Goal: Information Seeking & Learning: Learn about a topic

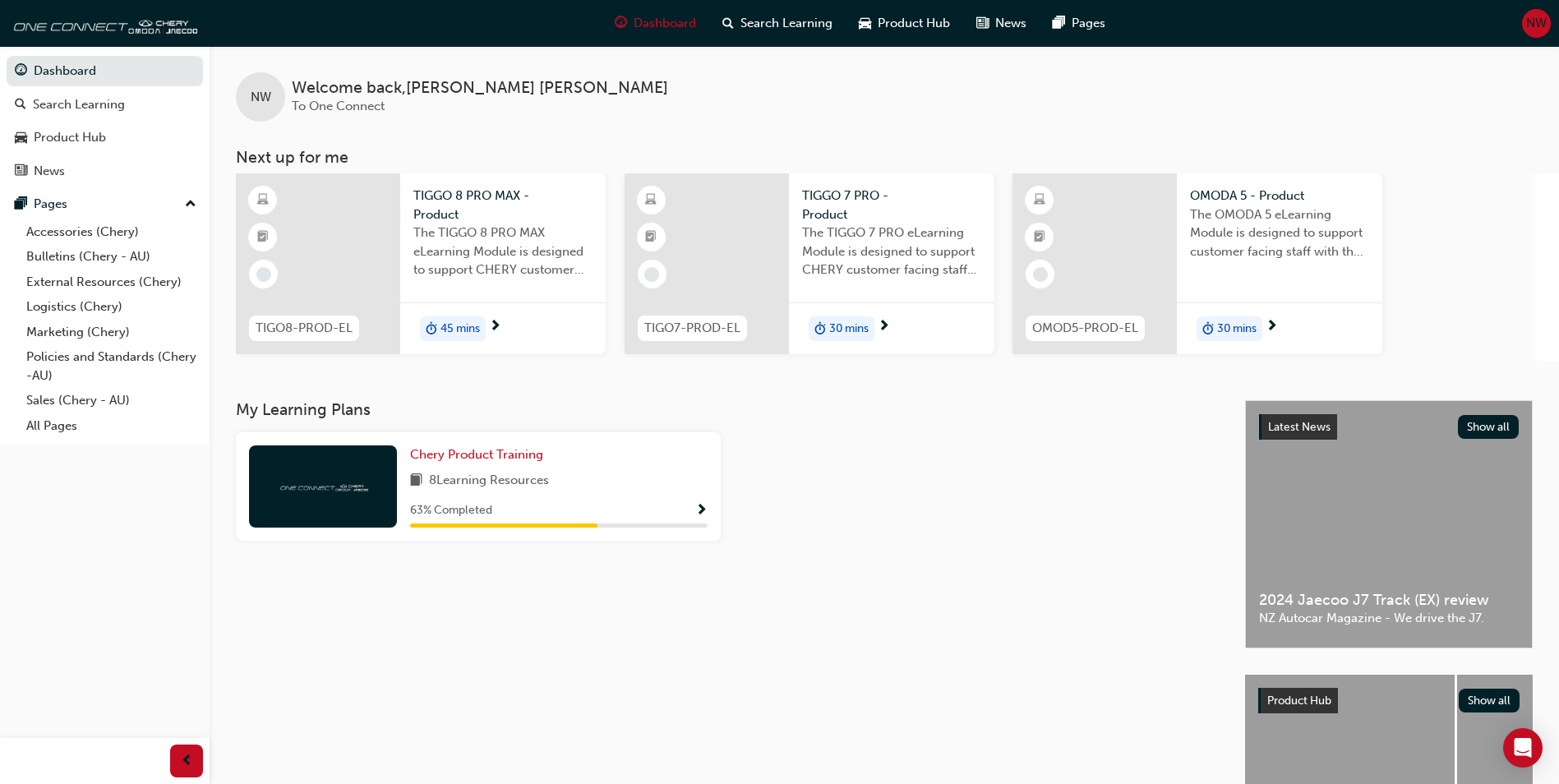
click at [930, 248] on span "The TIGGO 7 PRO eLearning Module is designed to support CHERY customer facing s…" at bounding box center [891, 252] width 179 height 56
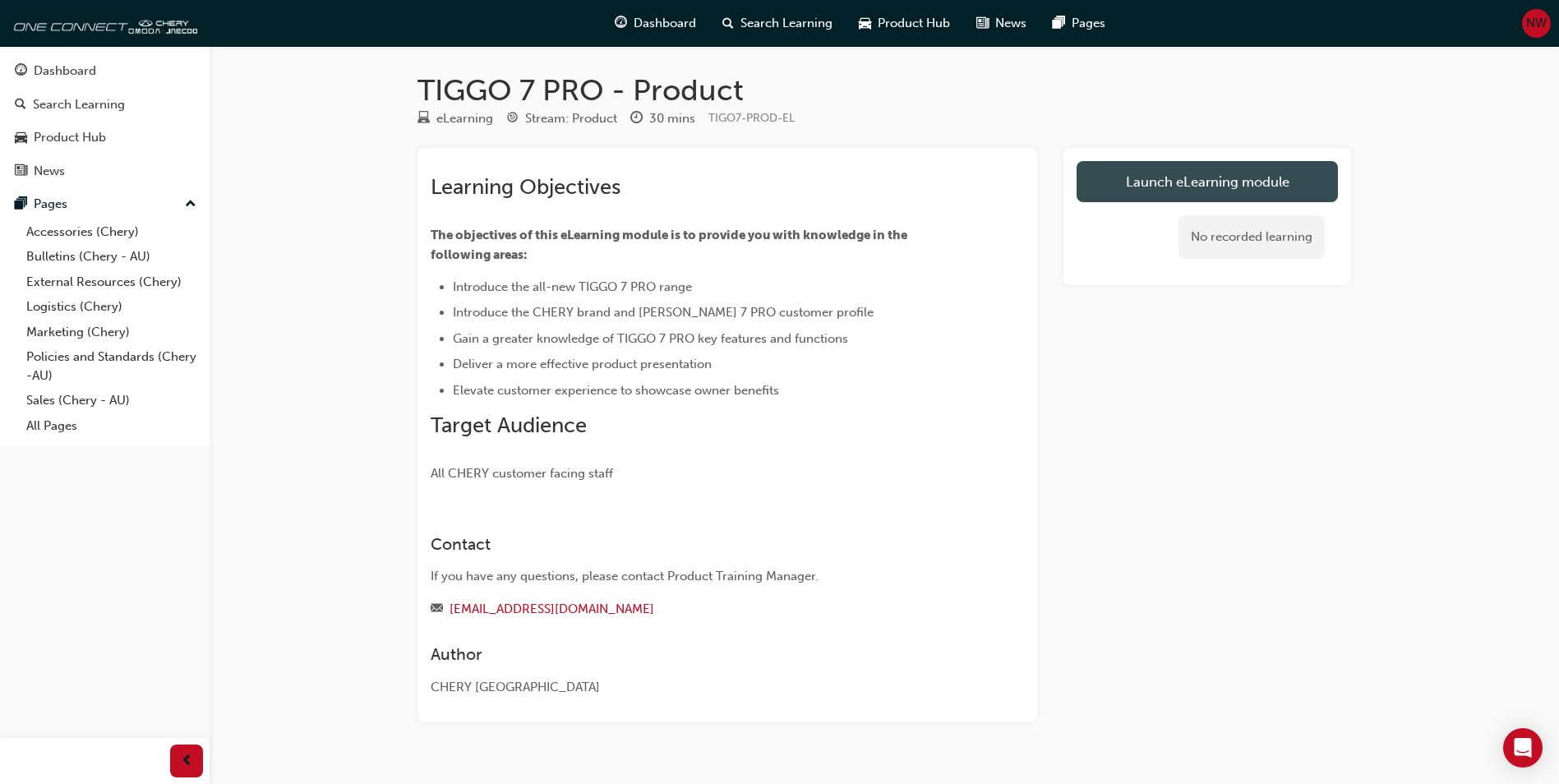
click at [1124, 179] on link "Launch eLearning module" at bounding box center [1208, 181] width 262 height 41
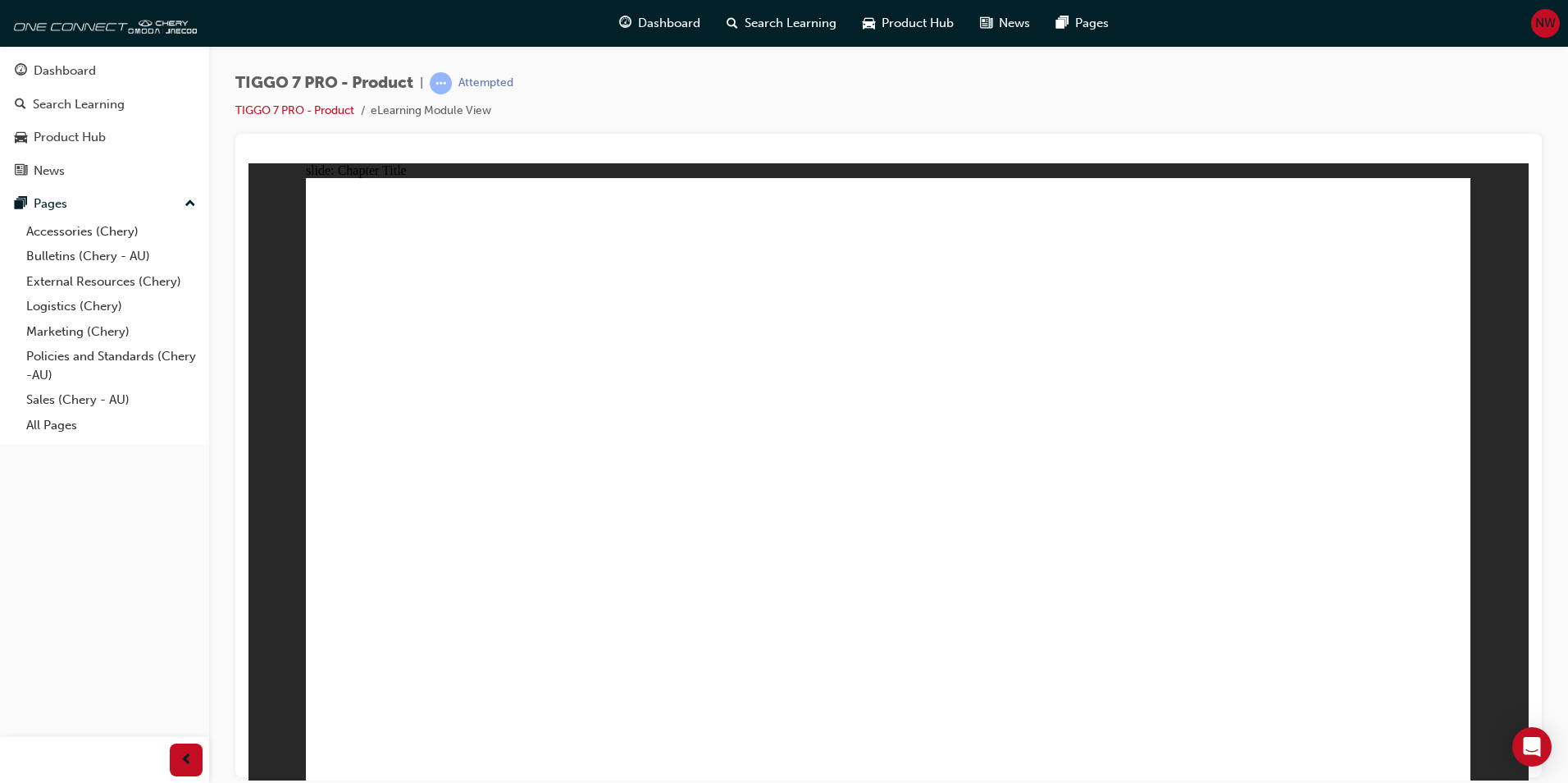
click at [1445, 749] on span "TIGGO 7 PRO INTRODUCTION Line 1 Rectangle MENU RESOURCES left-arrow.png right-a…" at bounding box center [888, 486] width 1165 height 617
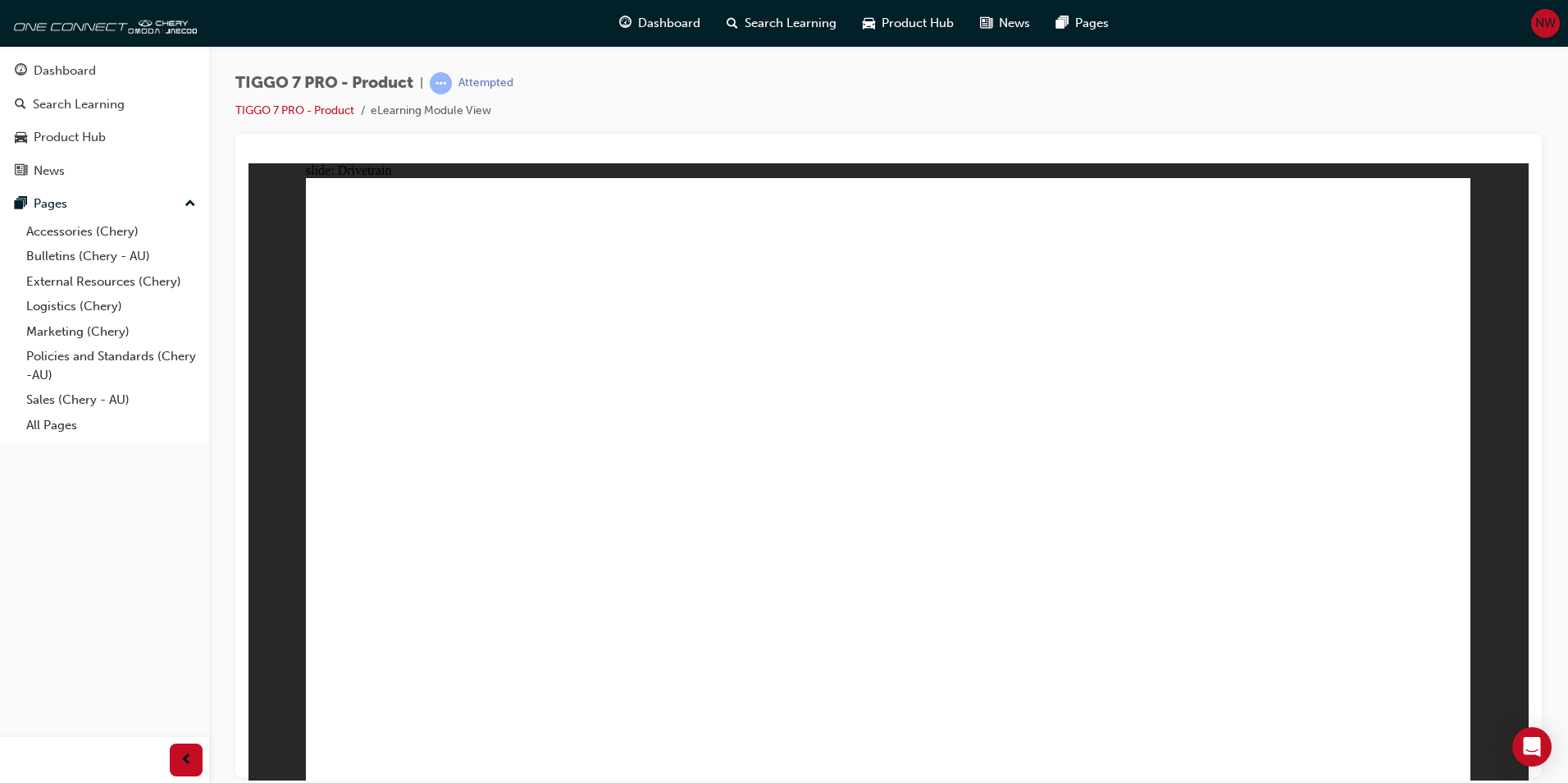
drag, startPoint x: 430, startPoint y: 655, endPoint x: 437, endPoint y: 633, distance: 23.1
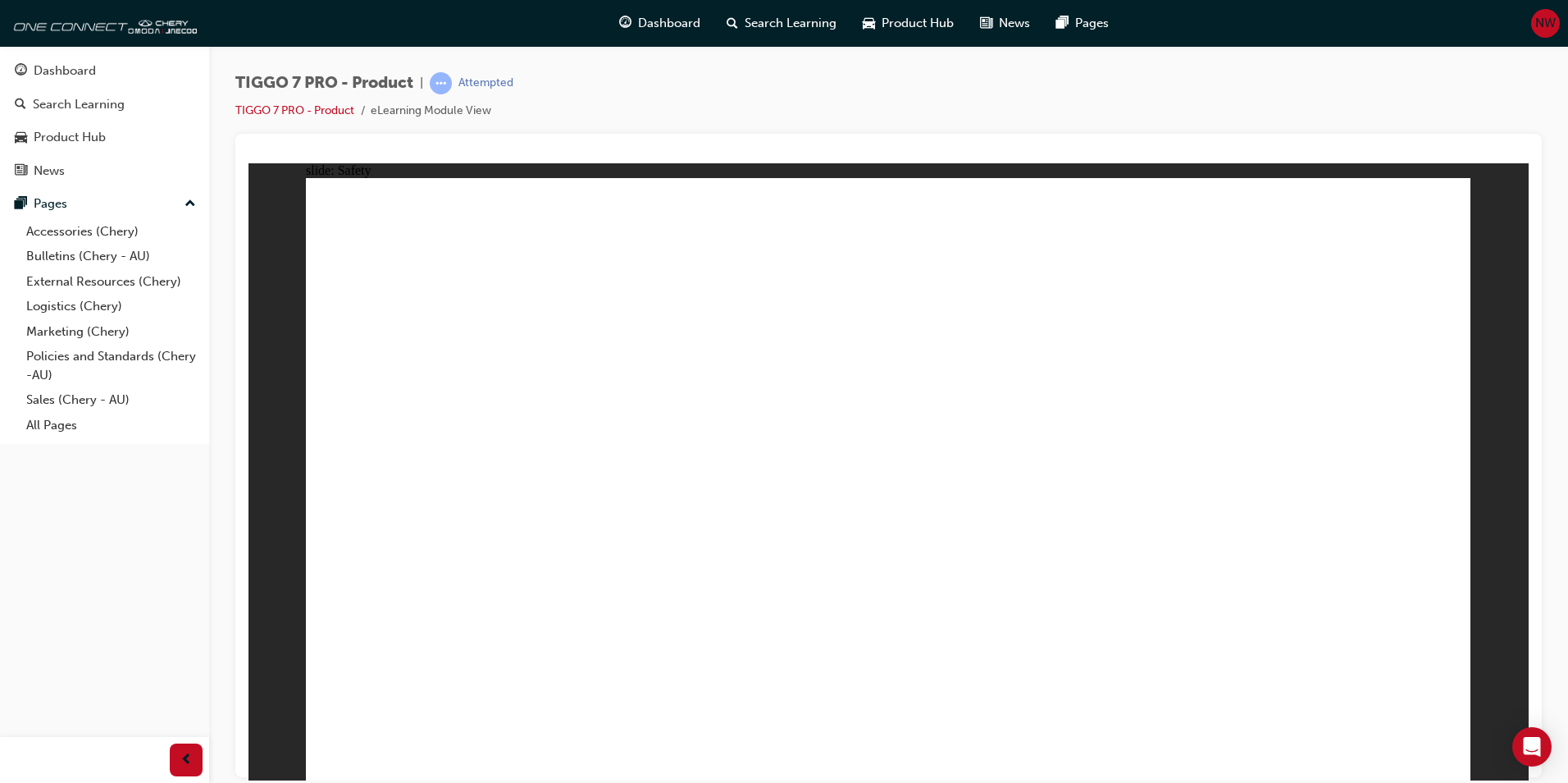
drag, startPoint x: 464, startPoint y: 645, endPoint x: 493, endPoint y: 573, distance: 77.6
drag, startPoint x: 473, startPoint y: 608, endPoint x: 476, endPoint y: 617, distance: 9.5
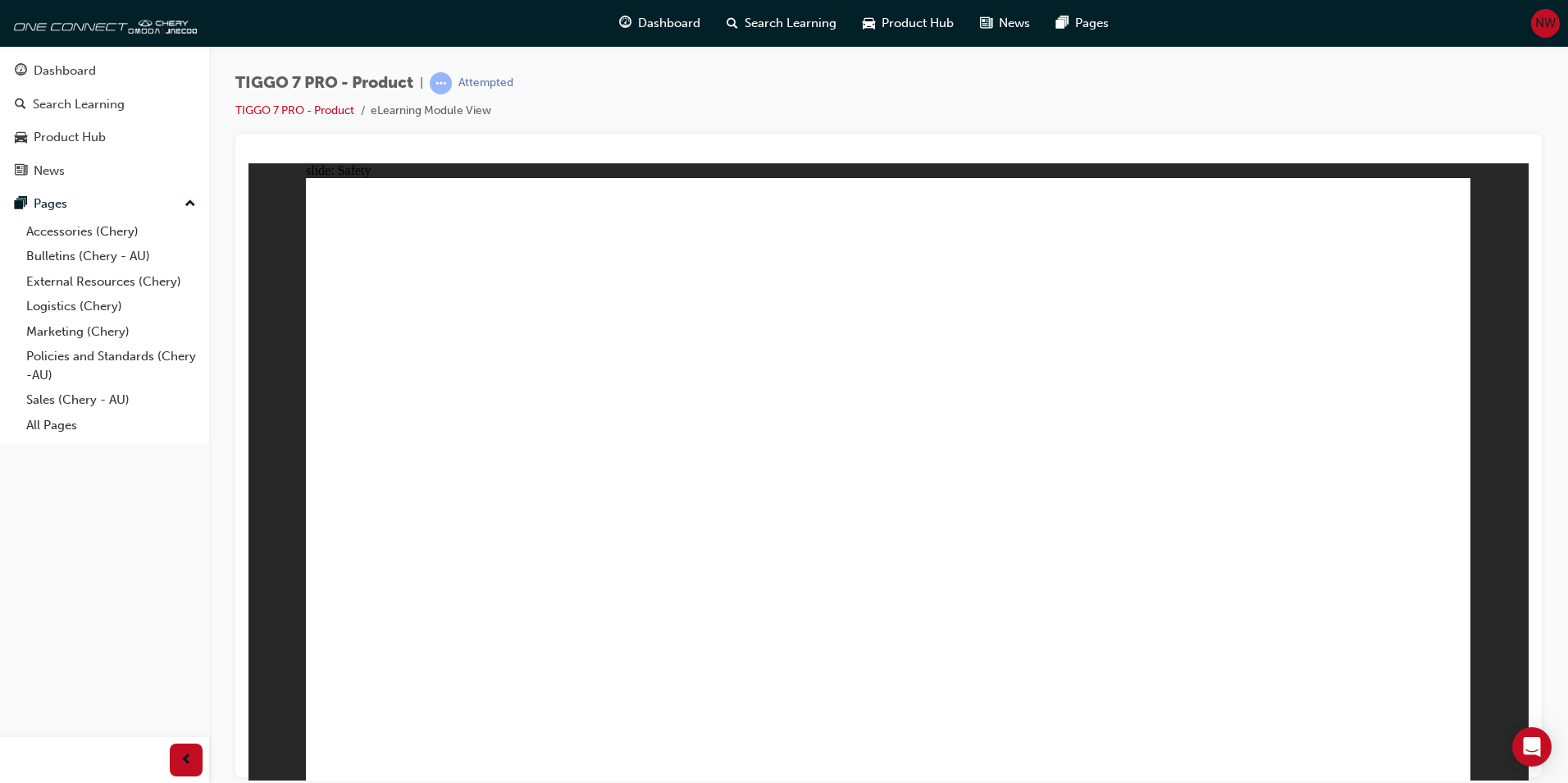
drag, startPoint x: 387, startPoint y: 644, endPoint x: 363, endPoint y: 566, distance: 81.6
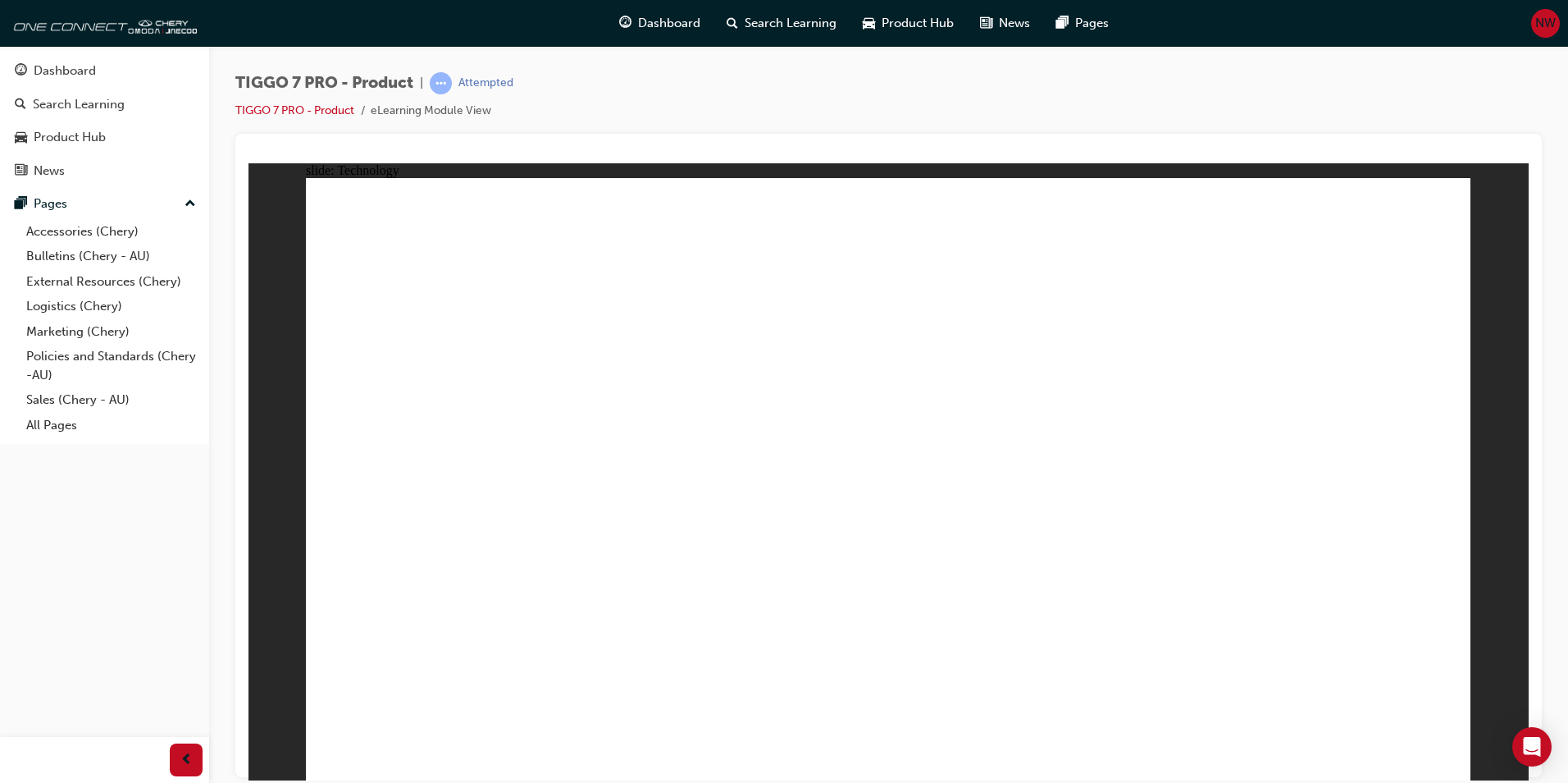
drag, startPoint x: 465, startPoint y: 614, endPoint x: 453, endPoint y: 634, distance: 23.3
drag, startPoint x: 450, startPoint y: 653, endPoint x: 440, endPoint y: 666, distance: 16.4
drag, startPoint x: 441, startPoint y: 659, endPoint x: 456, endPoint y: 607, distance: 54.1
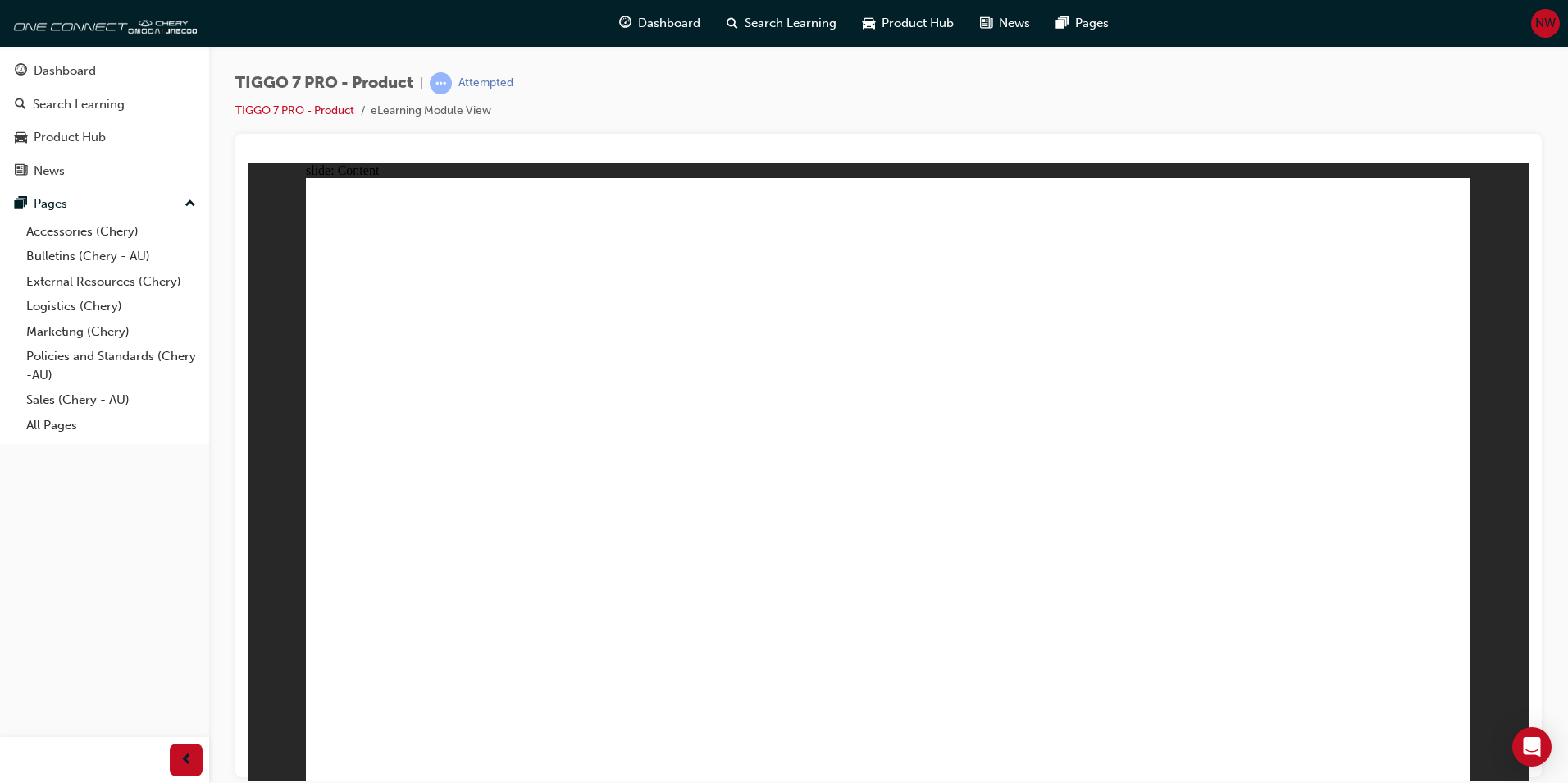
drag, startPoint x: 1215, startPoint y: 352, endPoint x: 1213, endPoint y: 328, distance: 24.1
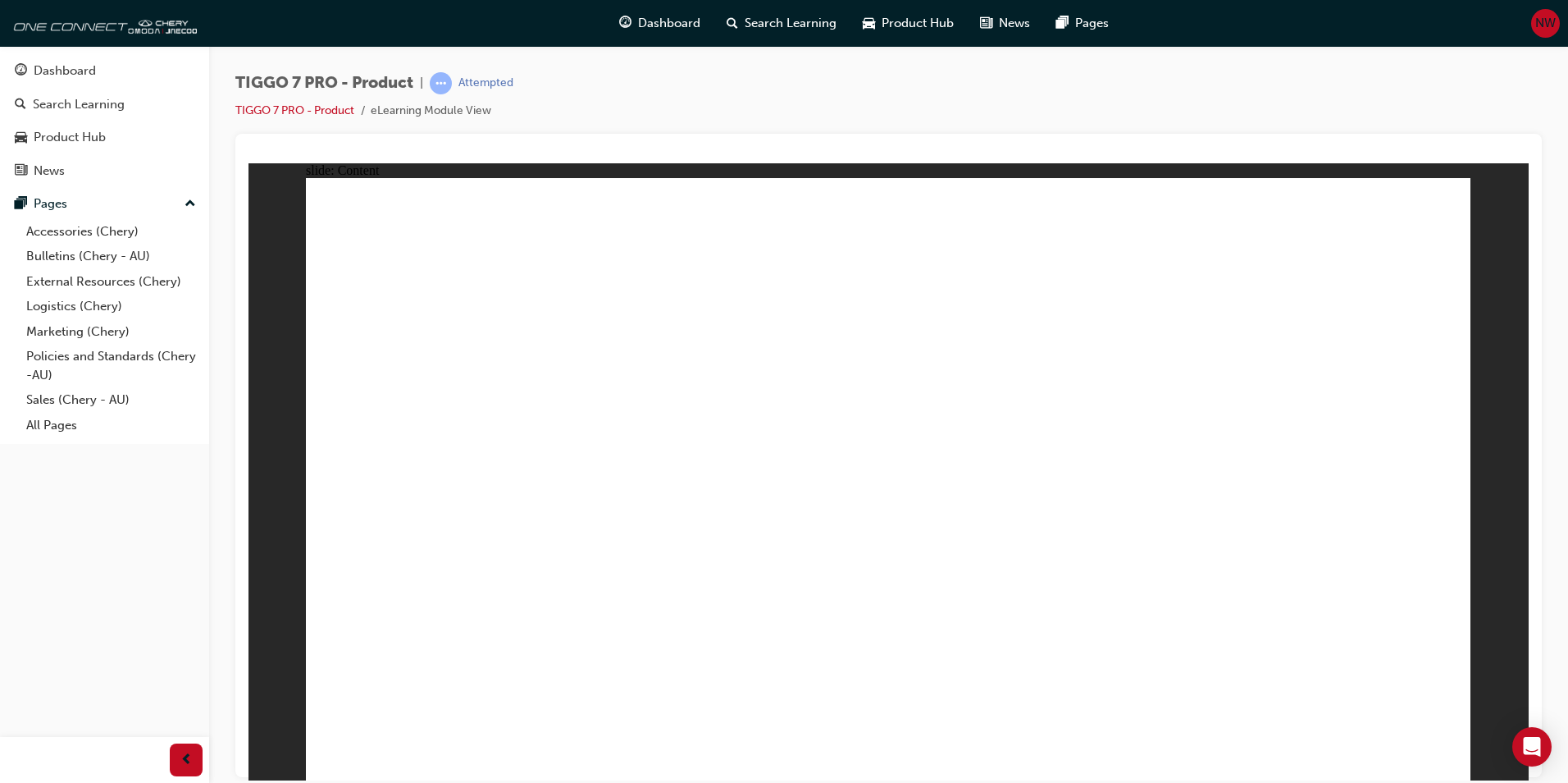
drag, startPoint x: 1427, startPoint y: 758, endPoint x: 971, endPoint y: 581, distance: 489.1
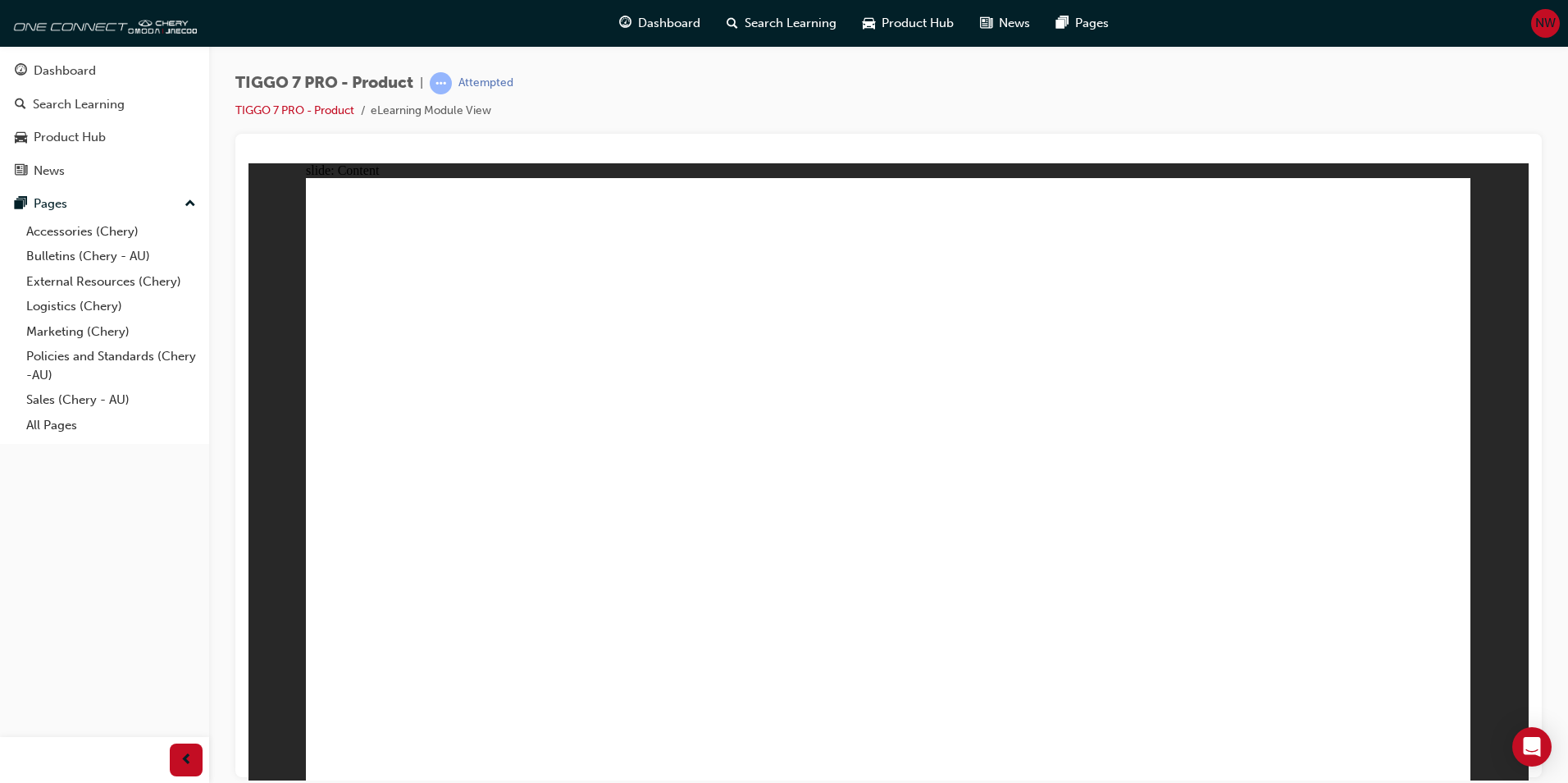
drag, startPoint x: 1365, startPoint y: 682, endPoint x: 1366, endPoint y: 671, distance: 11.0
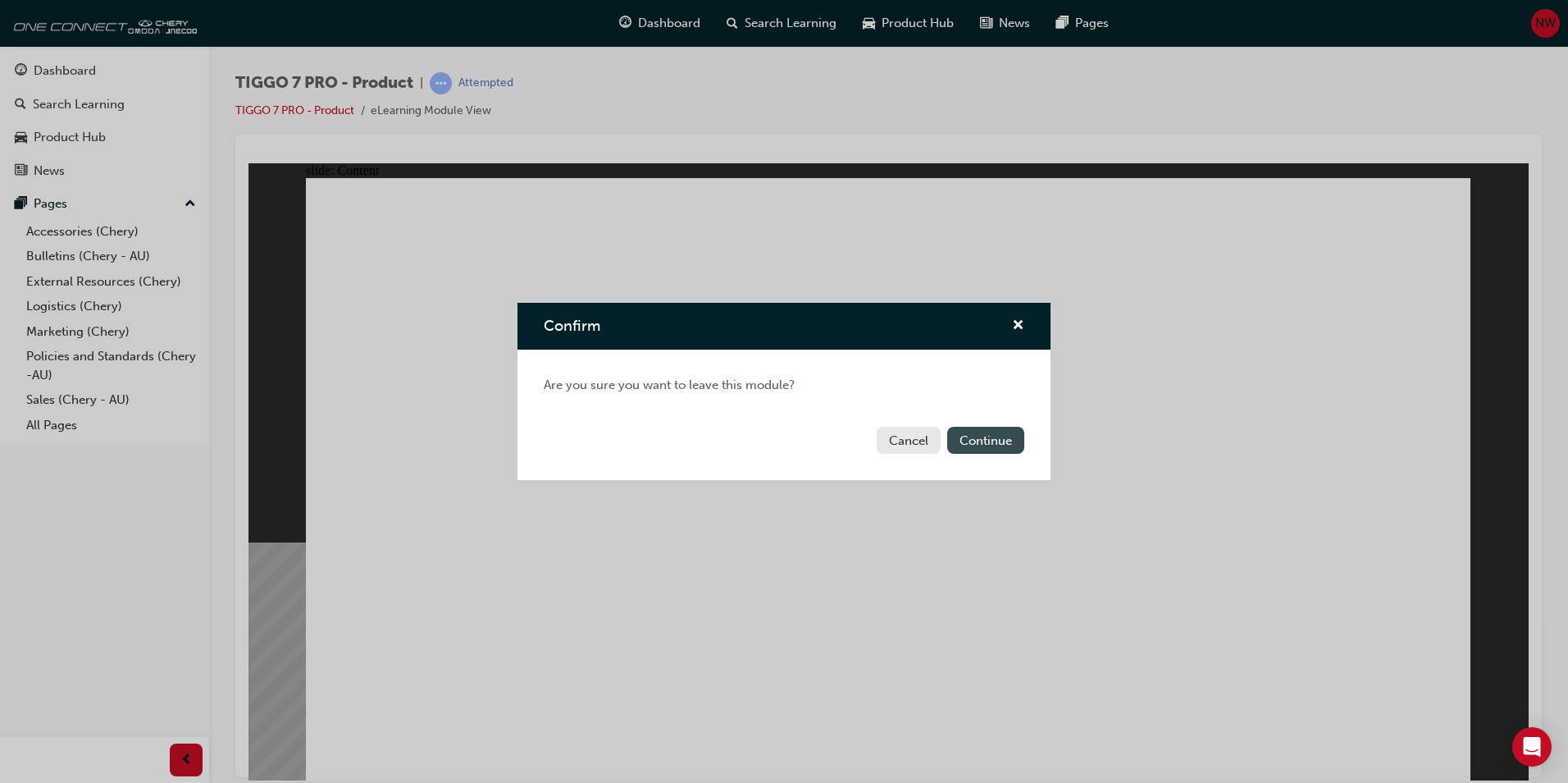
click at [999, 439] on button "Continue" at bounding box center [986, 440] width 77 height 27
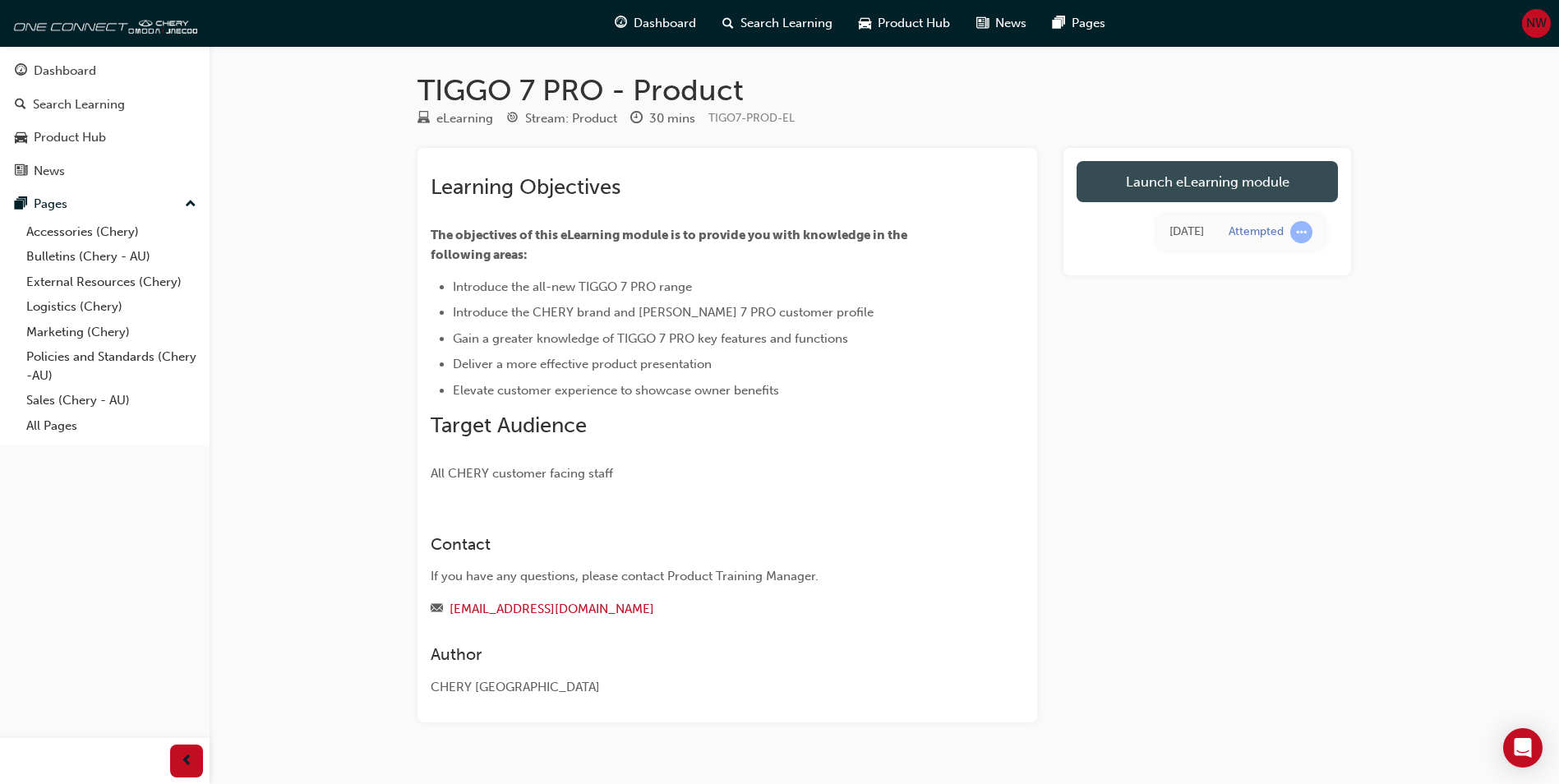
click at [1180, 182] on link "Launch eLearning module" at bounding box center [1208, 181] width 262 height 41
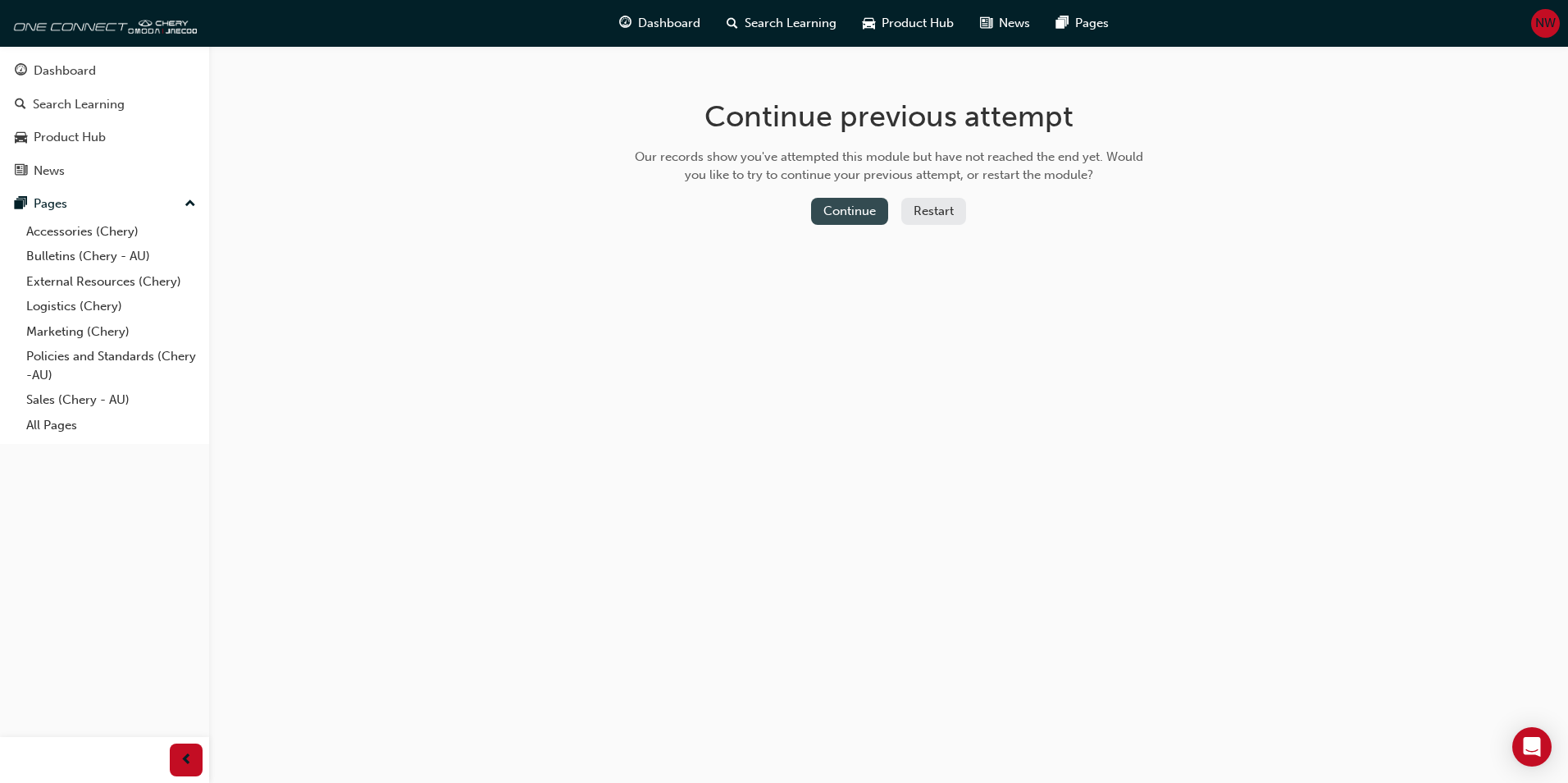
click at [870, 212] on button "Continue" at bounding box center [850, 211] width 77 height 27
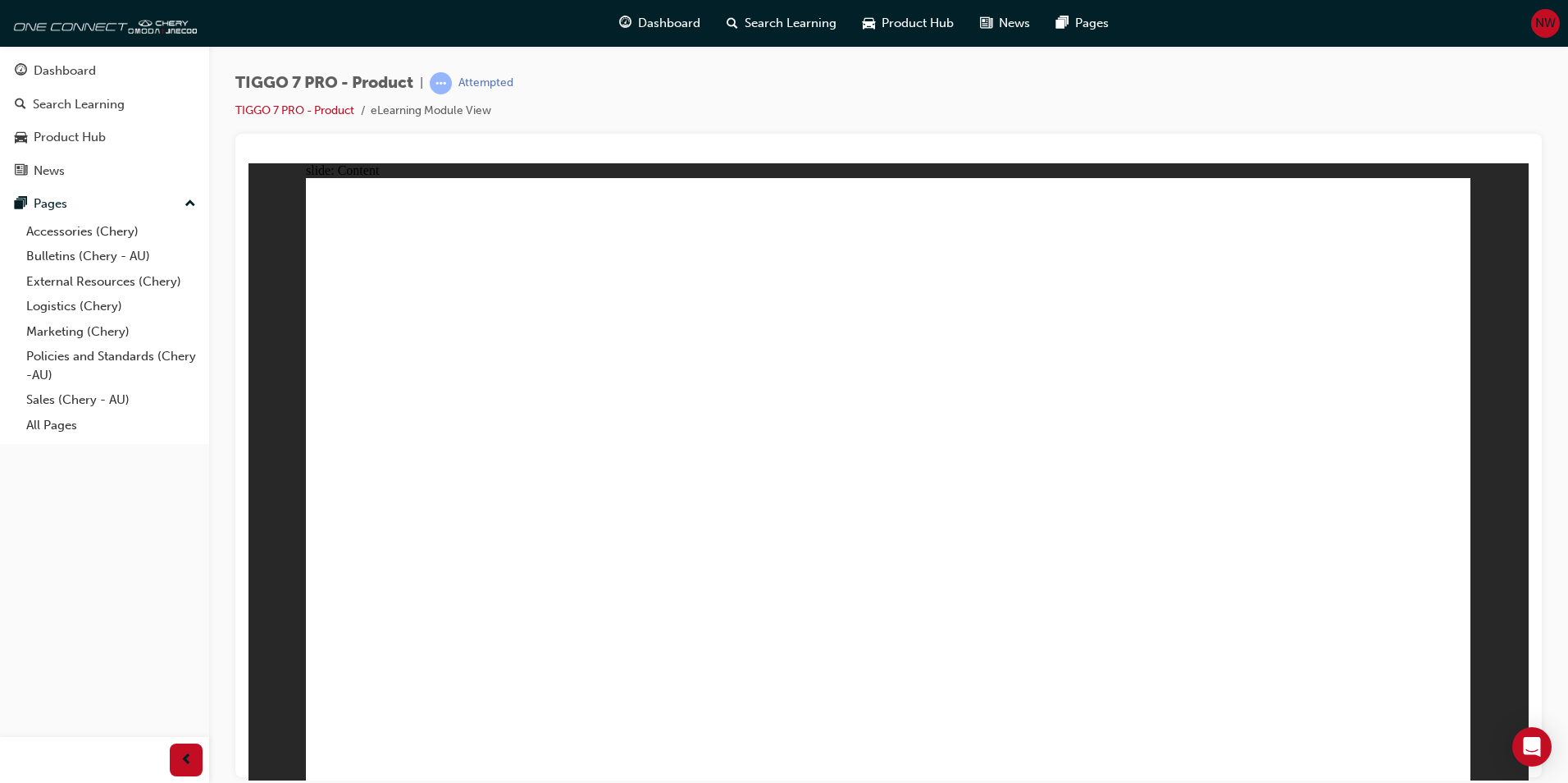
drag, startPoint x: 428, startPoint y: 360, endPoint x: 429, endPoint y: 374, distance: 14.0
drag, startPoint x: 727, startPoint y: 416, endPoint x: 801, endPoint y: 421, distance: 74.2
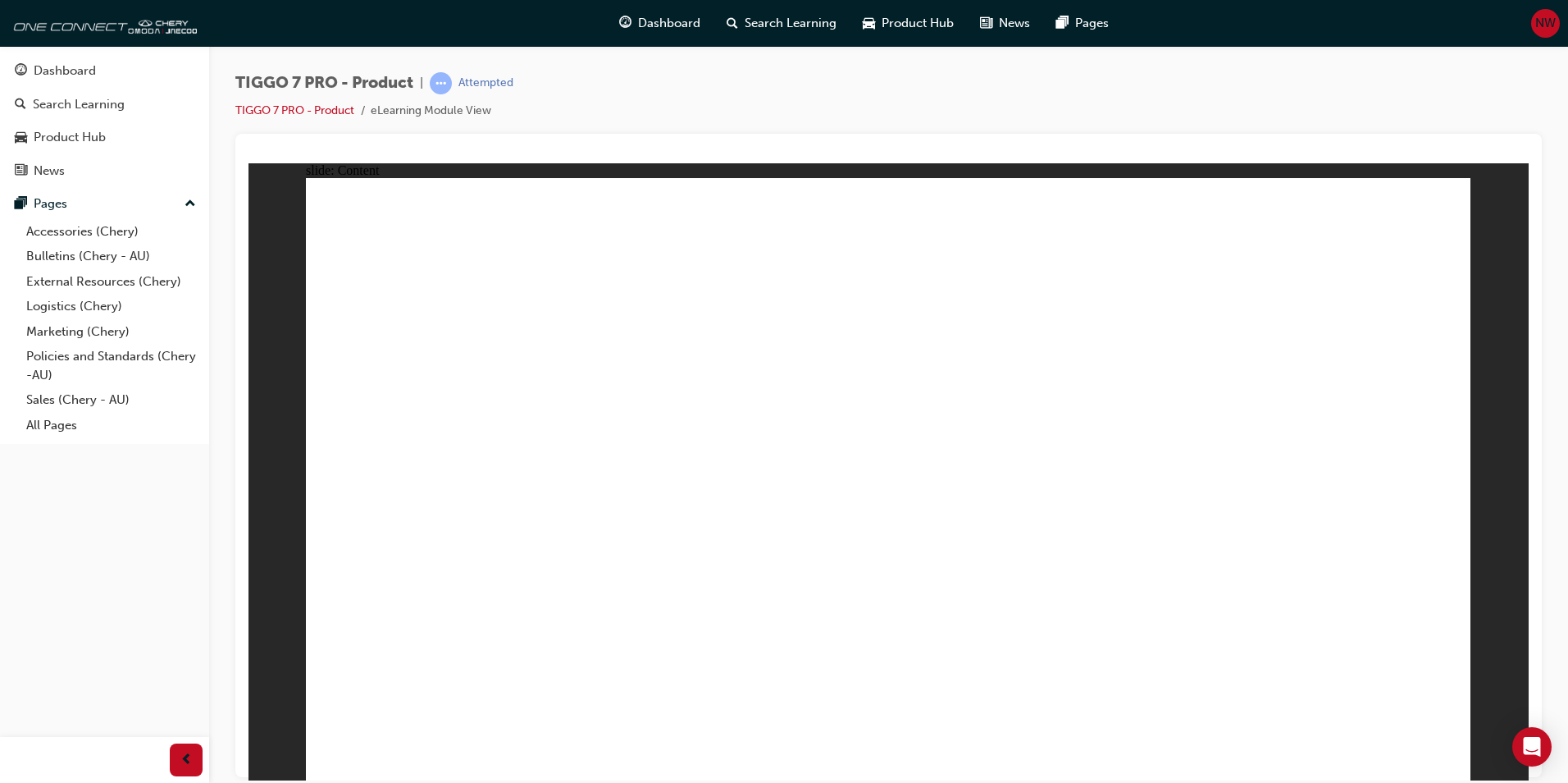
drag, startPoint x: 1433, startPoint y: 203, endPoint x: 1439, endPoint y: 212, distance: 10.8
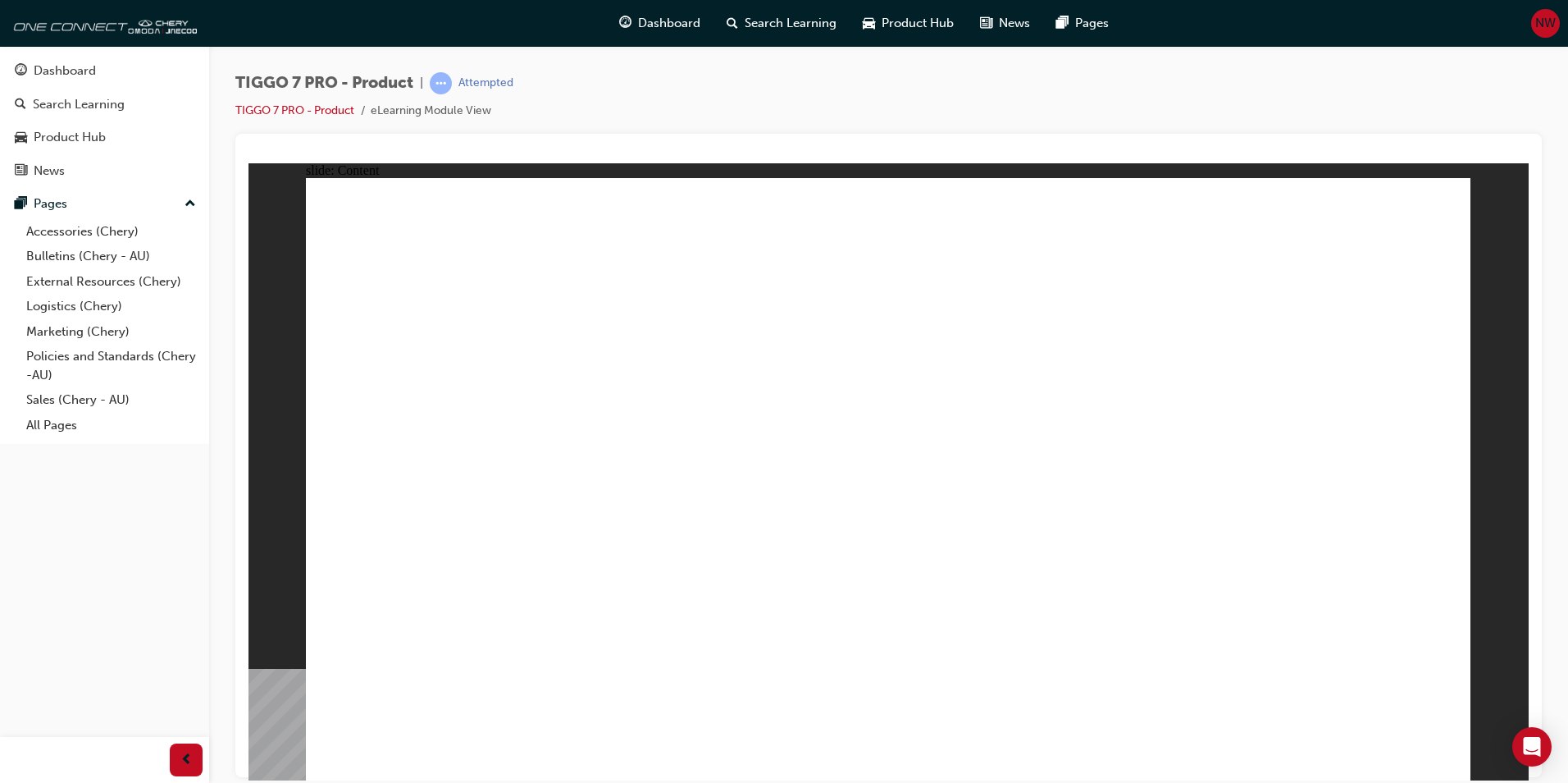
click at [1490, 210] on div "slide: Content Rectangle 1 Rectangle 1 Rectangle 22 close.png FEATURE Line 1 FU…" at bounding box center [889, 471] width 1281 height 617
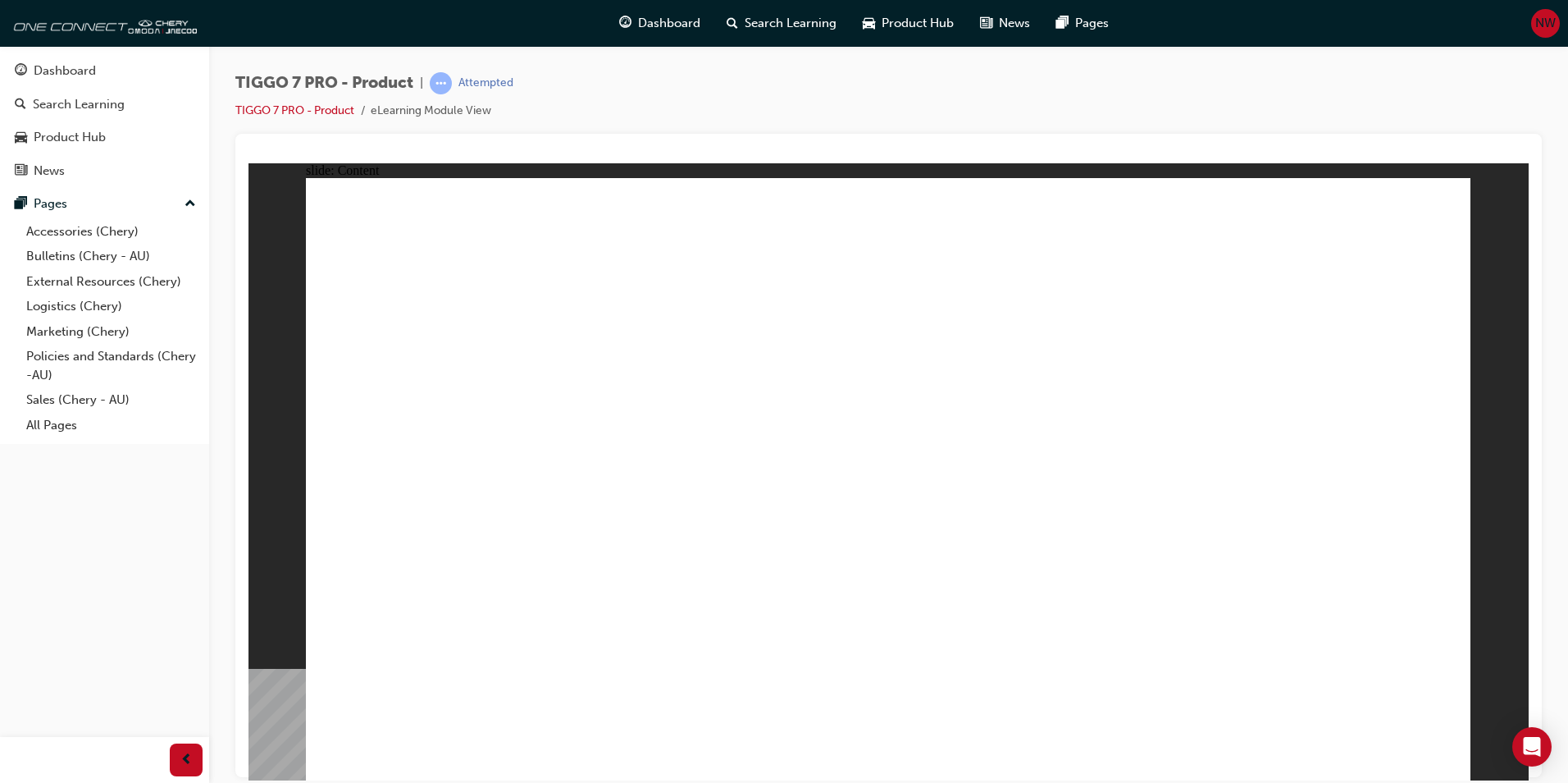
drag, startPoint x: 1404, startPoint y: 203, endPoint x: 1438, endPoint y: 206, distance: 34.1
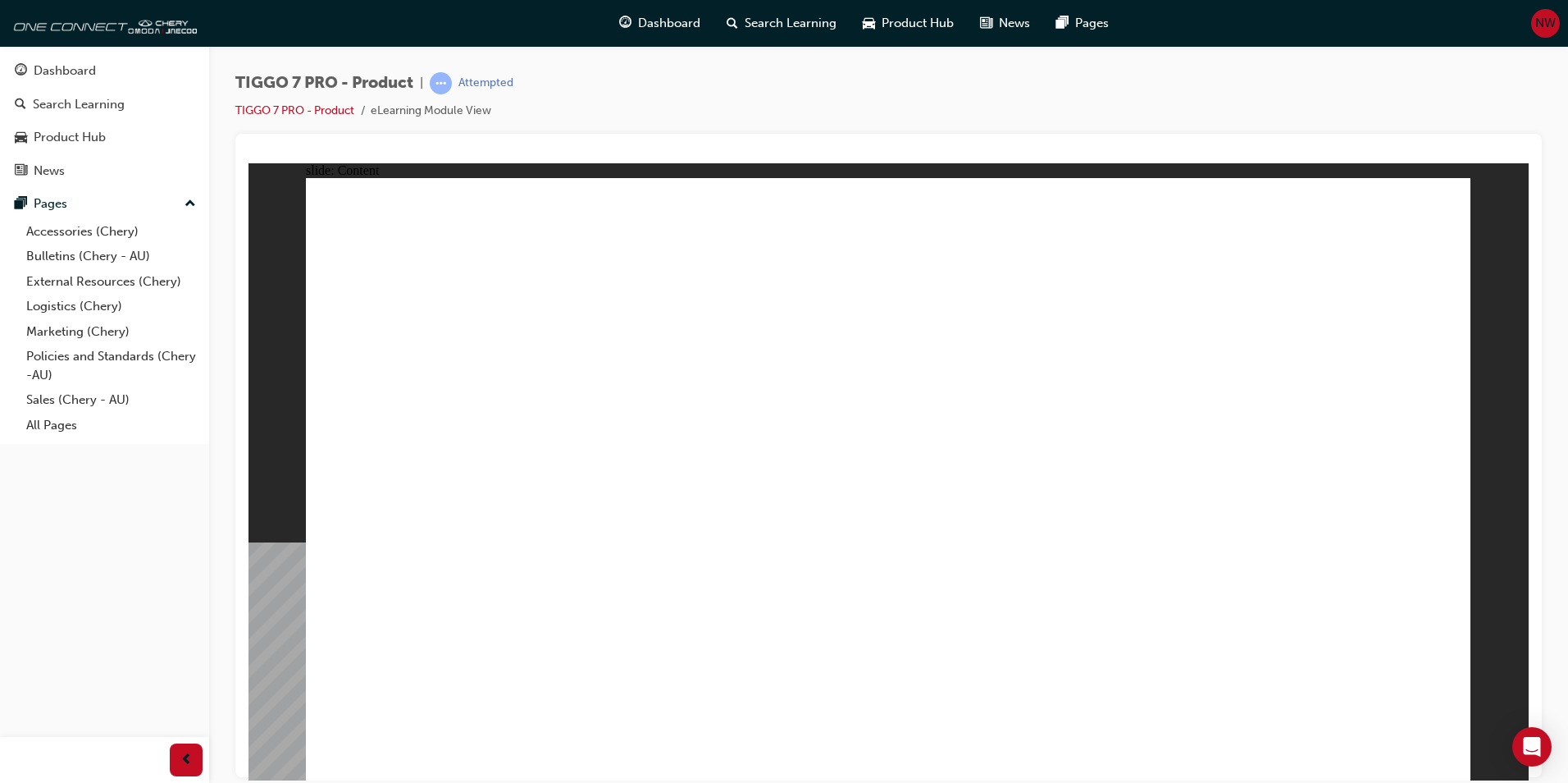
drag, startPoint x: 1436, startPoint y: 203, endPoint x: 697, endPoint y: 445, distance: 777.6
drag, startPoint x: 1432, startPoint y: 208, endPoint x: 1327, endPoint y: 411, distance: 228.5
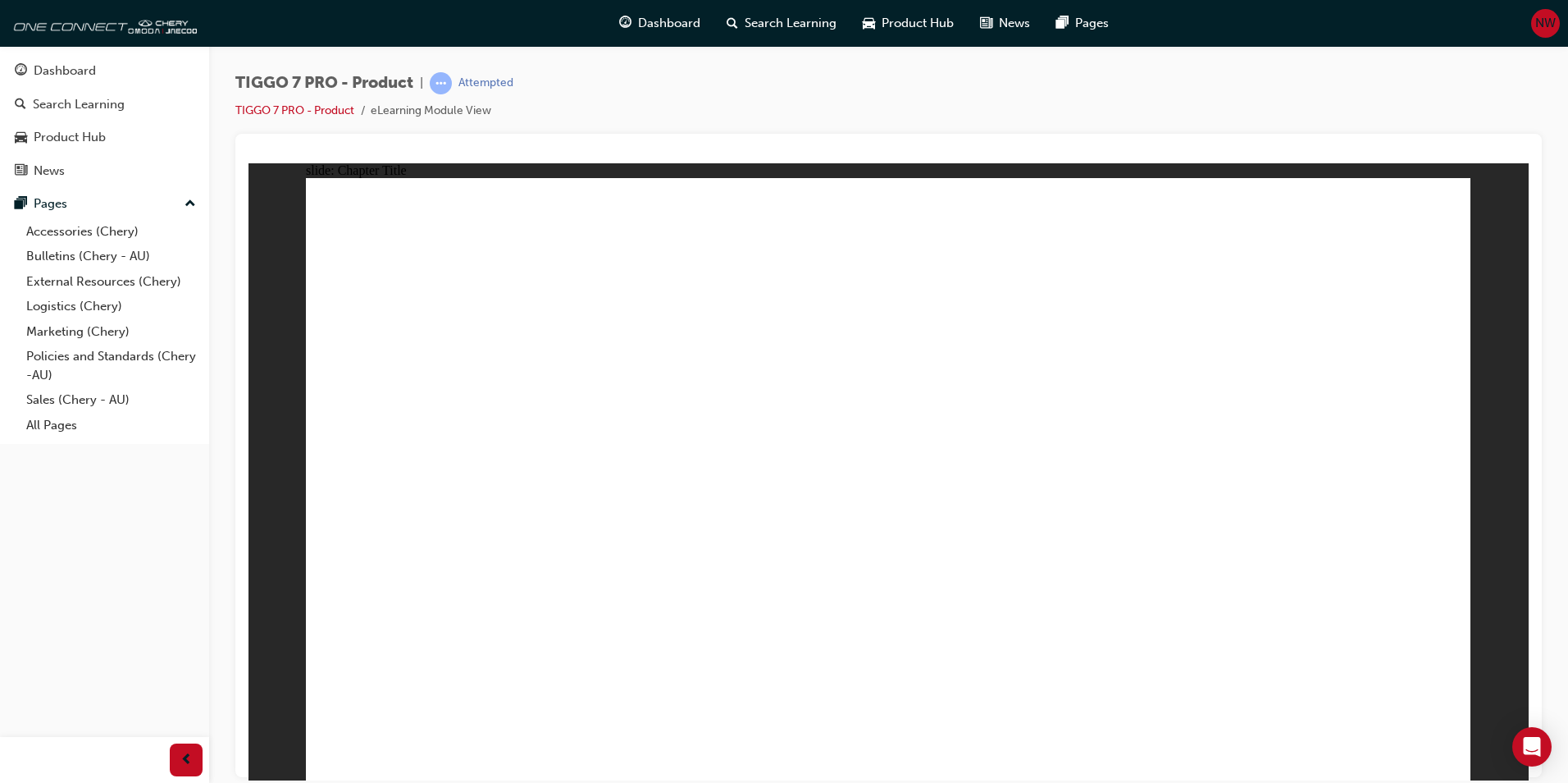
click at [1440, 766] on span "TIGGO 7 PRO SPECIFICATION Line 1 Rectangle MENU RESOURCES left-arrow.png right-…" at bounding box center [888, 486] width 1165 height 617
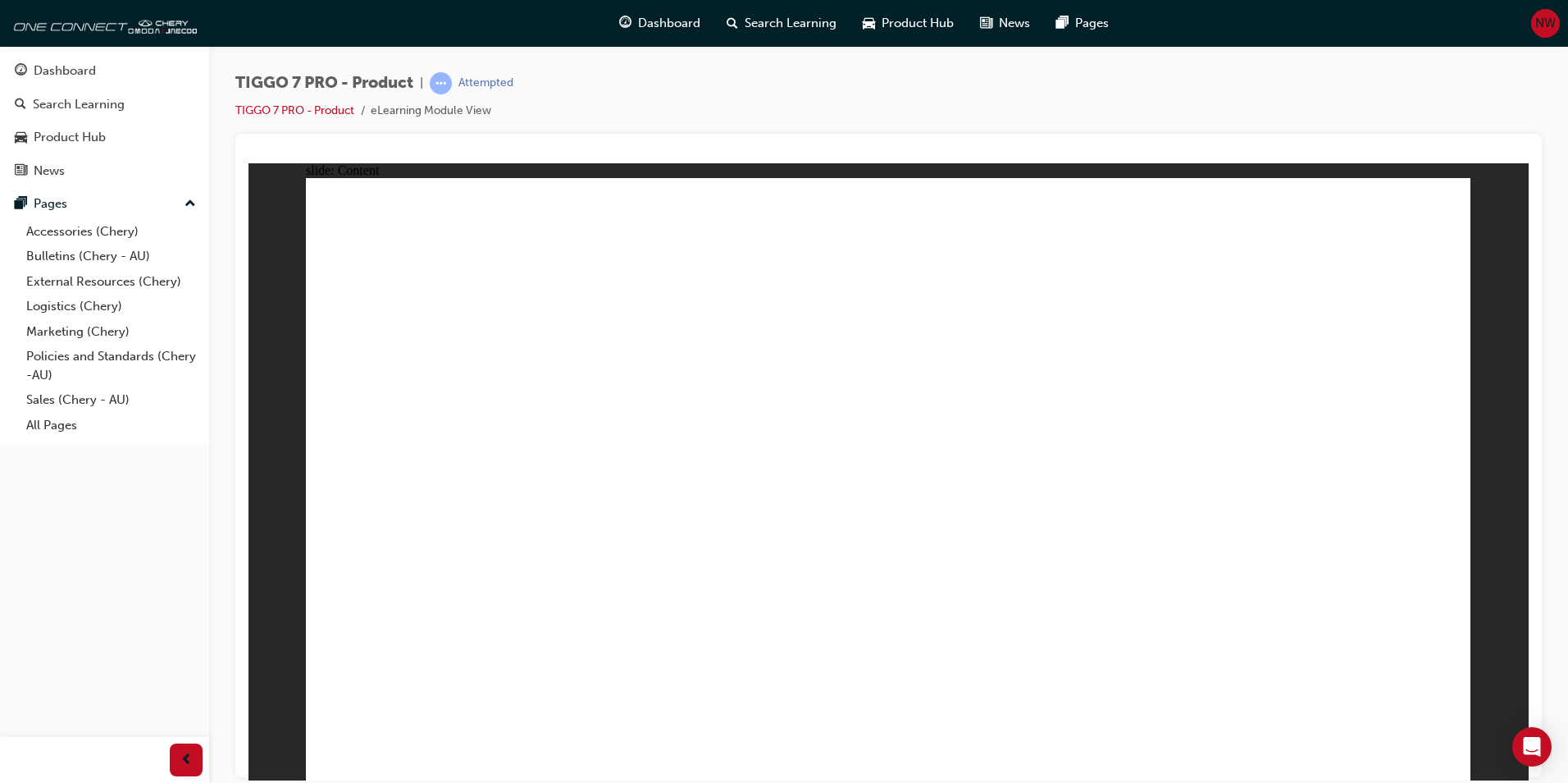
drag, startPoint x: 472, startPoint y: 614, endPoint x: 469, endPoint y: 633, distance: 19.2
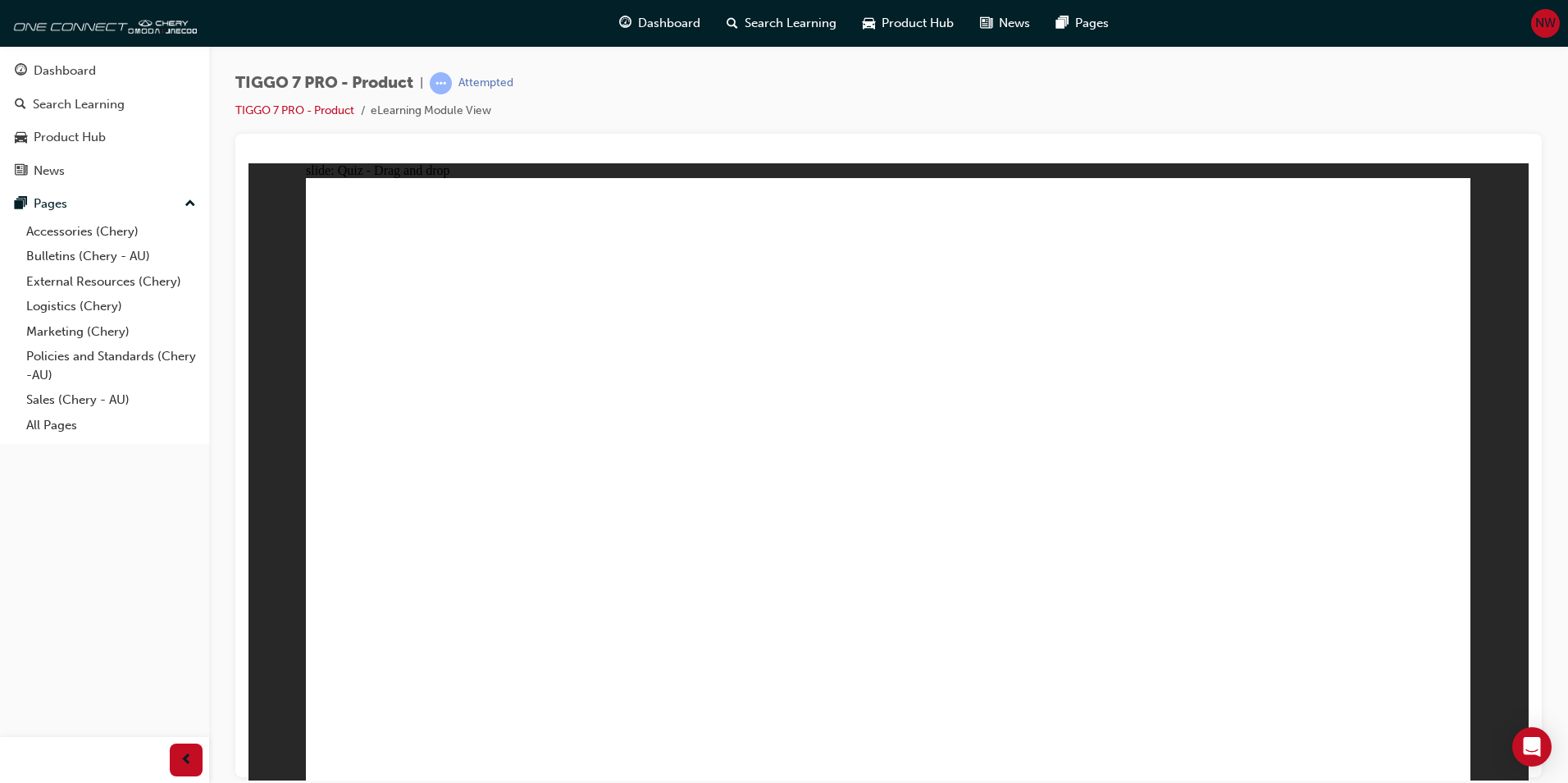
drag, startPoint x: 835, startPoint y: 269, endPoint x: 670, endPoint y: 550, distance: 325.9
drag, startPoint x: 1315, startPoint y: 237, endPoint x: 1178, endPoint y: 293, distance: 148.0
drag, startPoint x: 754, startPoint y: 489, endPoint x: 1344, endPoint y: 490, distance: 590.0
drag, startPoint x: 1377, startPoint y: 262, endPoint x: 723, endPoint y: 512, distance: 700.2
drag, startPoint x: 1095, startPoint y: 271, endPoint x: 432, endPoint y: 550, distance: 719.3
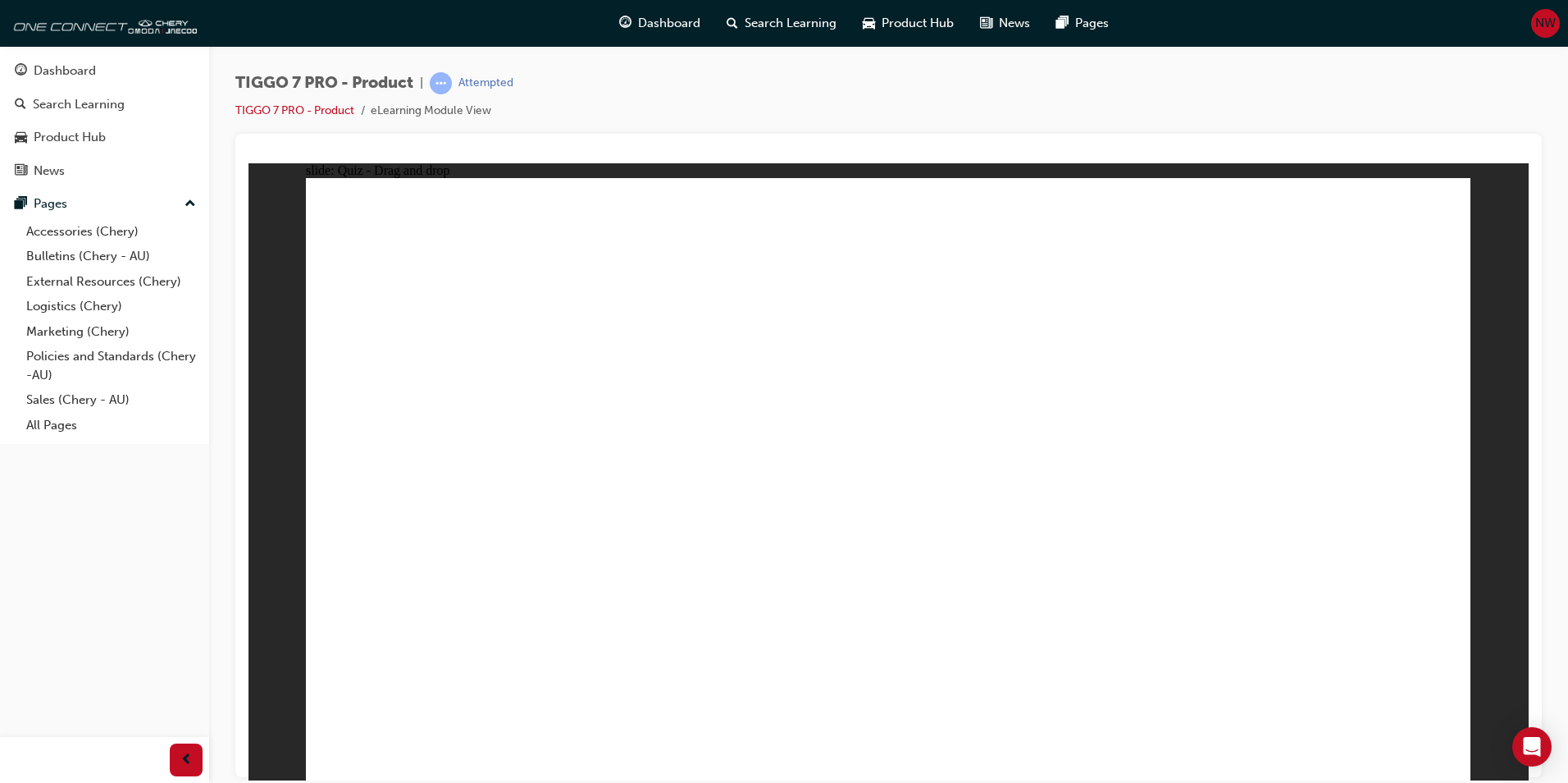
drag, startPoint x: 802, startPoint y: 559, endPoint x: 1054, endPoint y: 533, distance: 253.3
drag, startPoint x: 387, startPoint y: 521, endPoint x: 637, endPoint y: 520, distance: 250.0
drag, startPoint x: 1212, startPoint y: 390, endPoint x: 951, endPoint y: 533, distance: 297.6
drag, startPoint x: 690, startPoint y: 503, endPoint x: 484, endPoint y: 513, distance: 206.2
drag, startPoint x: 1075, startPoint y: 540, endPoint x: 659, endPoint y: 543, distance: 416.0
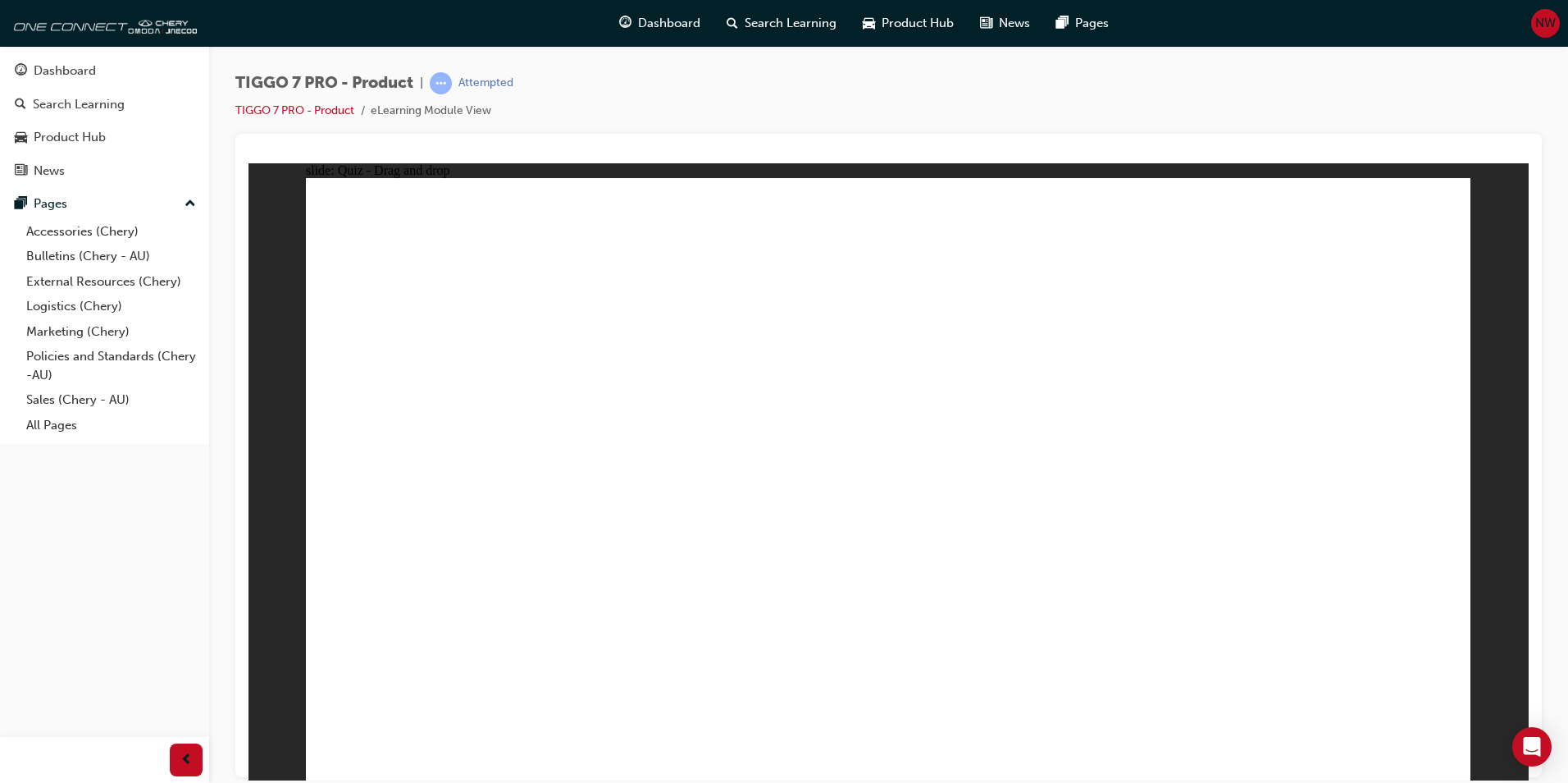
drag, startPoint x: 1300, startPoint y: 634, endPoint x: 1138, endPoint y: 551, distance: 182.0
drag, startPoint x: 900, startPoint y: 609, endPoint x: 905, endPoint y: 600, distance: 10.3
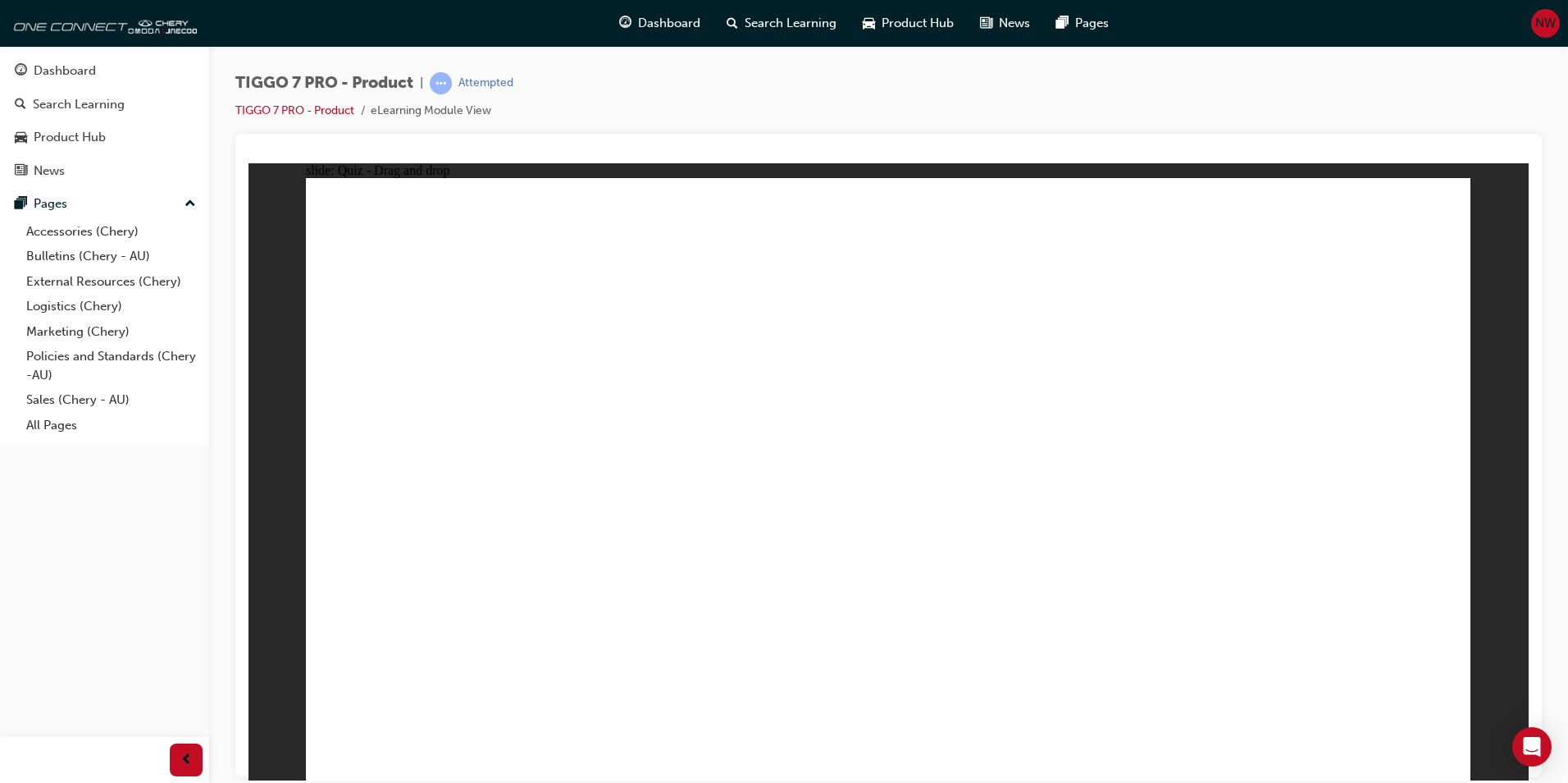
drag, startPoint x: 1337, startPoint y: 321, endPoint x: 947, endPoint y: 568, distance: 461.6
drag, startPoint x: 931, startPoint y: 316, endPoint x: 531, endPoint y: 578, distance: 478.2
drag, startPoint x: 1030, startPoint y: 531, endPoint x: 496, endPoint y: 606, distance: 539.2
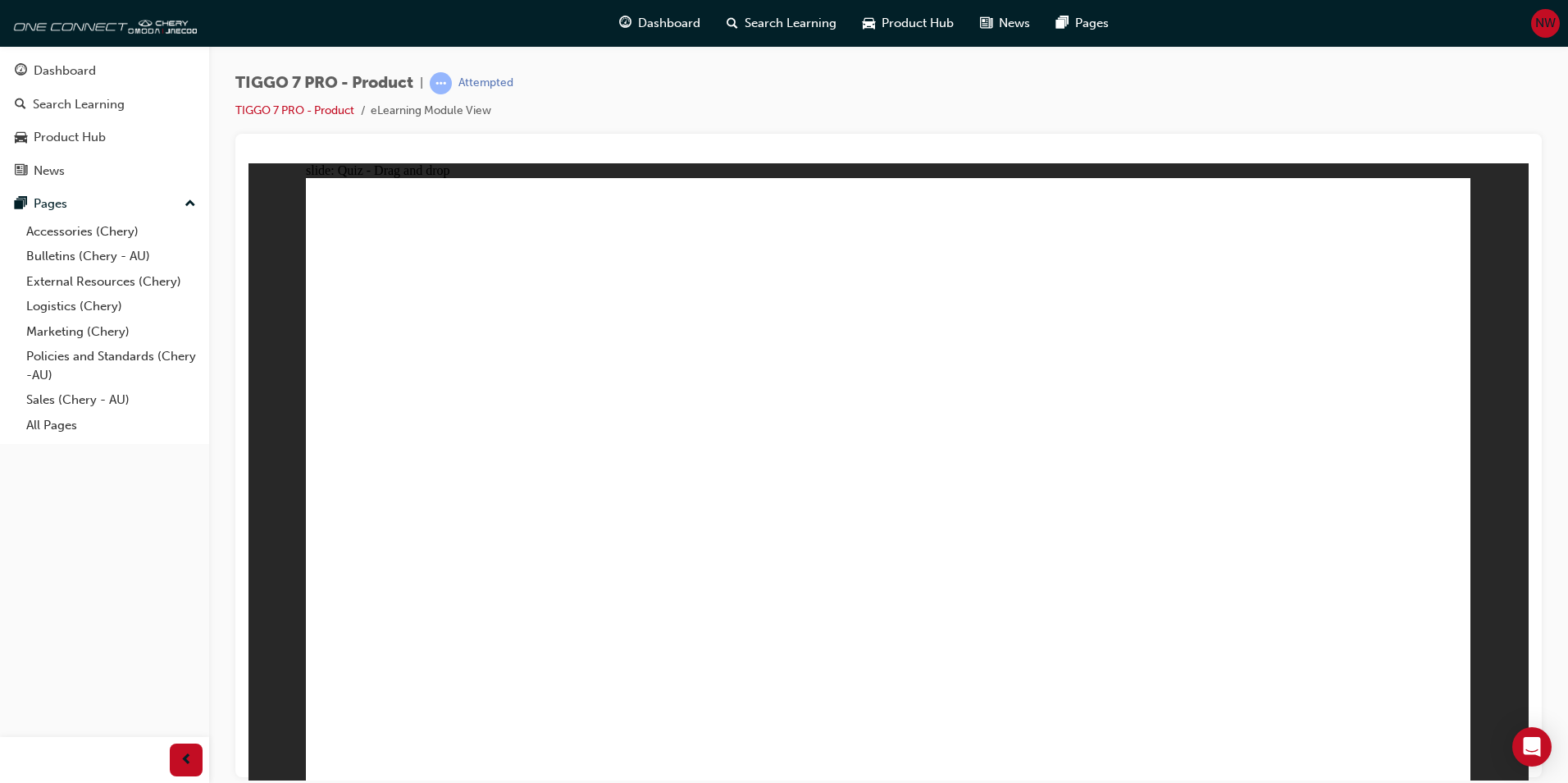
drag, startPoint x: 860, startPoint y: 239, endPoint x: 980, endPoint y: 582, distance: 363.4
drag, startPoint x: 1004, startPoint y: 295, endPoint x: 1094, endPoint y: 580, distance: 298.9
drag, startPoint x: 1087, startPoint y: 328, endPoint x: 1135, endPoint y: 557, distance: 234.0
drag, startPoint x: 1373, startPoint y: 280, endPoint x: 1110, endPoint y: 442, distance: 308.9
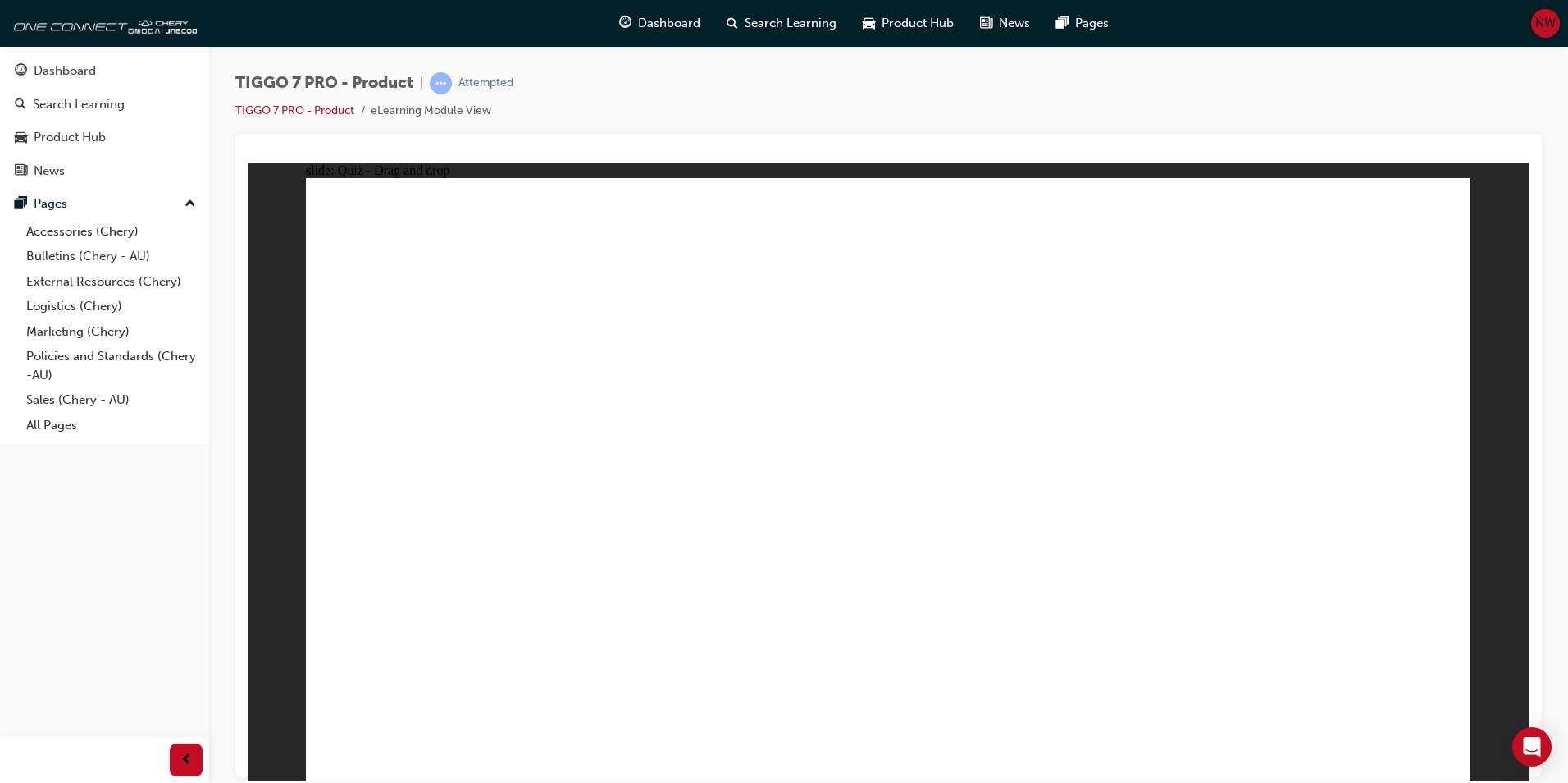
drag, startPoint x: 1096, startPoint y: 250, endPoint x: 1004, endPoint y: 579, distance: 341.6
drag, startPoint x: 989, startPoint y: 245, endPoint x: 721, endPoint y: 555, distance: 409.8
drag, startPoint x: 985, startPoint y: 339, endPoint x: 592, endPoint y: 592, distance: 467.4
drag, startPoint x: 893, startPoint y: 288, endPoint x: 752, endPoint y: 505, distance: 258.8
drag, startPoint x: 1134, startPoint y: 281, endPoint x: 762, endPoint y: 498, distance: 430.7
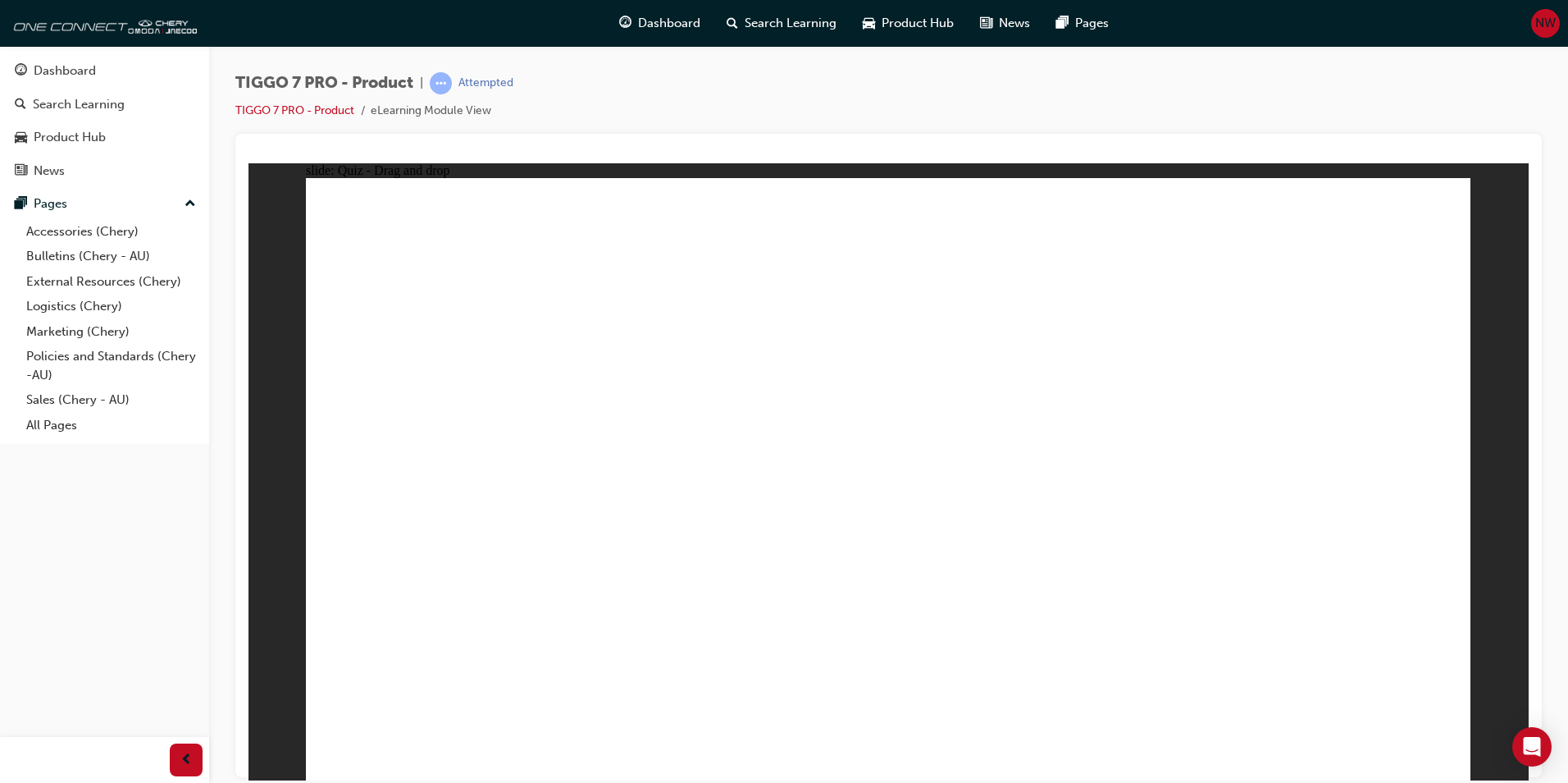
drag, startPoint x: 1272, startPoint y: 288, endPoint x: 784, endPoint y: 568, distance: 562.6
drag, startPoint x: 1245, startPoint y: 237, endPoint x: 696, endPoint y: 609, distance: 663.2
drag, startPoint x: 1256, startPoint y: 345, endPoint x: 759, endPoint y: 564, distance: 543.1
drag, startPoint x: 1380, startPoint y: 239, endPoint x: 774, endPoint y: 623, distance: 717.4
drag, startPoint x: 451, startPoint y: 553, endPoint x: 1102, endPoint y: 592, distance: 652.2
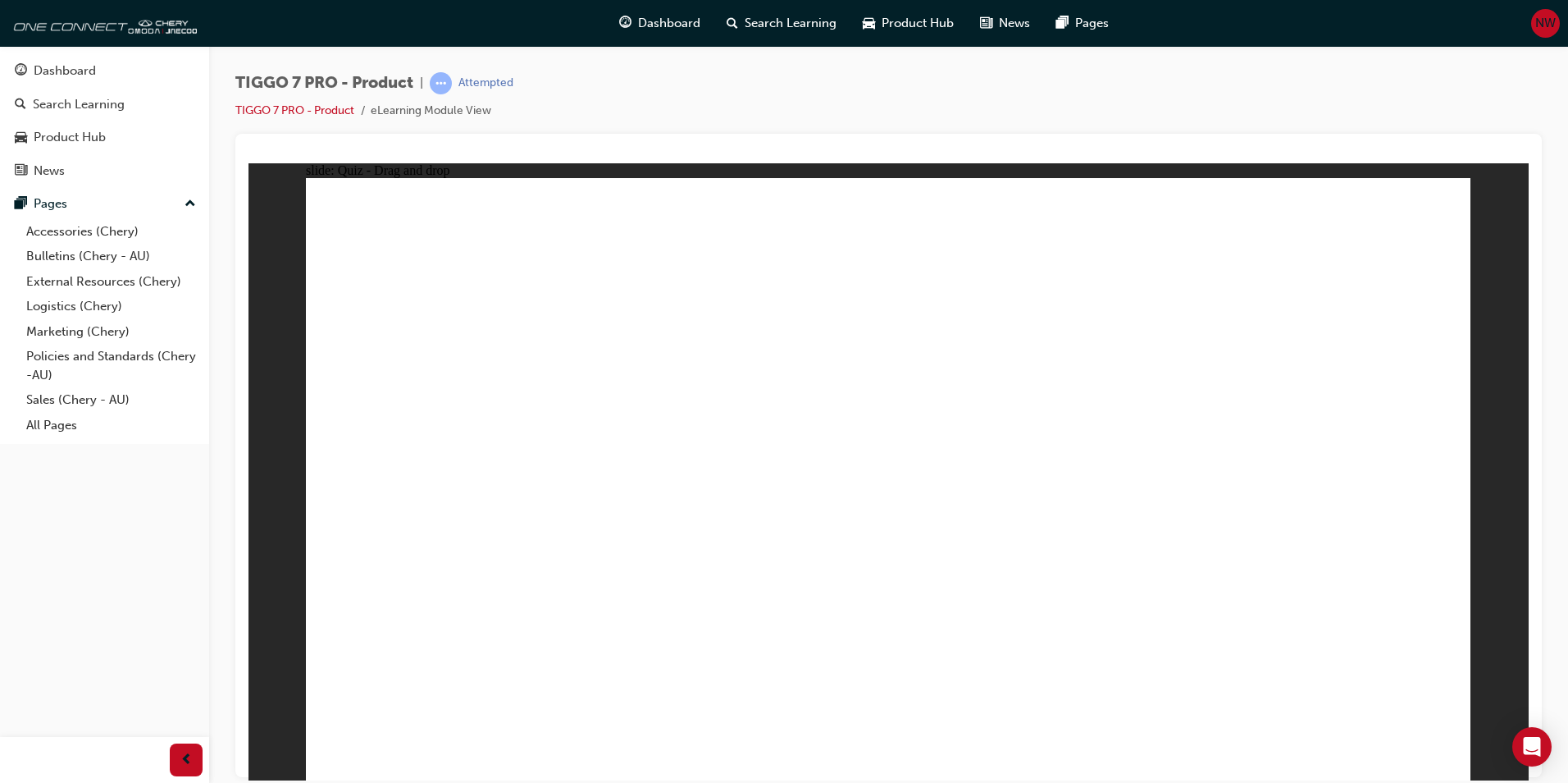
drag, startPoint x: 928, startPoint y: 300, endPoint x: 690, endPoint y: 495, distance: 307.7
drag, startPoint x: 1193, startPoint y: 275, endPoint x: 1022, endPoint y: 421, distance: 224.8
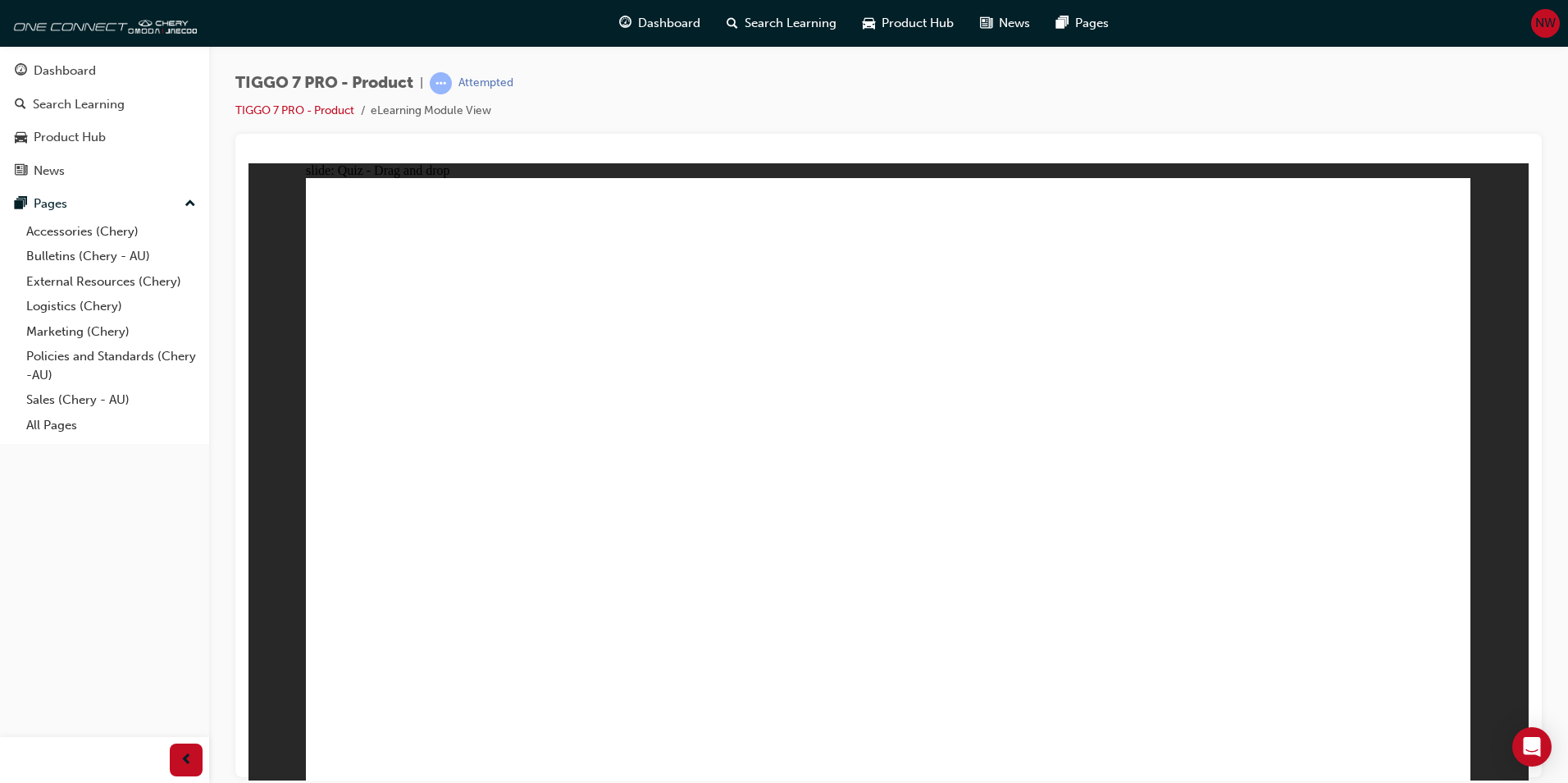
drag, startPoint x: 1370, startPoint y: 288, endPoint x: 1011, endPoint y: 580, distance: 462.8
radio input "true"
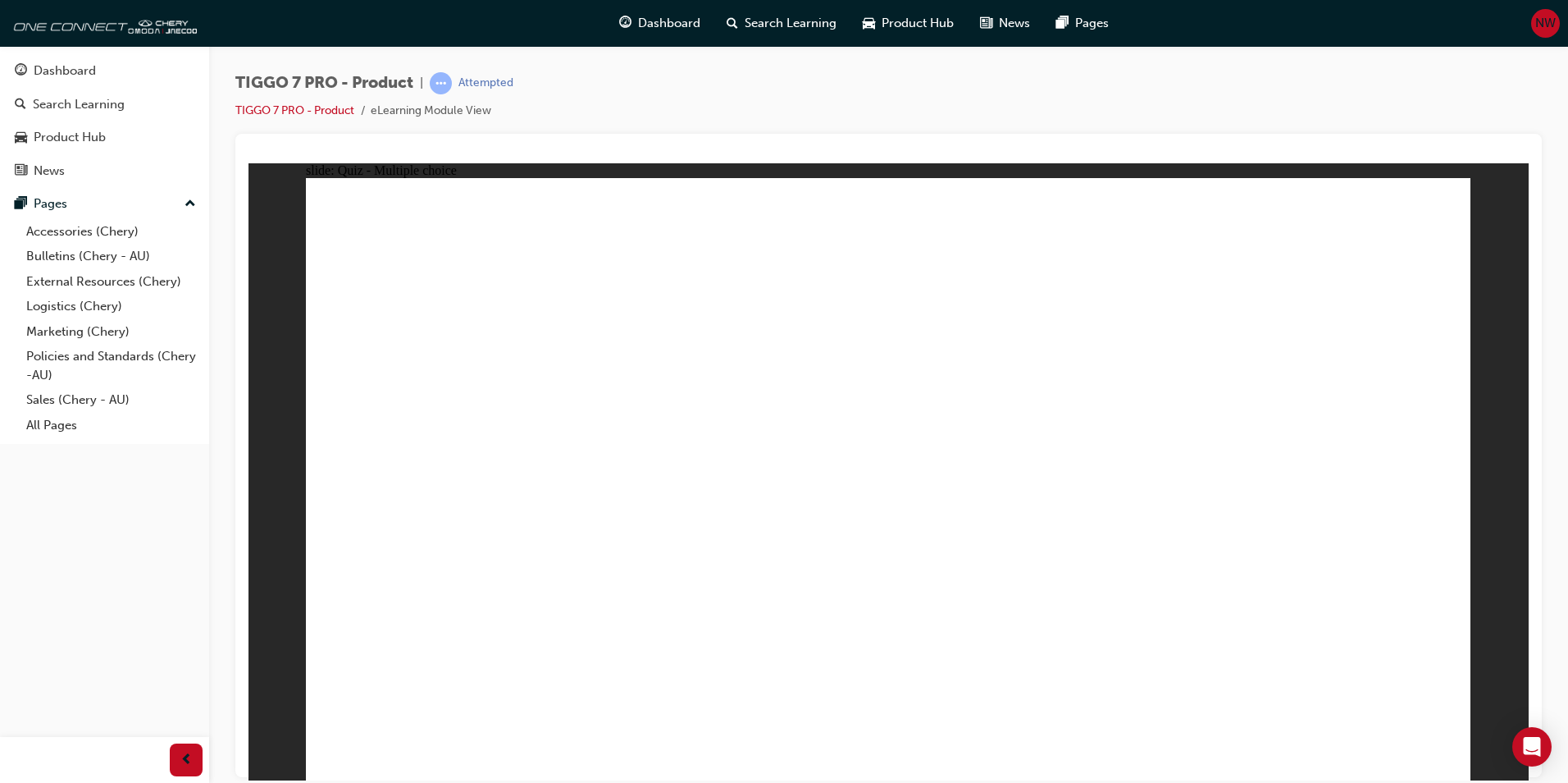
drag, startPoint x: 968, startPoint y: 277, endPoint x: 1012, endPoint y: 580, distance: 306.2
drag, startPoint x: 1102, startPoint y: 250, endPoint x: 1077, endPoint y: 519, distance: 270.2
drag, startPoint x: 1097, startPoint y: 304, endPoint x: 1068, endPoint y: 602, distance: 299.4
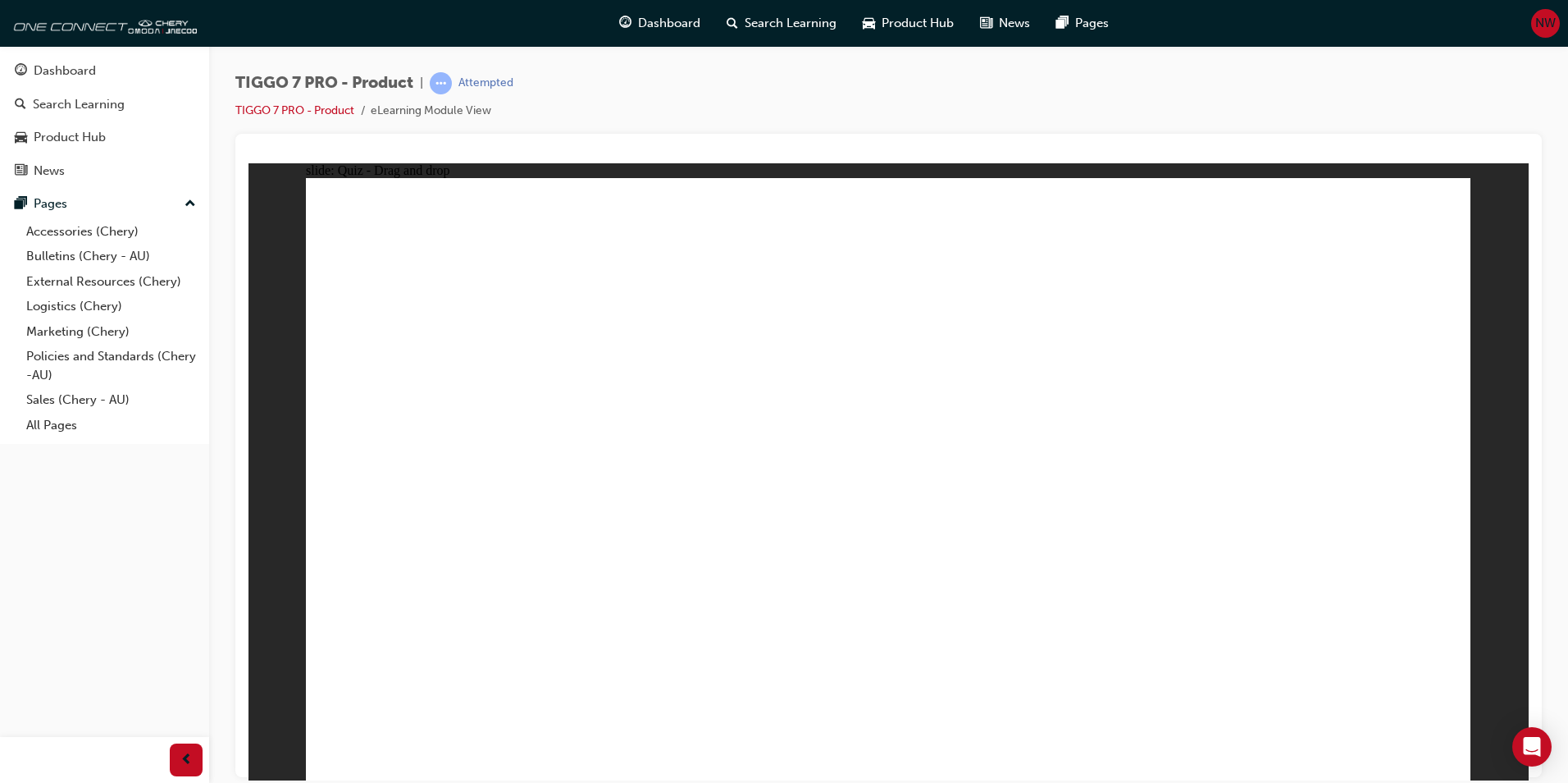
drag, startPoint x: 1082, startPoint y: 334, endPoint x: 1048, endPoint y: 594, distance: 262.2
drag, startPoint x: 1075, startPoint y: 266, endPoint x: 1076, endPoint y: 341, distance: 75.0
drag, startPoint x: 1066, startPoint y: 242, endPoint x: 1050, endPoint y: 586, distance: 344.4
drag, startPoint x: 1296, startPoint y: 229, endPoint x: 1283, endPoint y: 277, distance: 49.7
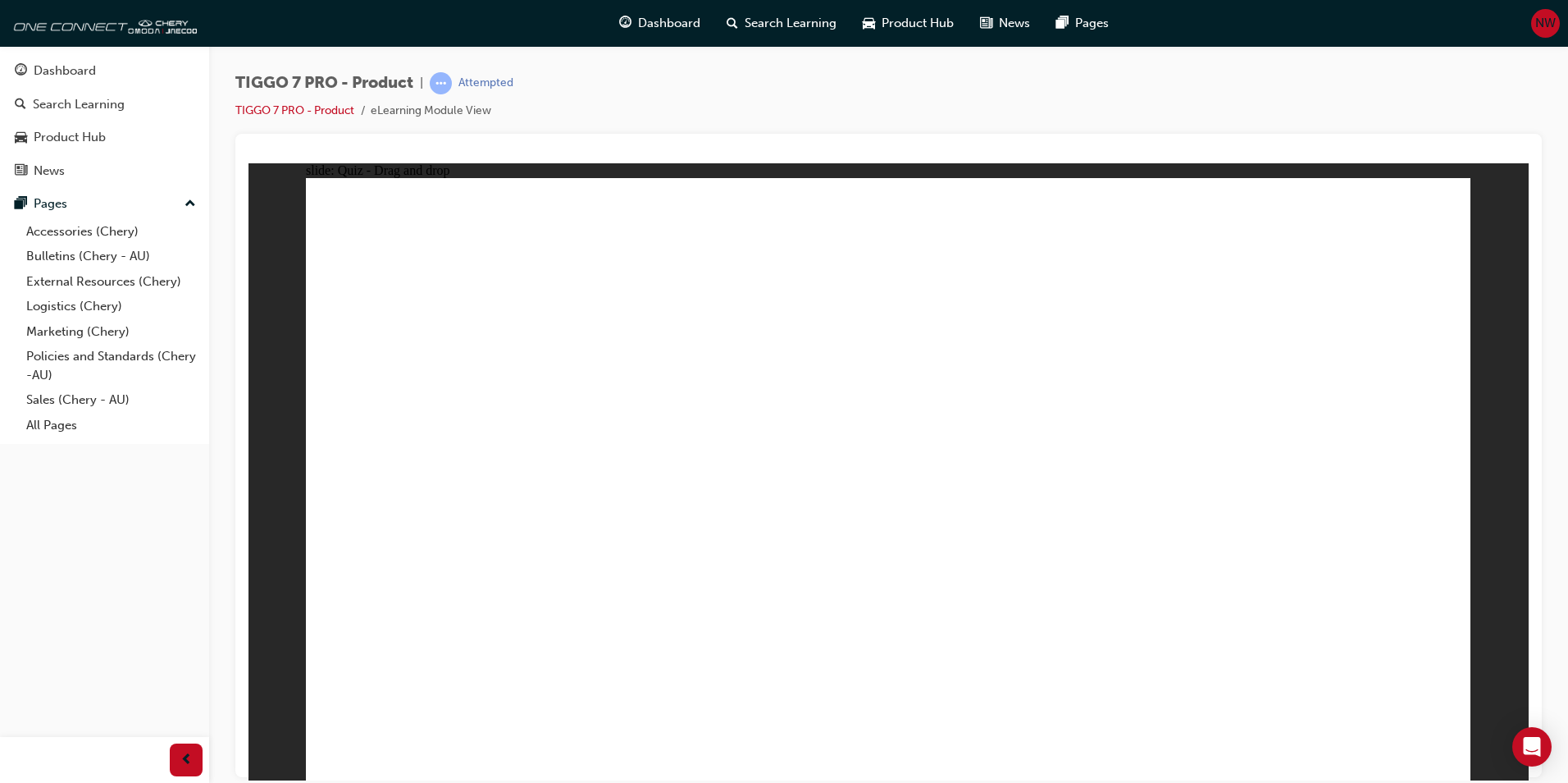
drag, startPoint x: 1188, startPoint y: 457, endPoint x: 1072, endPoint y: 604, distance: 187.3
drag, startPoint x: 1148, startPoint y: 573, endPoint x: 940, endPoint y: 466, distance: 233.9
drag, startPoint x: 890, startPoint y: 239, endPoint x: 1077, endPoint y: 616, distance: 420.8
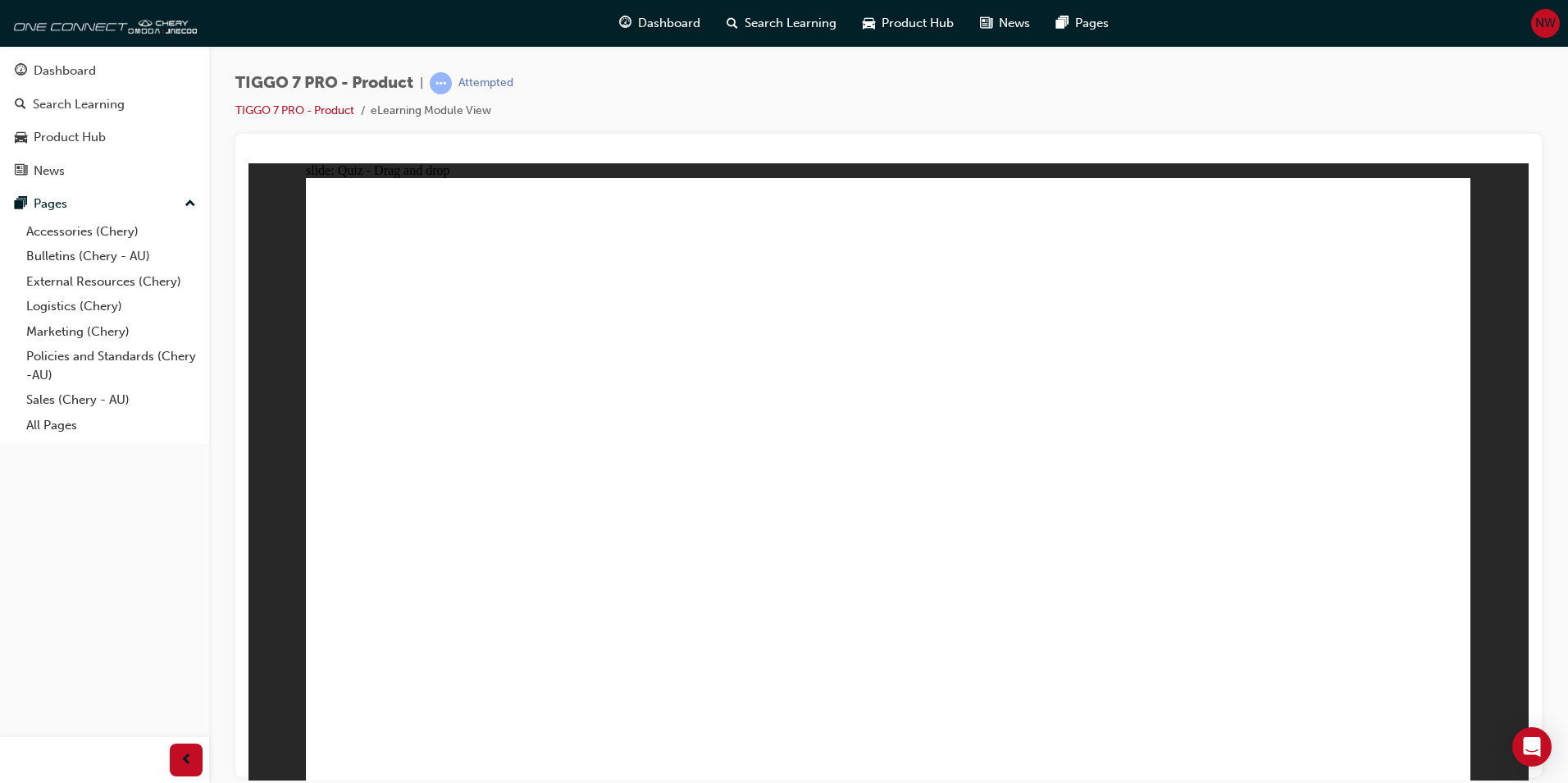
radio input "true"
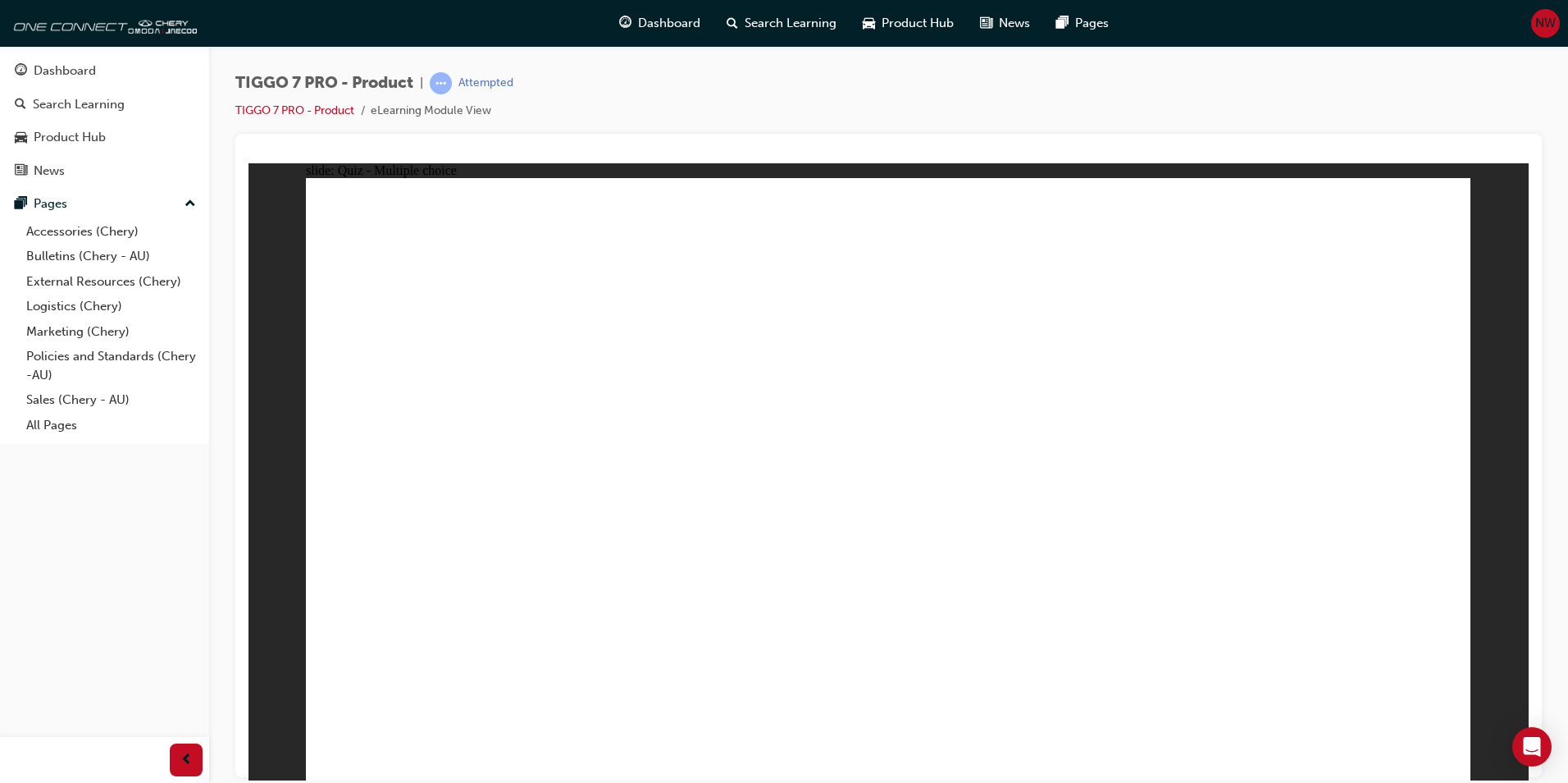
drag, startPoint x: 818, startPoint y: 271, endPoint x: 821, endPoint y: 289, distance: 18.2
drag, startPoint x: 838, startPoint y: 267, endPoint x: 1064, endPoint y: 480, distance: 310.6
drag, startPoint x: 1011, startPoint y: 274, endPoint x: 672, endPoint y: 494, distance: 404.1
drag, startPoint x: 954, startPoint y: 388, endPoint x: 967, endPoint y: 480, distance: 92.9
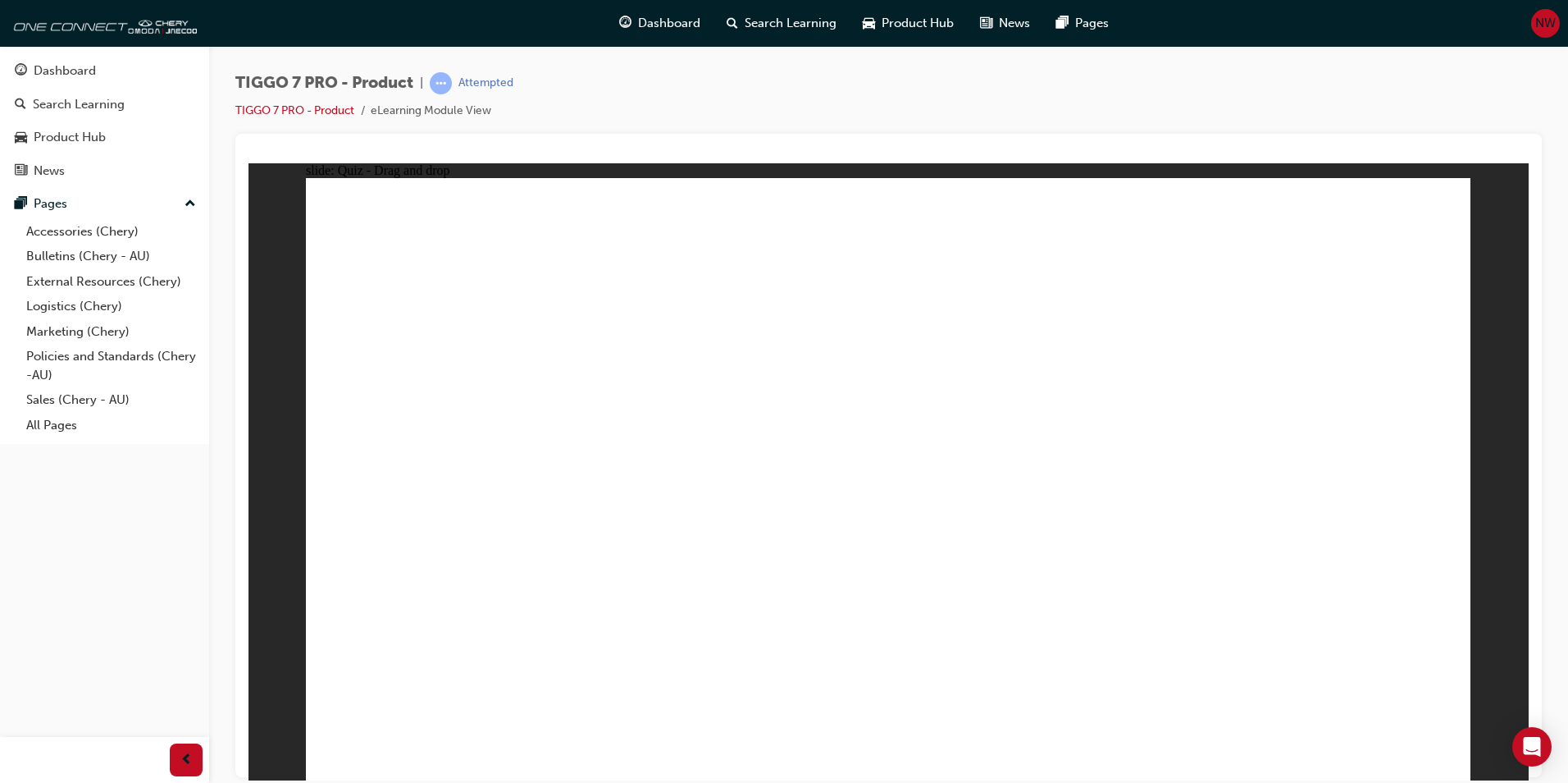
drag, startPoint x: 1245, startPoint y: 252, endPoint x: 422, endPoint y: 510, distance: 862.5
drag, startPoint x: 1174, startPoint y: 374, endPoint x: 1335, endPoint y: 563, distance: 248.3
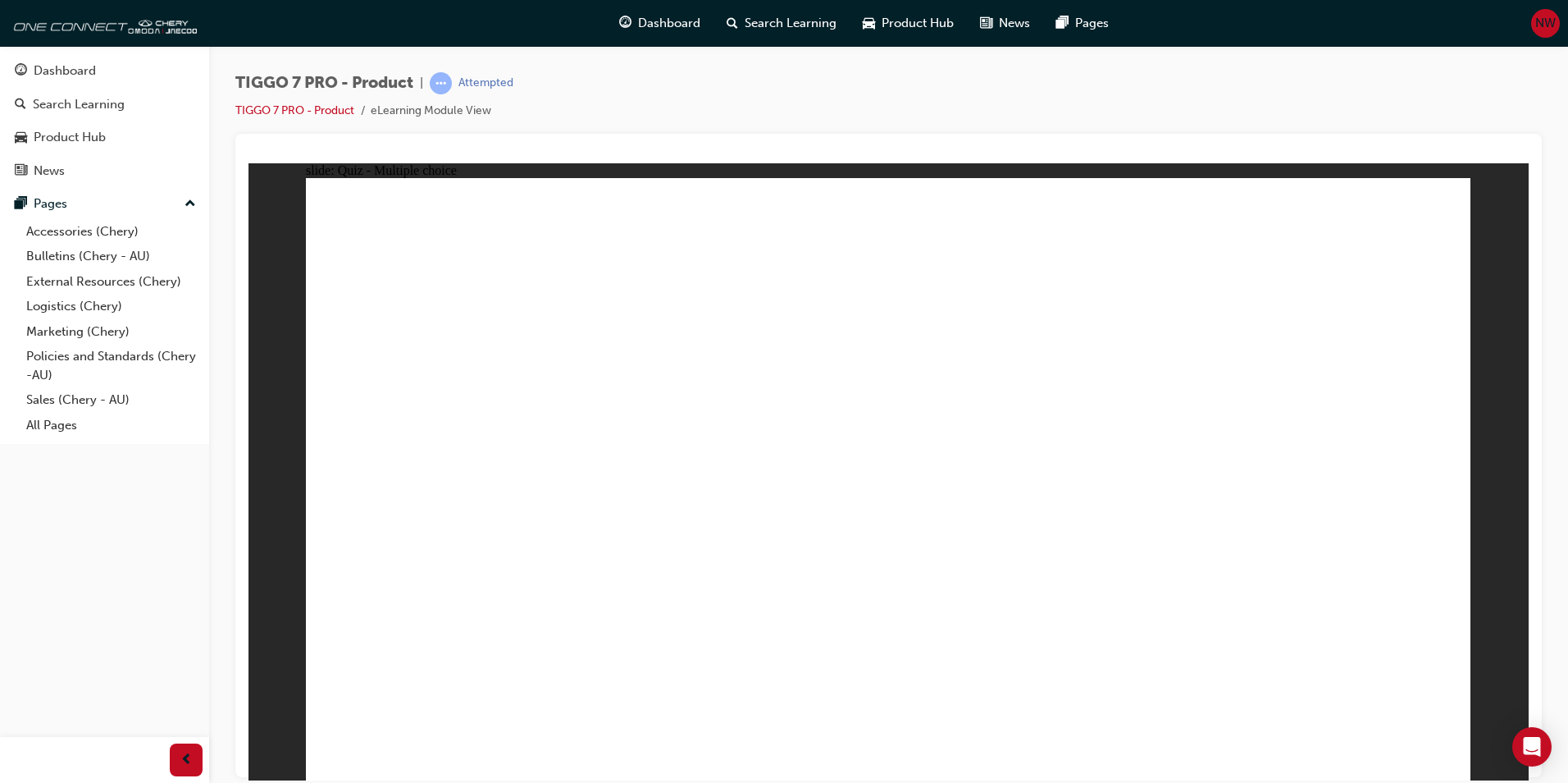
radio input "true"
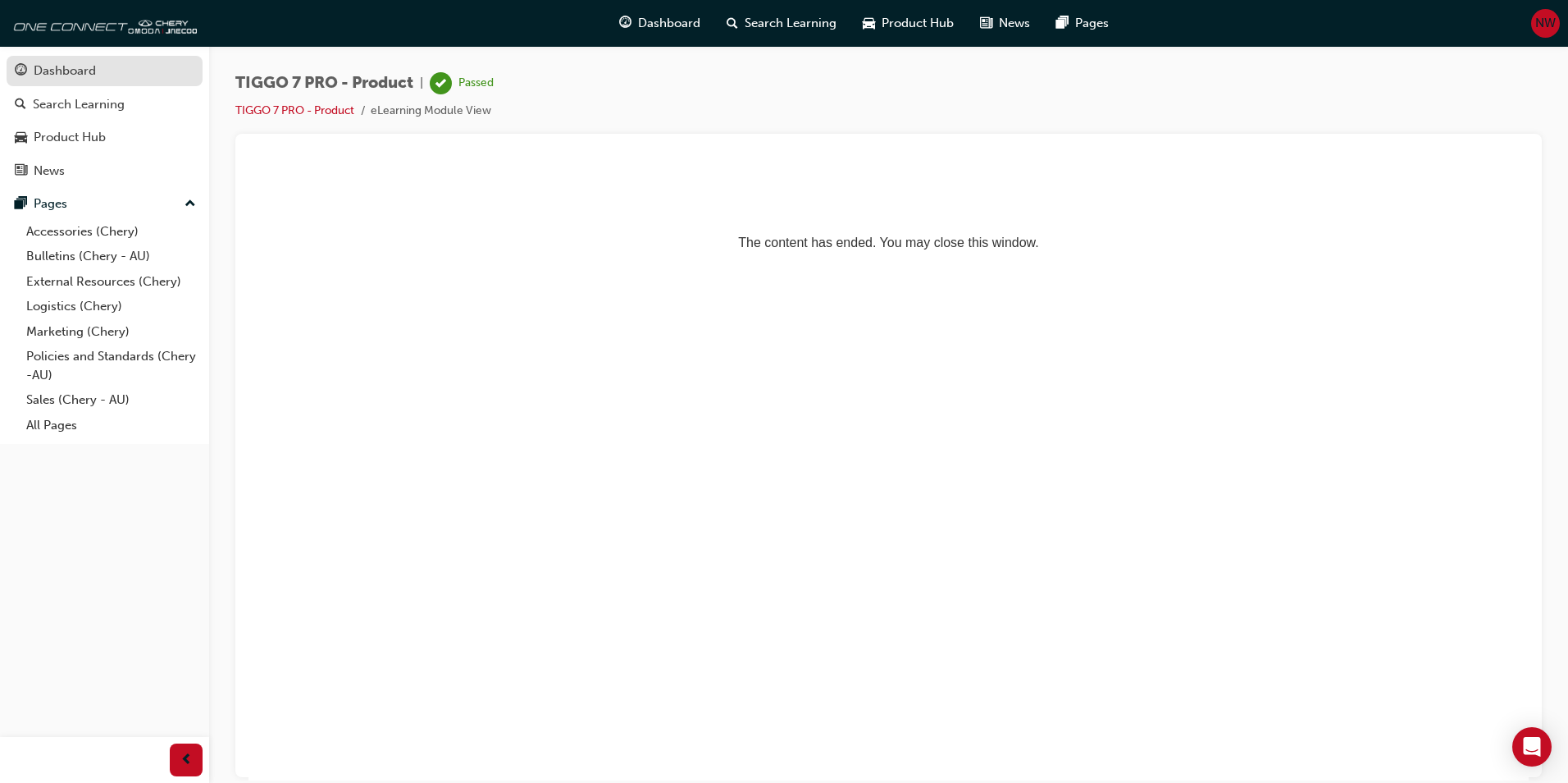
click at [110, 74] on div "Dashboard" at bounding box center [104, 70] width 180 height 20
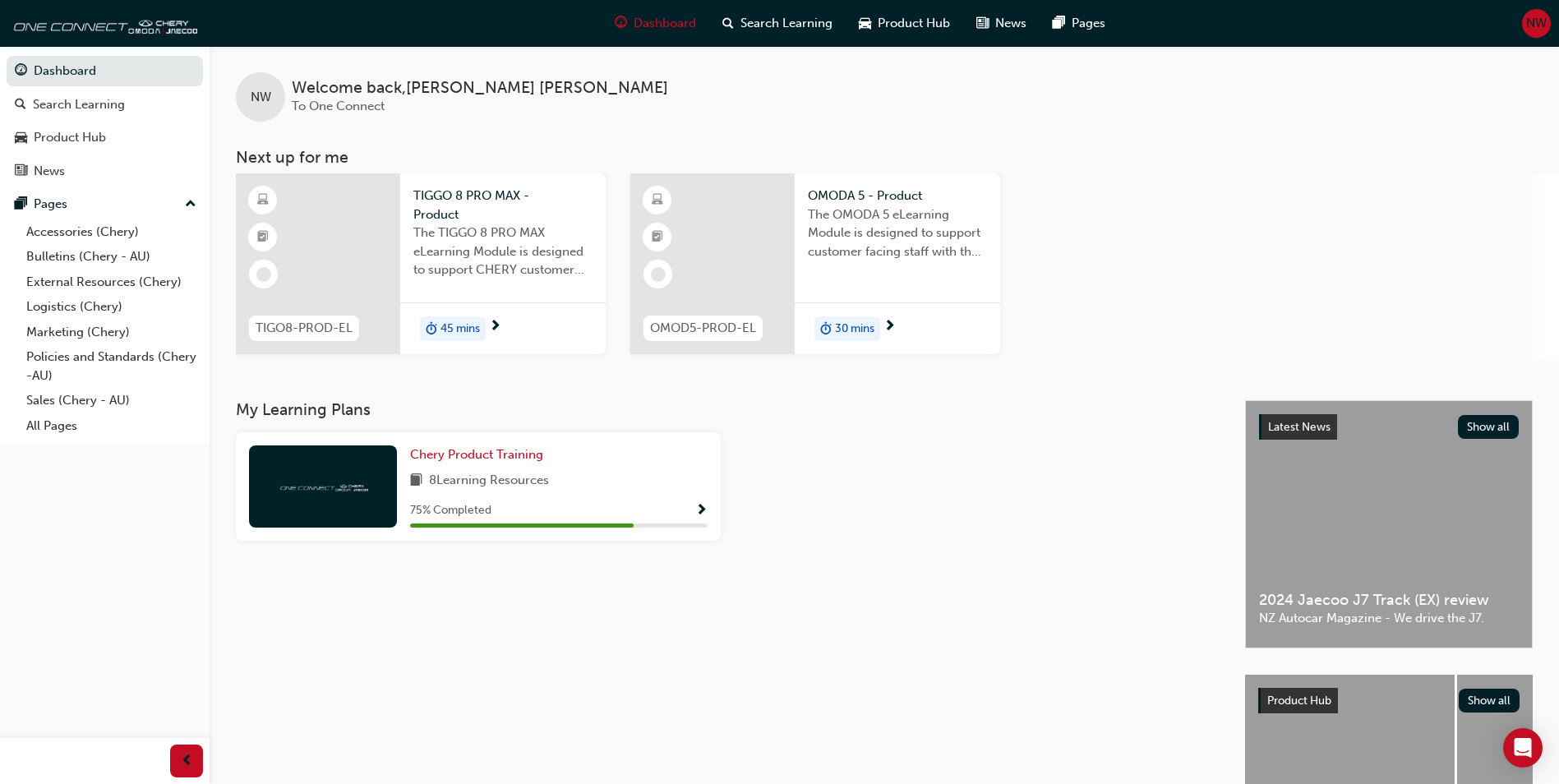
click at [865, 258] on span "The OMODA 5 eLearning Module is designed to support customer facing staff with …" at bounding box center [898, 234] width 179 height 56
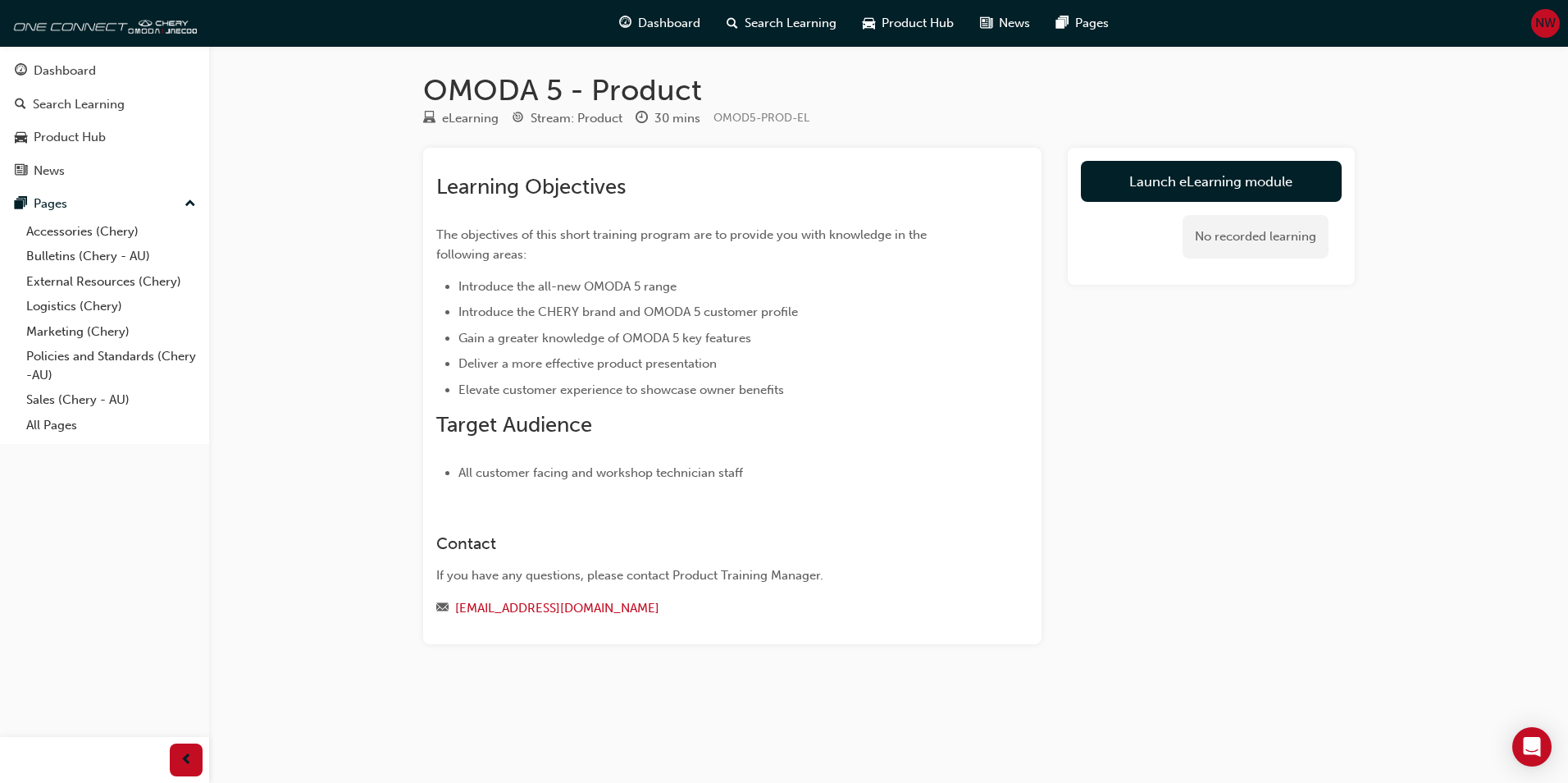
click at [1196, 194] on link "Launch eLearning module" at bounding box center [1212, 181] width 261 height 41
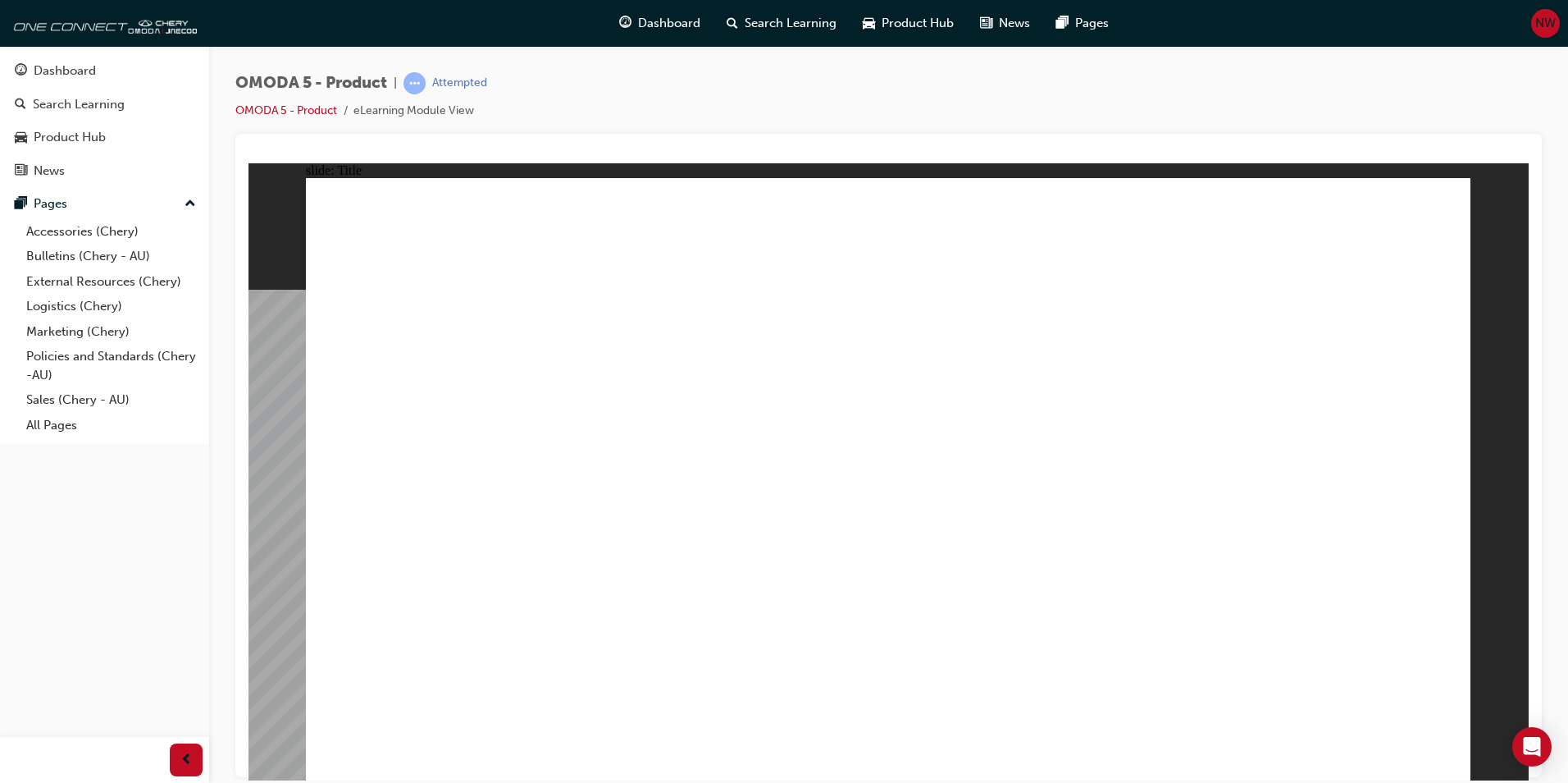
click at [1445, 762] on div "OMODA 5 INTRODUCTION Line 1 Rectangle MENU RESOURCES left-arrow.png right-arrow…" at bounding box center [888, 486] width 1165 height 617
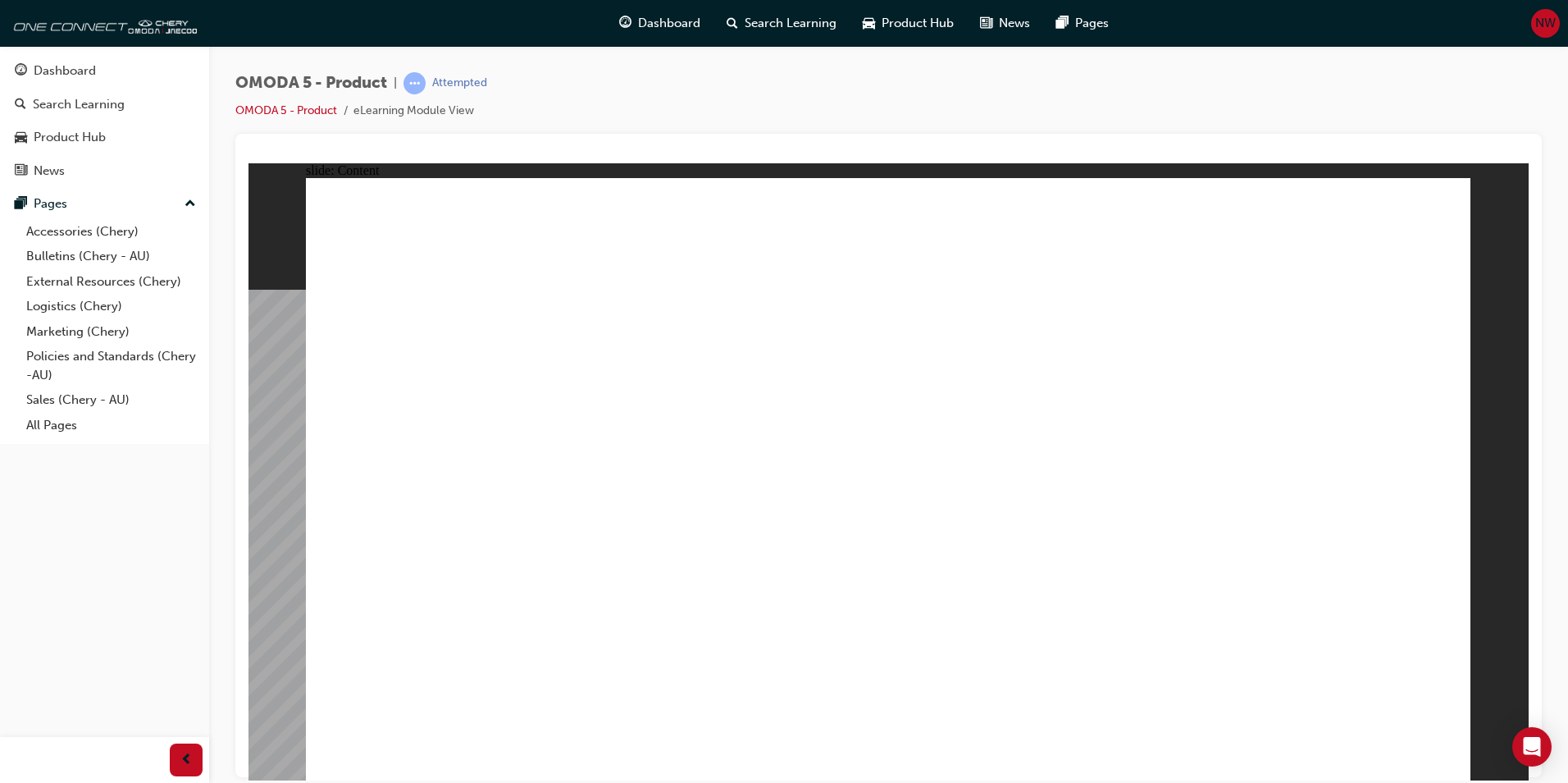
drag, startPoint x: 774, startPoint y: 452, endPoint x: 794, endPoint y: 447, distance: 20.6
drag, startPoint x: 1031, startPoint y: 436, endPoint x: 1213, endPoint y: 430, distance: 182.1
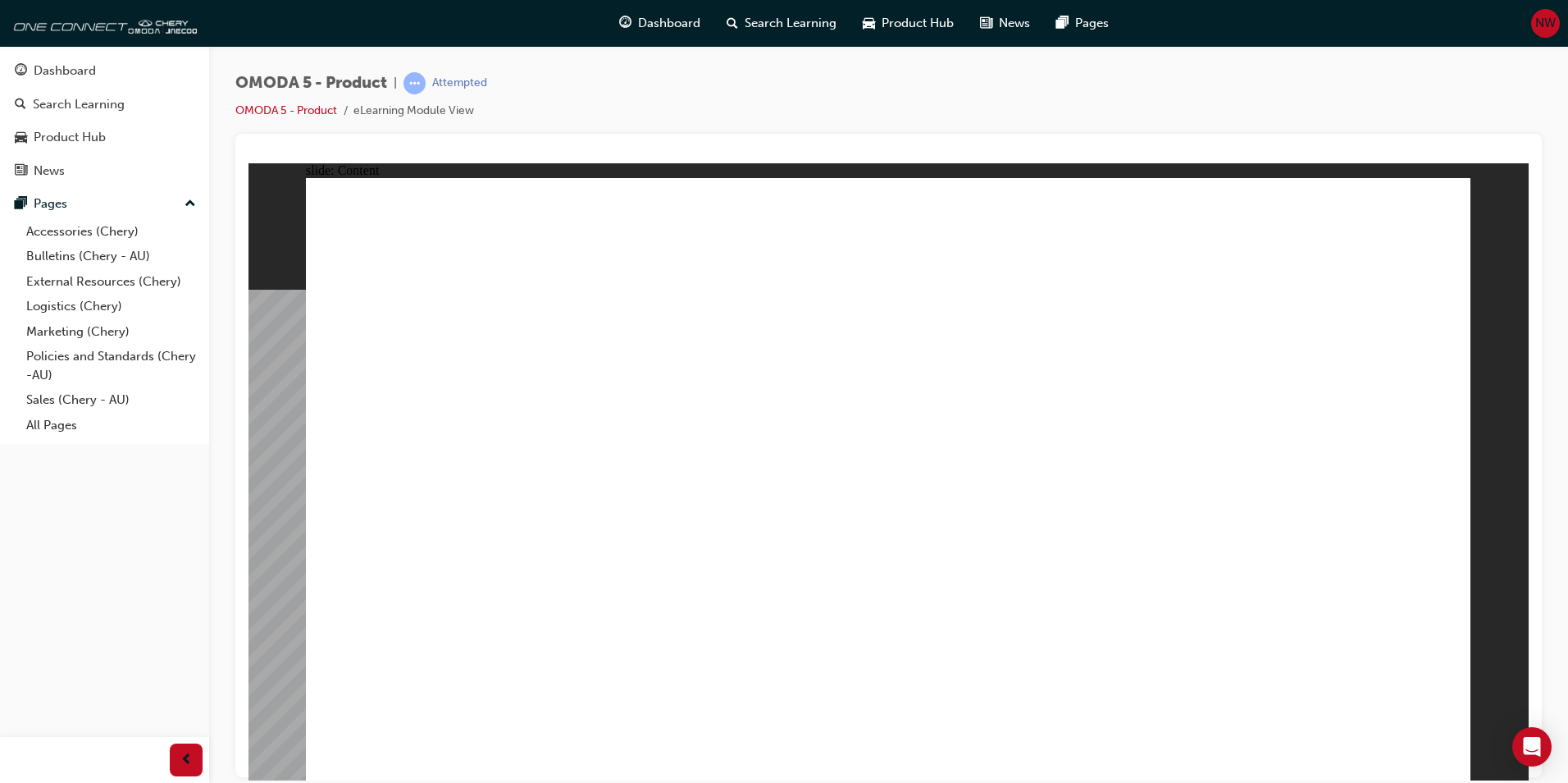
drag, startPoint x: 1039, startPoint y: 459, endPoint x: 1153, endPoint y: 459, distance: 114.0
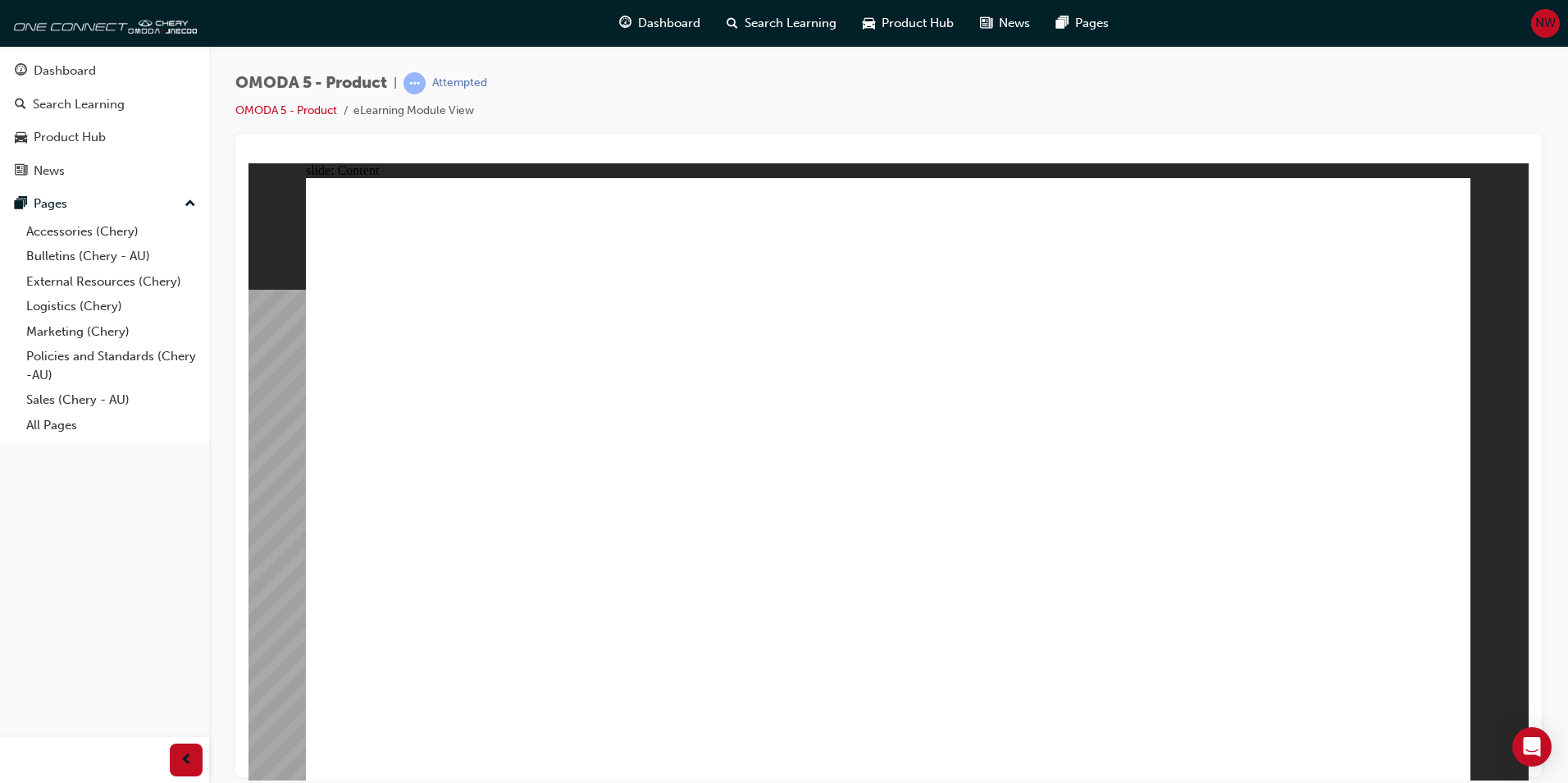
drag, startPoint x: 1279, startPoint y: 451, endPoint x: 1385, endPoint y: 445, distance: 106.2
drag, startPoint x: 1385, startPoint y: 445, endPoint x: 1339, endPoint y: 576, distance: 138.8
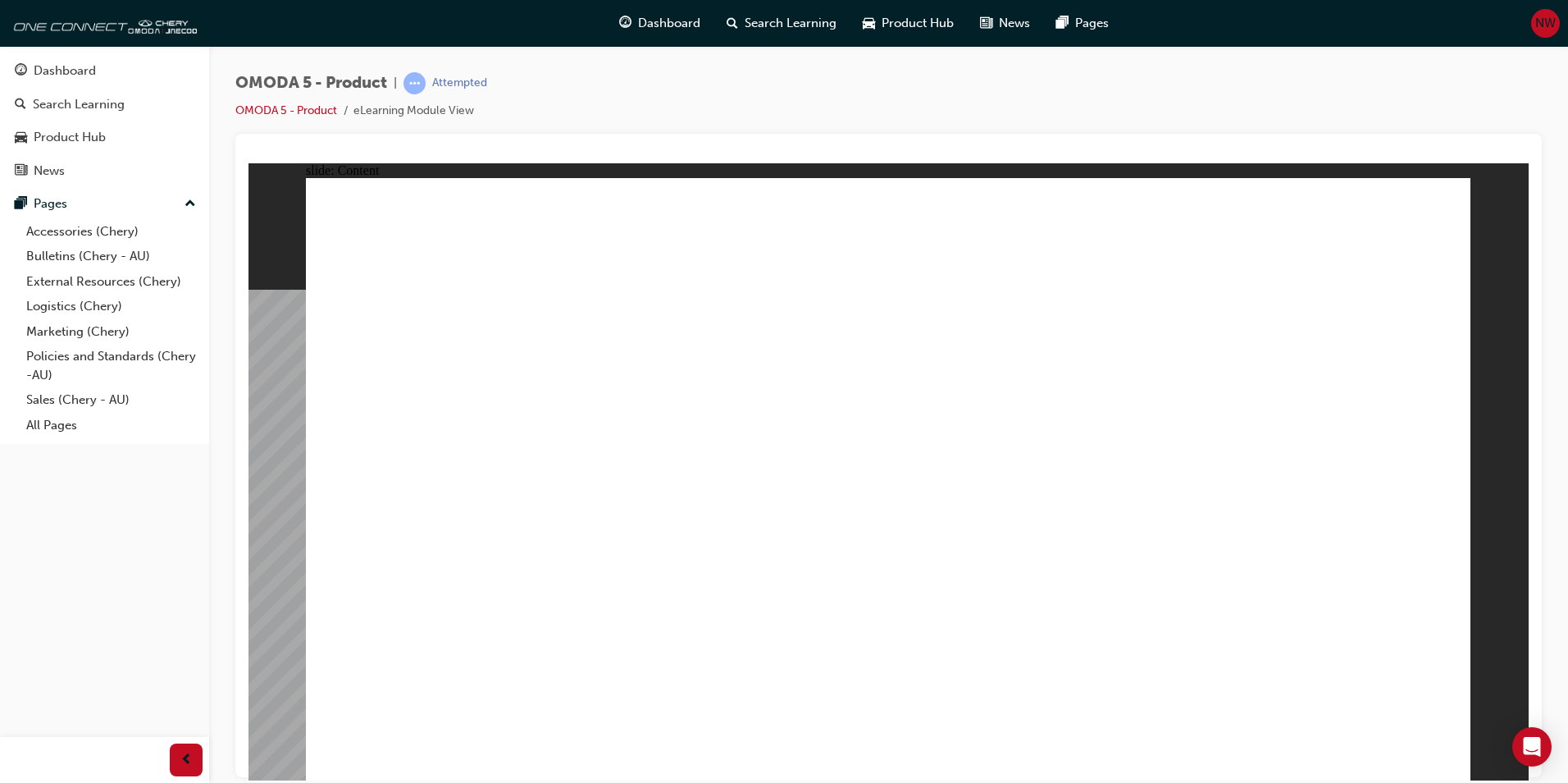
drag, startPoint x: 557, startPoint y: 557, endPoint x: 655, endPoint y: 475, distance: 127.8
drag, startPoint x: 766, startPoint y: 412, endPoint x: 781, endPoint y: 409, distance: 15.3
drag, startPoint x: 903, startPoint y: 361, endPoint x: 910, endPoint y: 351, distance: 12.2
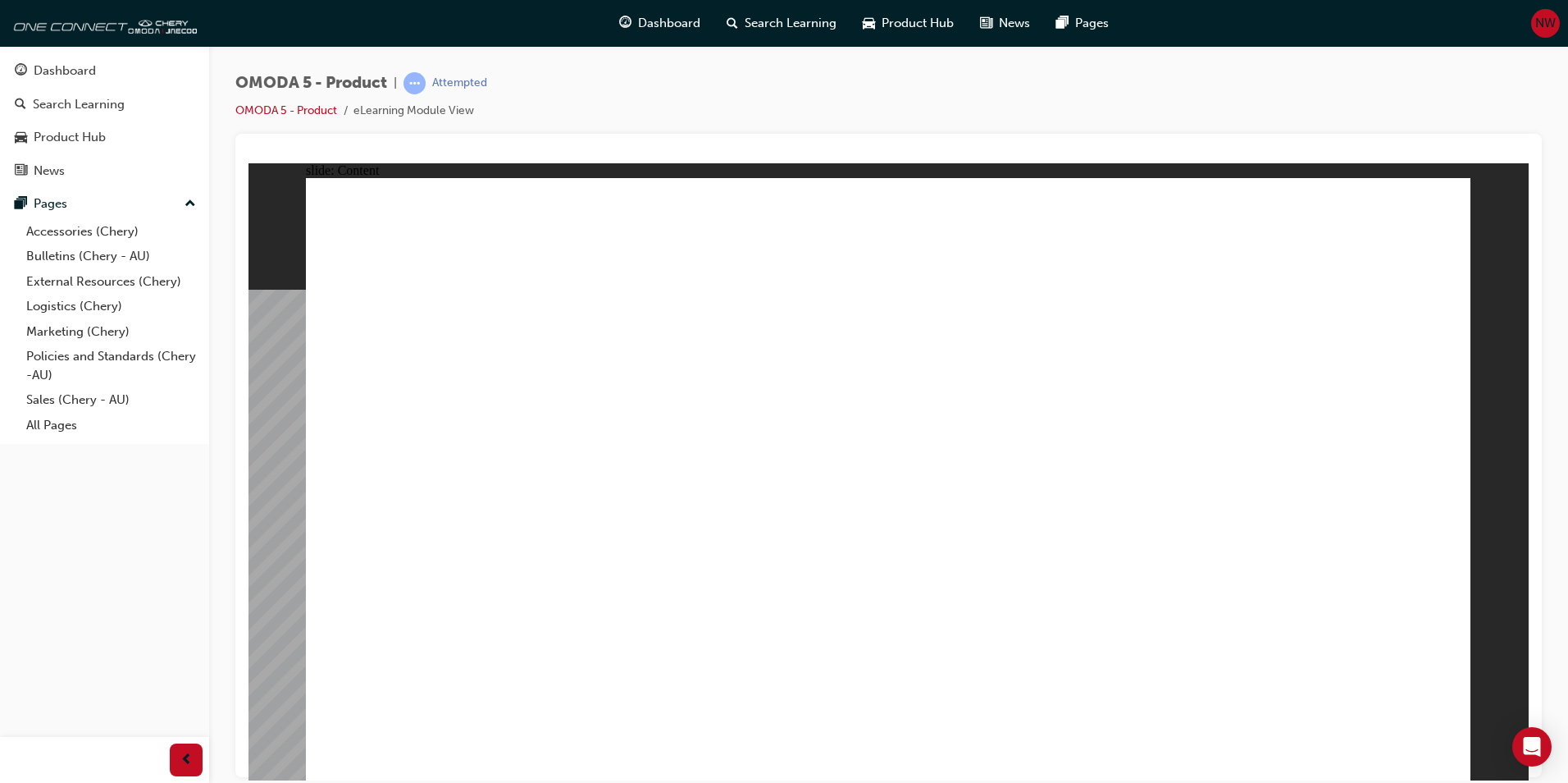
drag, startPoint x: 923, startPoint y: 331, endPoint x: 575, endPoint y: 286, distance: 350.9
drag, startPoint x: 557, startPoint y: 285, endPoint x: 517, endPoint y: 295, distance: 41.2
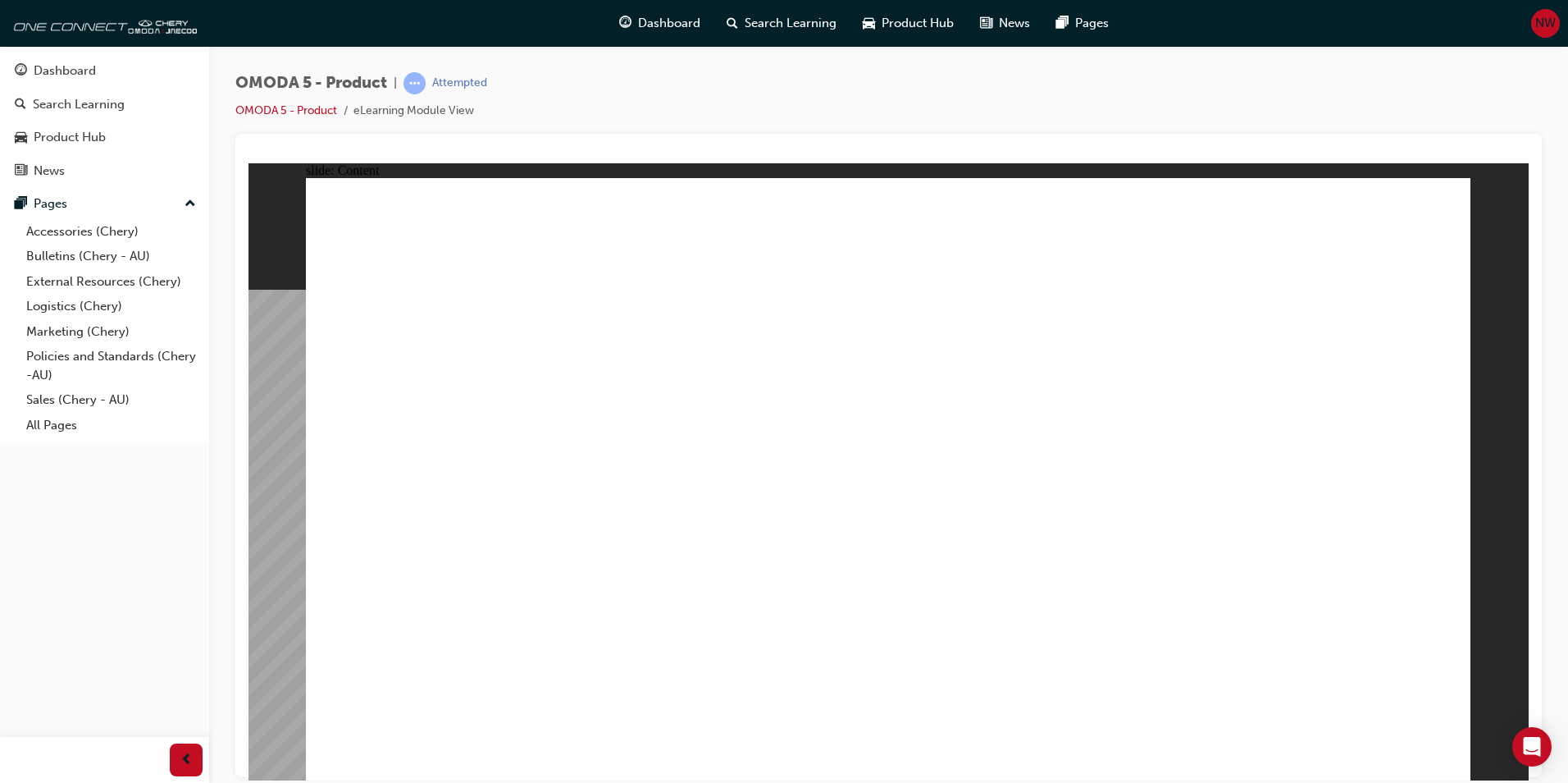
drag, startPoint x: 517, startPoint y: 295, endPoint x: 516, endPoint y: 312, distance: 17.0
drag, startPoint x: 907, startPoint y: 544, endPoint x: 988, endPoint y: 545, distance: 81.0
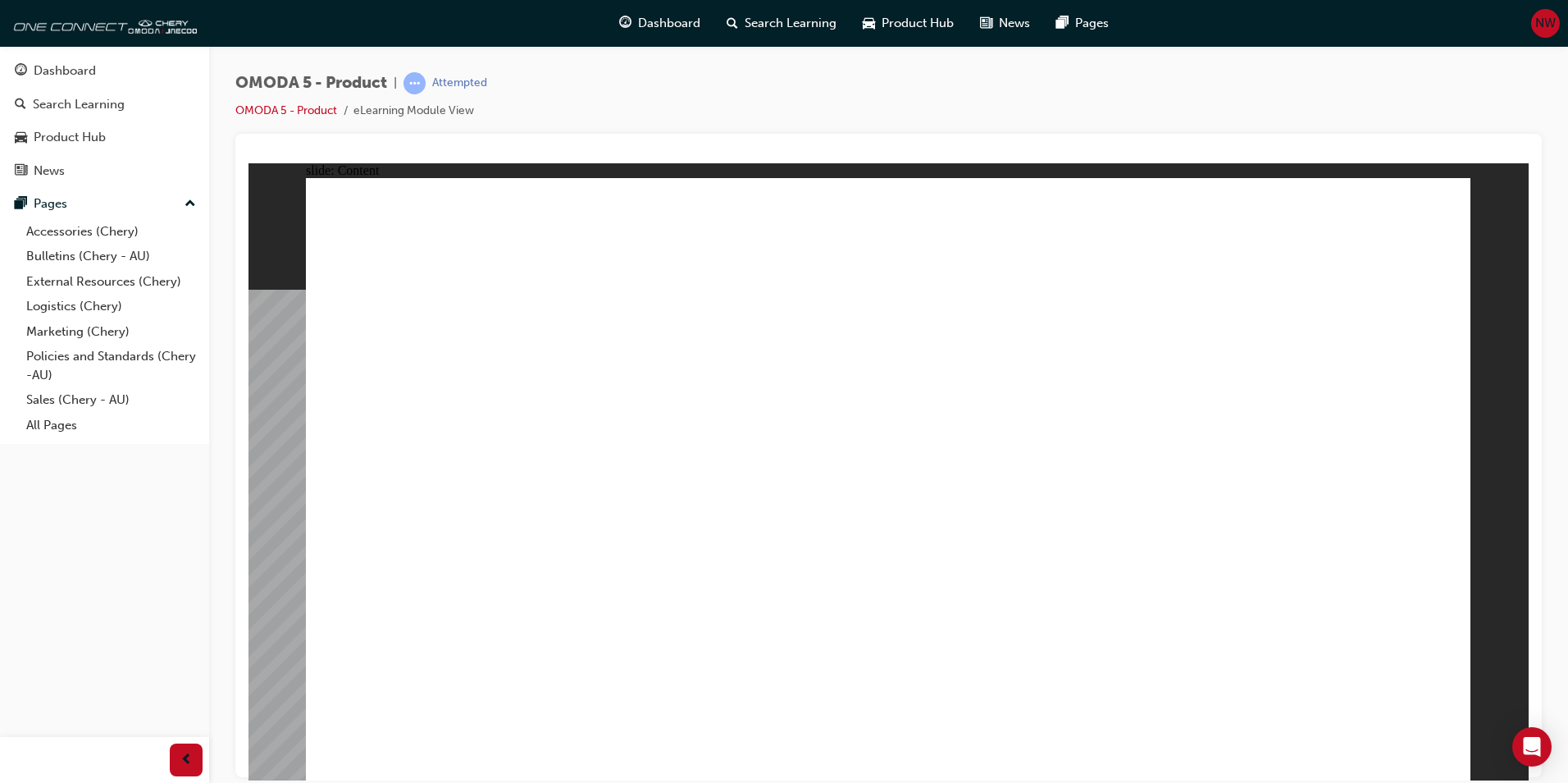
drag, startPoint x: 933, startPoint y: 539, endPoint x: 943, endPoint y: 540, distance: 10.0
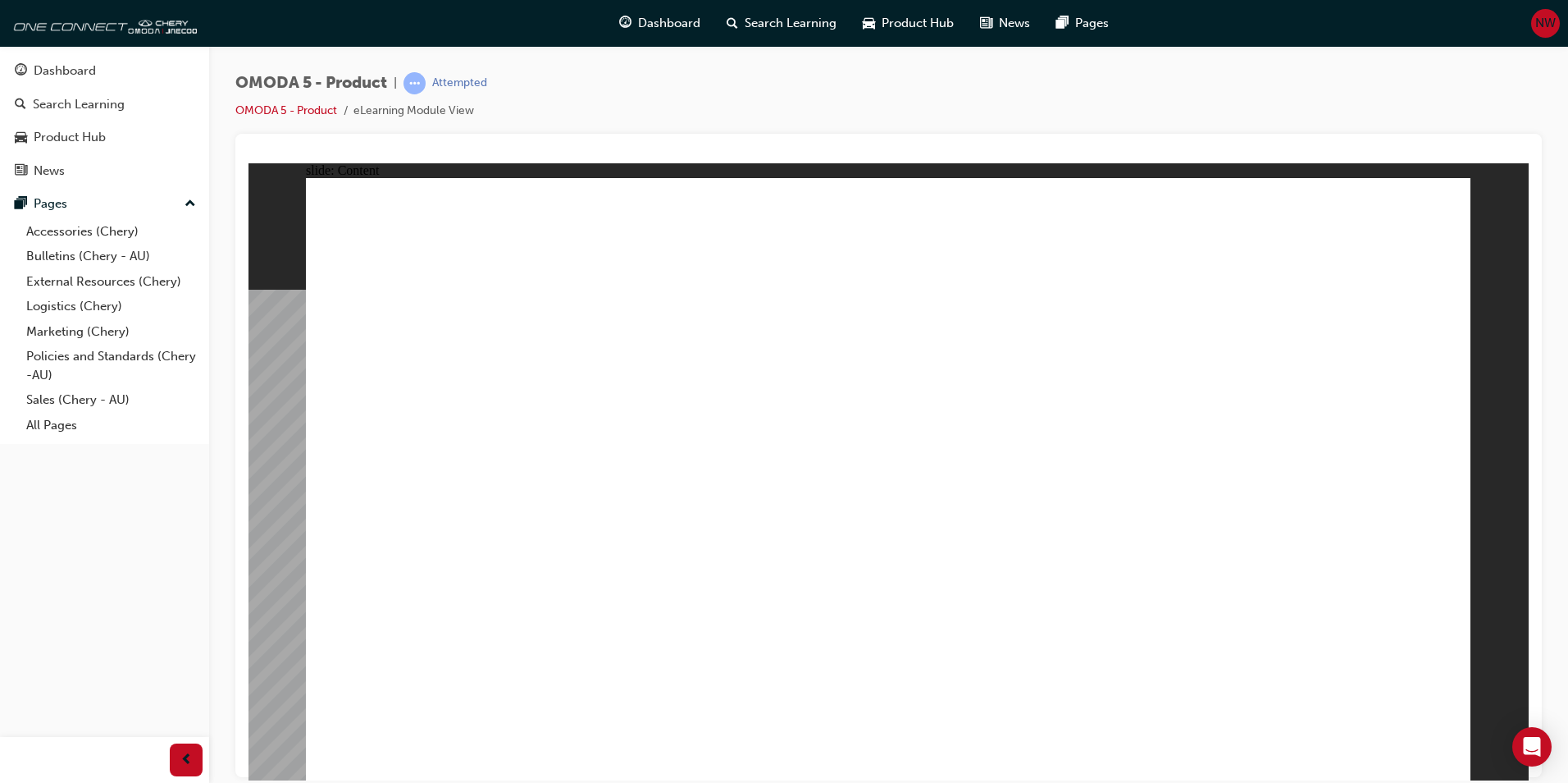
click at [249, 162] on image at bounding box center [249, 162] width 0 height 0
drag, startPoint x: 719, startPoint y: 264, endPoint x: 990, endPoint y: 267, distance: 271.0
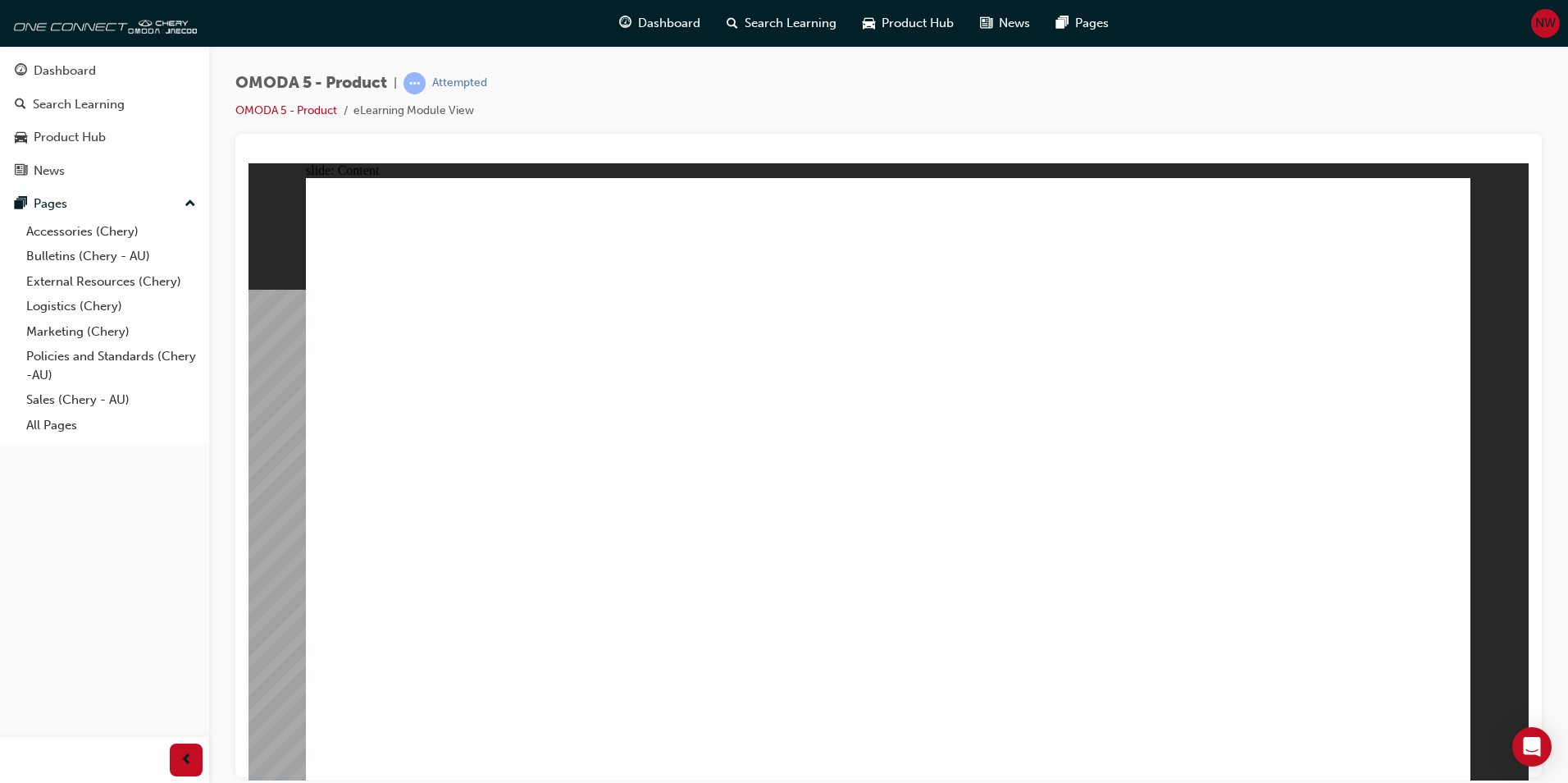
drag, startPoint x: 637, startPoint y: 418, endPoint x: 576, endPoint y: 537, distance: 133.7
drag, startPoint x: 493, startPoint y: 562, endPoint x: 436, endPoint y: 594, distance: 65.4
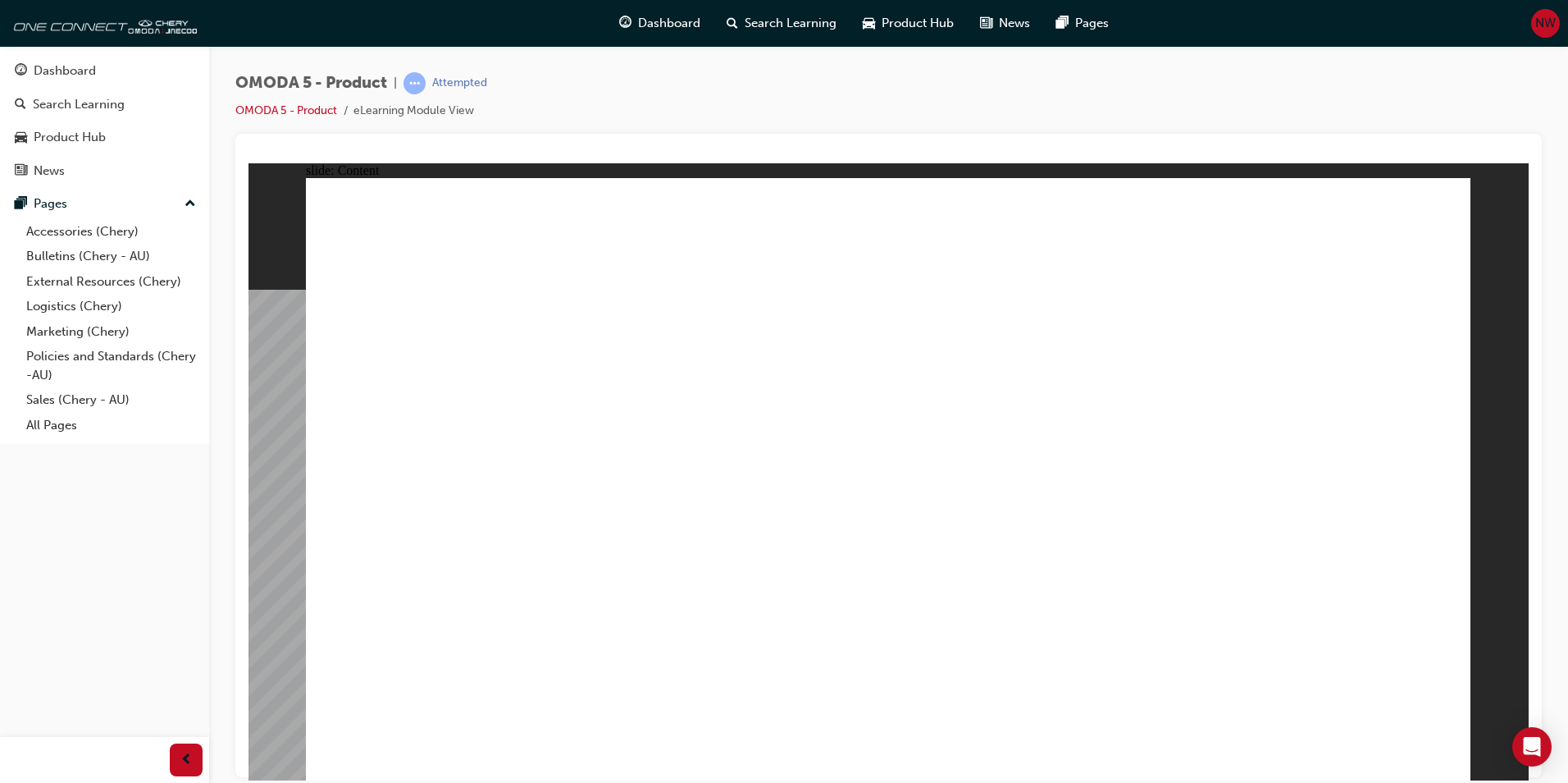
drag, startPoint x: 436, startPoint y: 594, endPoint x: 403, endPoint y: 606, distance: 35.1
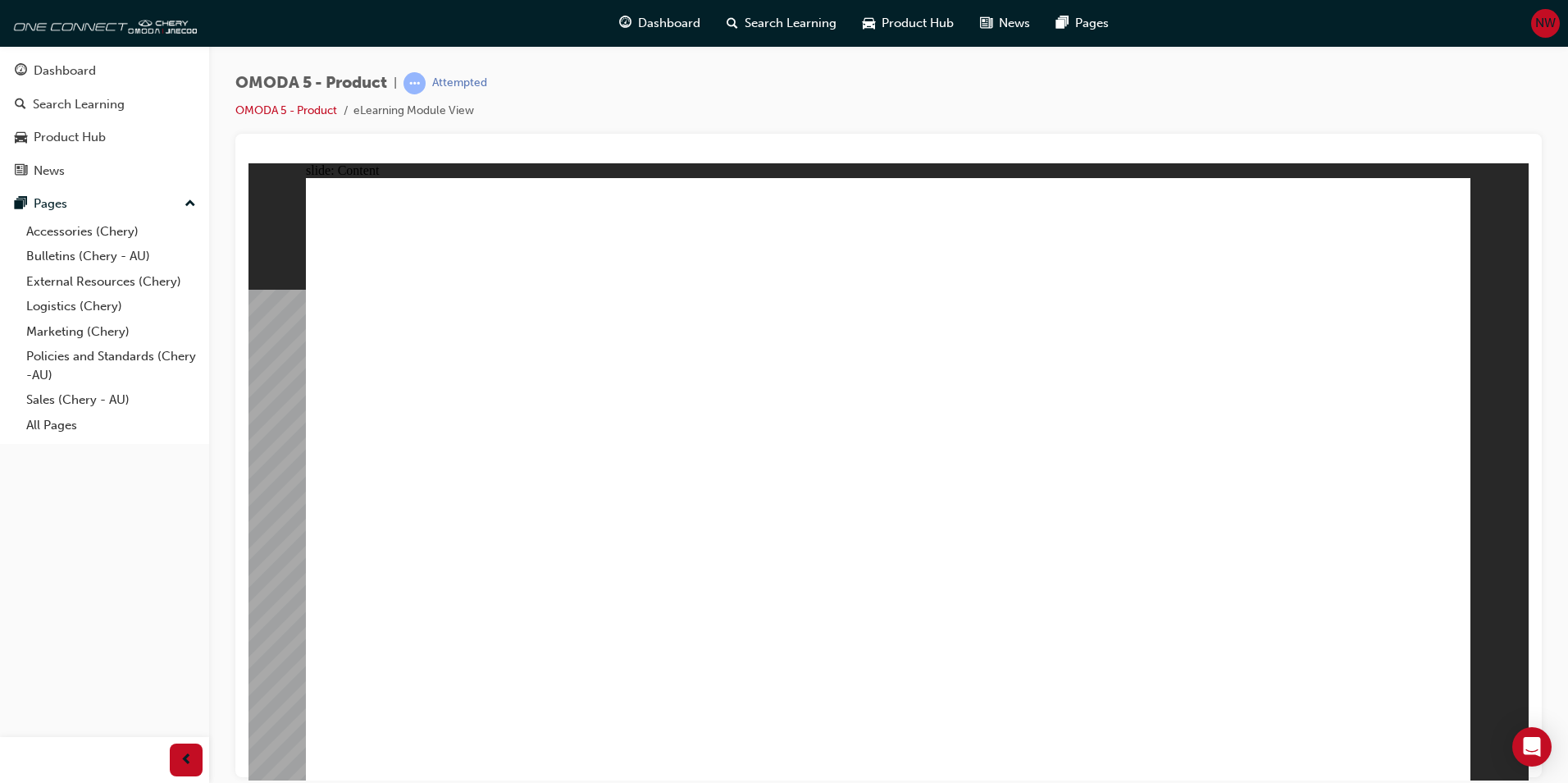
drag, startPoint x: 819, startPoint y: 609, endPoint x: 851, endPoint y: 608, distance: 32.0
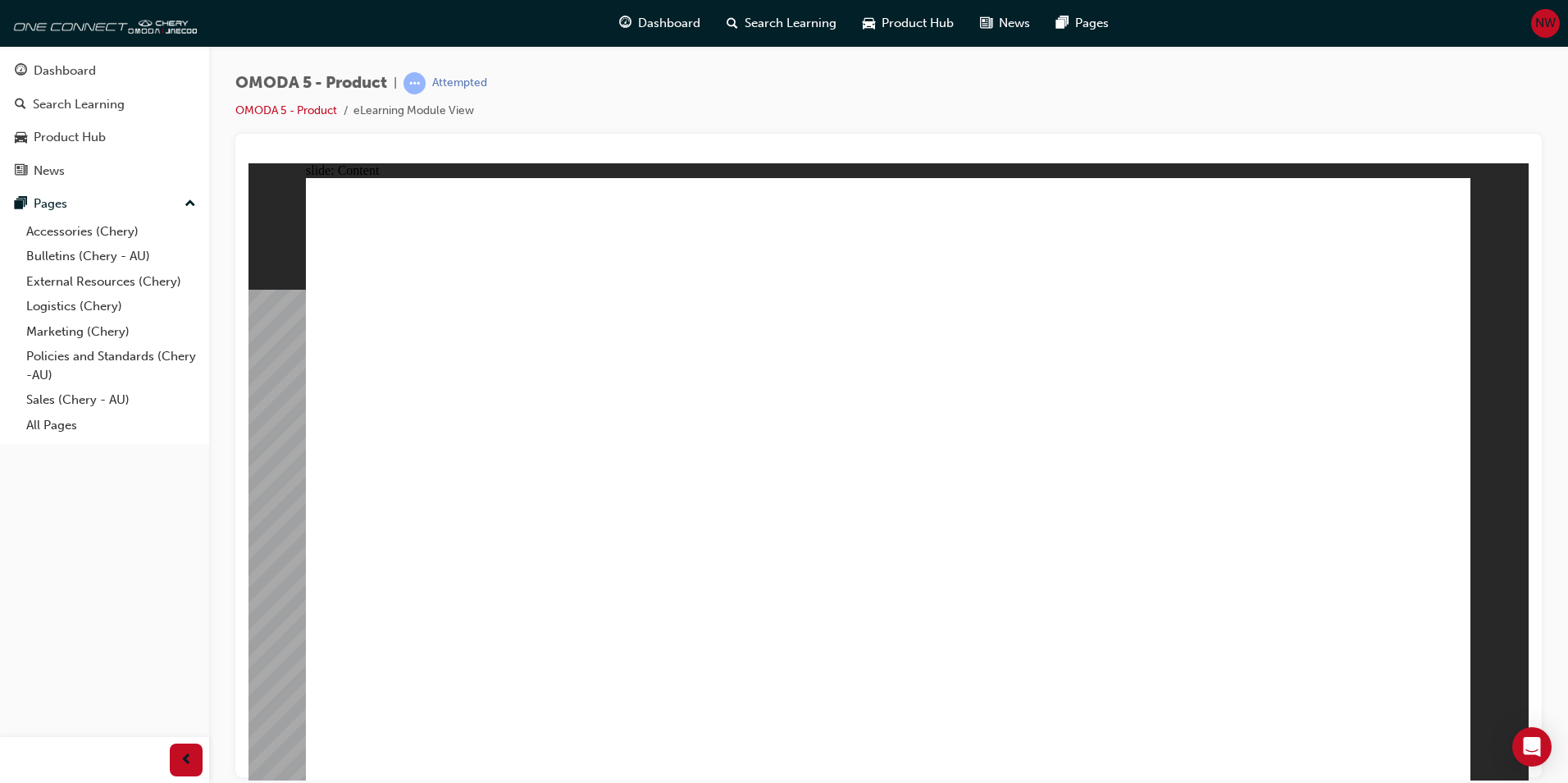
drag, startPoint x: 1003, startPoint y: 666, endPoint x: 912, endPoint y: 652, distance: 92.1
drag, startPoint x: 902, startPoint y: 651, endPoint x: 843, endPoint y: 610, distance: 71.8
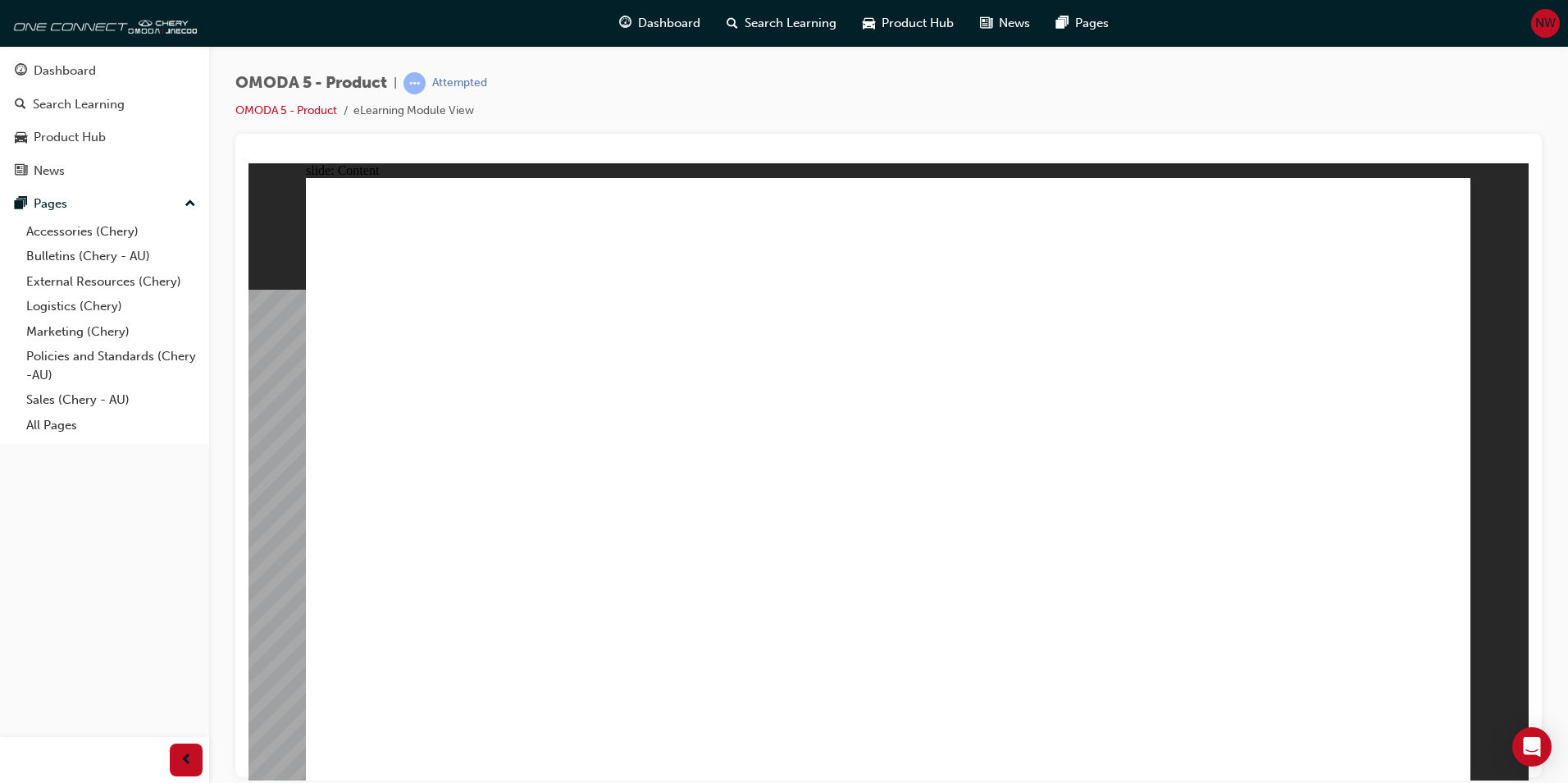
drag, startPoint x: 581, startPoint y: 592, endPoint x: 531, endPoint y: 627, distance: 61.0
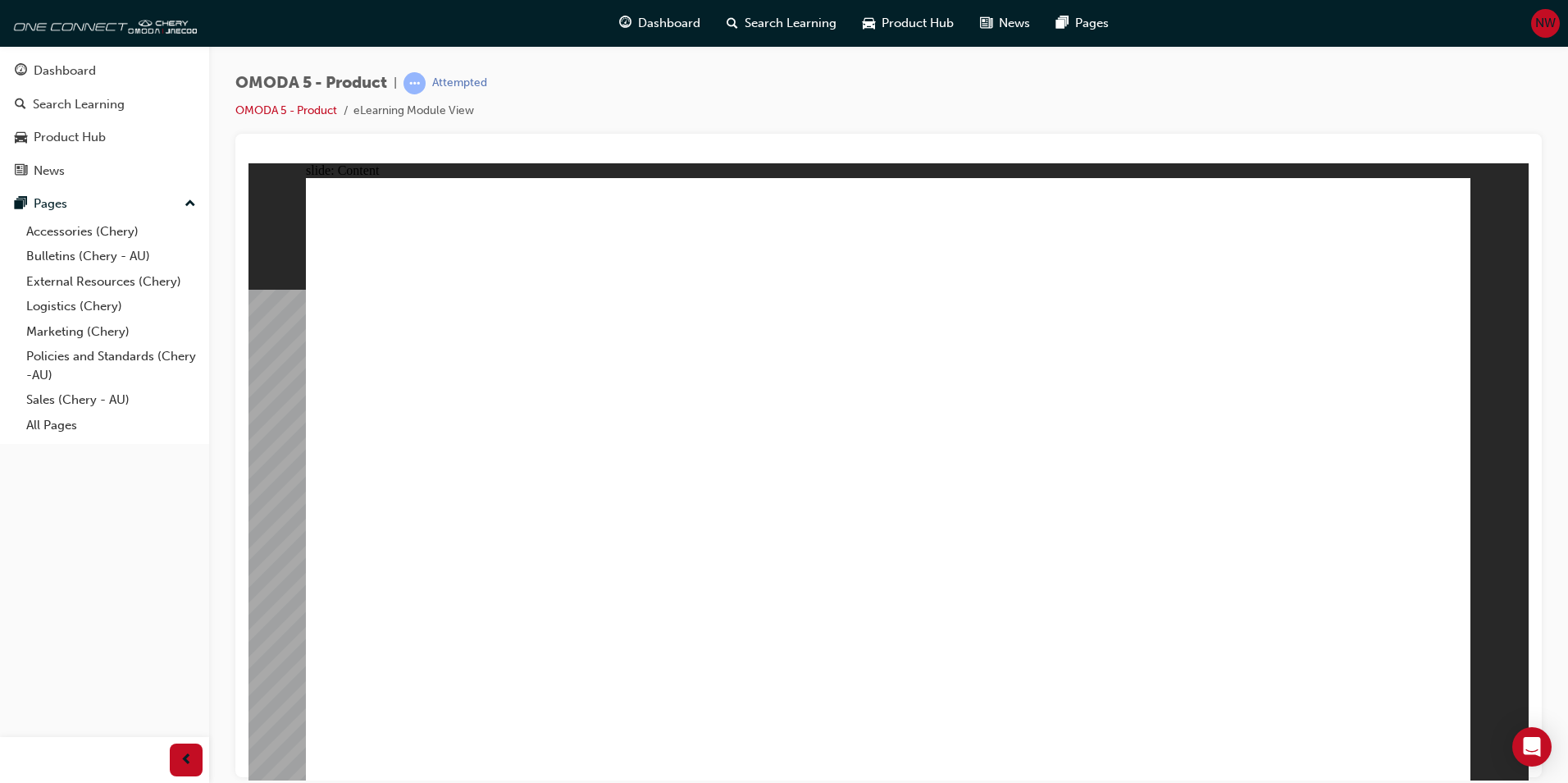
drag, startPoint x: 531, startPoint y: 680, endPoint x: 625, endPoint y: 669, distance: 94.6
drag, startPoint x: 694, startPoint y: 630, endPoint x: 705, endPoint y: 614, distance: 19.4
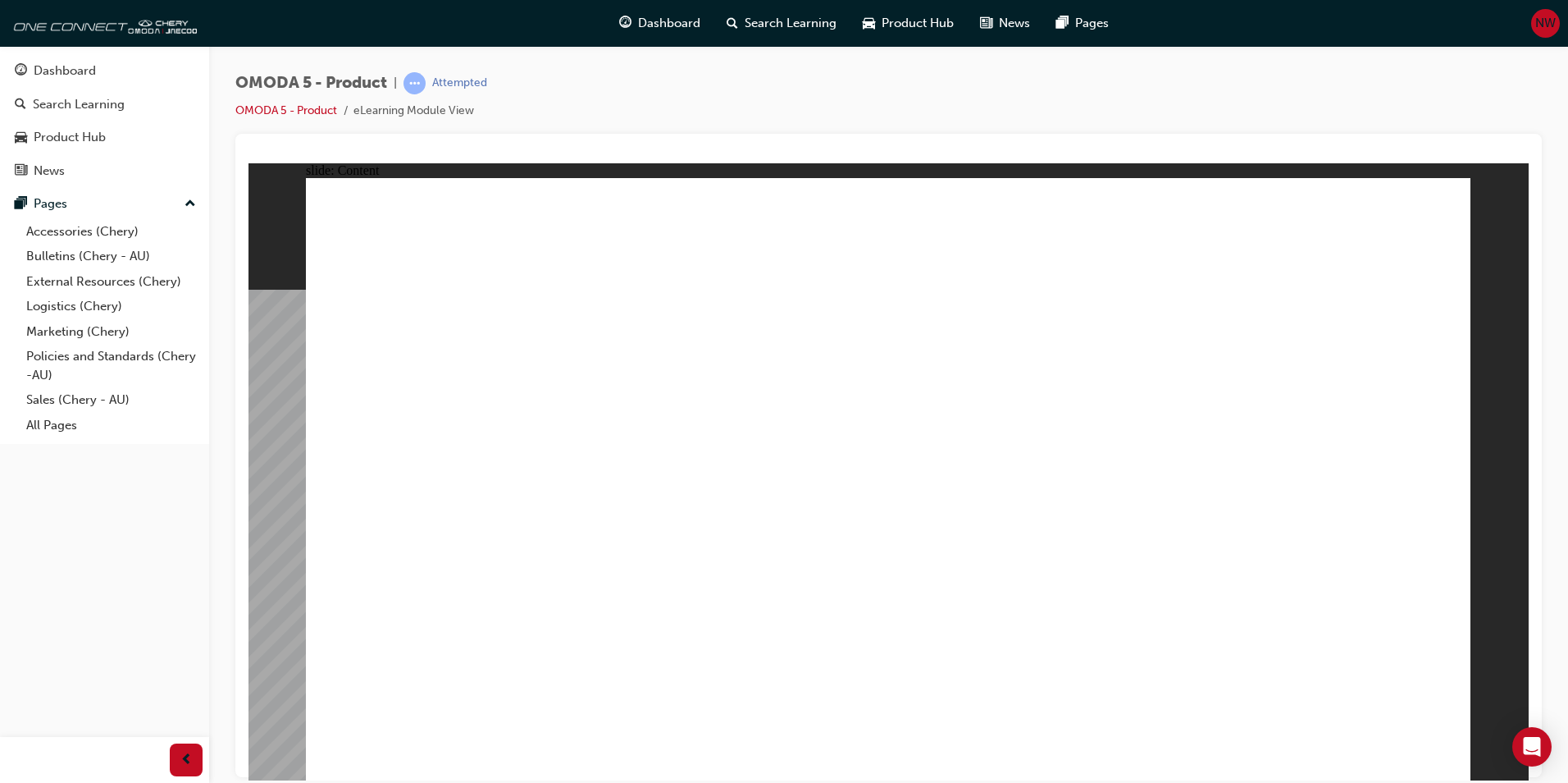
click at [700, 620] on div "EX BODY COLOUR LUNAR WHITE MERCURIAL GREY SATURN SILVER RED STRIPE ACCENTS RED …" at bounding box center [888, 486] width 1165 height 617
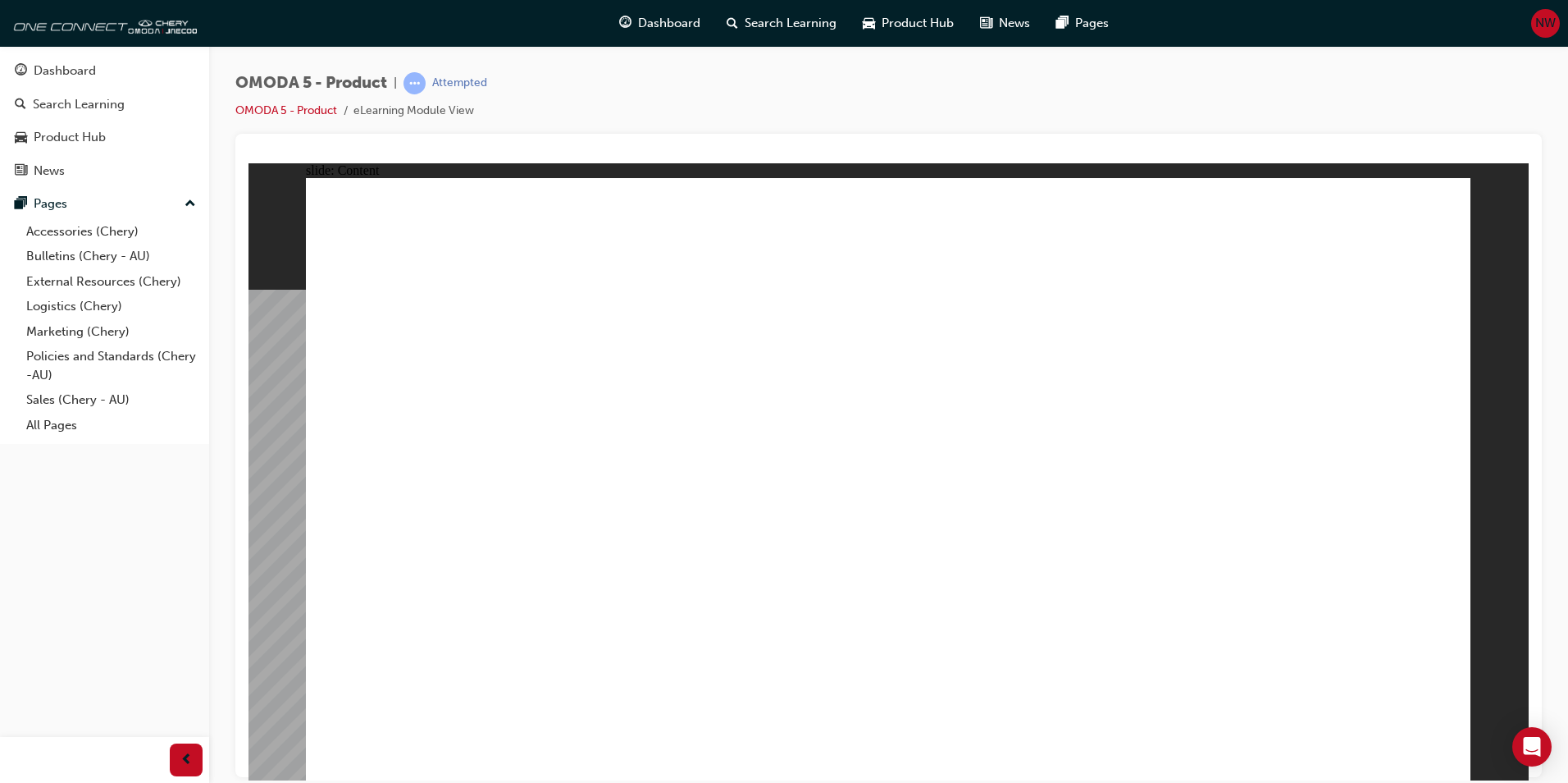
drag, startPoint x: 601, startPoint y: 610, endPoint x: 644, endPoint y: 609, distance: 43.0
click at [249, 162] on image at bounding box center [249, 162] width 0 height 0
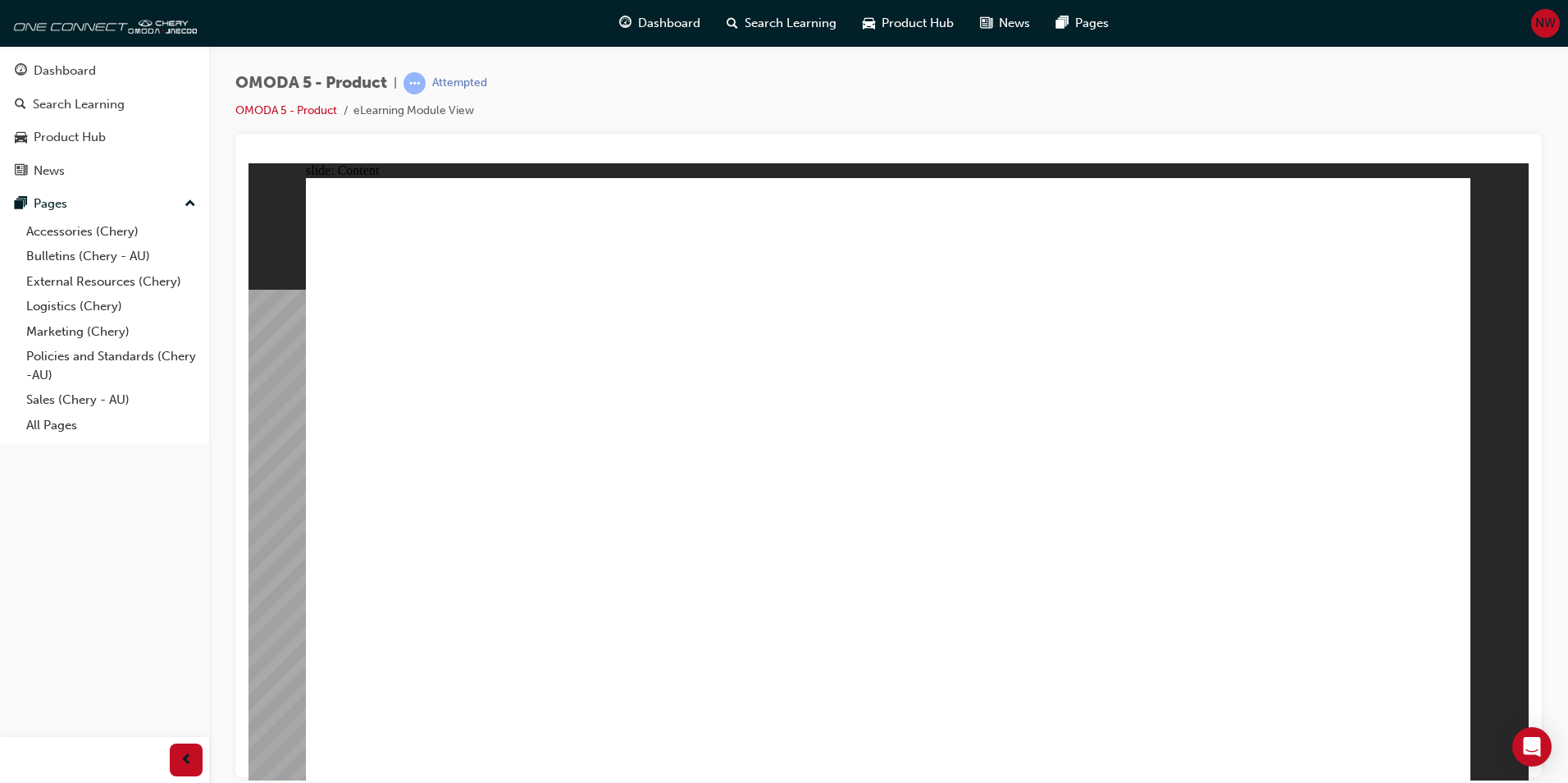
click at [249, 162] on image at bounding box center [249, 162] width 0 height 0
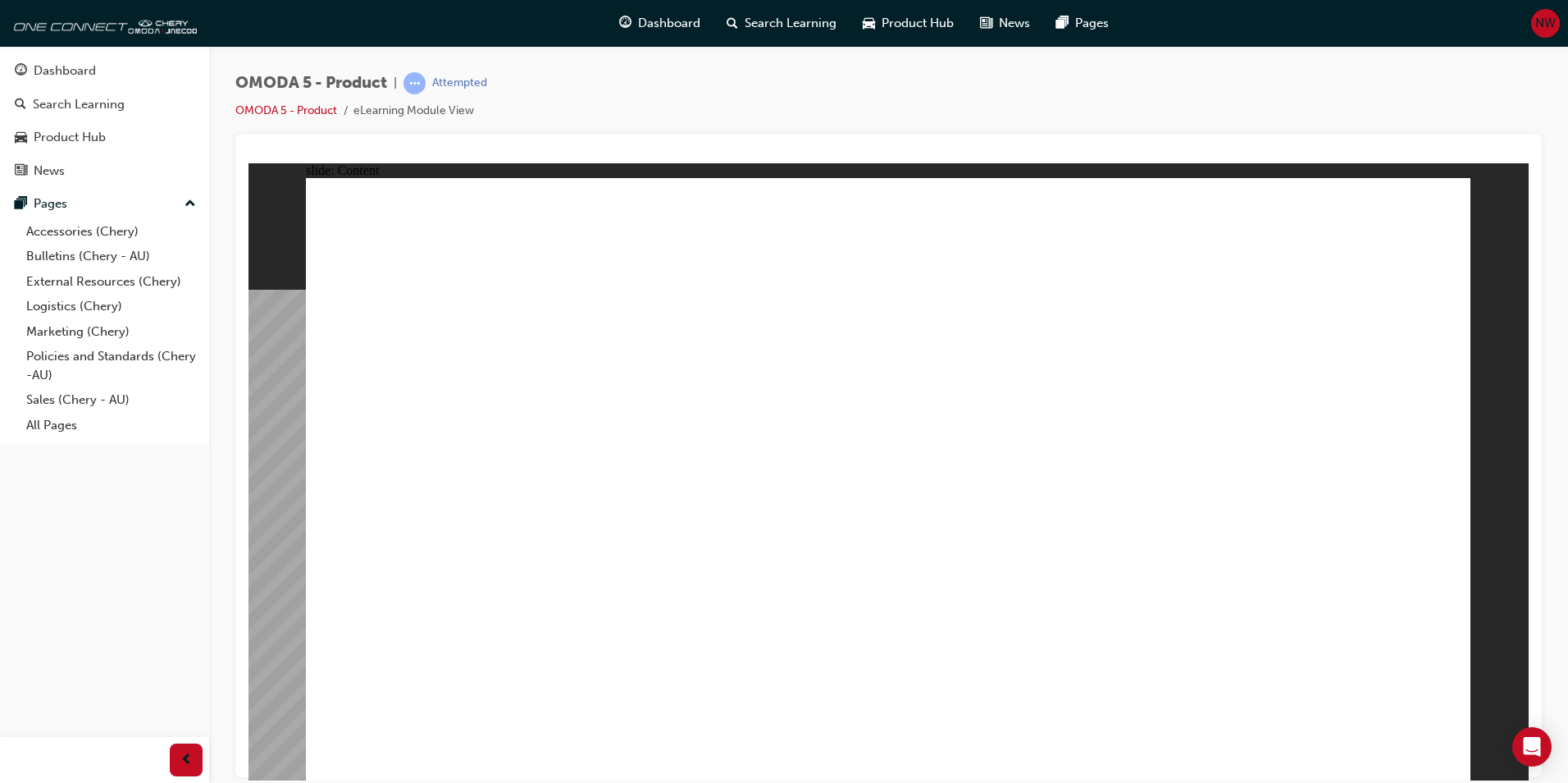
click at [249, 162] on image at bounding box center [249, 162] width 0 height 0
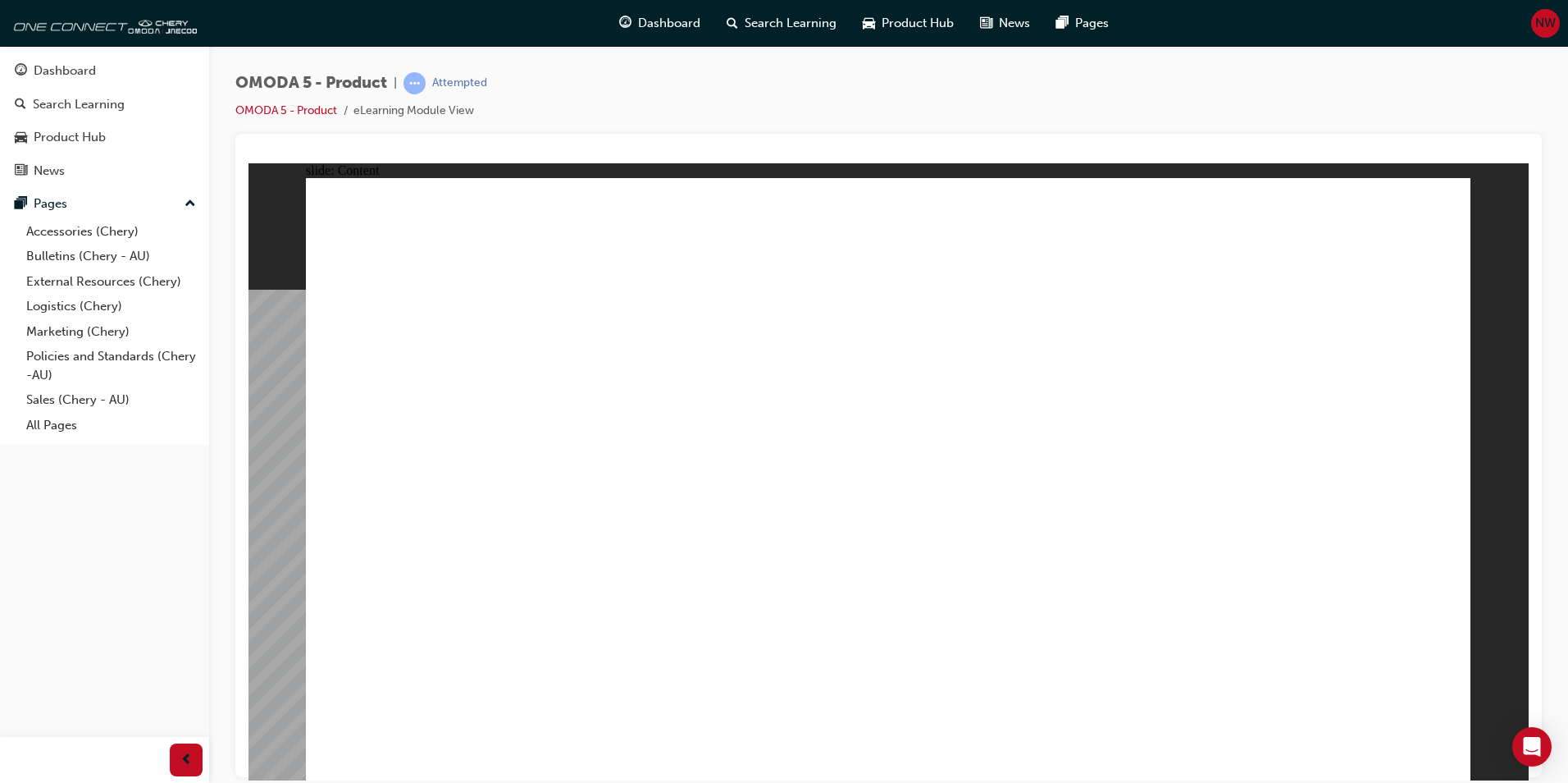
drag, startPoint x: 1437, startPoint y: 741, endPoint x: 1437, endPoint y: 751, distance: 10.0
click at [249, 162] on image at bounding box center [249, 162] width 0 height 0
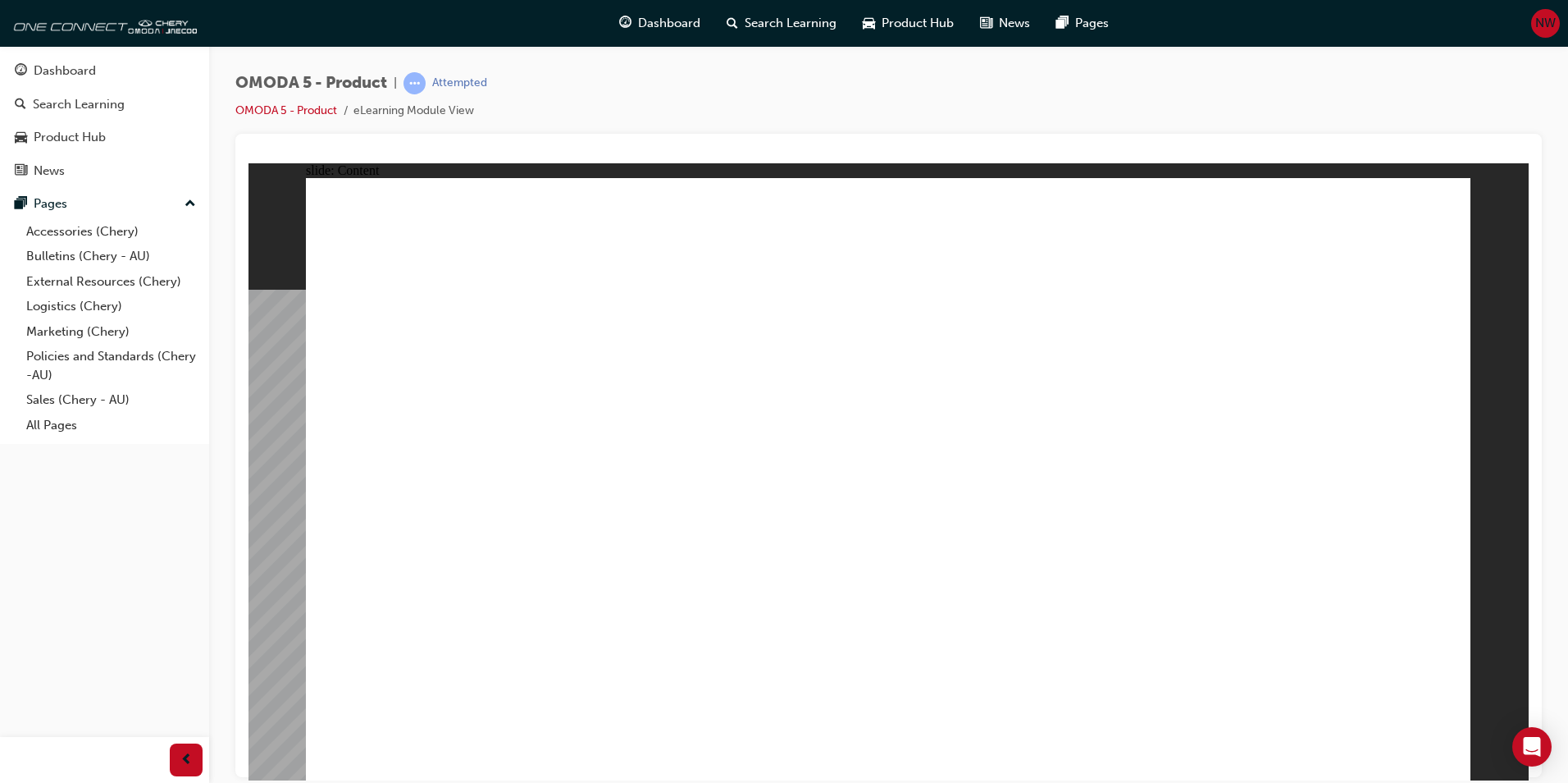
click at [249, 162] on image at bounding box center [249, 162] width 0 height 0
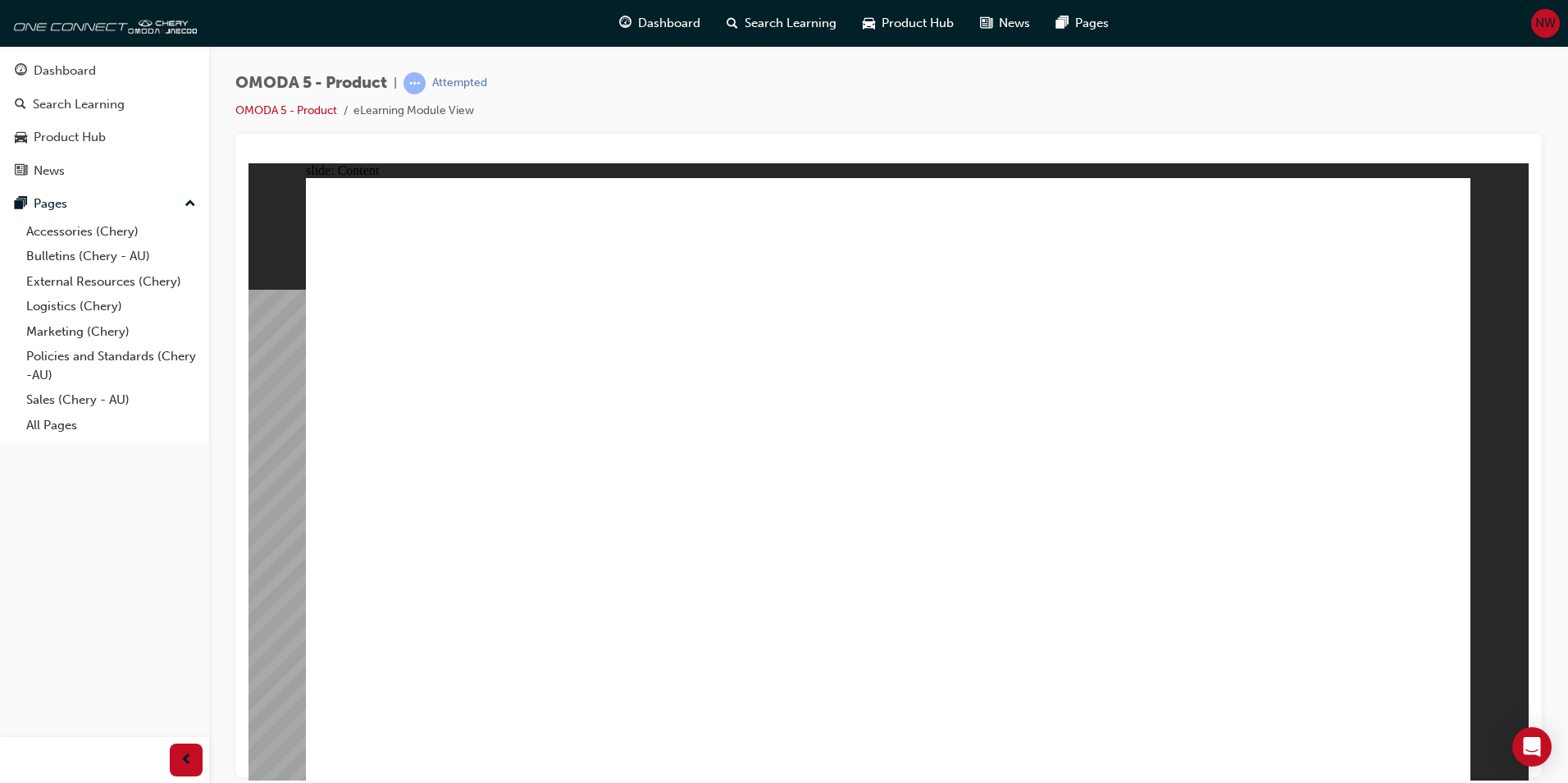
click at [249, 162] on image at bounding box center [249, 162] width 0 height 0
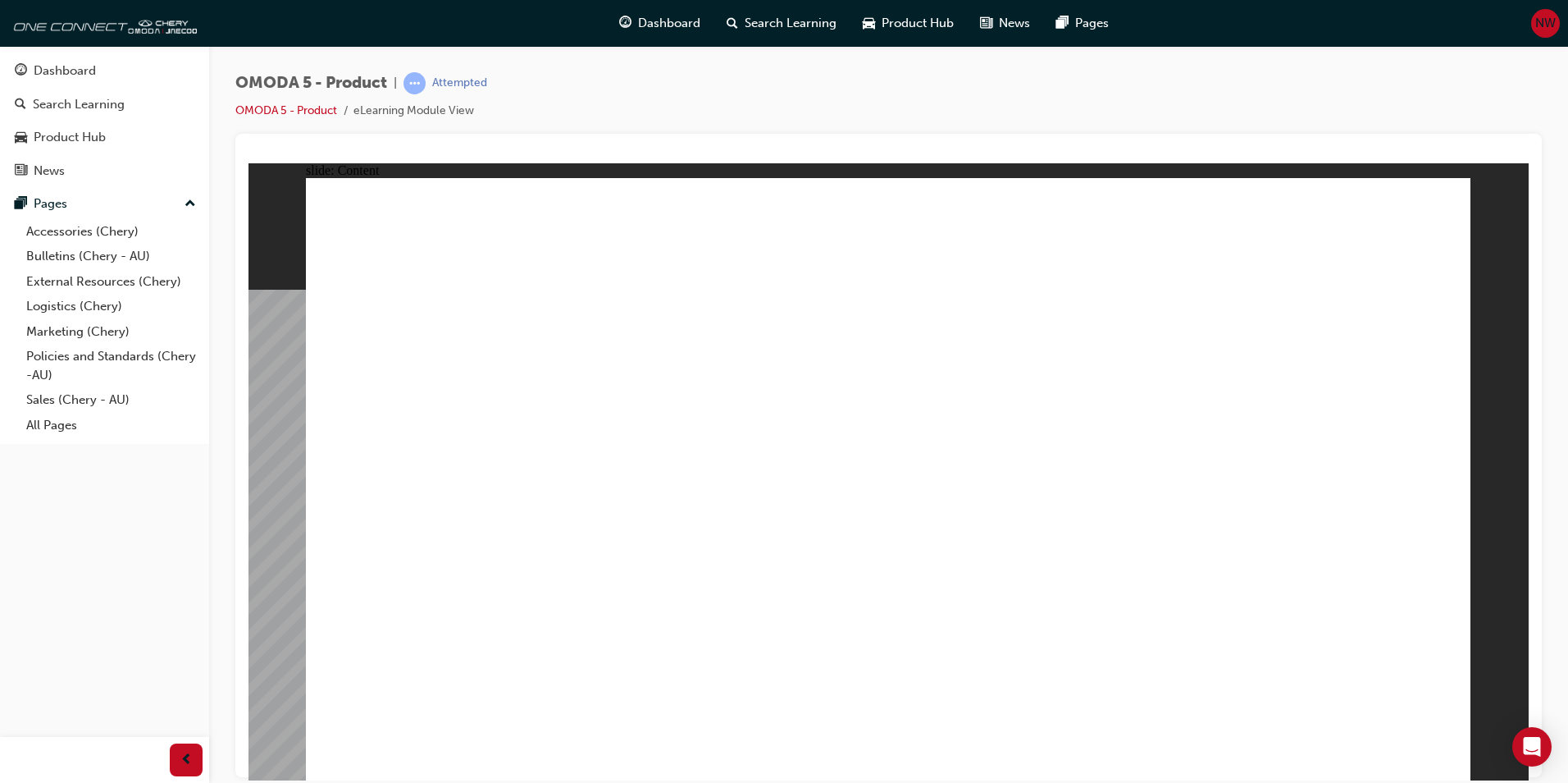
drag, startPoint x: 634, startPoint y: 424, endPoint x: 600, endPoint y: 569, distance: 148.9
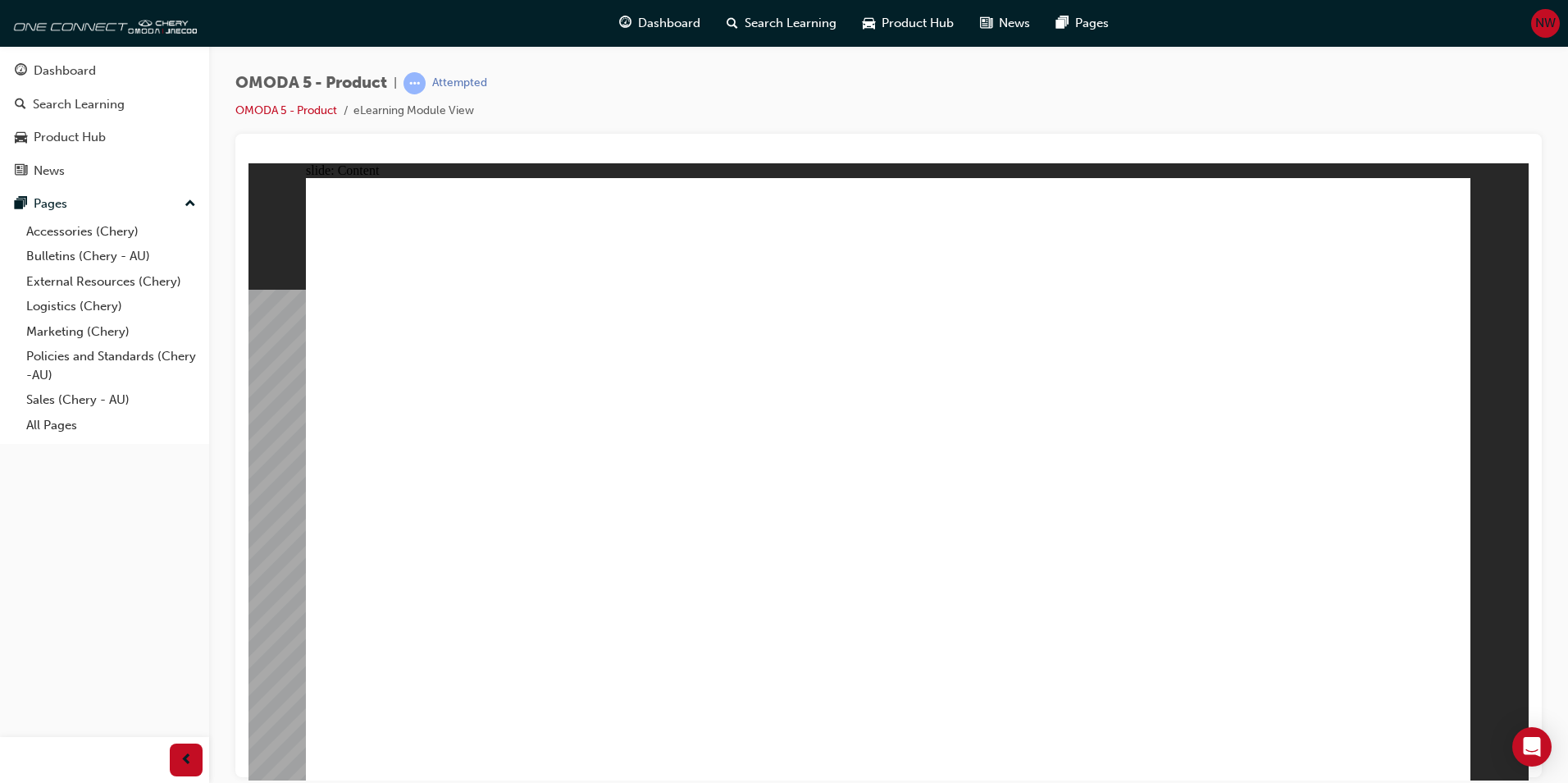
drag, startPoint x: 1120, startPoint y: 583, endPoint x: 1077, endPoint y: 609, distance: 50.2
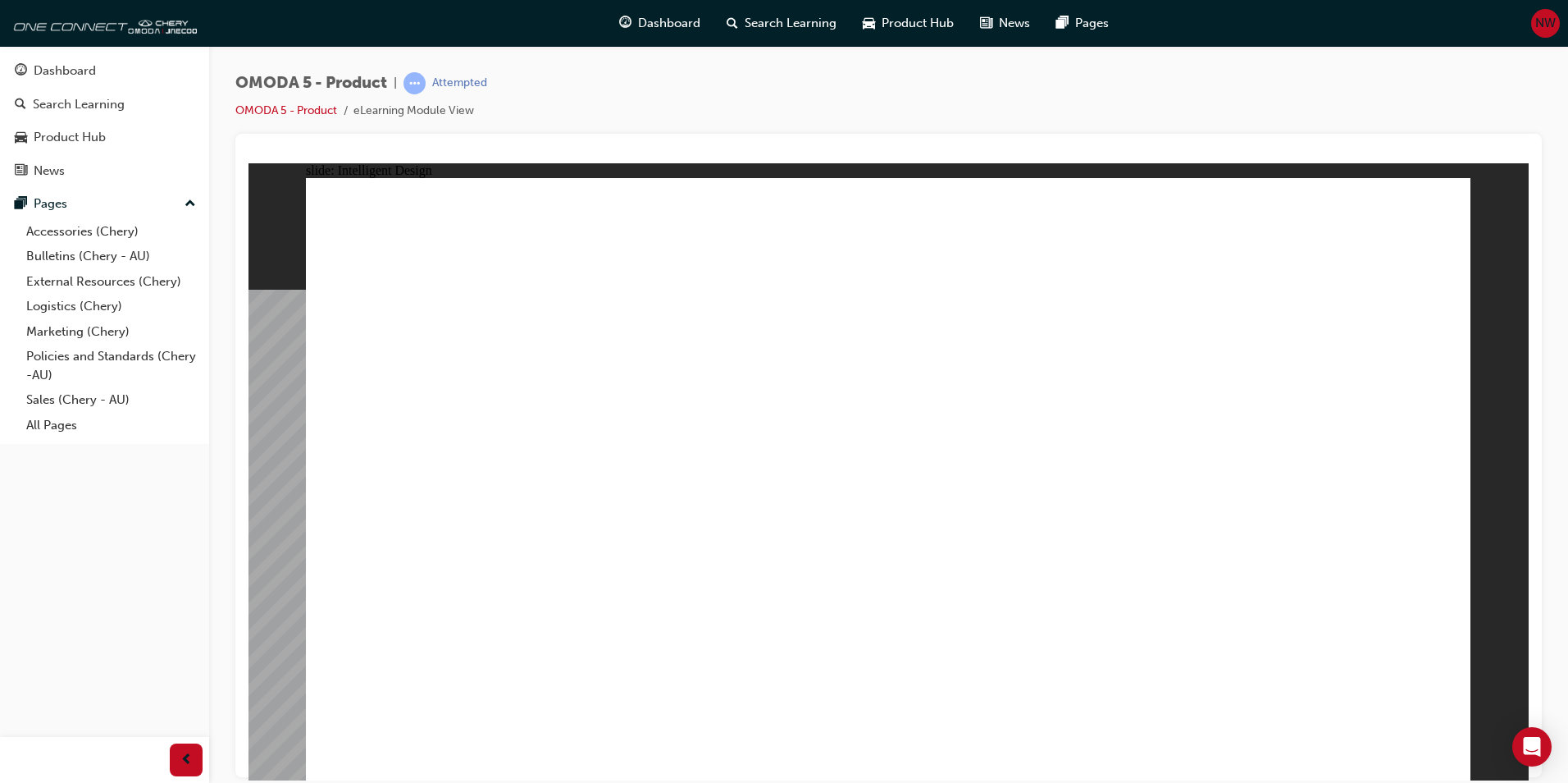
drag, startPoint x: 467, startPoint y: 646, endPoint x: 538, endPoint y: 651, distance: 71.2
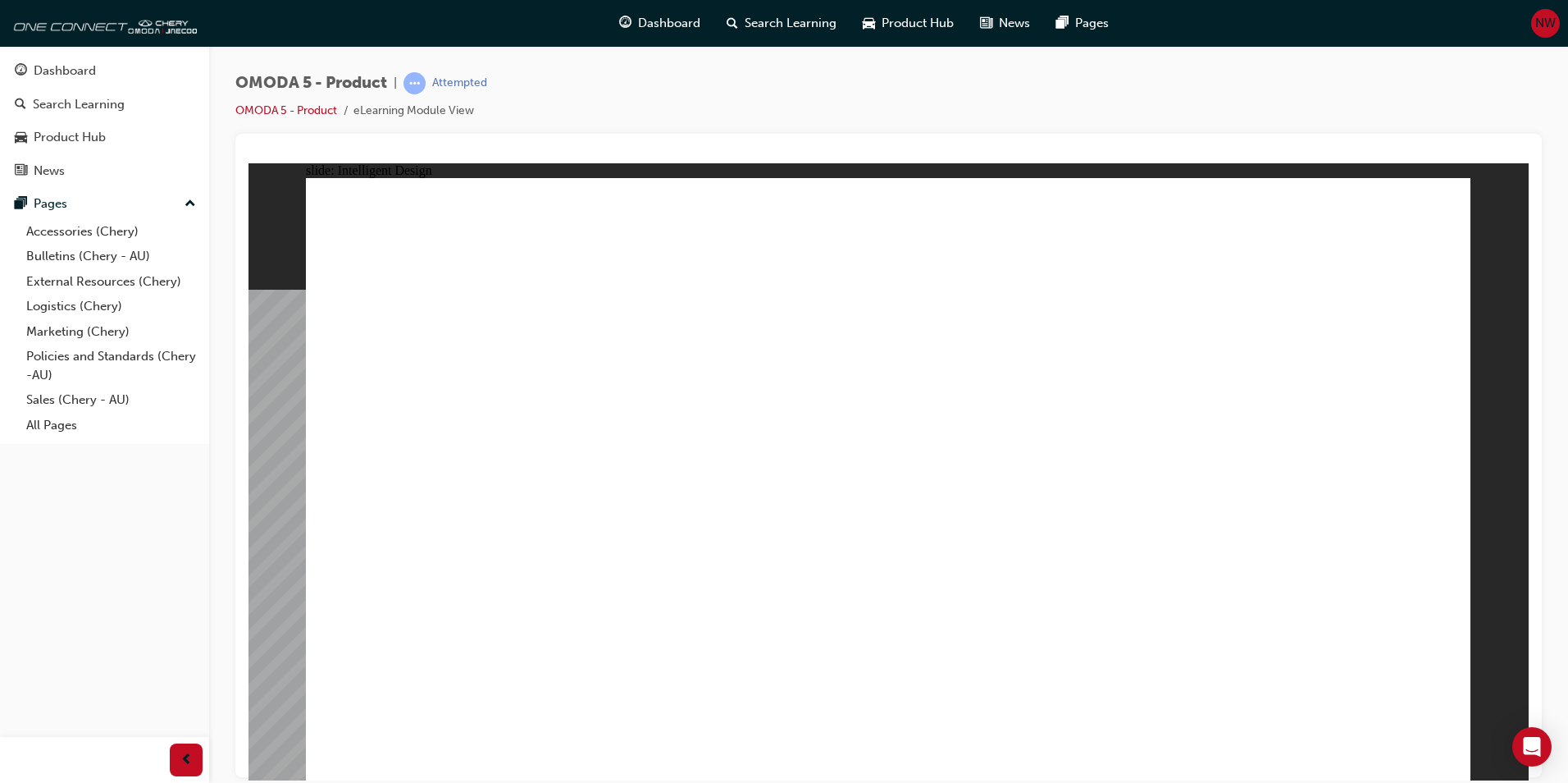
drag, startPoint x: 488, startPoint y: 613, endPoint x: 539, endPoint y: 343, distance: 274.8
drag, startPoint x: 538, startPoint y: 339, endPoint x: 529, endPoint y: 328, distance: 14.2
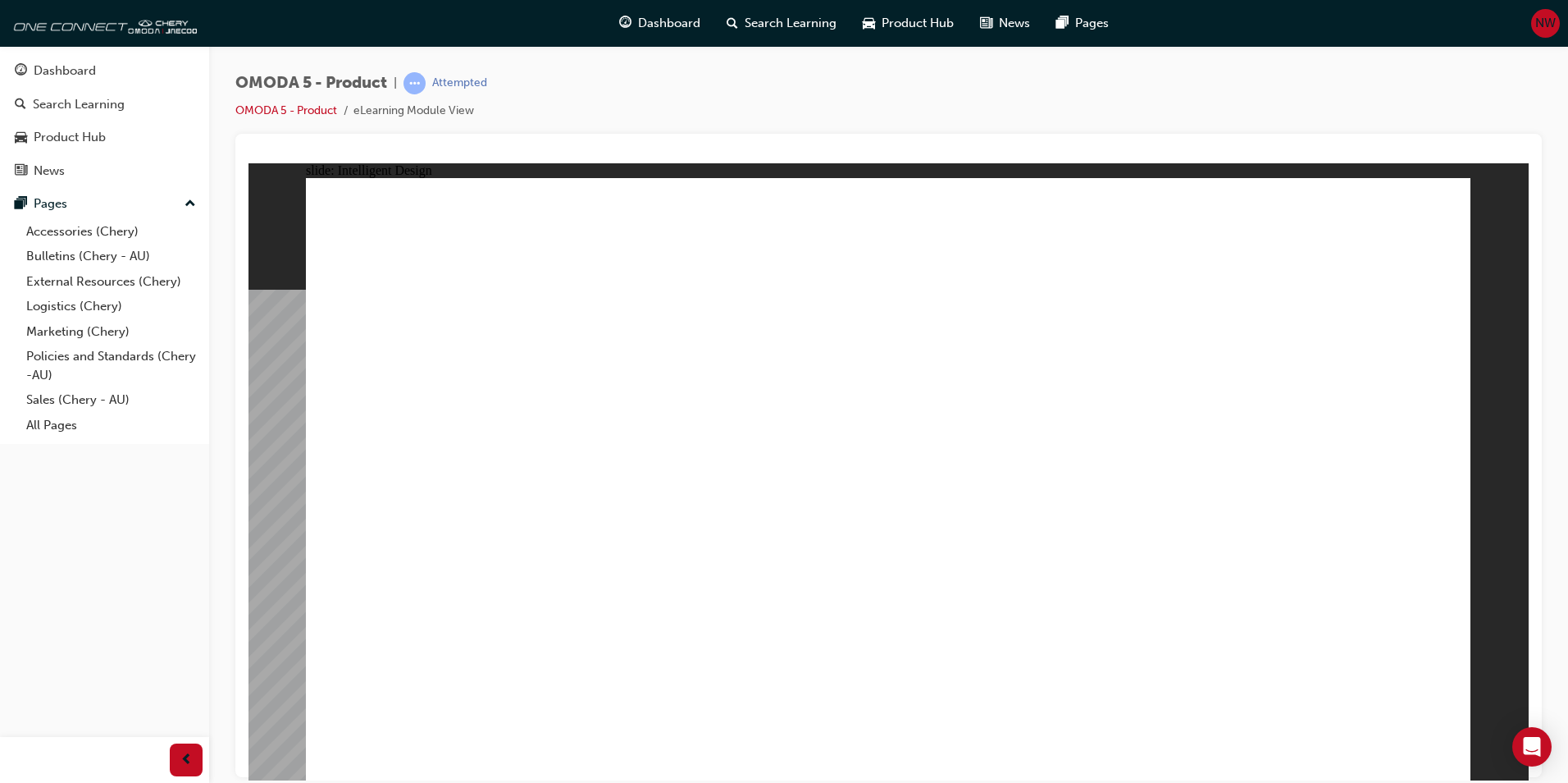
drag, startPoint x: 678, startPoint y: 403, endPoint x: 786, endPoint y: 552, distance: 184.0
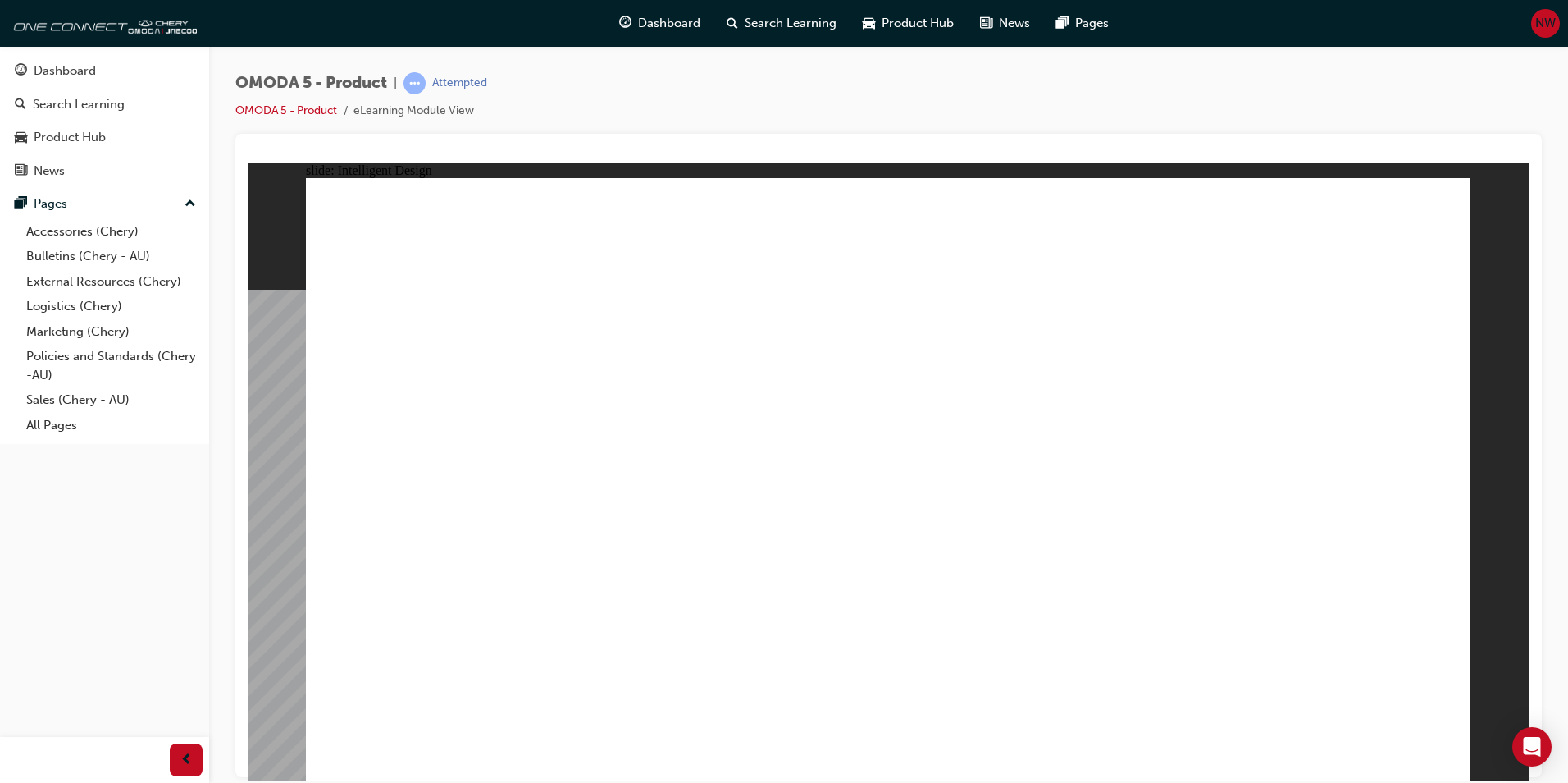
drag, startPoint x: 449, startPoint y: 582, endPoint x: 494, endPoint y: 616, distance: 56.4
drag, startPoint x: 521, startPoint y: 636, endPoint x: 534, endPoint y: 646, distance: 16.4
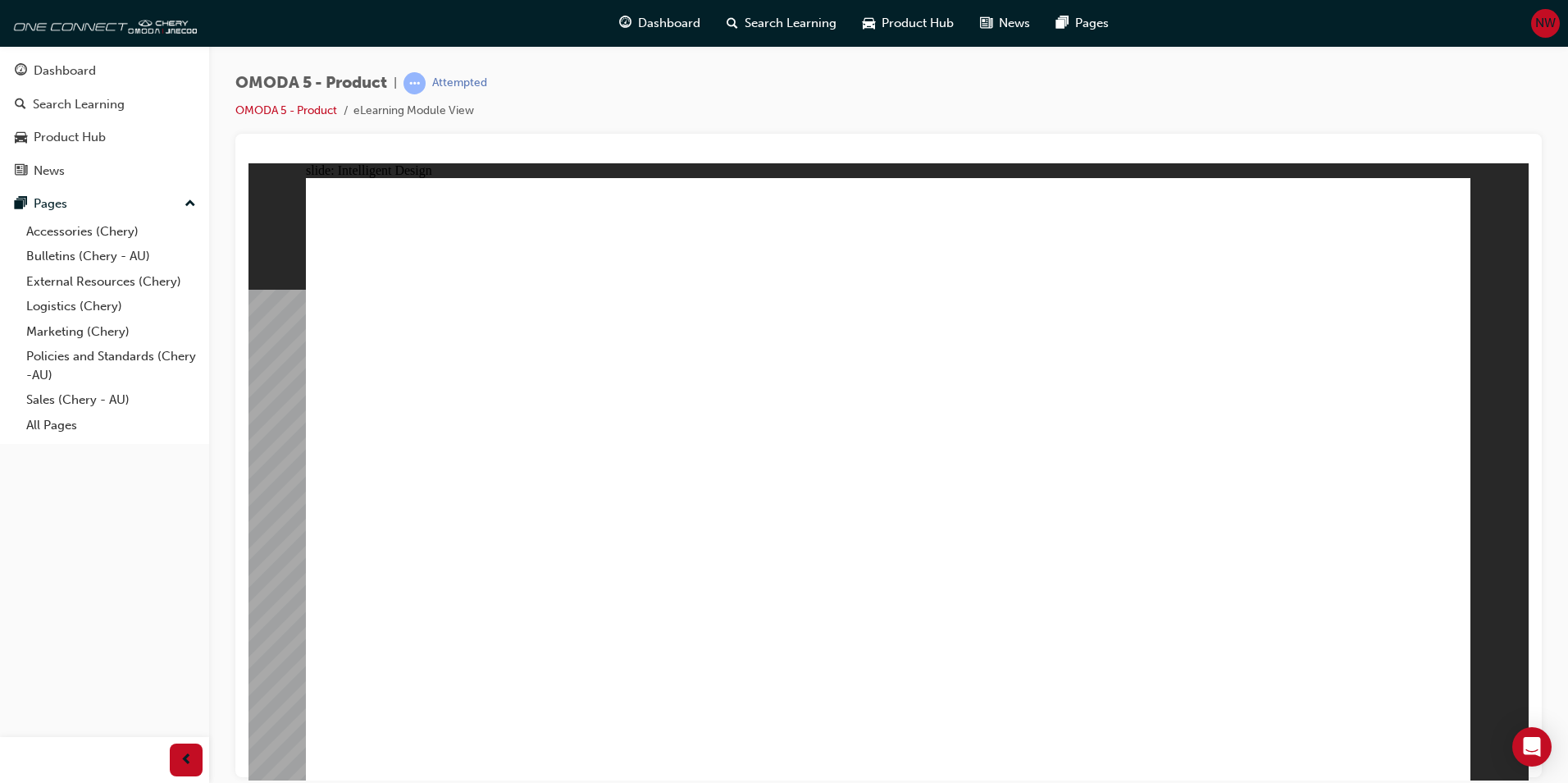
click at [634, 658] on div "ADVANCED LED LIGHTING Another stand-out feature of the body is the combination …" at bounding box center [888, 486] width 1165 height 617
drag, startPoint x: 466, startPoint y: 580, endPoint x: 491, endPoint y: 573, distance: 26.0
drag, startPoint x: 418, startPoint y: 400, endPoint x: 439, endPoint y: 362, distance: 43.4
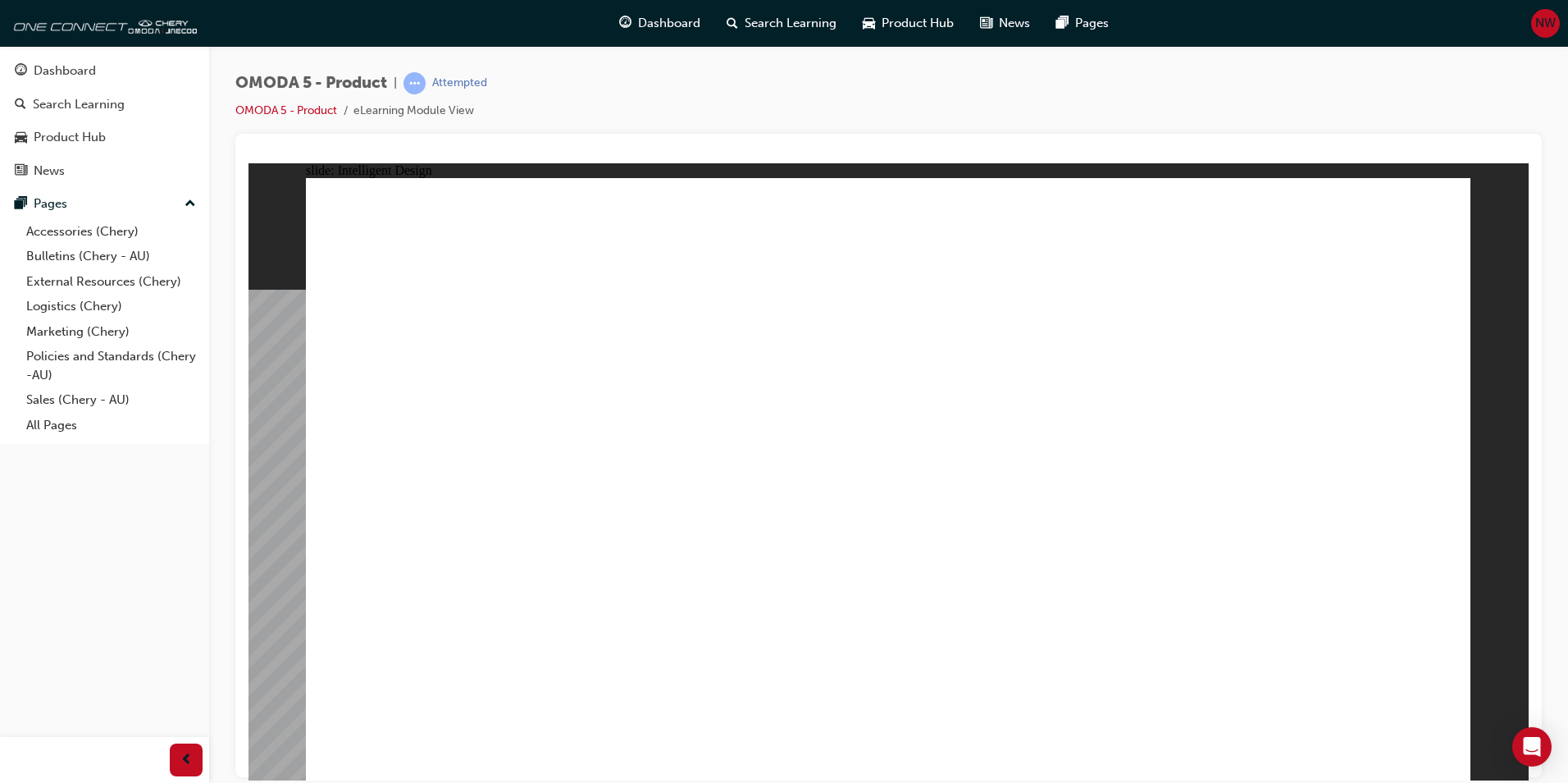
drag
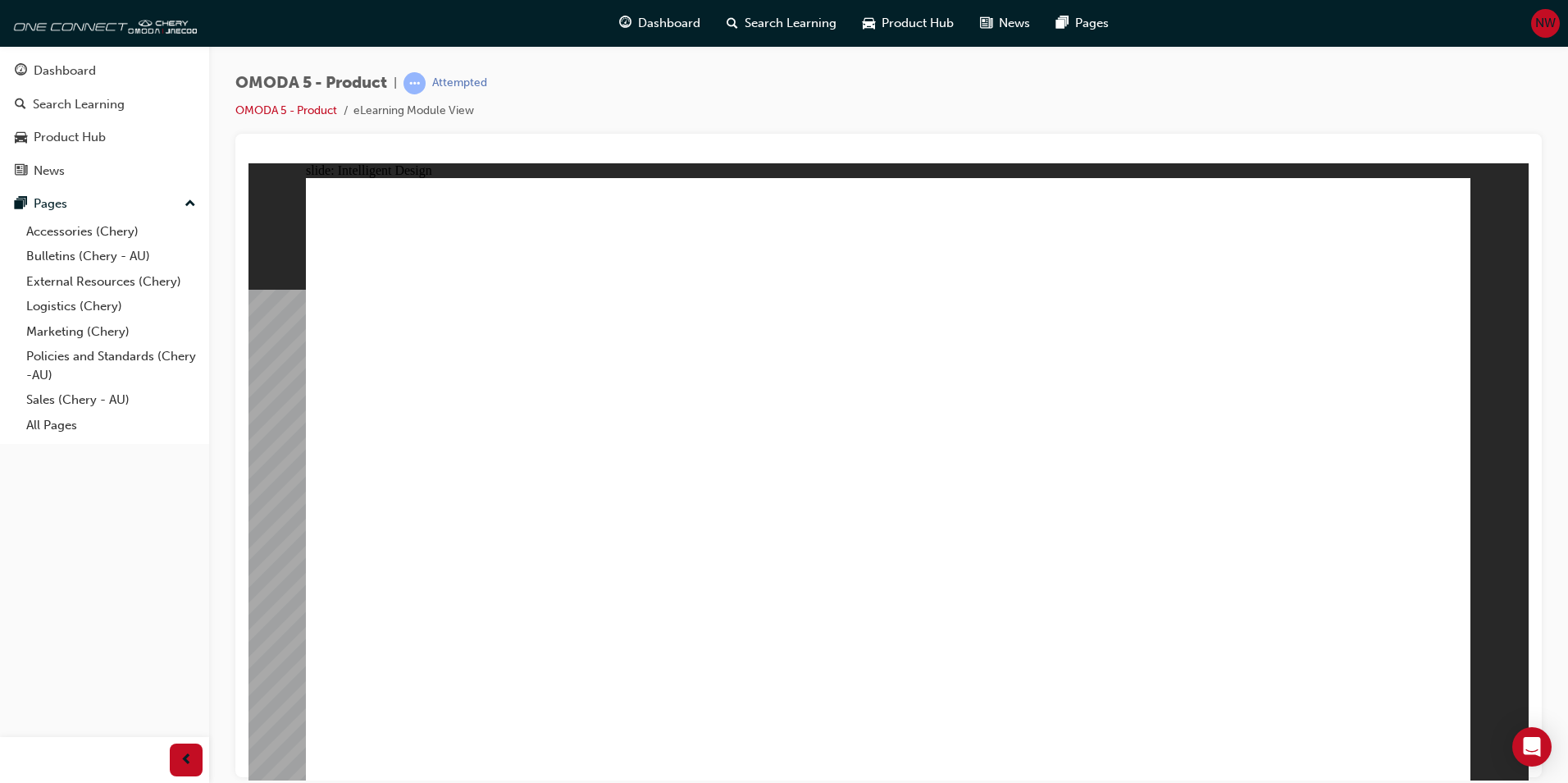
drag, startPoint x: 511, startPoint y: 606, endPoint x: 507, endPoint y: 614, distance: 8.9
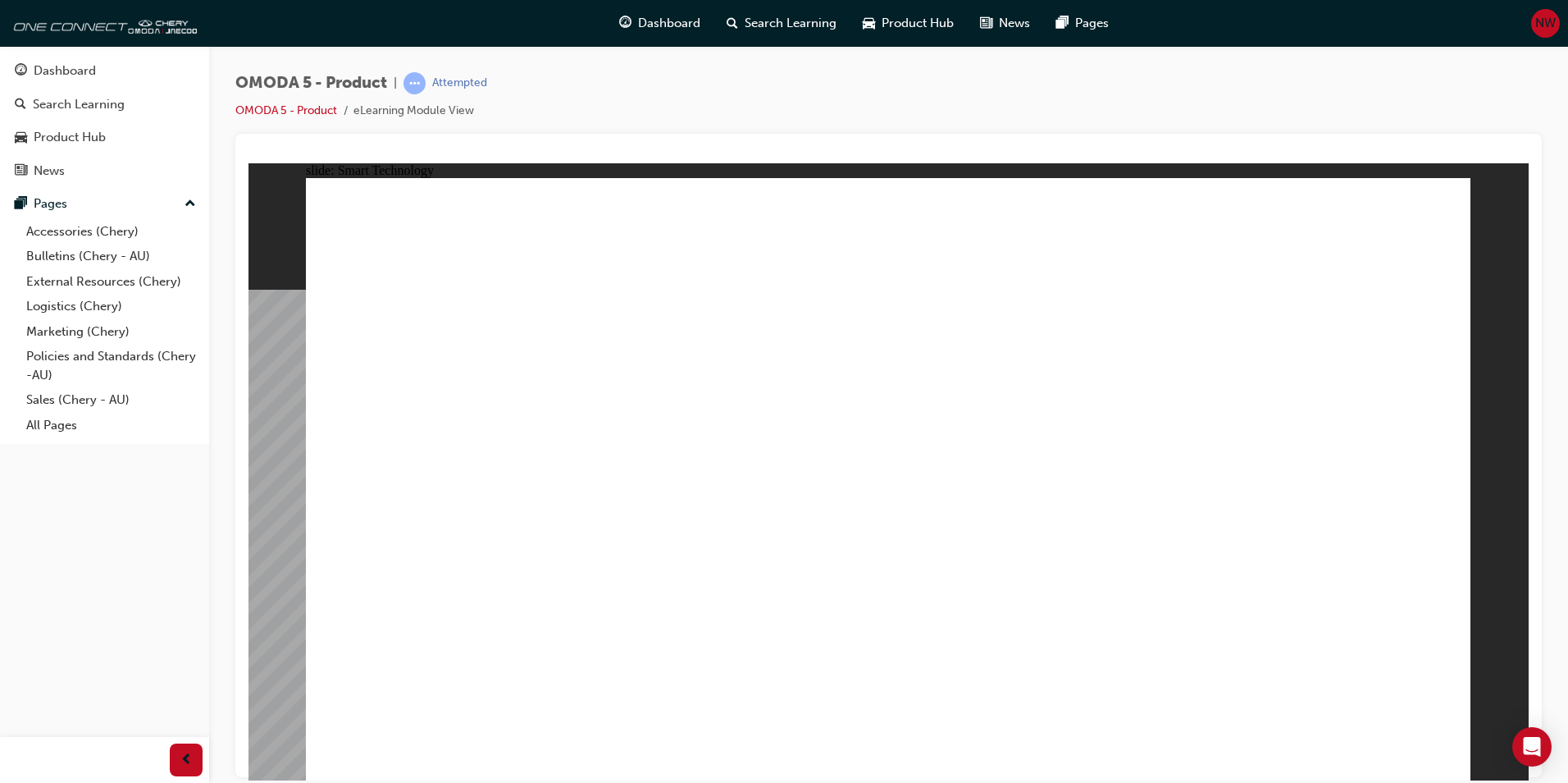
drag, startPoint x: 524, startPoint y: 651, endPoint x: 534, endPoint y: 662, distance: 14.9
drag, startPoint x: 534, startPoint y: 673, endPoint x: 583, endPoint y: 687, distance: 51.0
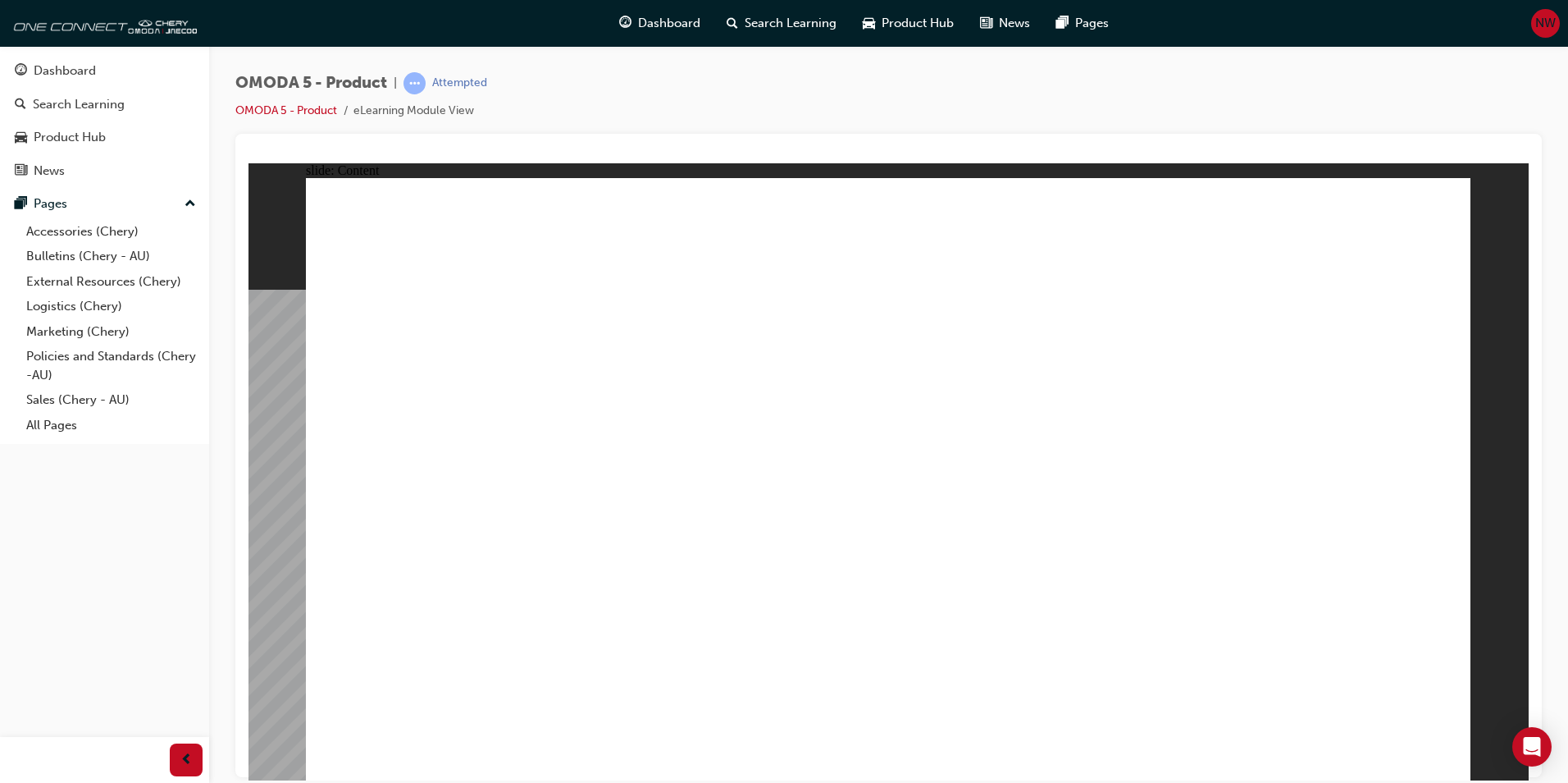
drag, startPoint x: 450, startPoint y: 610, endPoint x: 454, endPoint y: 650, distance: 40.2
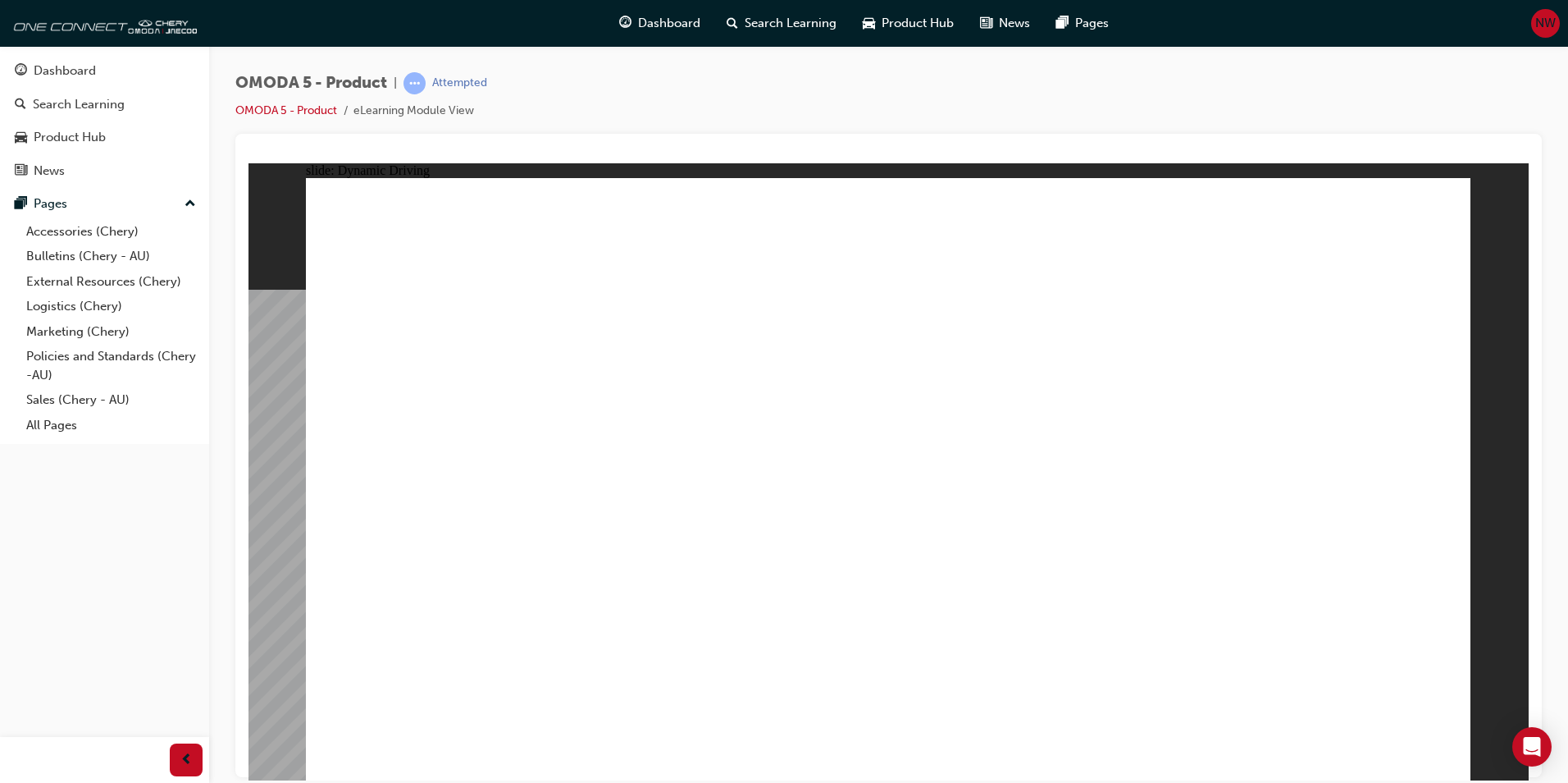
click at [249, 162] on image at bounding box center [249, 162] width 0 height 0
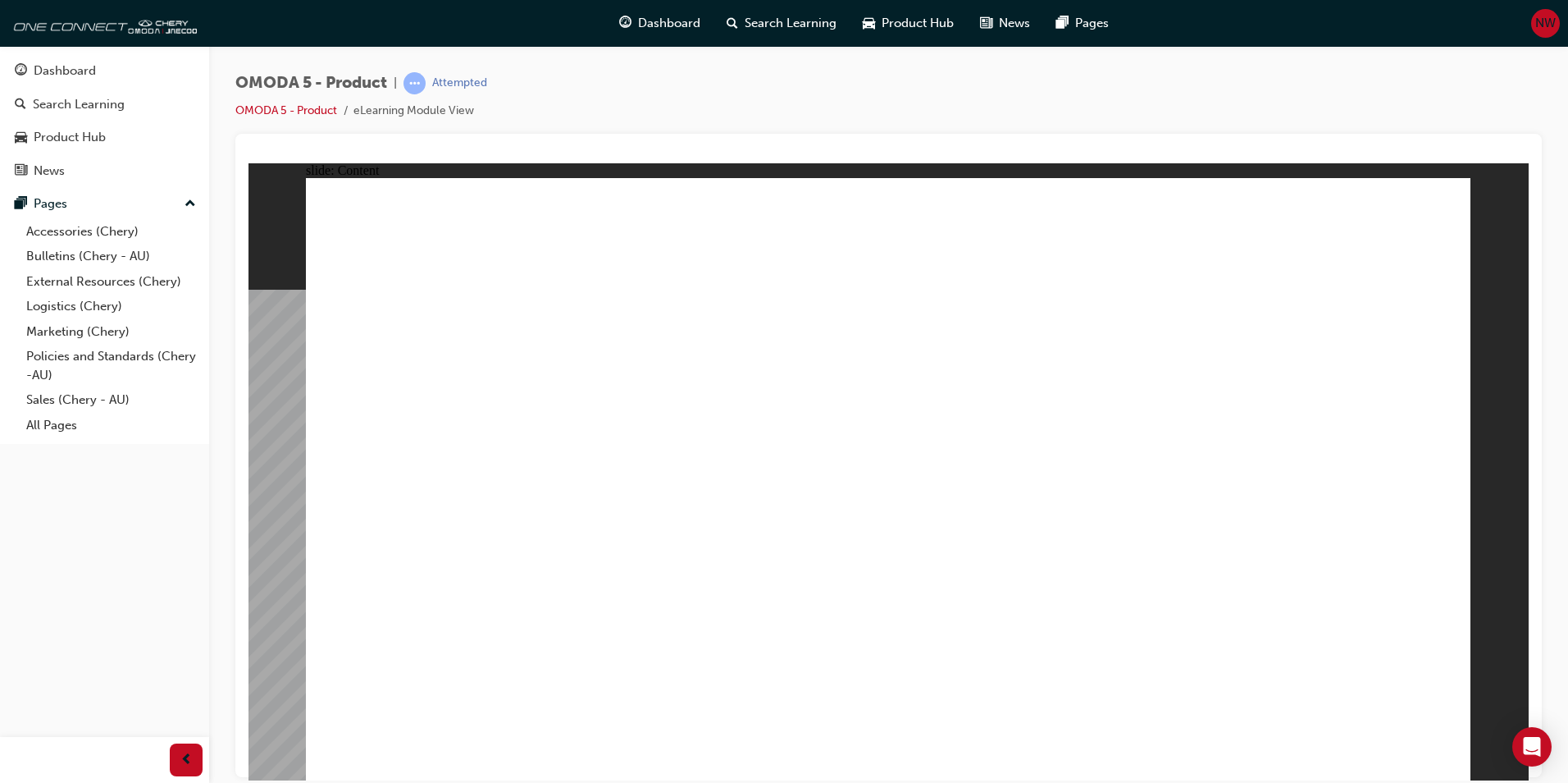
drag, startPoint x: 1206, startPoint y: 367, endPoint x: 1206, endPoint y: 388, distance: 21.0
drag, startPoint x: 1206, startPoint y: 388, endPoint x: 1217, endPoint y: 425, distance: 38.6
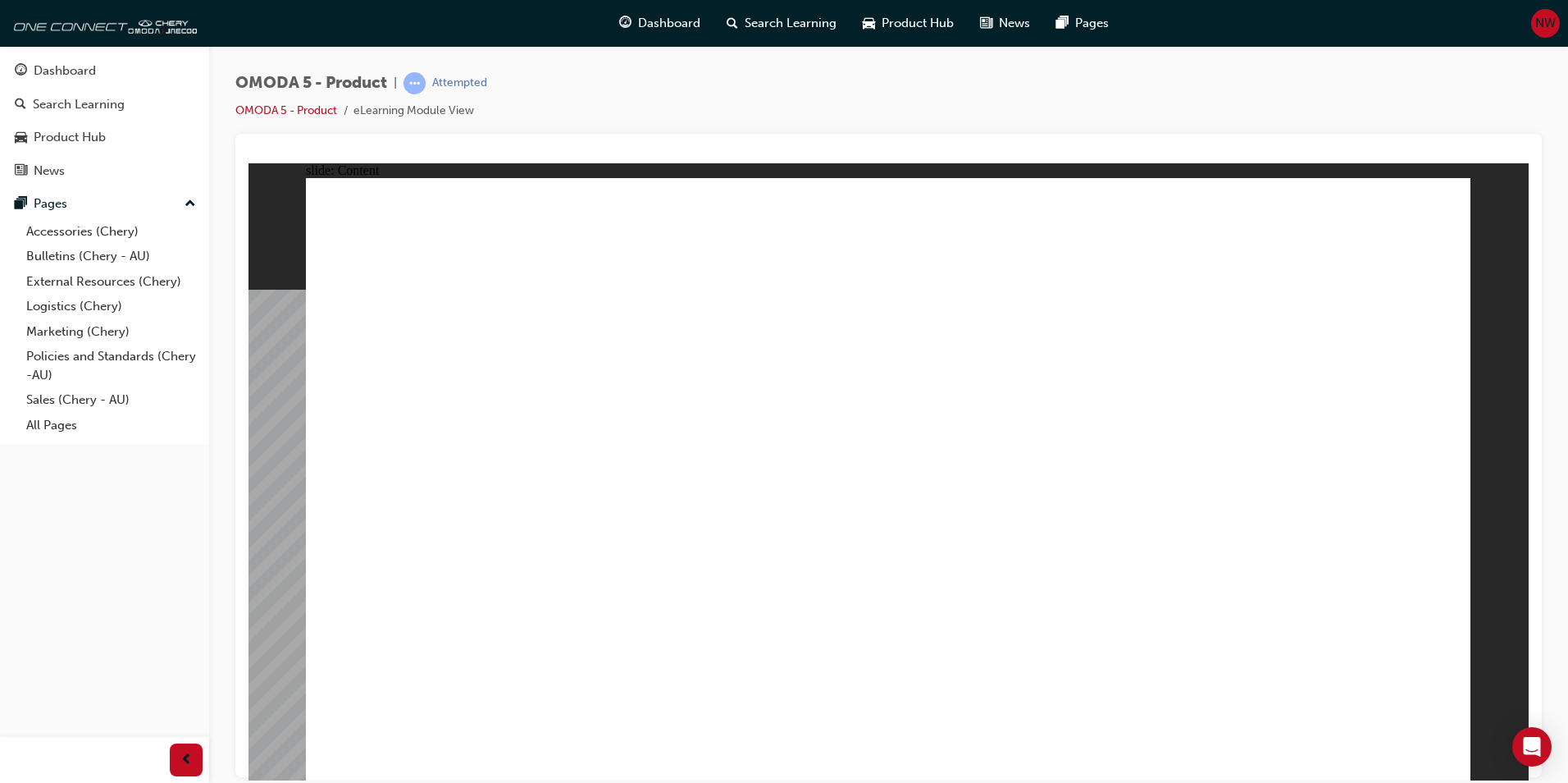
click at [249, 162] on image at bounding box center [249, 162] width 0 height 0
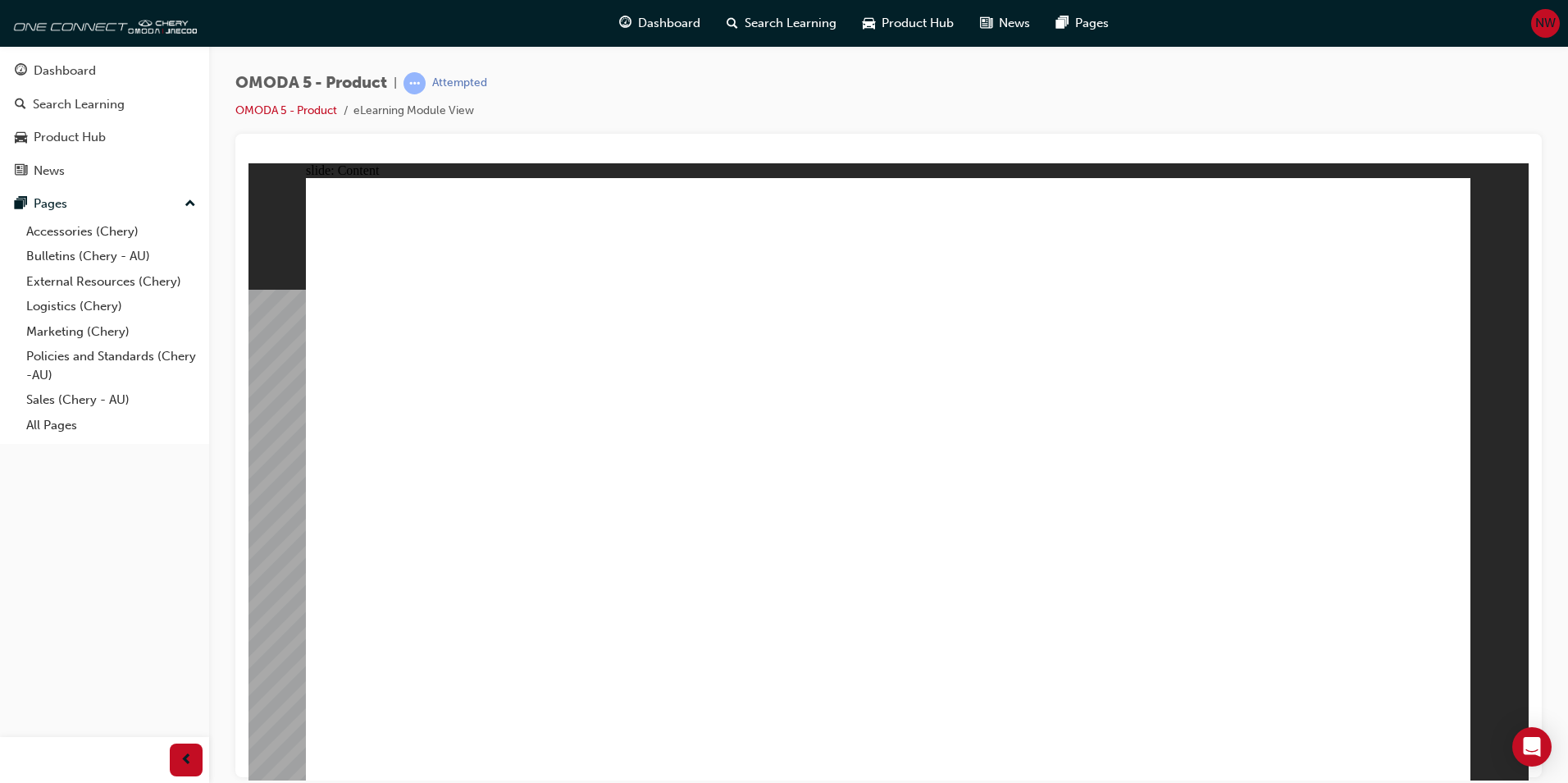
click at [249, 162] on image at bounding box center [249, 162] width 0 height 0
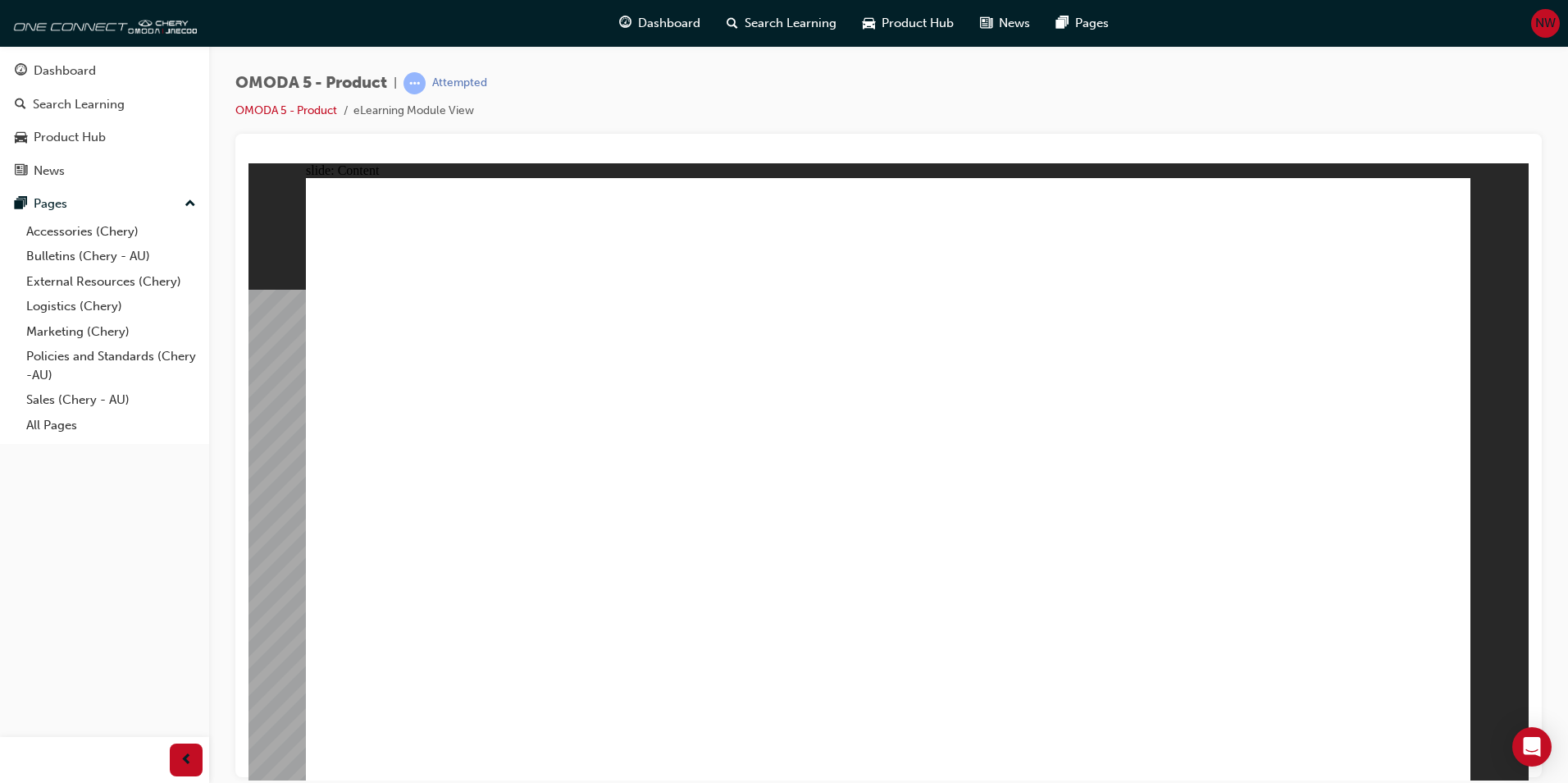
click at [249, 162] on image at bounding box center [249, 162] width 0 height 0
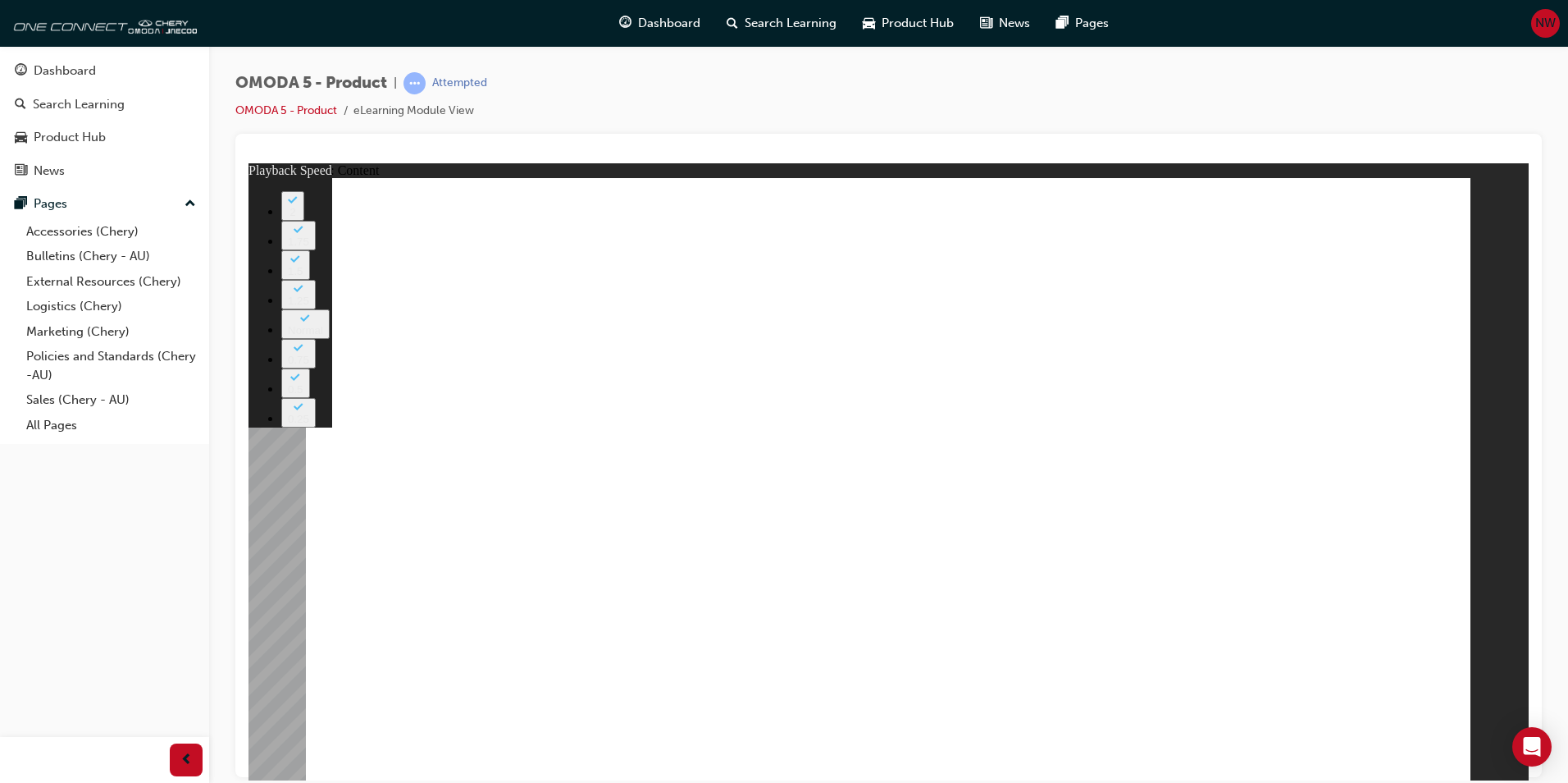
click at [249, 162] on image at bounding box center [249, 162] width 0 height 0
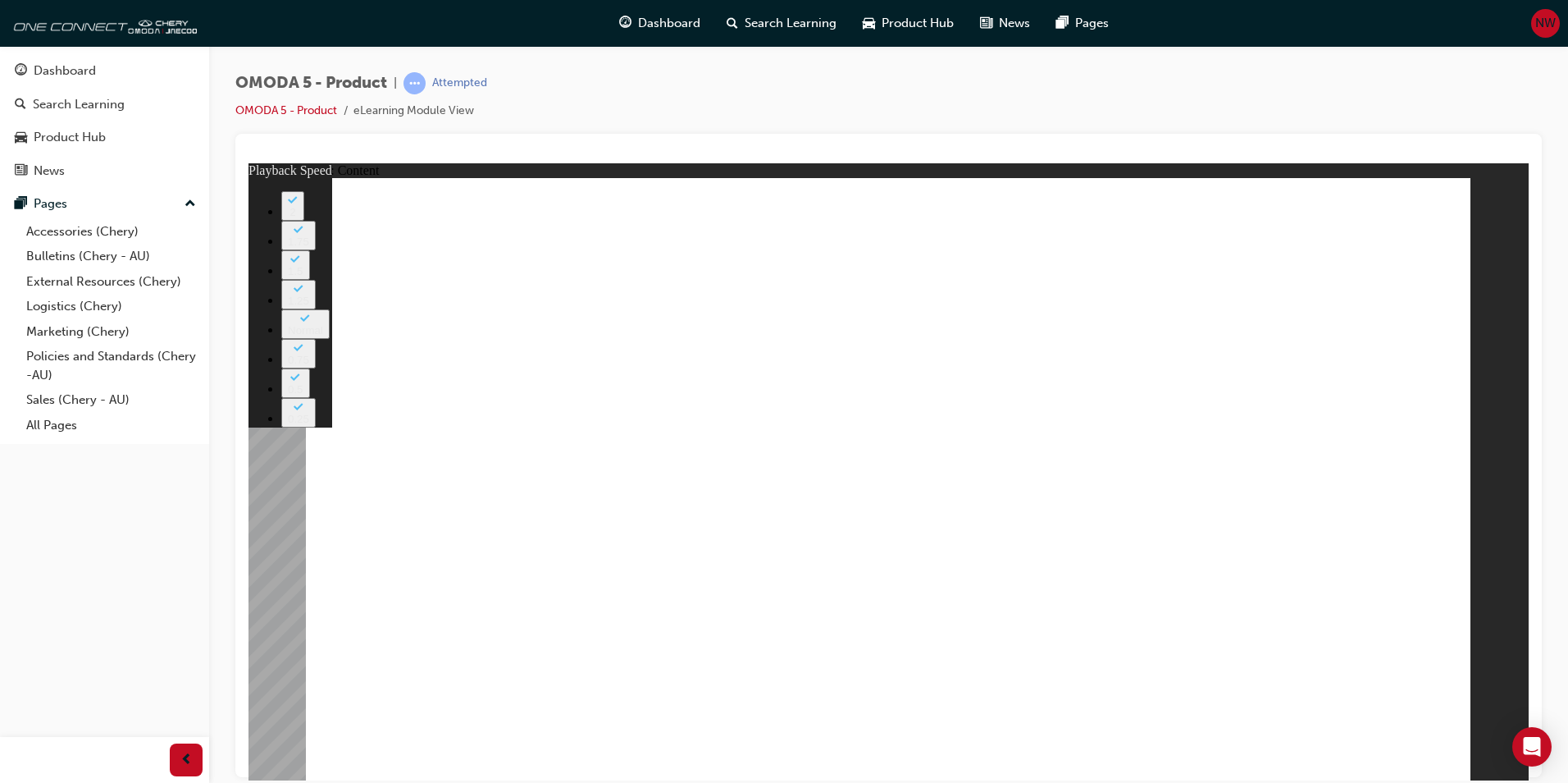
type input "0"
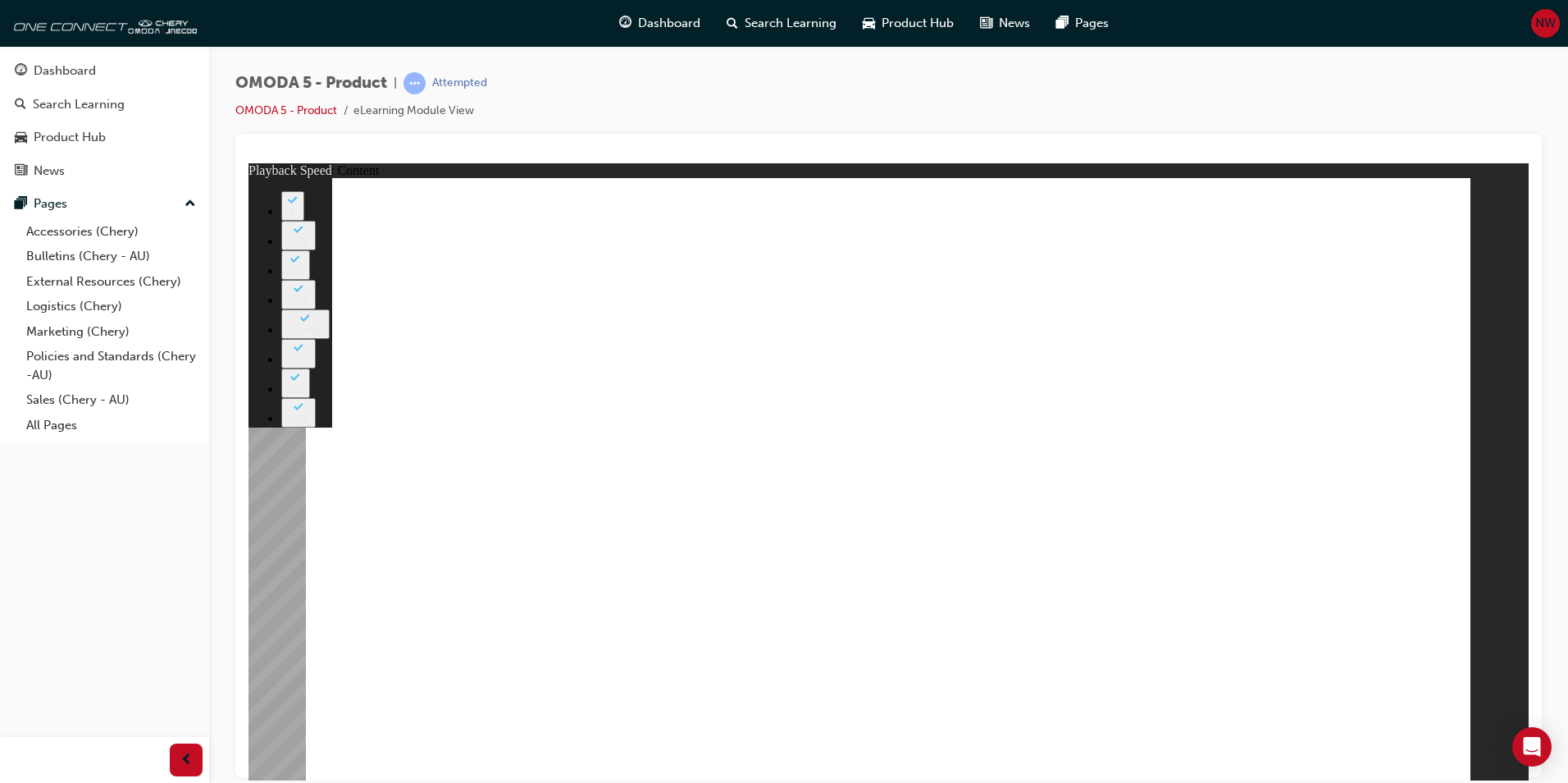
drag, startPoint x: 524, startPoint y: 288, endPoint x: 702, endPoint y: 275, distance: 178.5
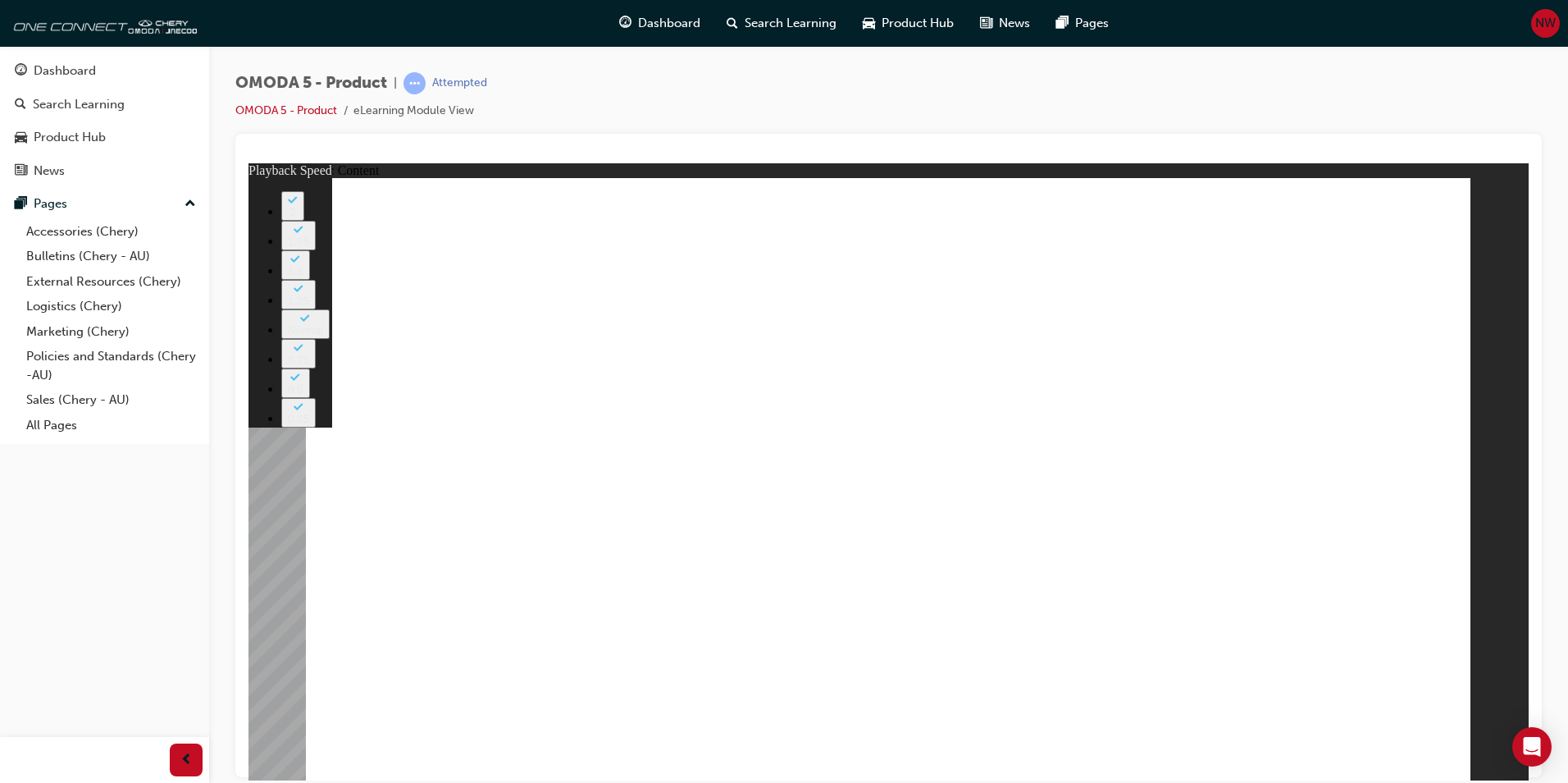
drag, startPoint x: 486, startPoint y: 303, endPoint x: 600, endPoint y: 288, distance: 115.0
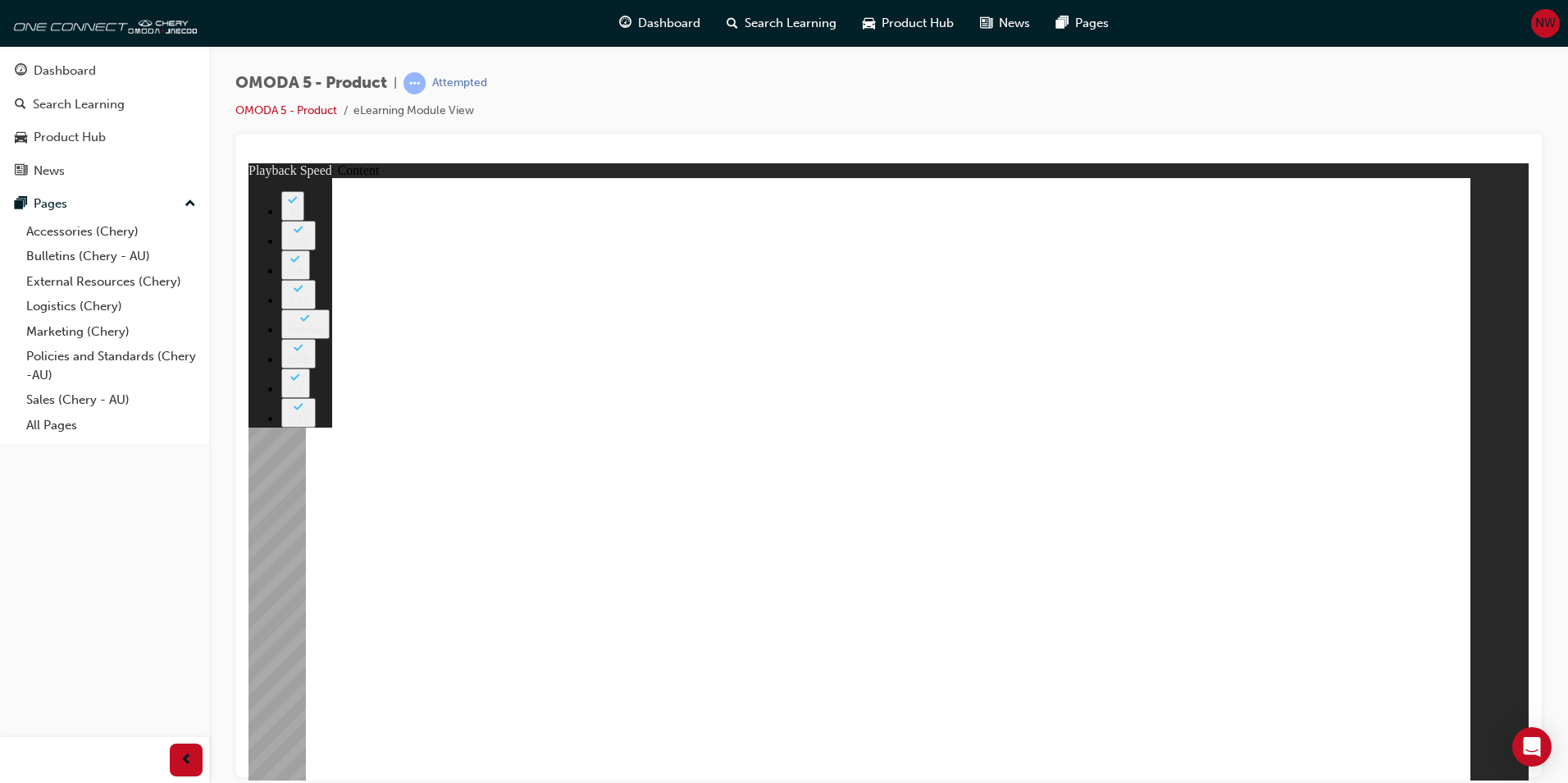
click at [249, 162] on image at bounding box center [249, 162] width 0 height 0
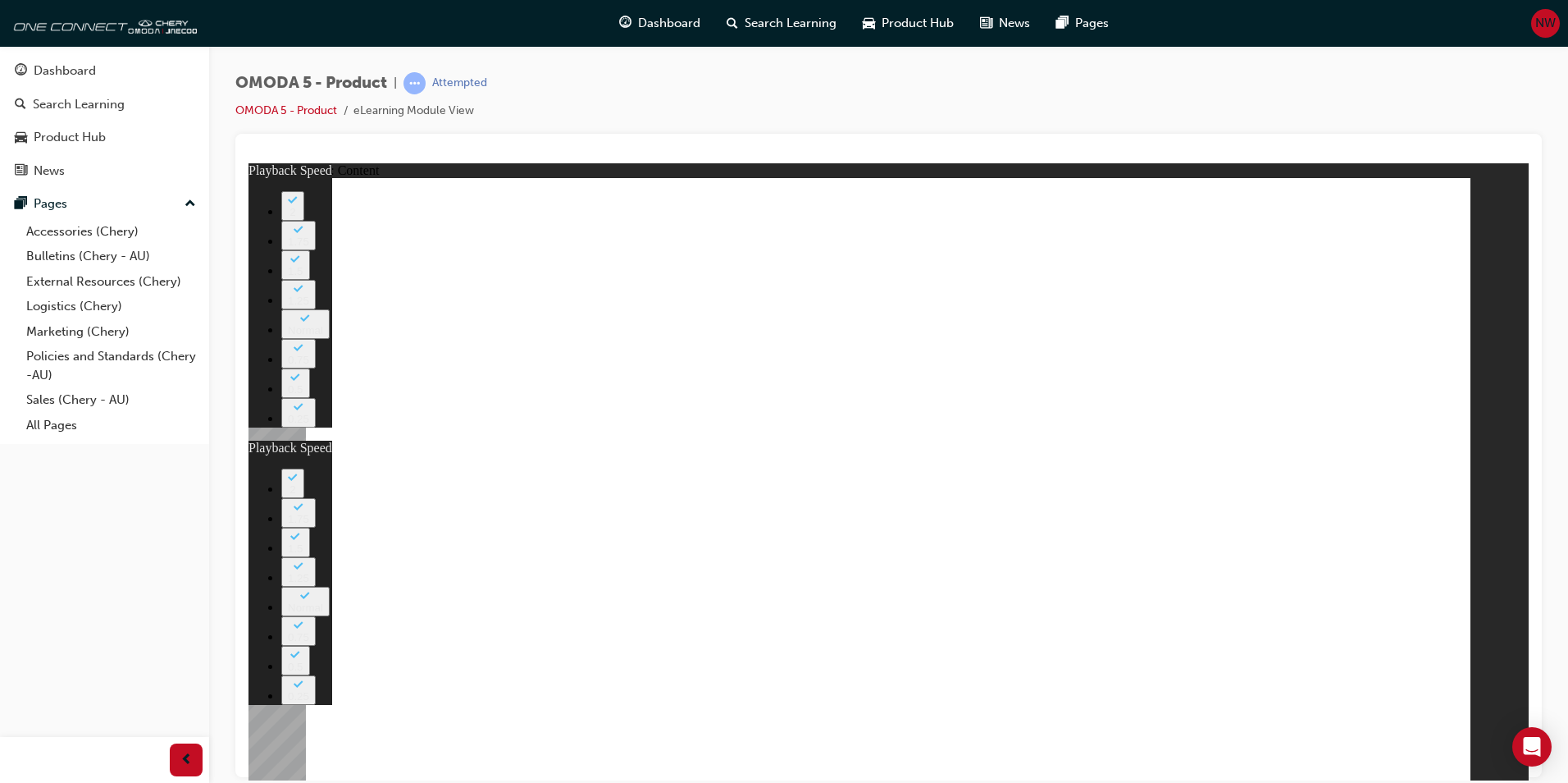
click at [249, 162] on image at bounding box center [249, 162] width 0 height 0
type input "0"
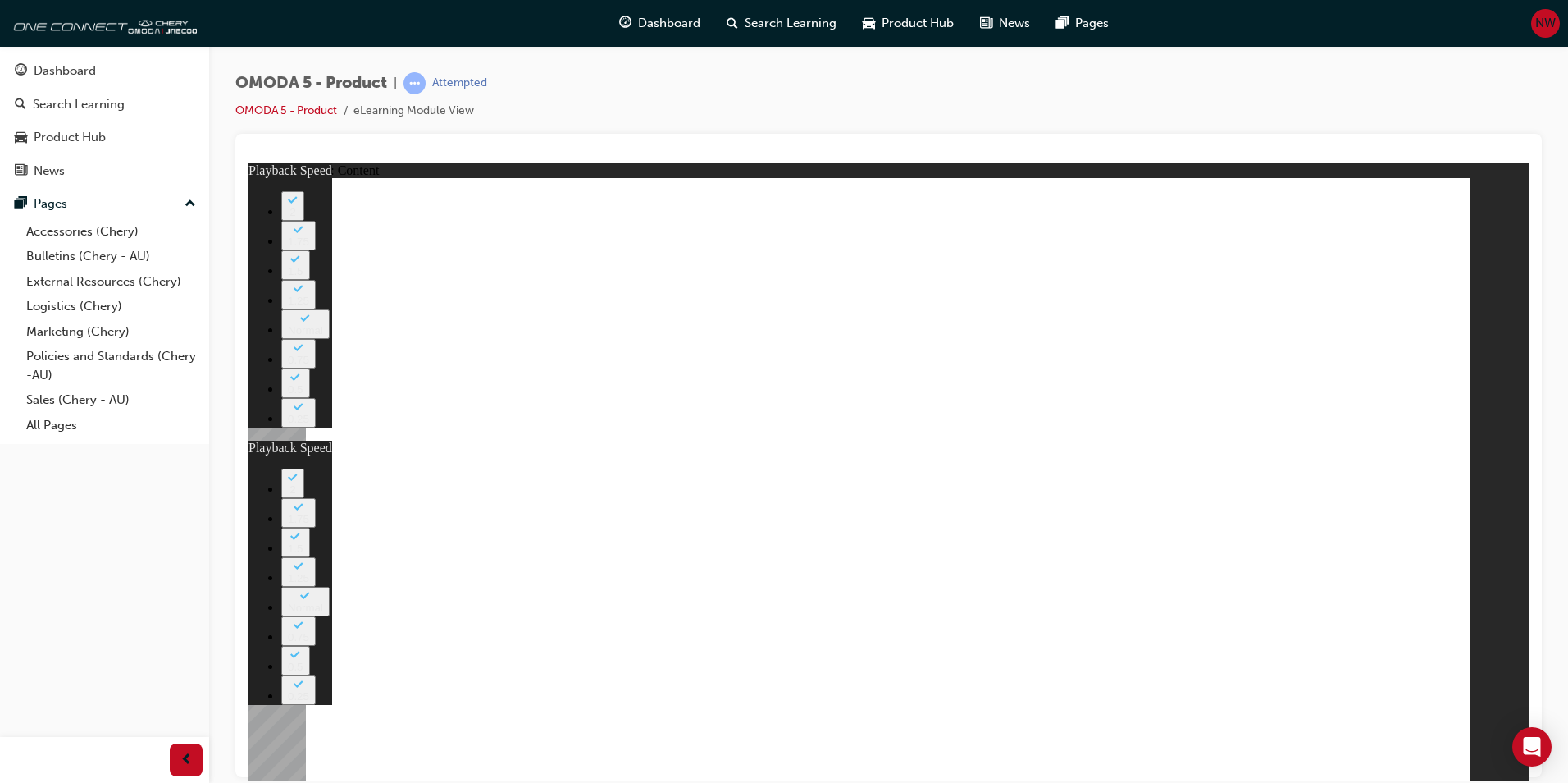
click at [249, 162] on image at bounding box center [249, 162] width 0 height 0
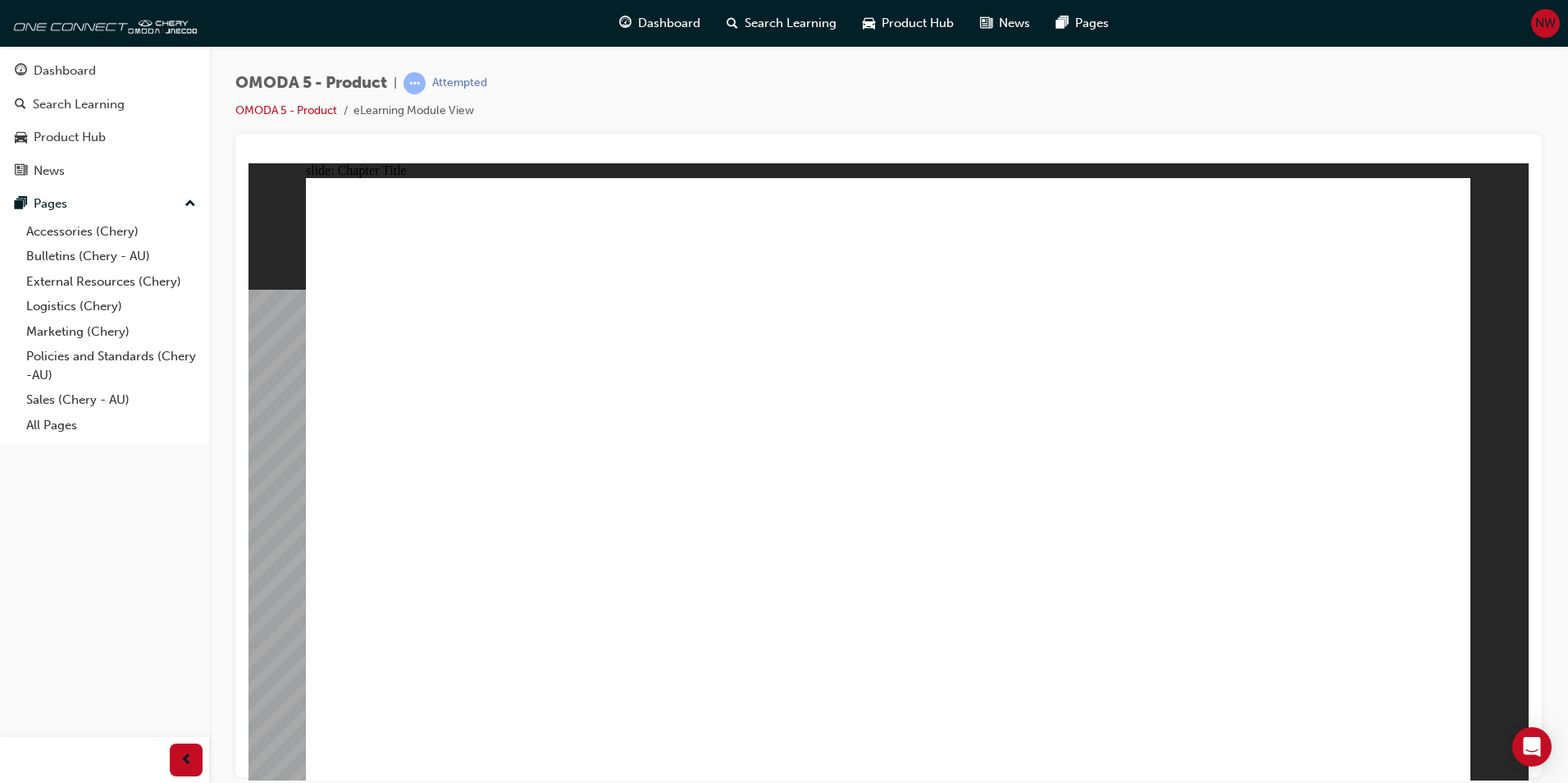
click at [1433, 755] on div "The Chery Owner's Commitment Rectangle 1 As a New Chery vehicle owner in Austra…" at bounding box center [888, 486] width 1165 height 617
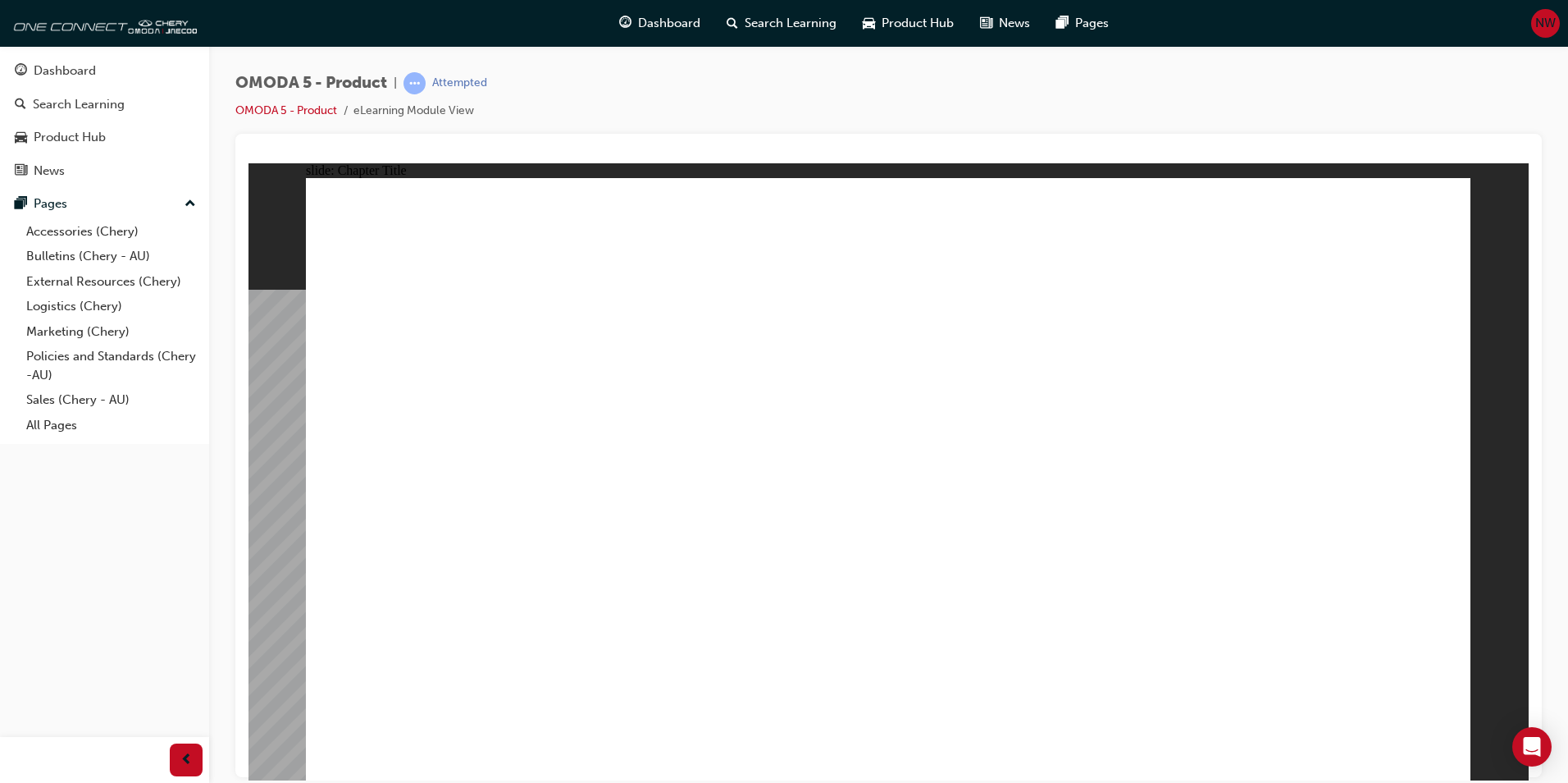
radio input "true"
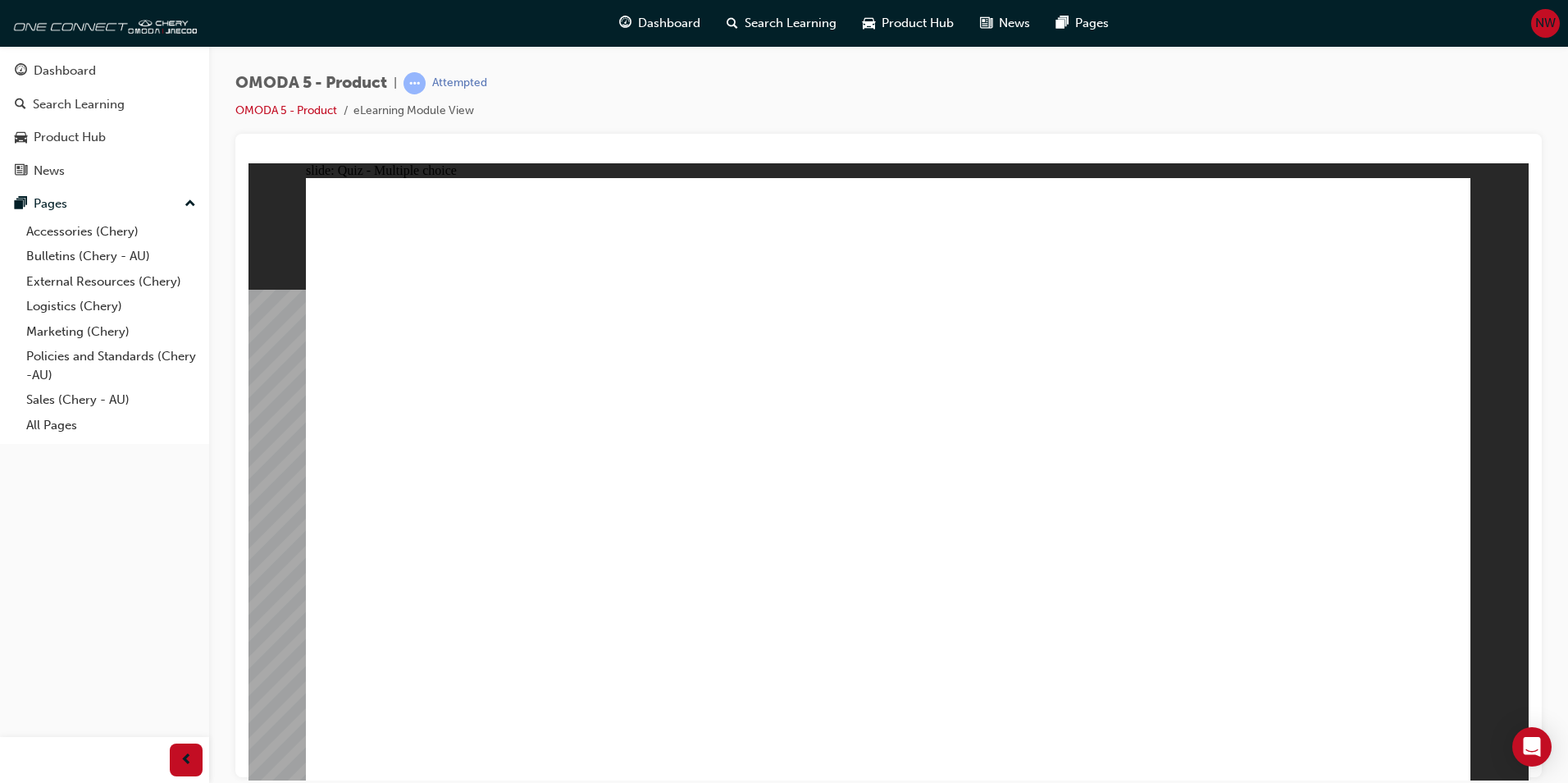
radio input "true"
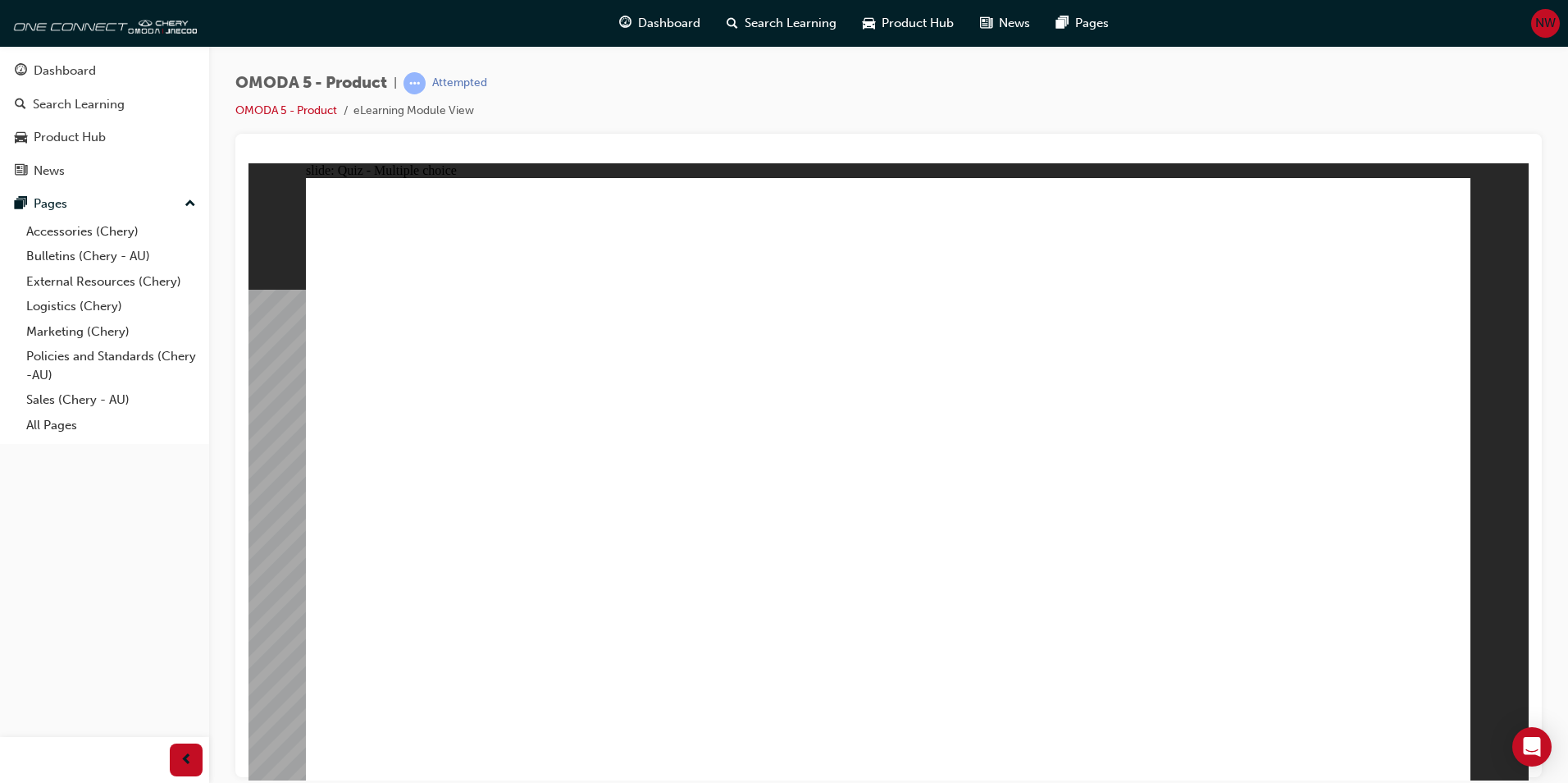
radio input "true"
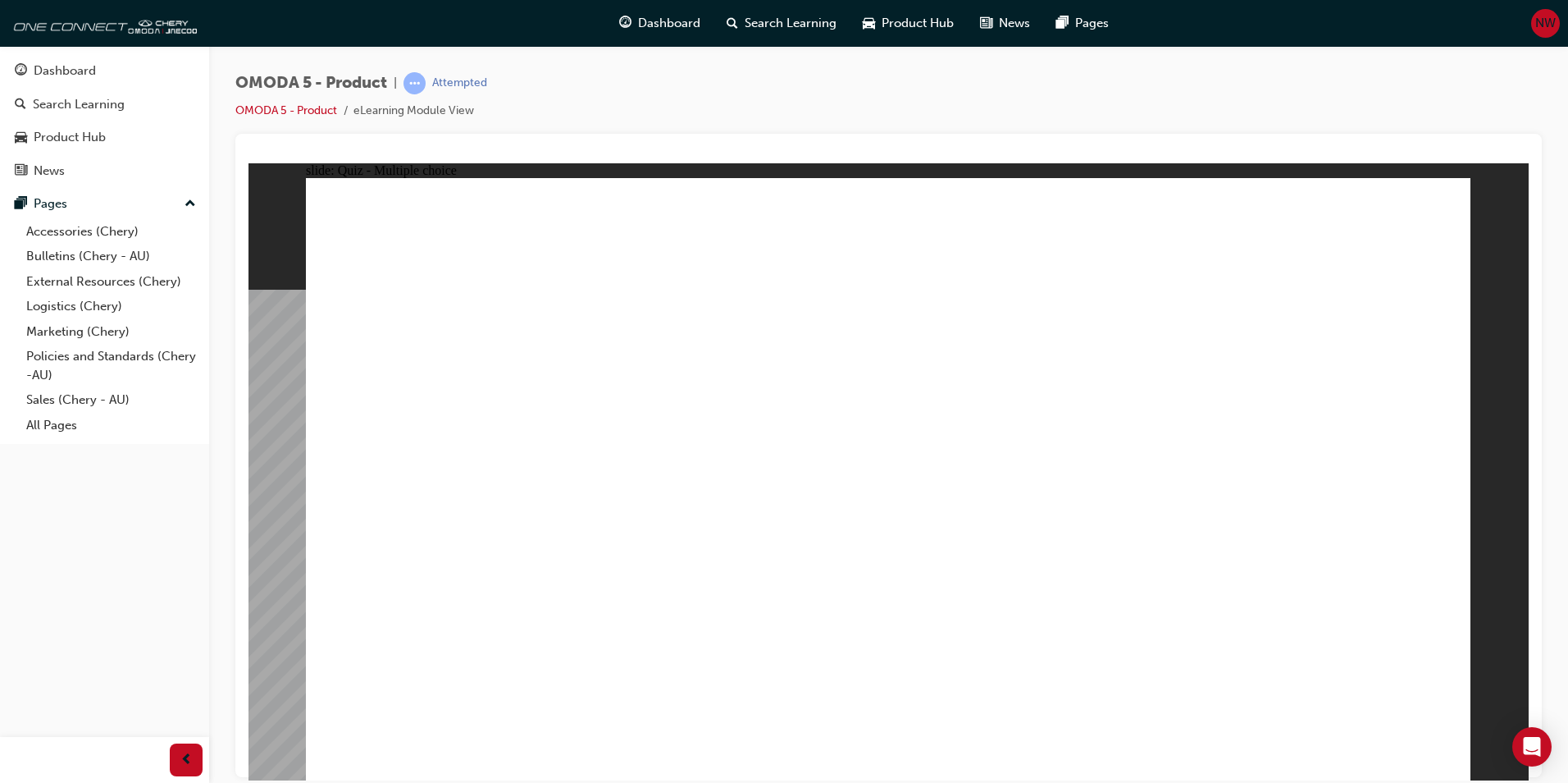
radio input "true"
radio input "false"
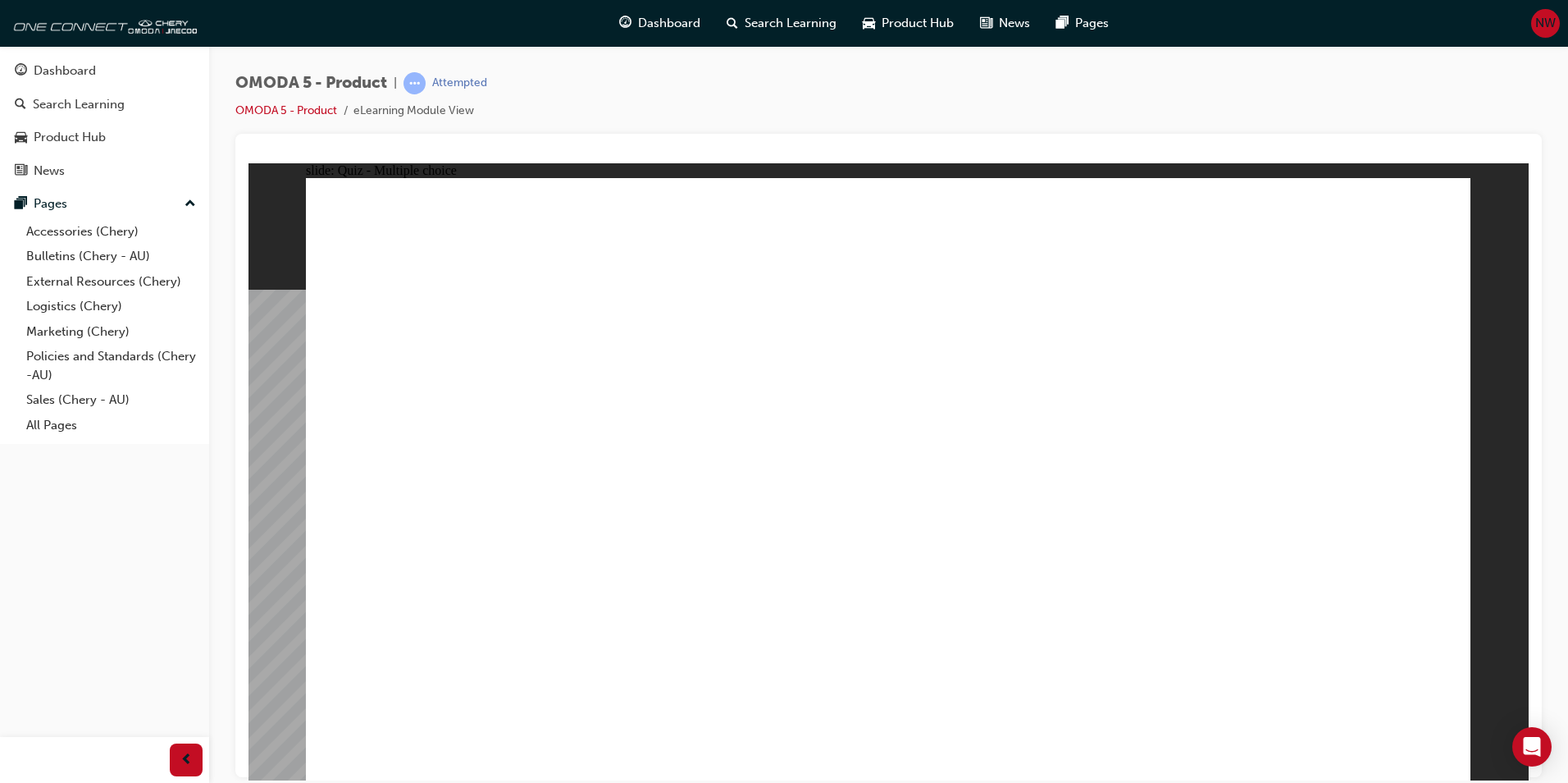
radio input "true"
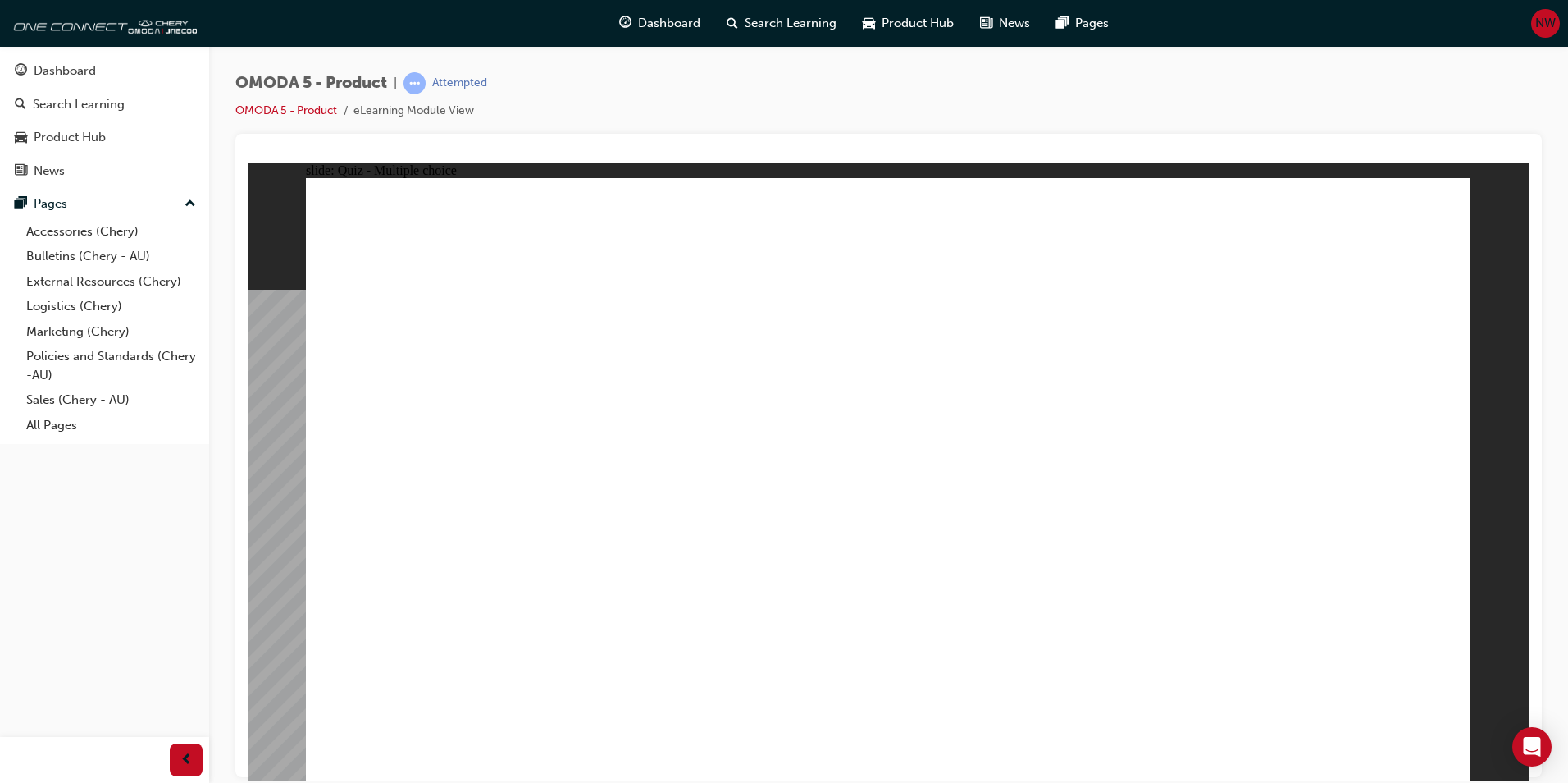
drag, startPoint x: 883, startPoint y: 220, endPoint x: 471, endPoint y: 609, distance: 566.6
drag, startPoint x: 883, startPoint y: 275, endPoint x: 467, endPoint y: 581, distance: 516.4
drag, startPoint x: 468, startPoint y: 594, endPoint x: 476, endPoint y: 567, distance: 28.2
drag, startPoint x: 480, startPoint y: 589, endPoint x: 734, endPoint y: 589, distance: 254.0
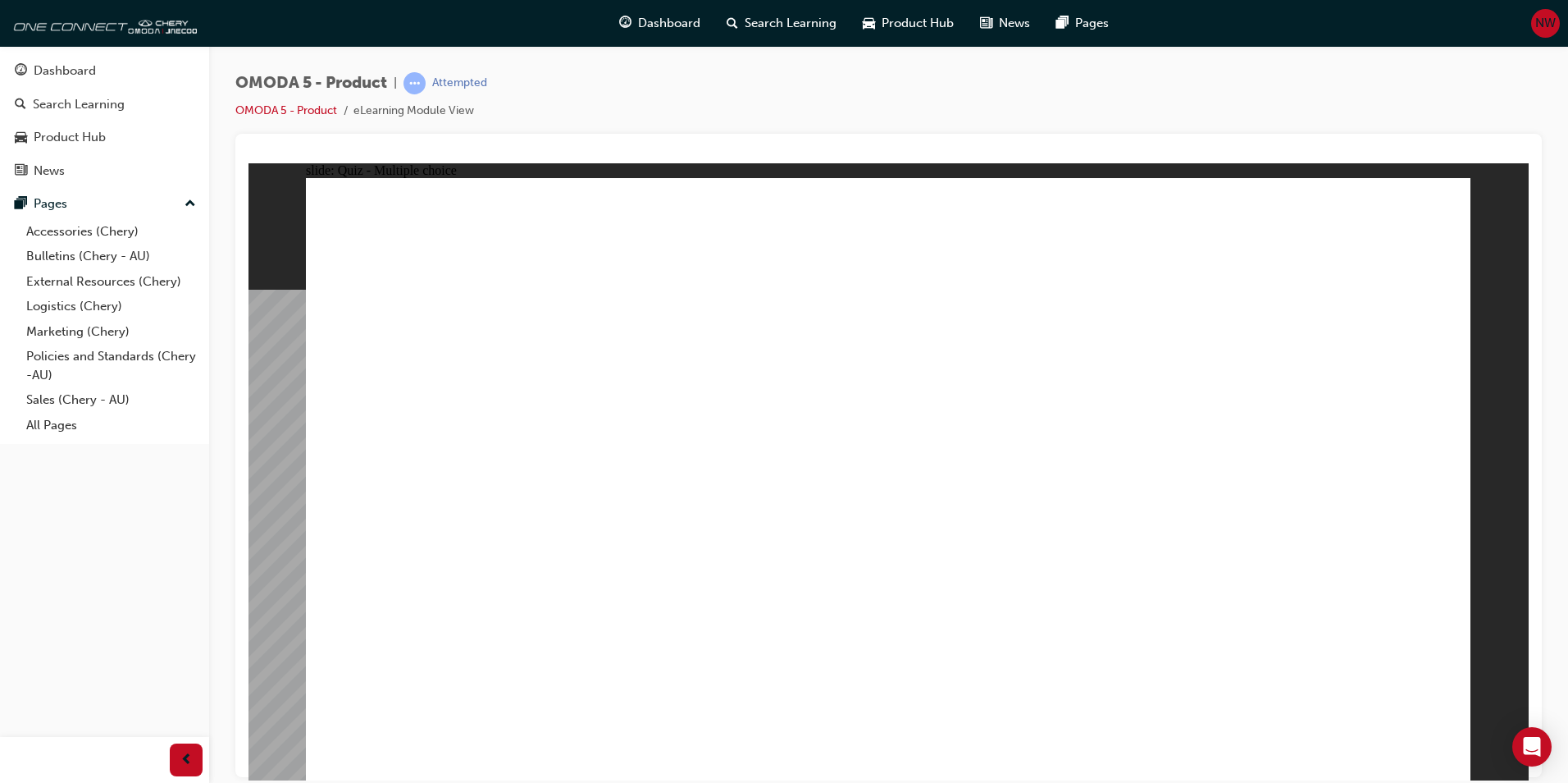
drag, startPoint x: 708, startPoint y: 609, endPoint x: 800, endPoint y: 588, distance: 94.4
drag, startPoint x: 904, startPoint y: 463, endPoint x: 928, endPoint y: 594, distance: 133.2
drag, startPoint x: 889, startPoint y: 410, endPoint x: 1128, endPoint y: 601, distance: 305.9
drag, startPoint x: 943, startPoint y: 342, endPoint x: 742, endPoint y: 594, distance: 322.3
drag, startPoint x: 1095, startPoint y: 464, endPoint x: 993, endPoint y: 373, distance: 136.7
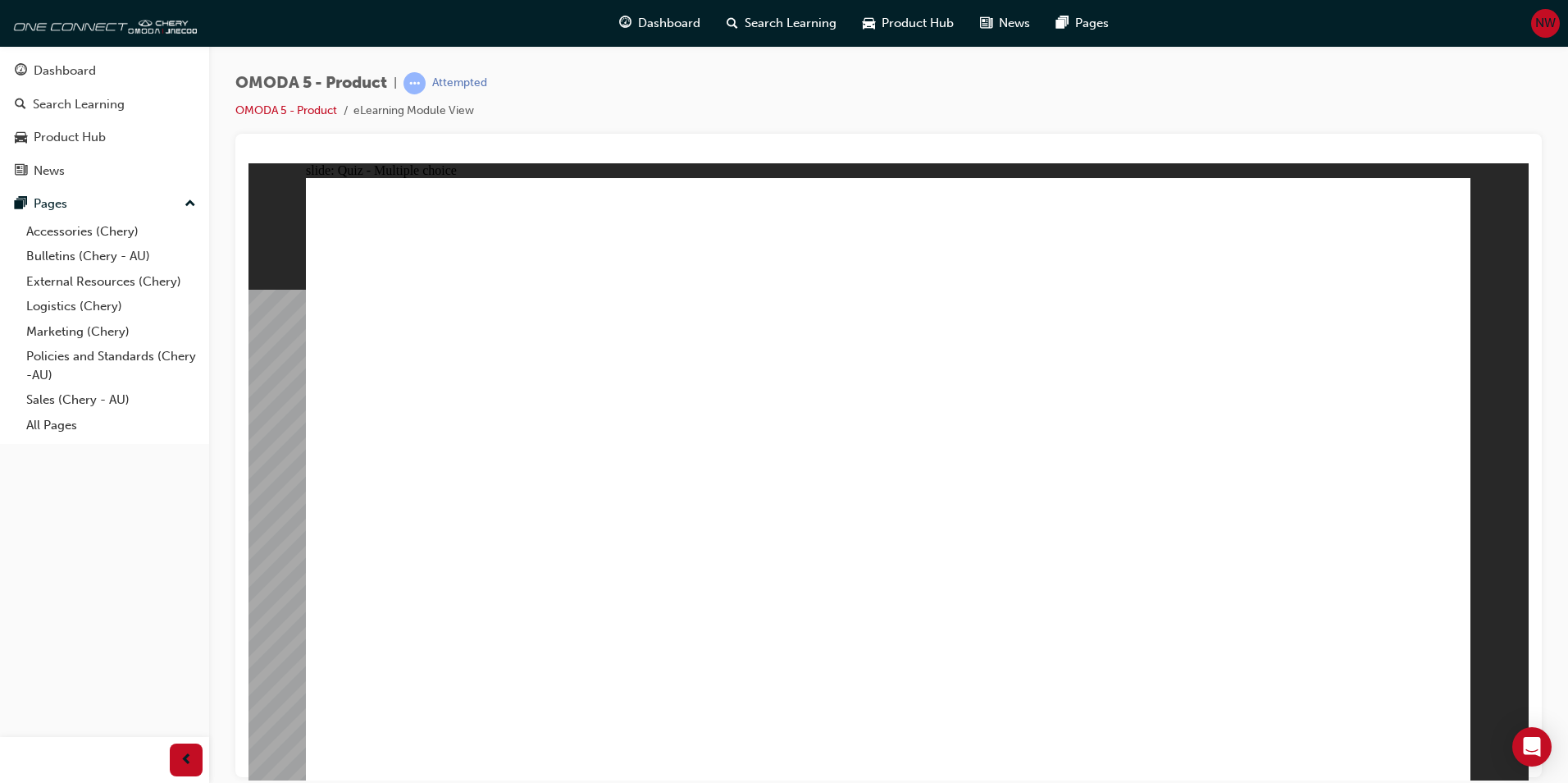
drag, startPoint x: 1105, startPoint y: 401, endPoint x: 738, endPoint y: 599, distance: 417.0
drag, startPoint x: 1153, startPoint y: 331, endPoint x: 1101, endPoint y: 507, distance: 183.5
drag, startPoint x: 1076, startPoint y: 448, endPoint x: 994, endPoint y: 480, distance: 88.0
drag, startPoint x: 1089, startPoint y: 240, endPoint x: 714, endPoint y: 602, distance: 521.2
drag, startPoint x: 1352, startPoint y: 338, endPoint x: 762, endPoint y: 597, distance: 644.3
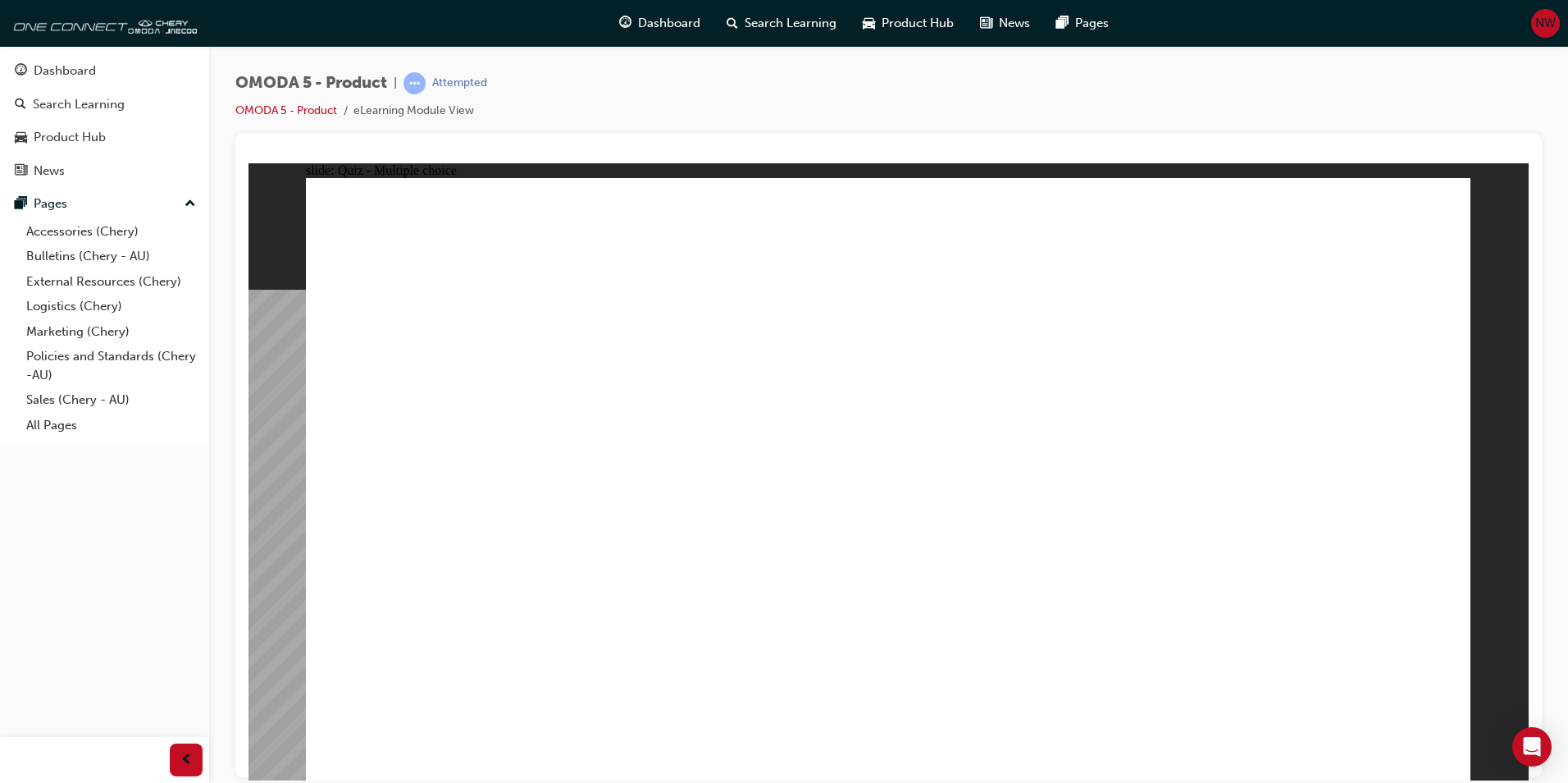
drag, startPoint x: 1334, startPoint y: 379, endPoint x: 1322, endPoint y: 390, distance: 16.3
drag, startPoint x: 1321, startPoint y: 386, endPoint x: 1033, endPoint y: 592, distance: 354.1
drag, startPoint x: 1134, startPoint y: 288, endPoint x: 1225, endPoint y: 633, distance: 356.8
drag, startPoint x: 1302, startPoint y: 275, endPoint x: 1224, endPoint y: 431, distance: 174.4
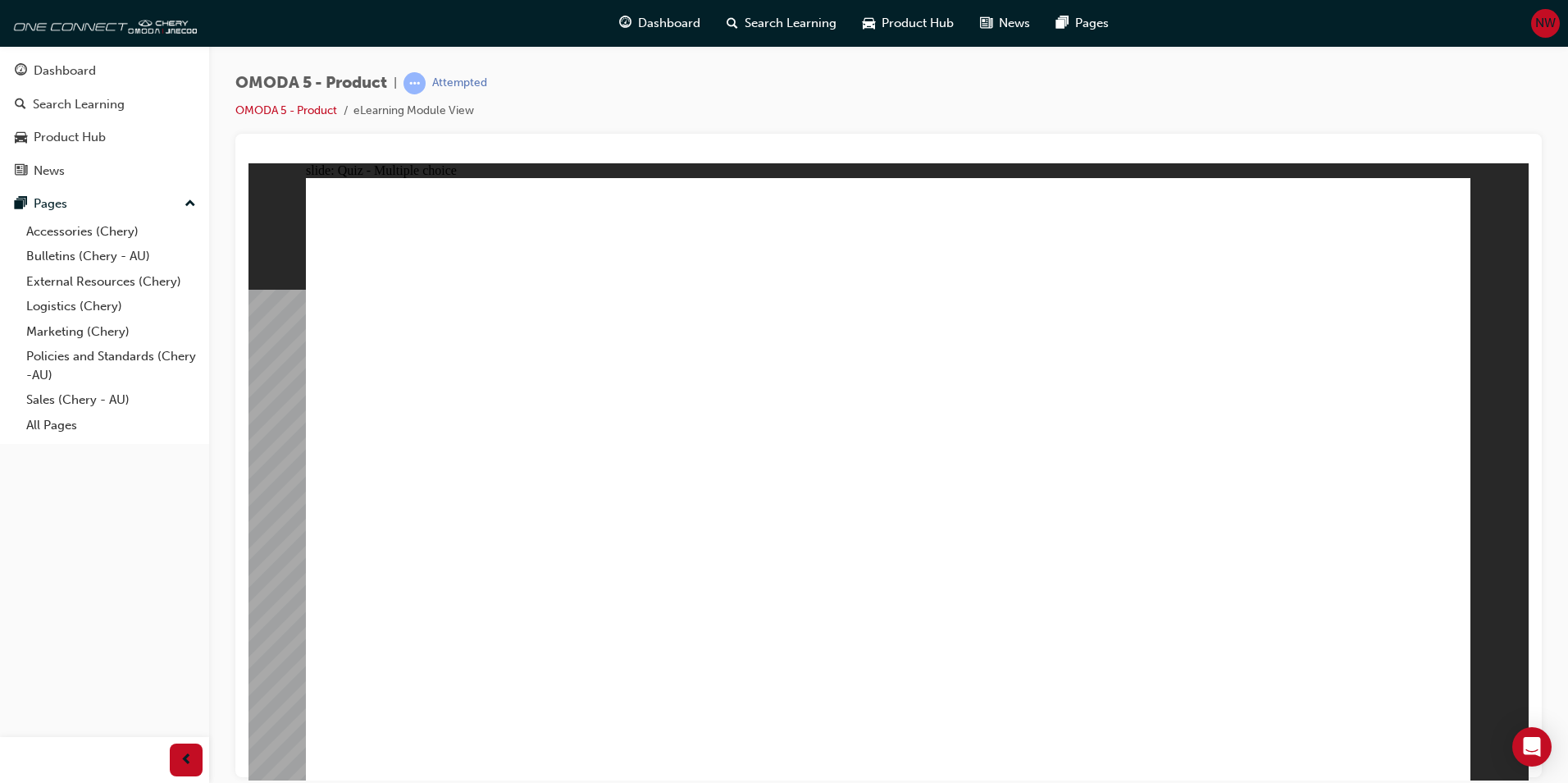
drag, startPoint x: 1267, startPoint y: 247, endPoint x: 1225, endPoint y: 584, distance: 339.6
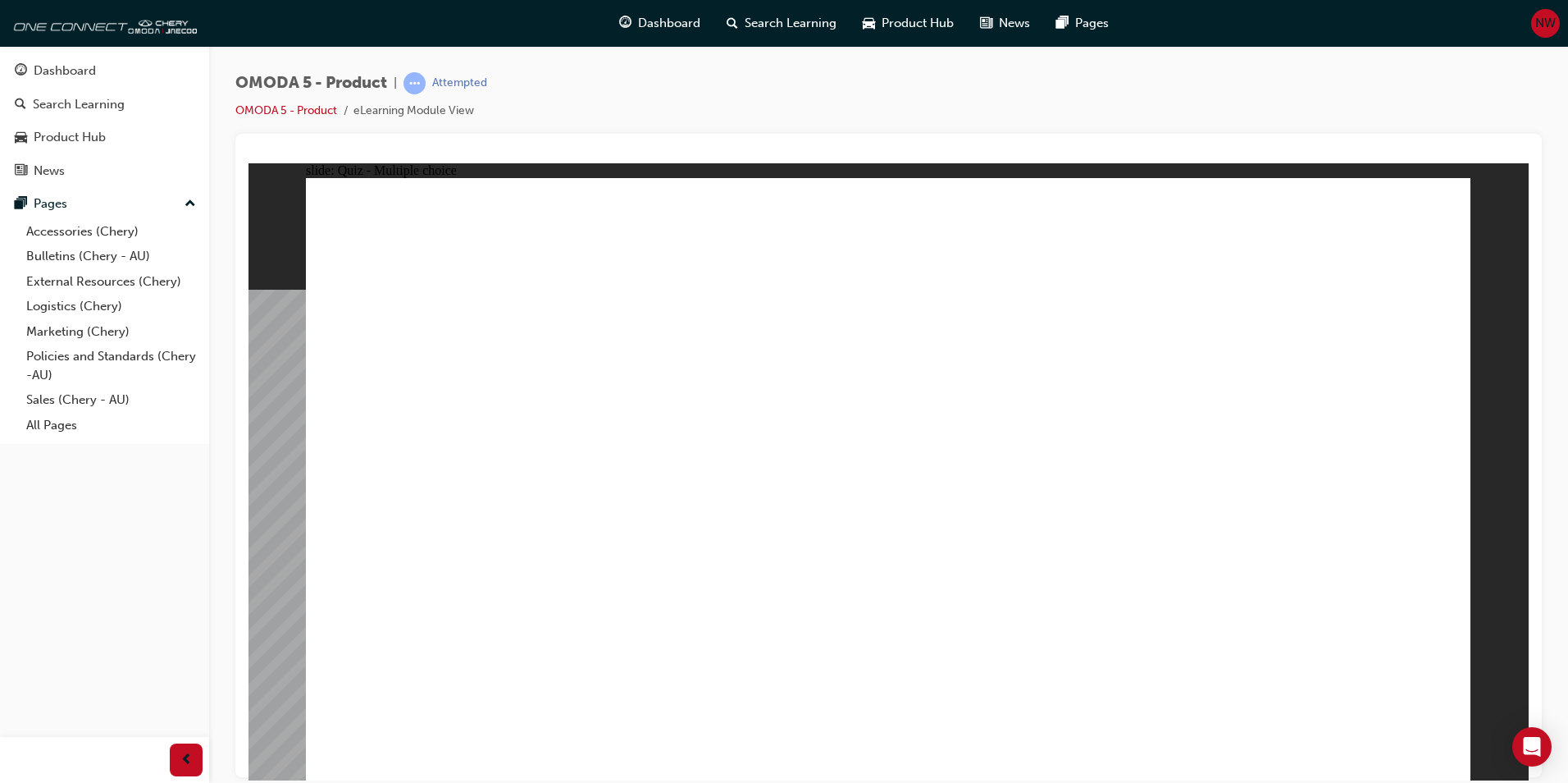
radio input "true"
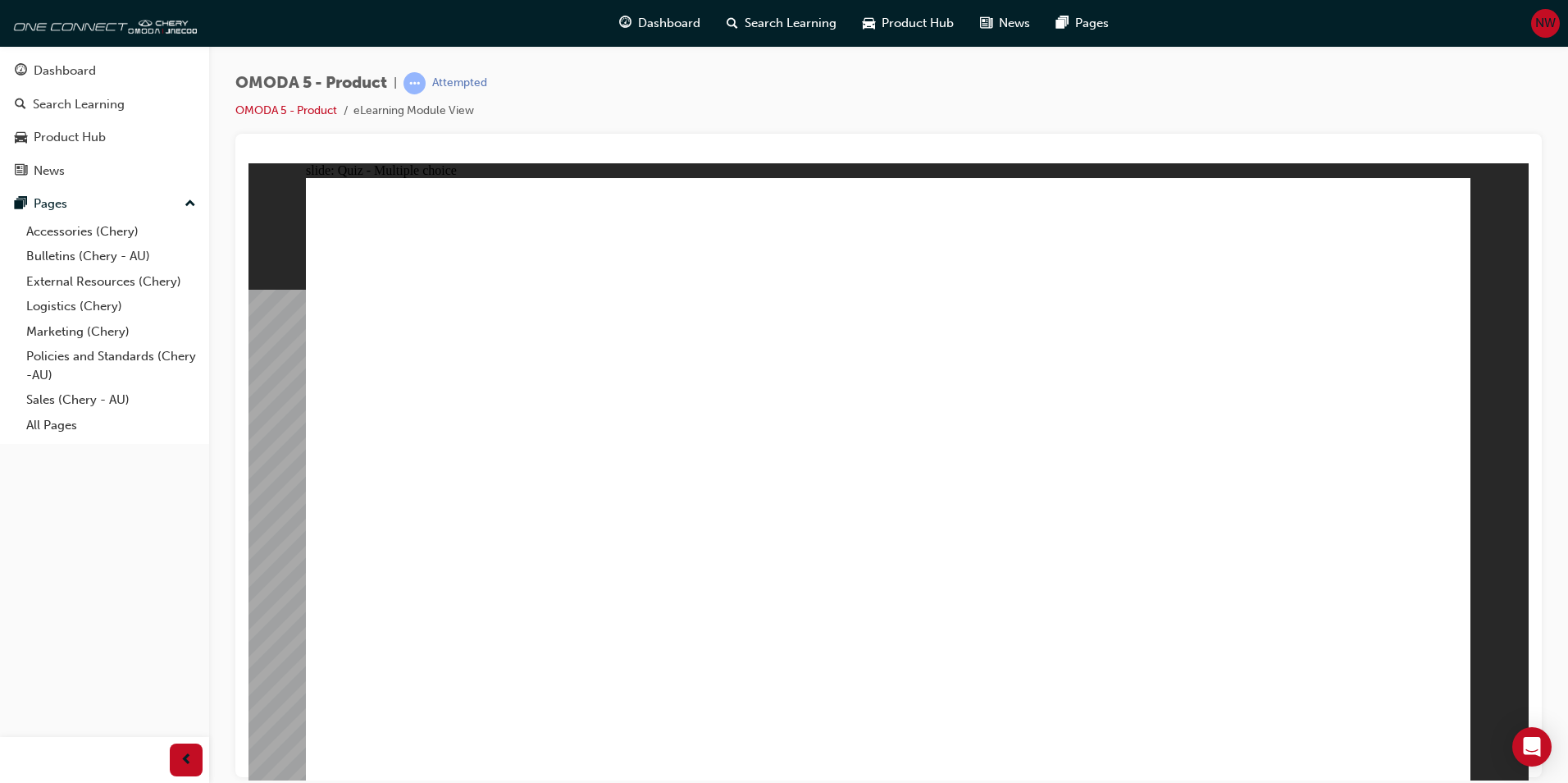
drag, startPoint x: 949, startPoint y: 288, endPoint x: 454, endPoint y: 553, distance: 561.5
drag, startPoint x: 1044, startPoint y: 396, endPoint x: 1204, endPoint y: 556, distance: 226.3
drag, startPoint x: 1203, startPoint y: 406, endPoint x: 1151, endPoint y: 516, distance: 121.7
drag, startPoint x: 1223, startPoint y: 319, endPoint x: 677, endPoint y: 565, distance: 598.9
drag, startPoint x: 939, startPoint y: 544, endPoint x: 954, endPoint y: 544, distance: 15.0
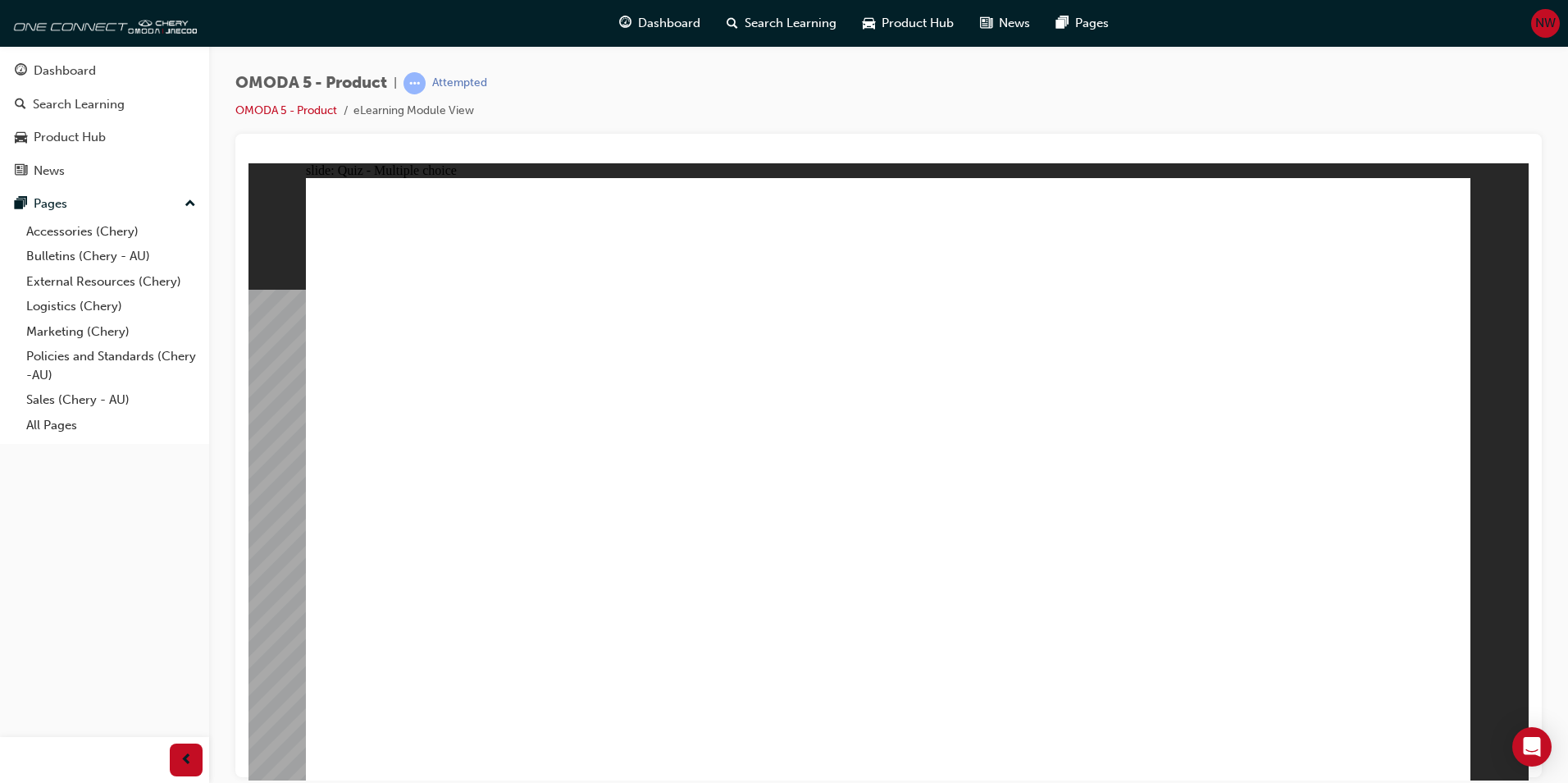
drag, startPoint x: 1162, startPoint y: 527, endPoint x: 686, endPoint y: 531, distance: 476.0
drag, startPoint x: 1172, startPoint y: 427, endPoint x: 1089, endPoint y: 528, distance: 130.7
drag, startPoint x: 961, startPoint y: 545, endPoint x: 458, endPoint y: 541, distance: 503.0
drag, startPoint x: 991, startPoint y: 296, endPoint x: 910, endPoint y: 536, distance: 253.3
drag, startPoint x: 1131, startPoint y: 545, endPoint x: 1009, endPoint y: 425, distance: 171.1
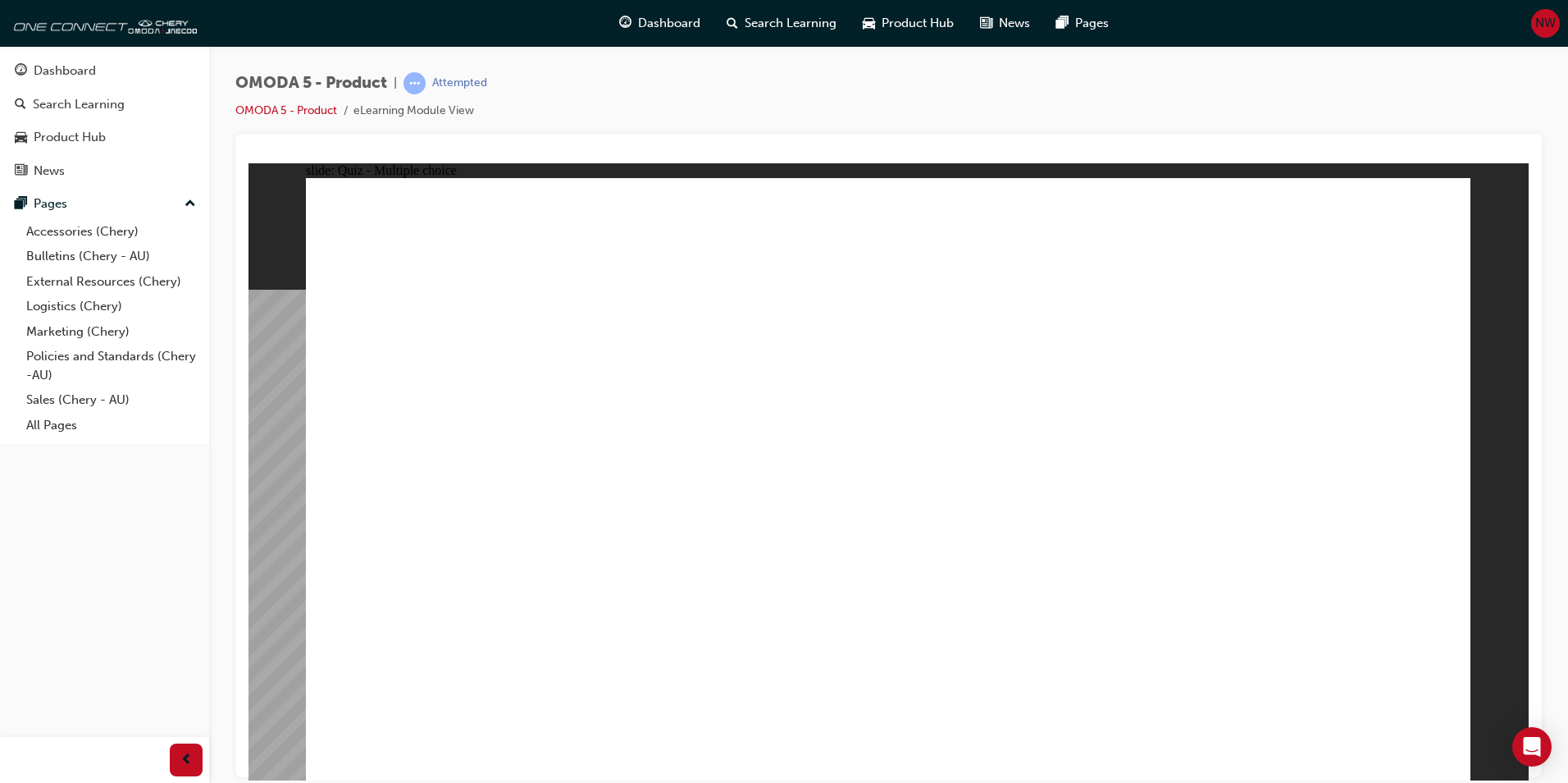
drag, startPoint x: 1068, startPoint y: 551, endPoint x: 1154, endPoint y: 538, distance: 87.0
drag, startPoint x: 1181, startPoint y: 333, endPoint x: 915, endPoint y: 527, distance: 329.2
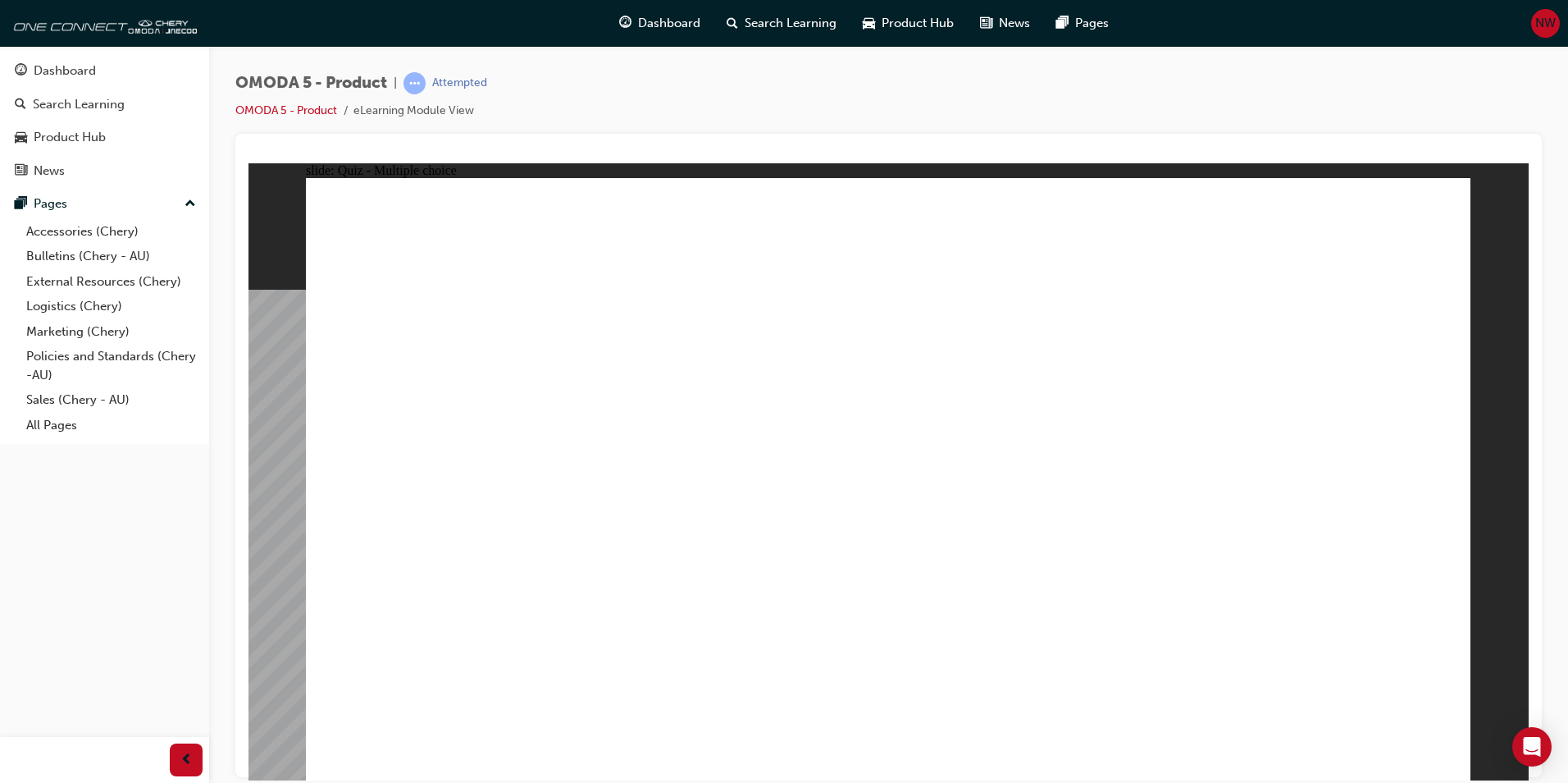
radio input "true"
drag, startPoint x: 1038, startPoint y: 490, endPoint x: 550, endPoint y: 549, distance: 491.6
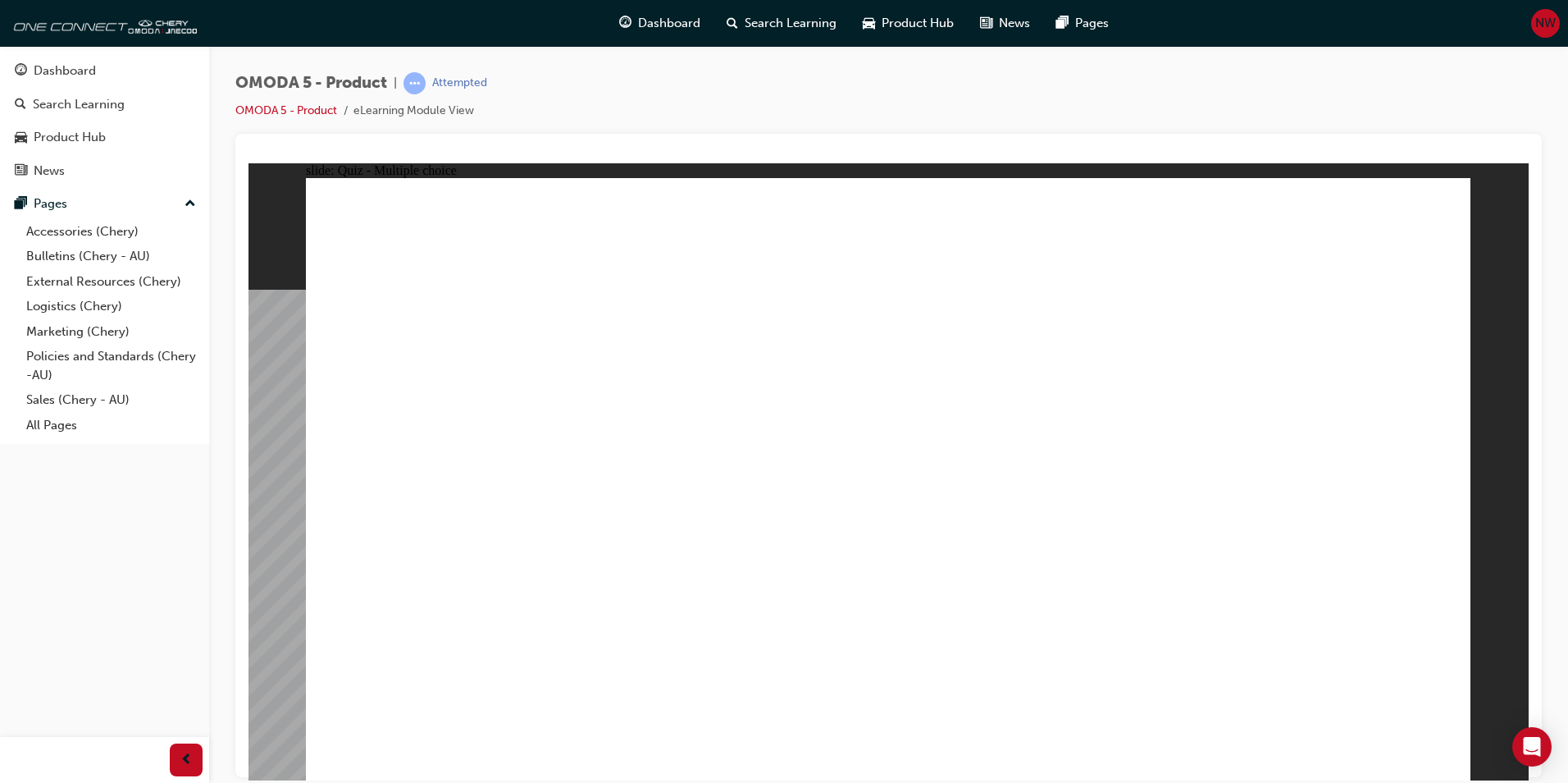
drag, startPoint x: 1014, startPoint y: 371, endPoint x: 675, endPoint y: 416, distance: 342.0
drag, startPoint x: 1117, startPoint y: 350, endPoint x: 941, endPoint y: 452, distance: 203.4
drag, startPoint x: 1030, startPoint y: 435, endPoint x: 864, endPoint y: 402, distance: 169.2
drag, startPoint x: 1045, startPoint y: 300, endPoint x: 731, endPoint y: 527, distance: 387.5
drag, startPoint x: 926, startPoint y: 388, endPoint x: 801, endPoint y: 496, distance: 165.2
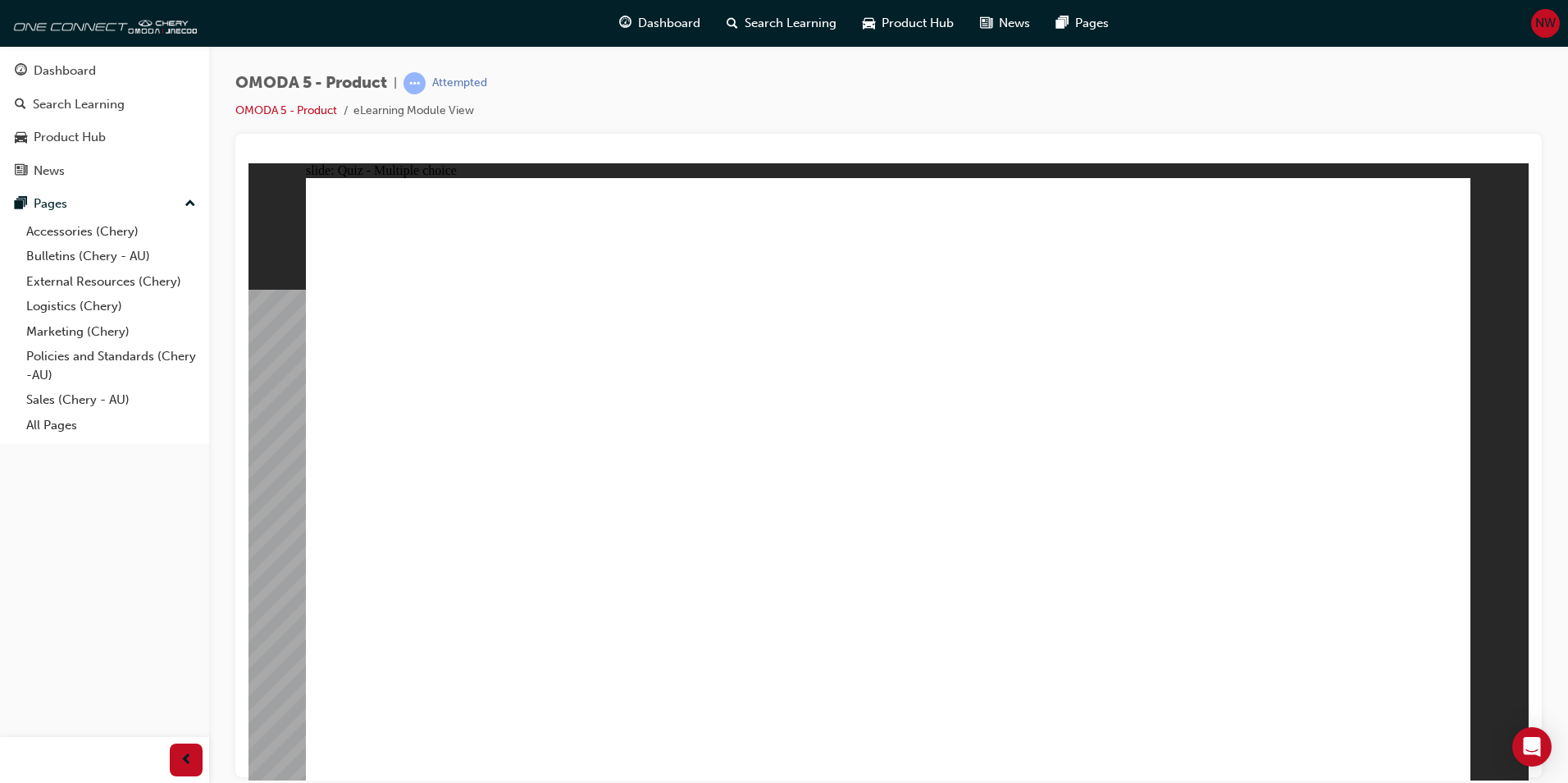
drag, startPoint x: 1270, startPoint y: 365, endPoint x: 1194, endPoint y: 405, distance: 85.9
drag, startPoint x: 1165, startPoint y: 352, endPoint x: 1224, endPoint y: 562, distance: 218.1
drag, startPoint x: 1146, startPoint y: 467, endPoint x: 1210, endPoint y: 547, distance: 102.4
drag, startPoint x: 604, startPoint y: 514, endPoint x: 615, endPoint y: 509, distance: 12.1
drag, startPoint x: 1234, startPoint y: 224, endPoint x: 993, endPoint y: 630, distance: 472.1
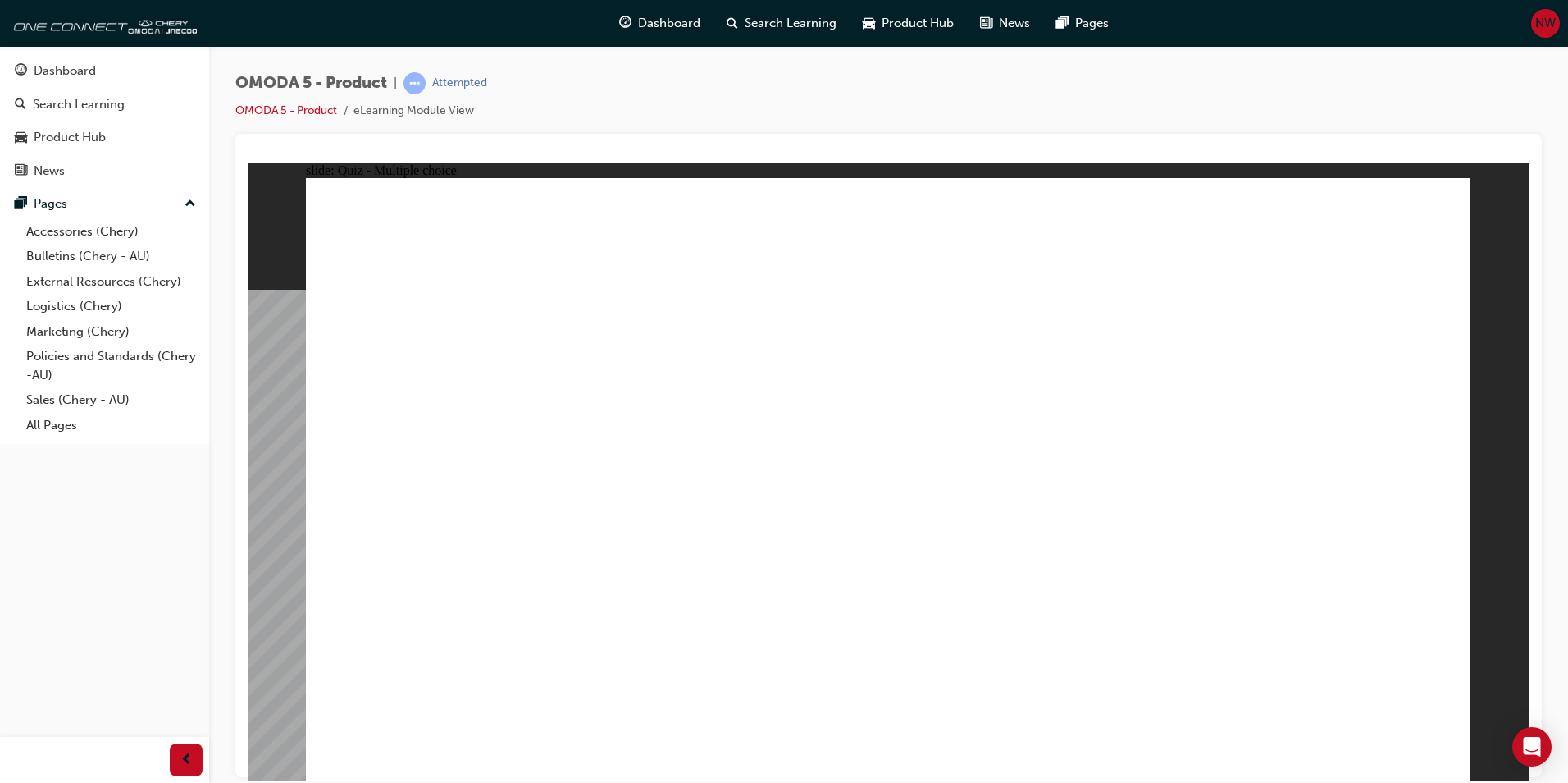
drag, startPoint x: 1008, startPoint y: 353, endPoint x: 999, endPoint y: 421, distance: 68.6
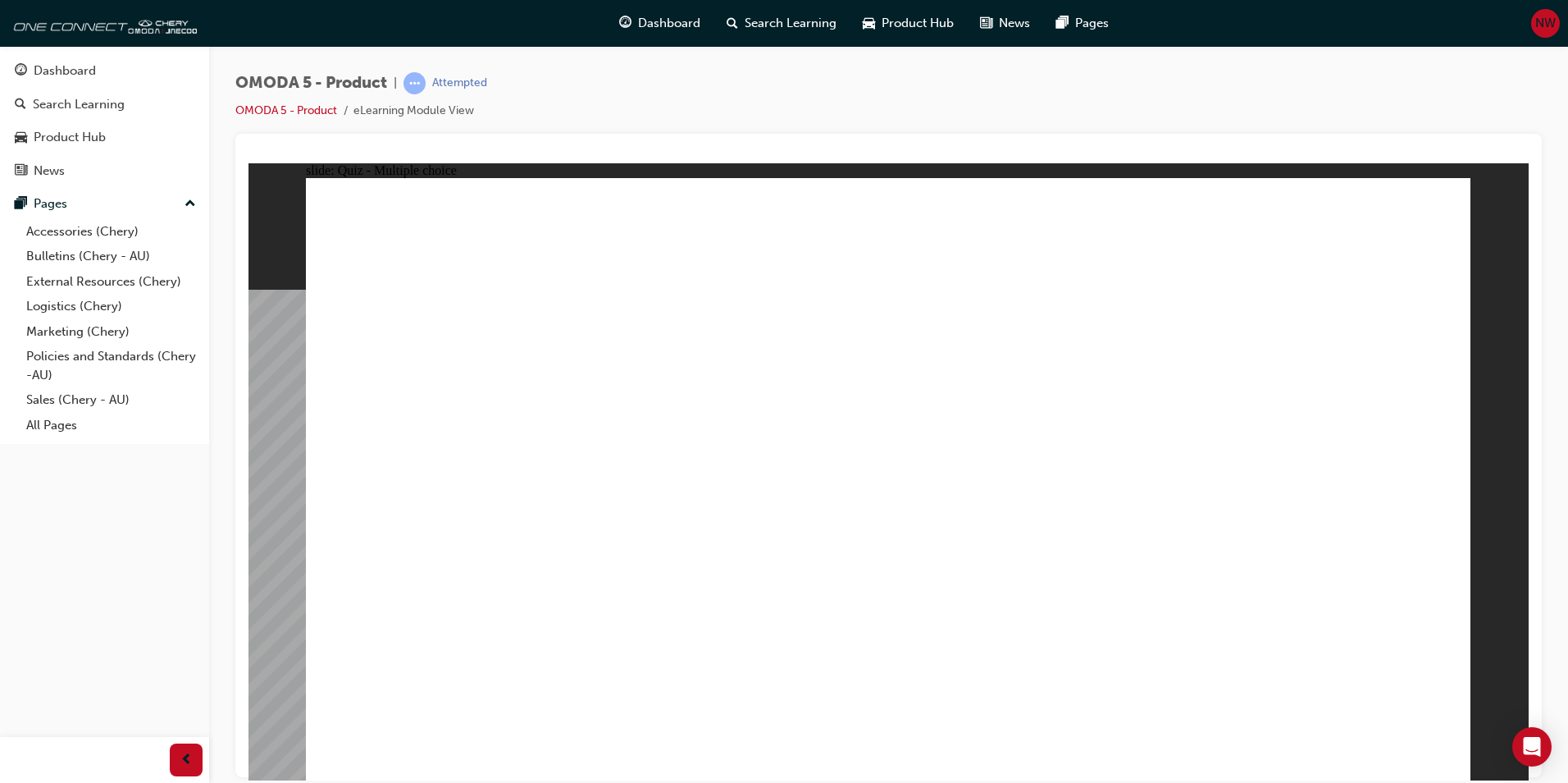
radio input "true"
drag, startPoint x: 901, startPoint y: 289, endPoint x: 919, endPoint y: 419, distance: 131.2
drag, startPoint x: 918, startPoint y: 405, endPoint x: 933, endPoint y: 459, distance: 56.0
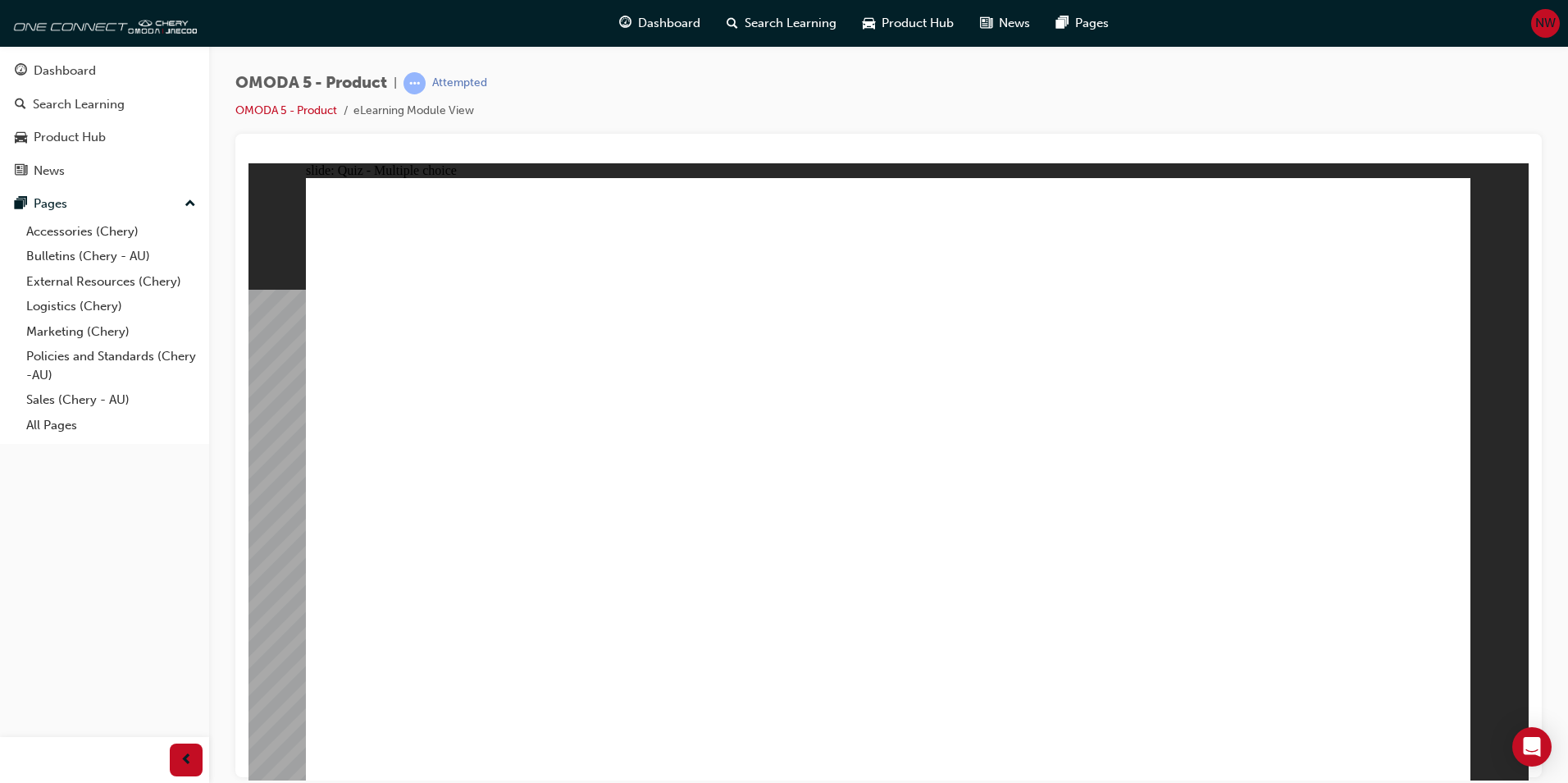
radio input "false"
radio input "true"
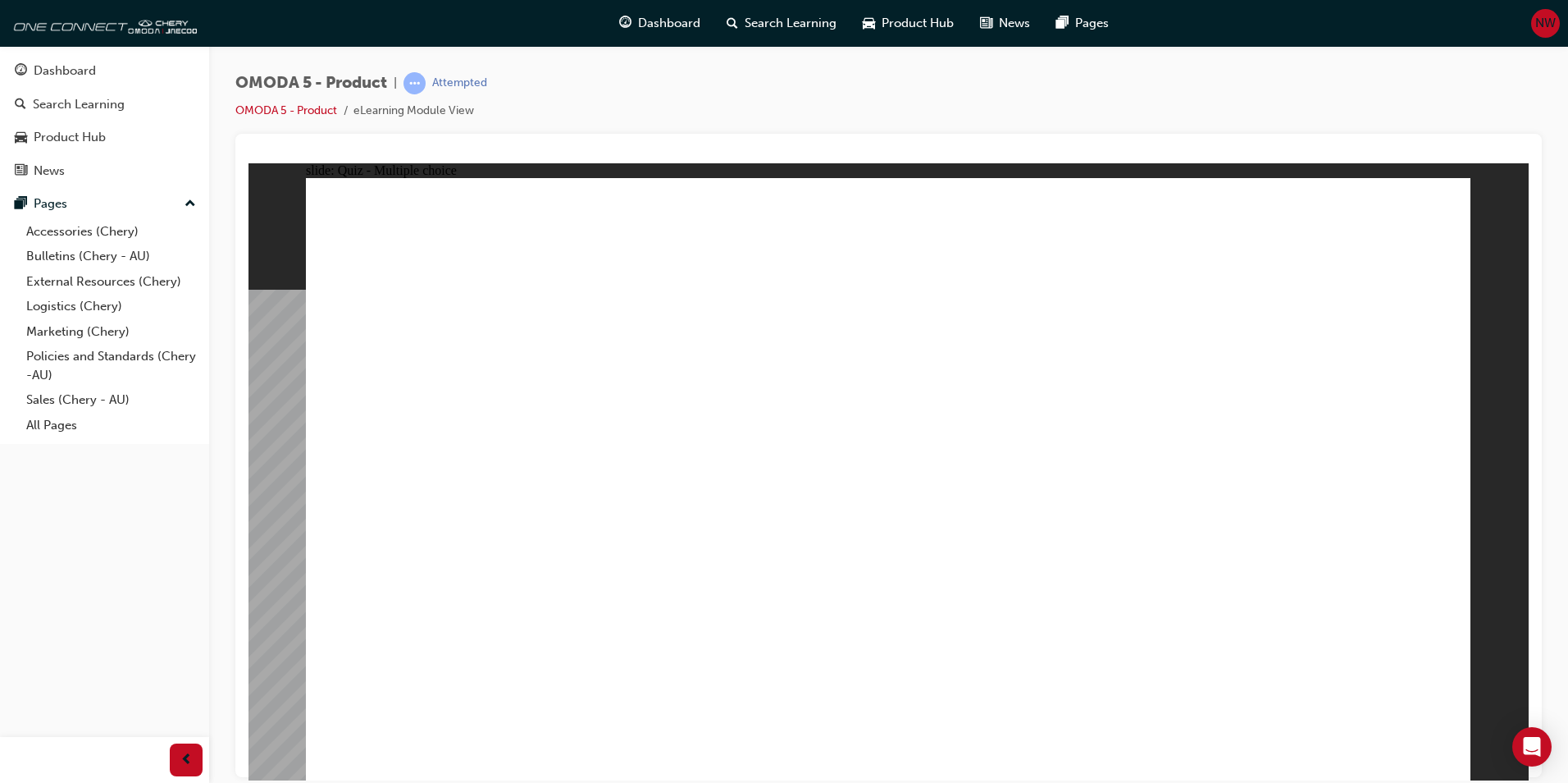
drag, startPoint x: 581, startPoint y: 673, endPoint x: 596, endPoint y: 679, distance: 16.2
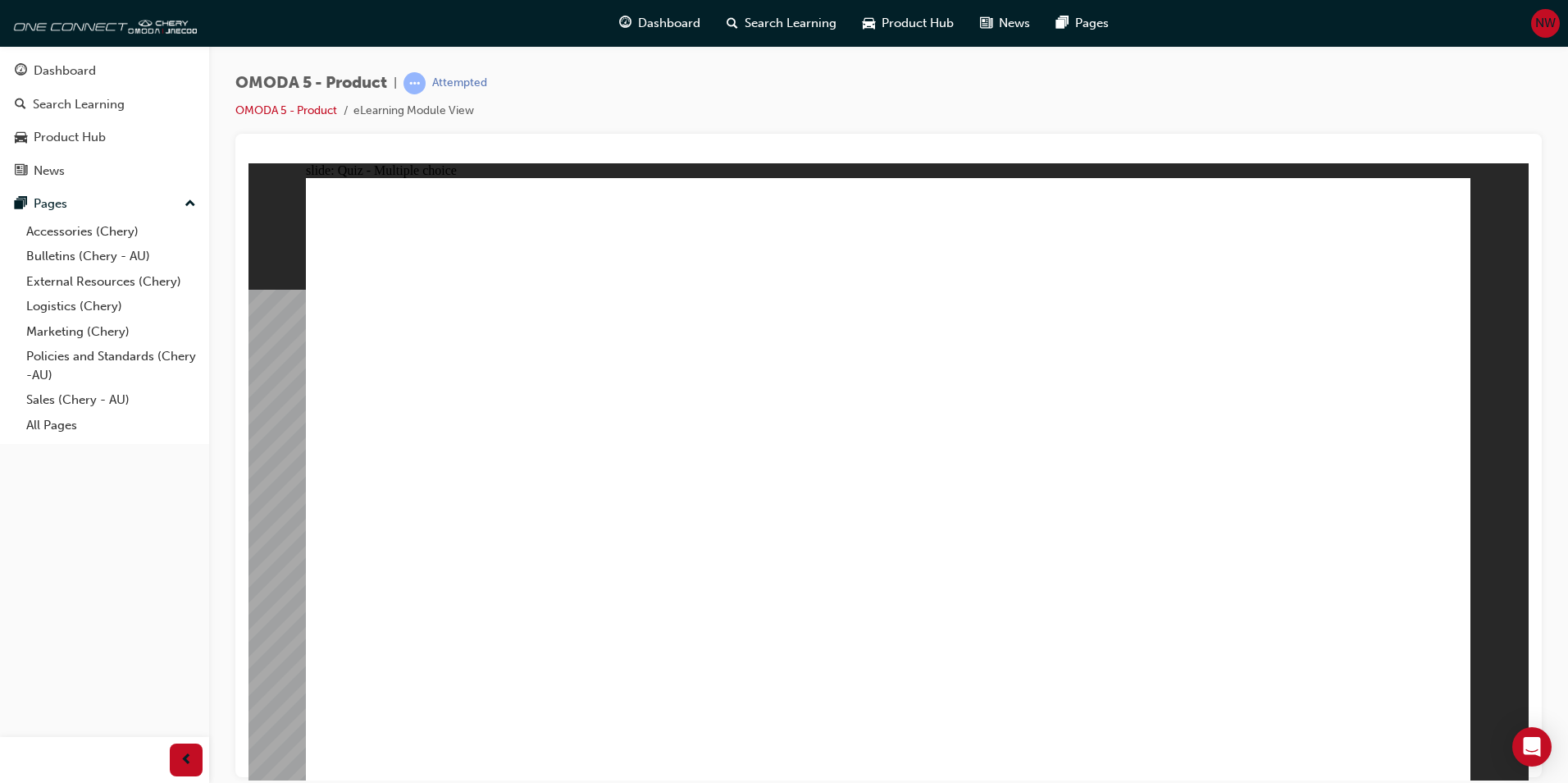
radio input "true"
drag, startPoint x: 968, startPoint y: 393, endPoint x: 927, endPoint y: 389, distance: 41.2
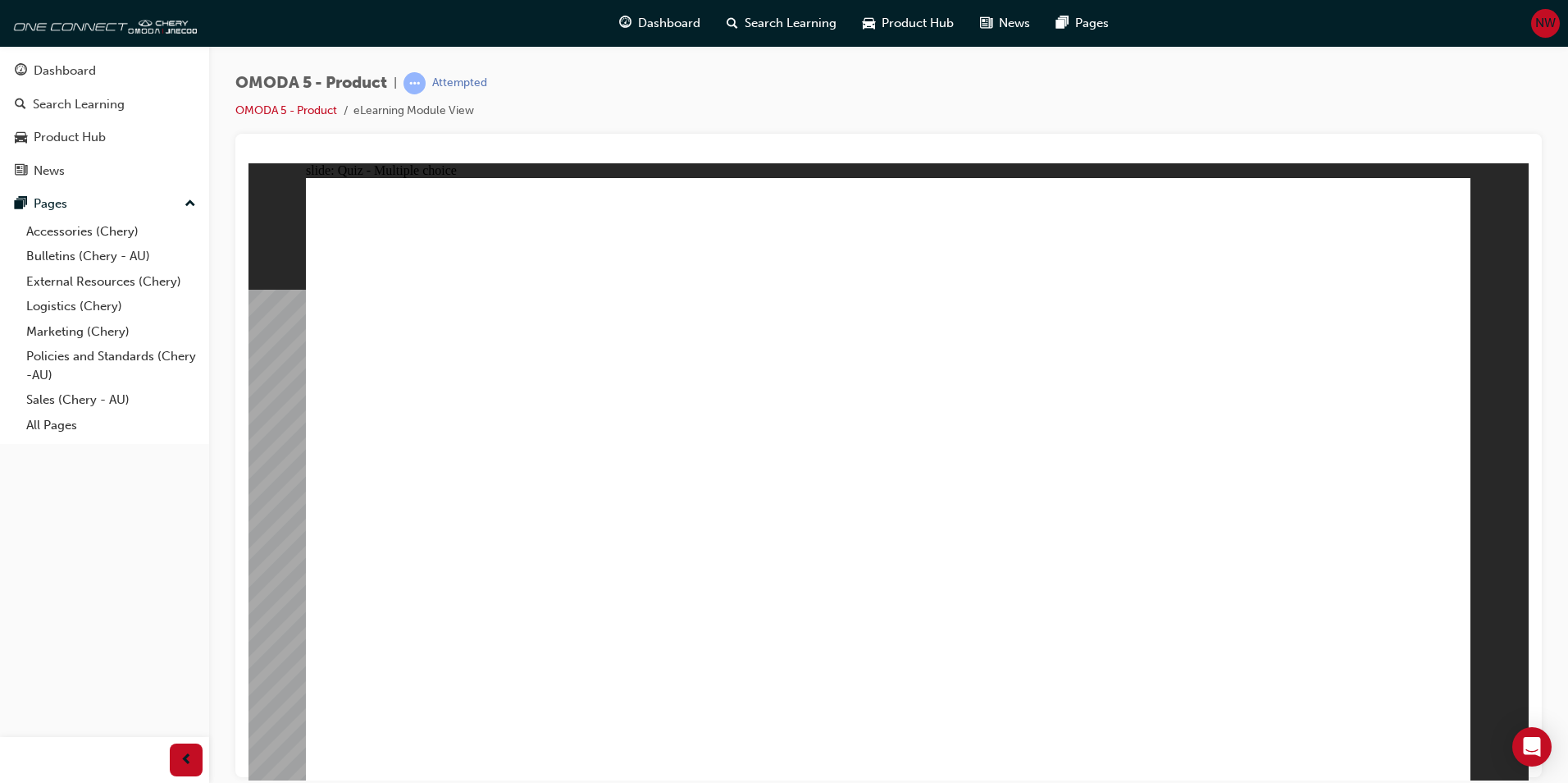
radio input "true"
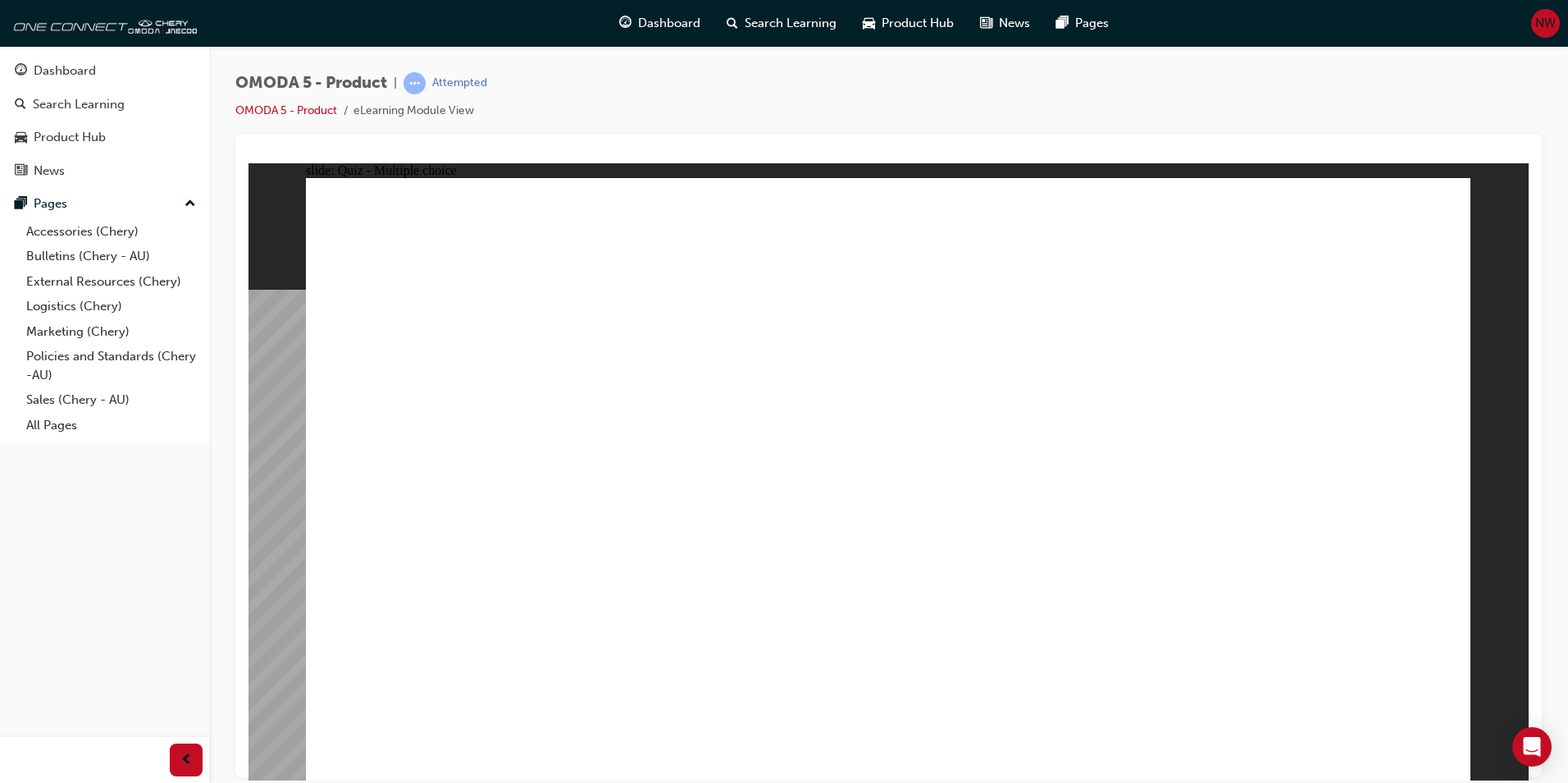
radio input "true"
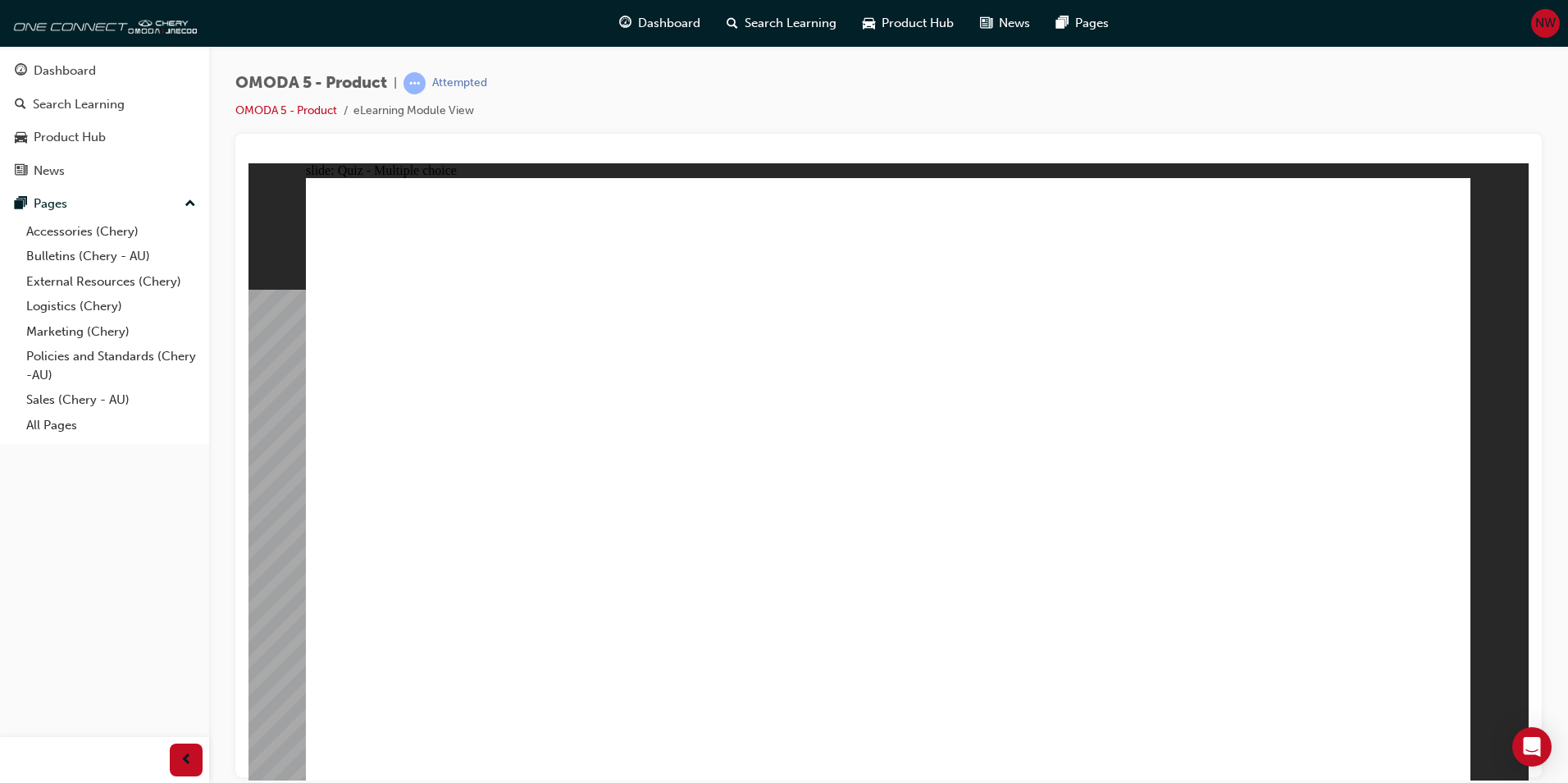
drag, startPoint x: 958, startPoint y: 410, endPoint x: 957, endPoint y: 422, distance: 12.0
drag, startPoint x: 930, startPoint y: 414, endPoint x: 1167, endPoint y: 619, distance: 313.4
drag, startPoint x: 968, startPoint y: 476, endPoint x: 1009, endPoint y: 480, distance: 41.2
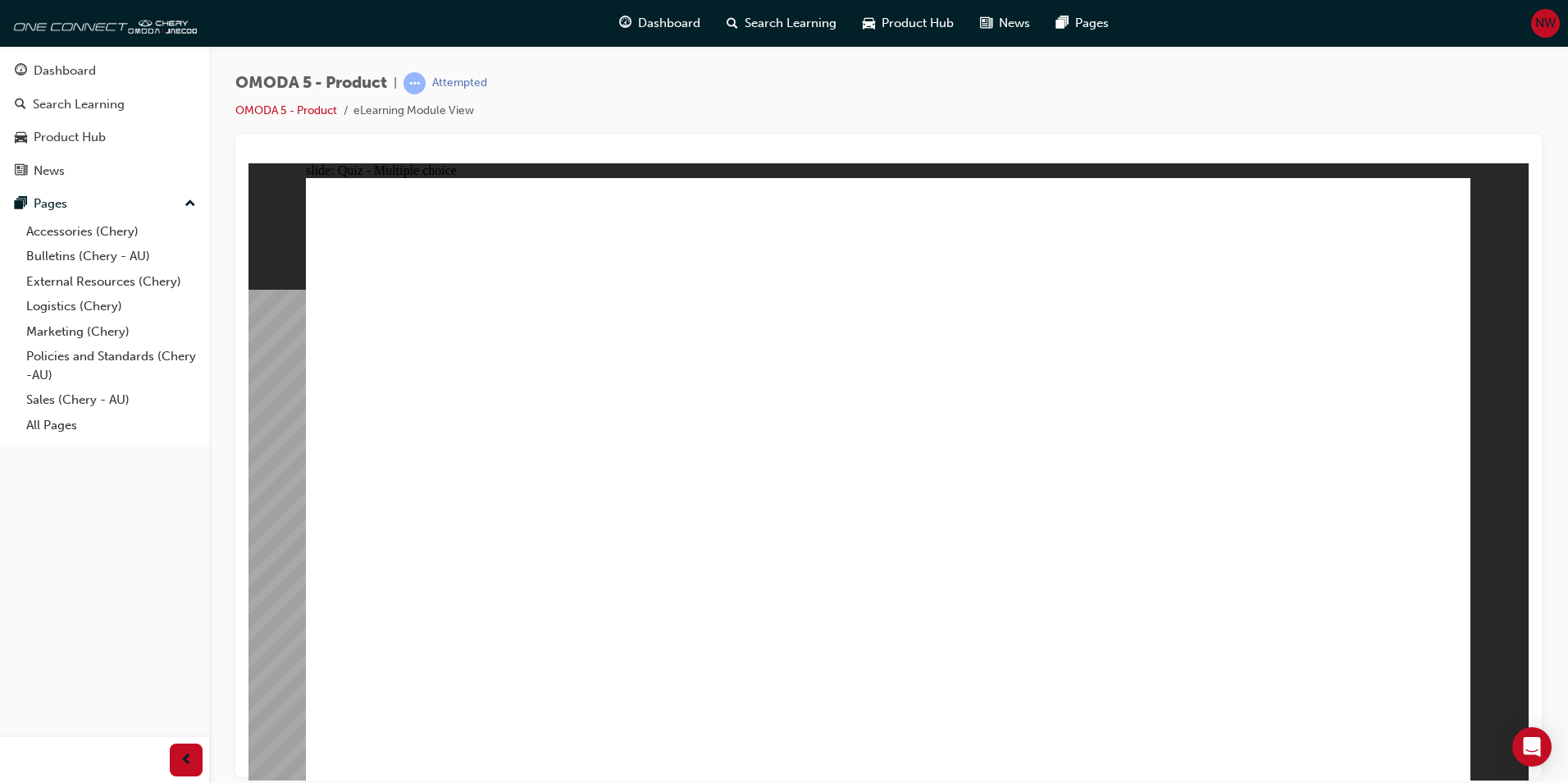
drag, startPoint x: 886, startPoint y: 316, endPoint x: 712, endPoint y: 579, distance: 315.3
drag, startPoint x: 1312, startPoint y: 338, endPoint x: 964, endPoint y: 598, distance: 434.4
drag, startPoint x: 958, startPoint y: 326, endPoint x: 484, endPoint y: 594, distance: 544.5
drag, startPoint x: 880, startPoint y: 233, endPoint x: 839, endPoint y: 313, distance: 89.9
drag, startPoint x: 1096, startPoint y: 456, endPoint x: 443, endPoint y: 609, distance: 670.7
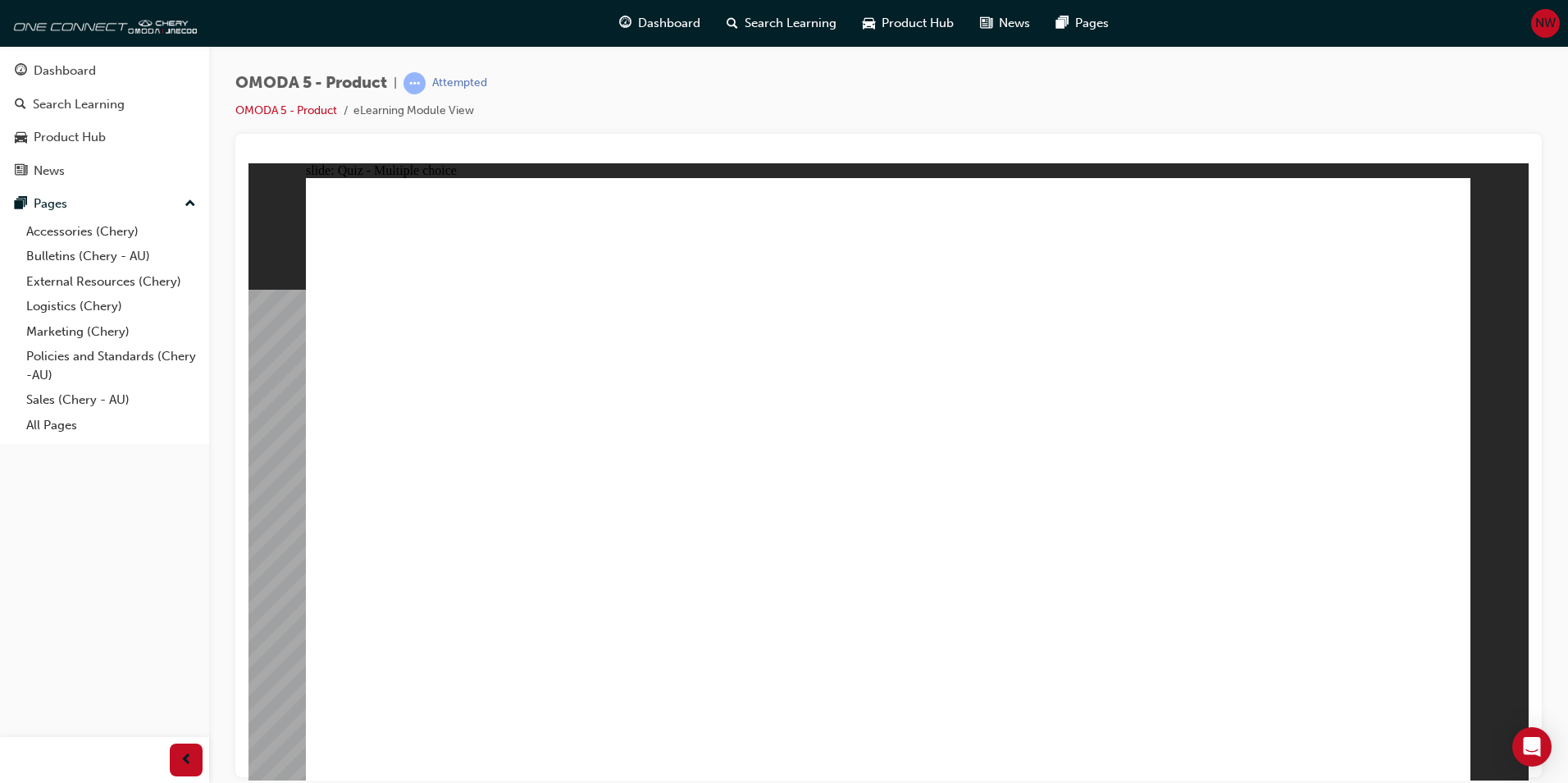
drag, startPoint x: 1122, startPoint y: 399, endPoint x: 933, endPoint y: 397, distance: 189.0
drag, startPoint x: 934, startPoint y: 483, endPoint x: 746, endPoint y: 569, distance: 206.7
drag, startPoint x: 1058, startPoint y: 413, endPoint x: 990, endPoint y: 502, distance: 112.0
drag, startPoint x: 1132, startPoint y: 334, endPoint x: 1110, endPoint y: 374, distance: 45.7
drag, startPoint x: 968, startPoint y: 215, endPoint x: 550, endPoint y: 579, distance: 554.3
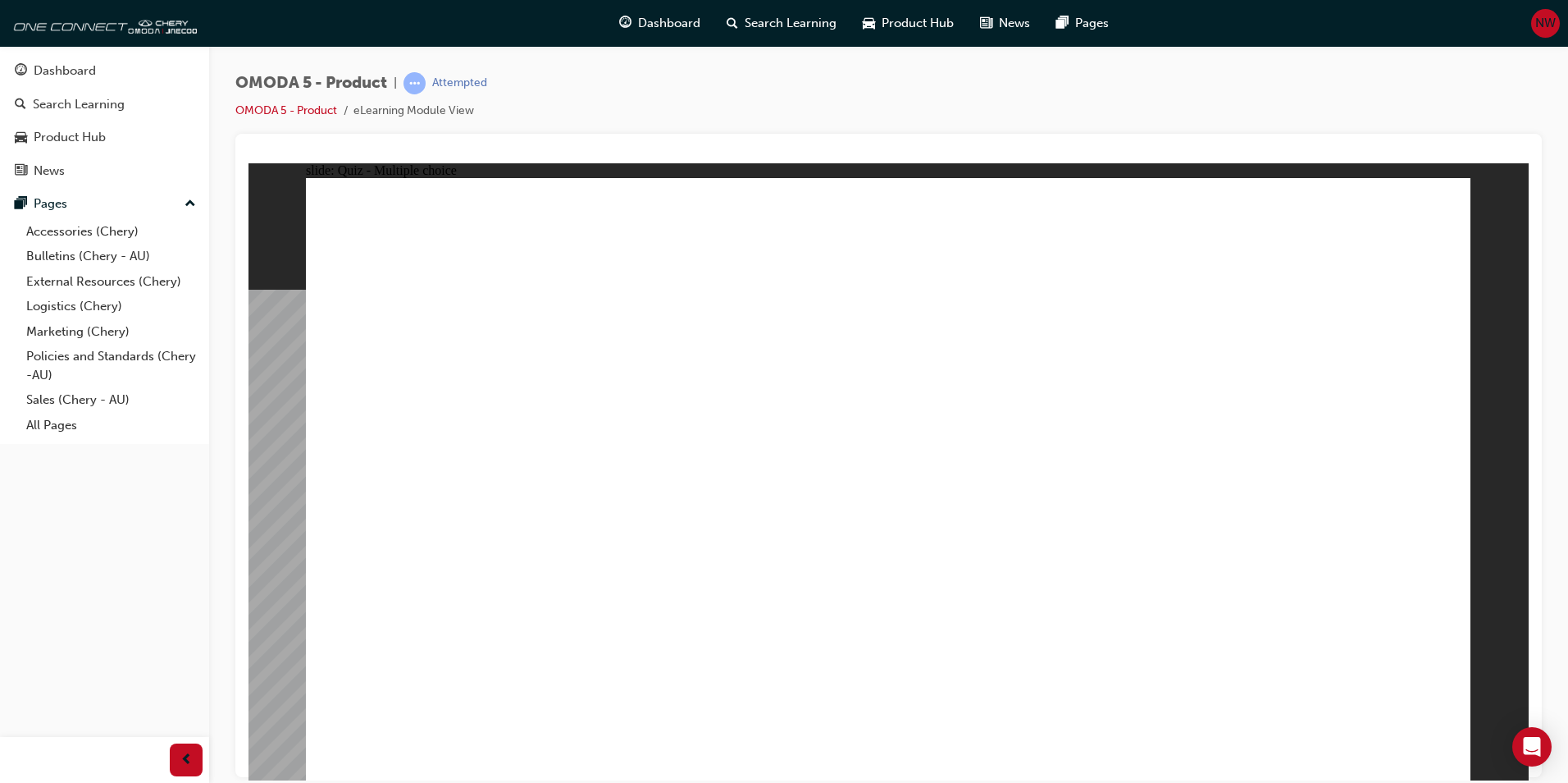
drag, startPoint x: 1373, startPoint y: 220, endPoint x: 964, endPoint y: 534, distance: 515.6
drag, startPoint x: 1337, startPoint y: 398, endPoint x: 1154, endPoint y: 604, distance: 275.5
drag, startPoint x: 1358, startPoint y: 336, endPoint x: 952, endPoint y: 597, distance: 482.7
drag, startPoint x: 1150, startPoint y: 341, endPoint x: 1061, endPoint y: 436, distance: 130.2
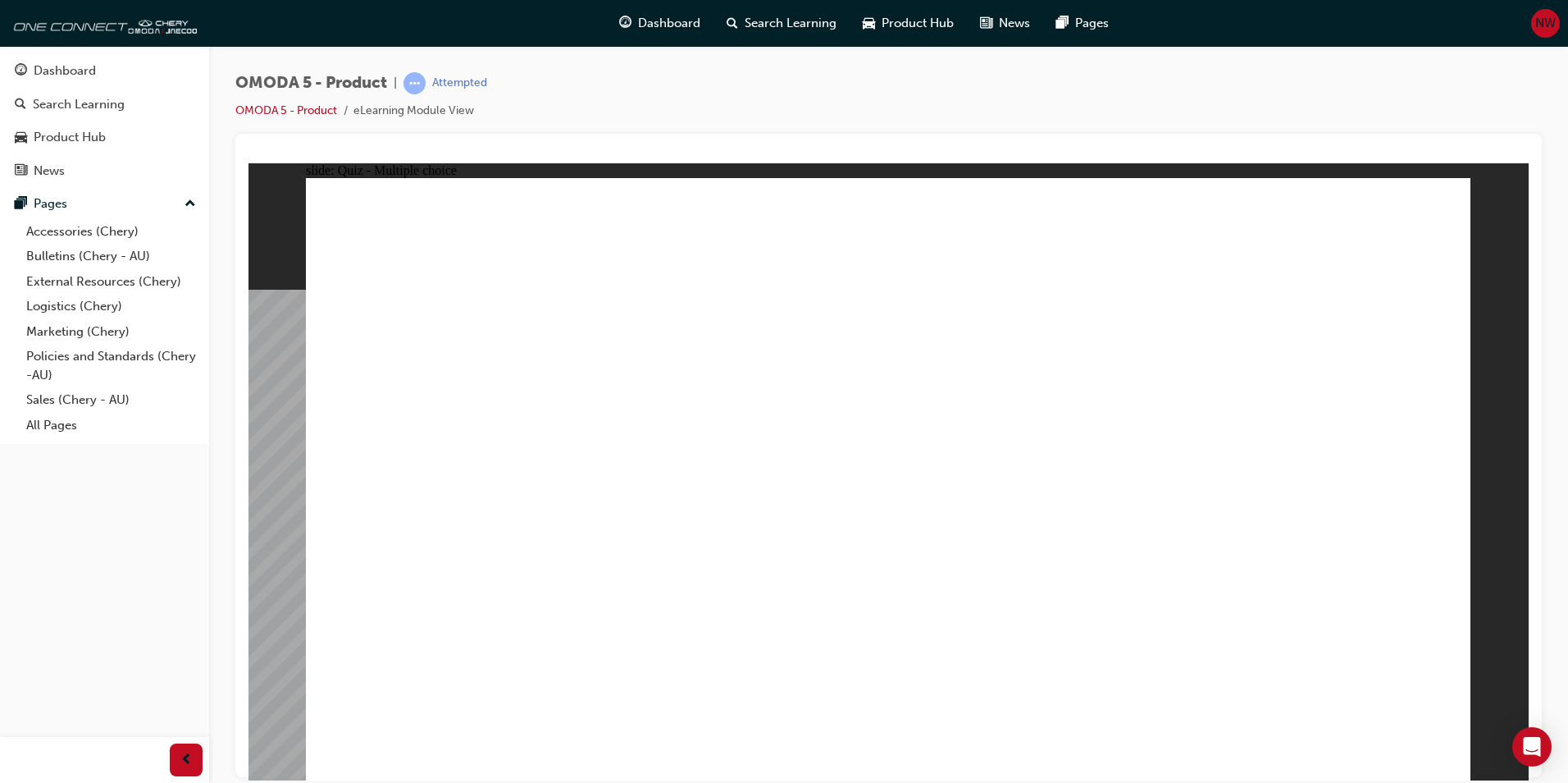
drag, startPoint x: 1073, startPoint y: 203, endPoint x: 1188, endPoint y: 564, distance: 378.9
drag, startPoint x: 1125, startPoint y: 339, endPoint x: 512, endPoint y: 592, distance: 663.2
drag, startPoint x: 1117, startPoint y: 386, endPoint x: 469, endPoint y: 574, distance: 674.7
drag, startPoint x: 1130, startPoint y: 364, endPoint x: 997, endPoint y: 560, distance: 236.9
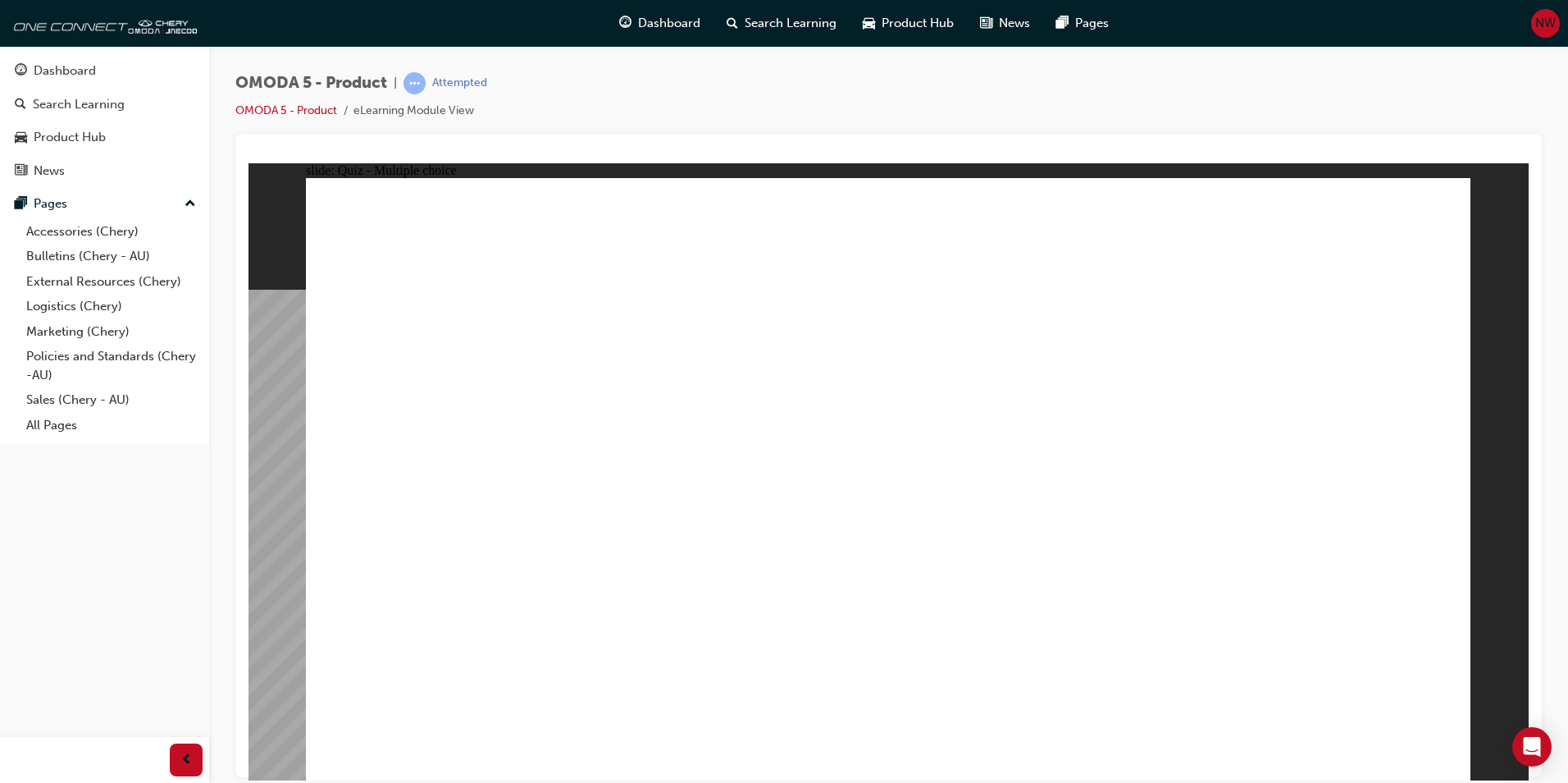
radio input "true"
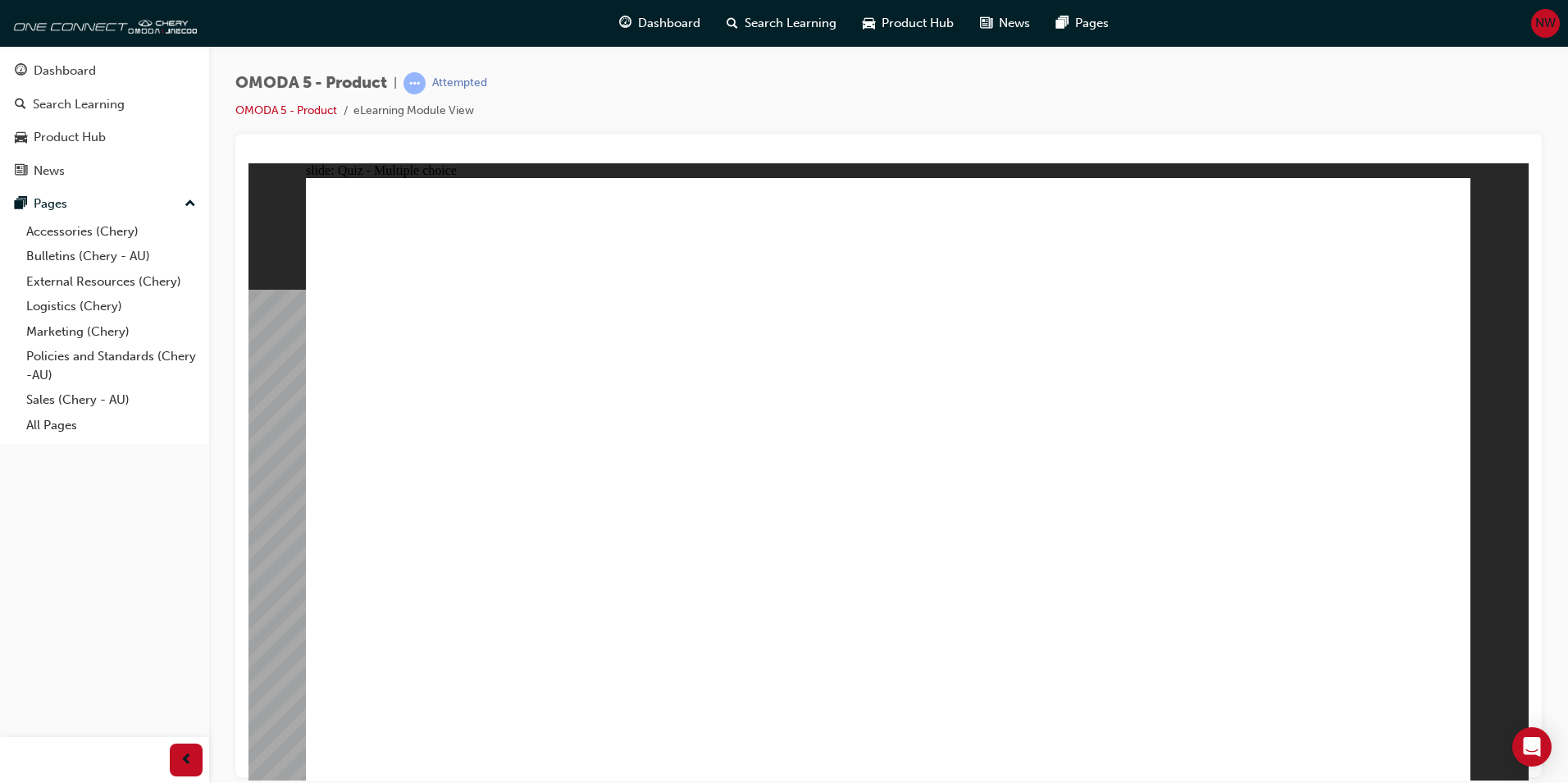
drag, startPoint x: 980, startPoint y: 288, endPoint x: 1042, endPoint y: 144, distance: 156.8
drag, startPoint x: 1012, startPoint y: 315, endPoint x: 1004, endPoint y: 323, distance: 11.3
drag, startPoint x: 1015, startPoint y: 304, endPoint x: 935, endPoint y: 551, distance: 259.6
drag, startPoint x: 1030, startPoint y: 390, endPoint x: 859, endPoint y: 518, distance: 213.6
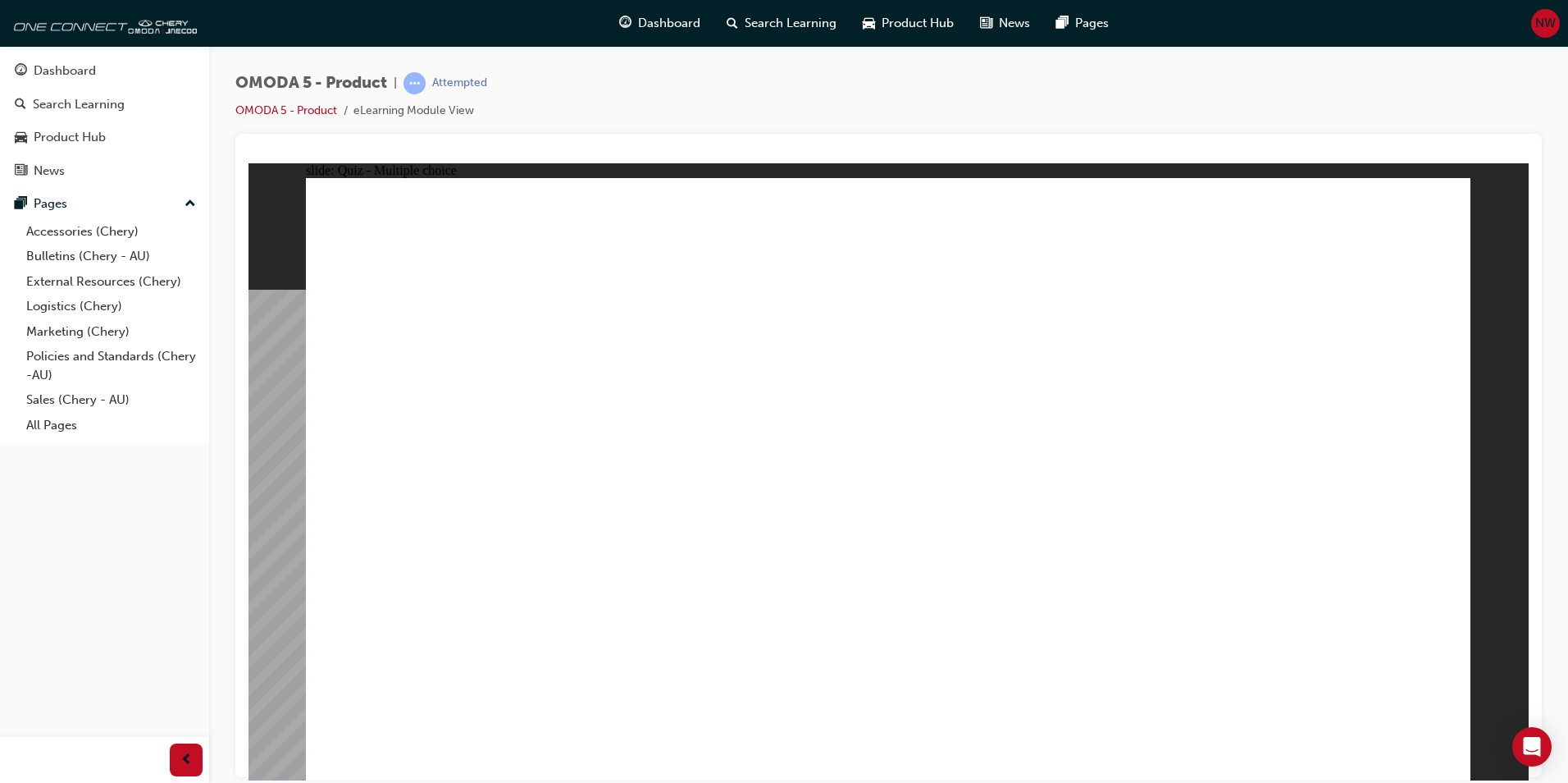
drag, startPoint x: 1235, startPoint y: 368, endPoint x: 621, endPoint y: 492, distance: 626.4
drag, startPoint x: 1242, startPoint y: 288, endPoint x: 1170, endPoint y: 532, distance: 254.4
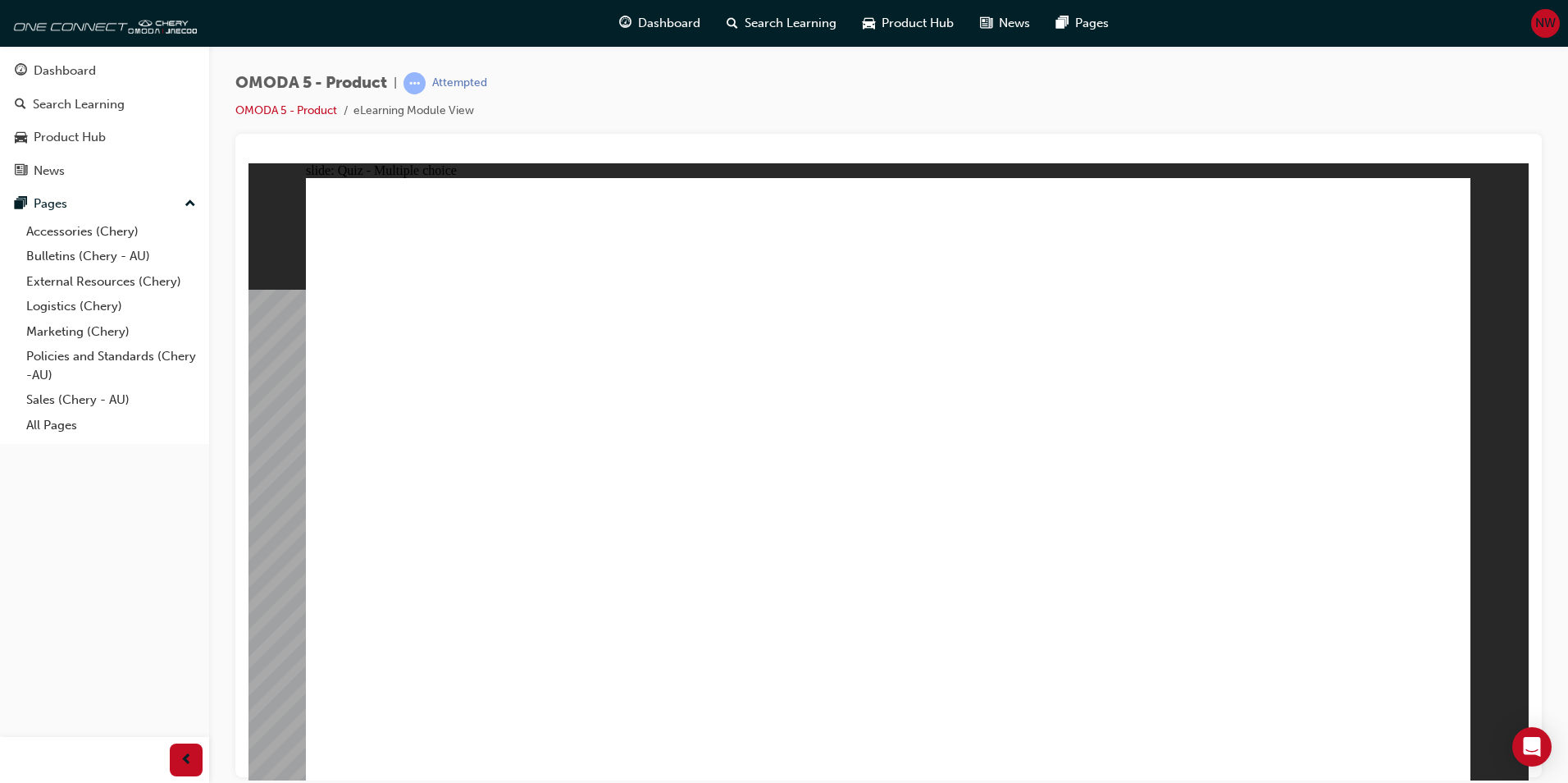
radio input "true"
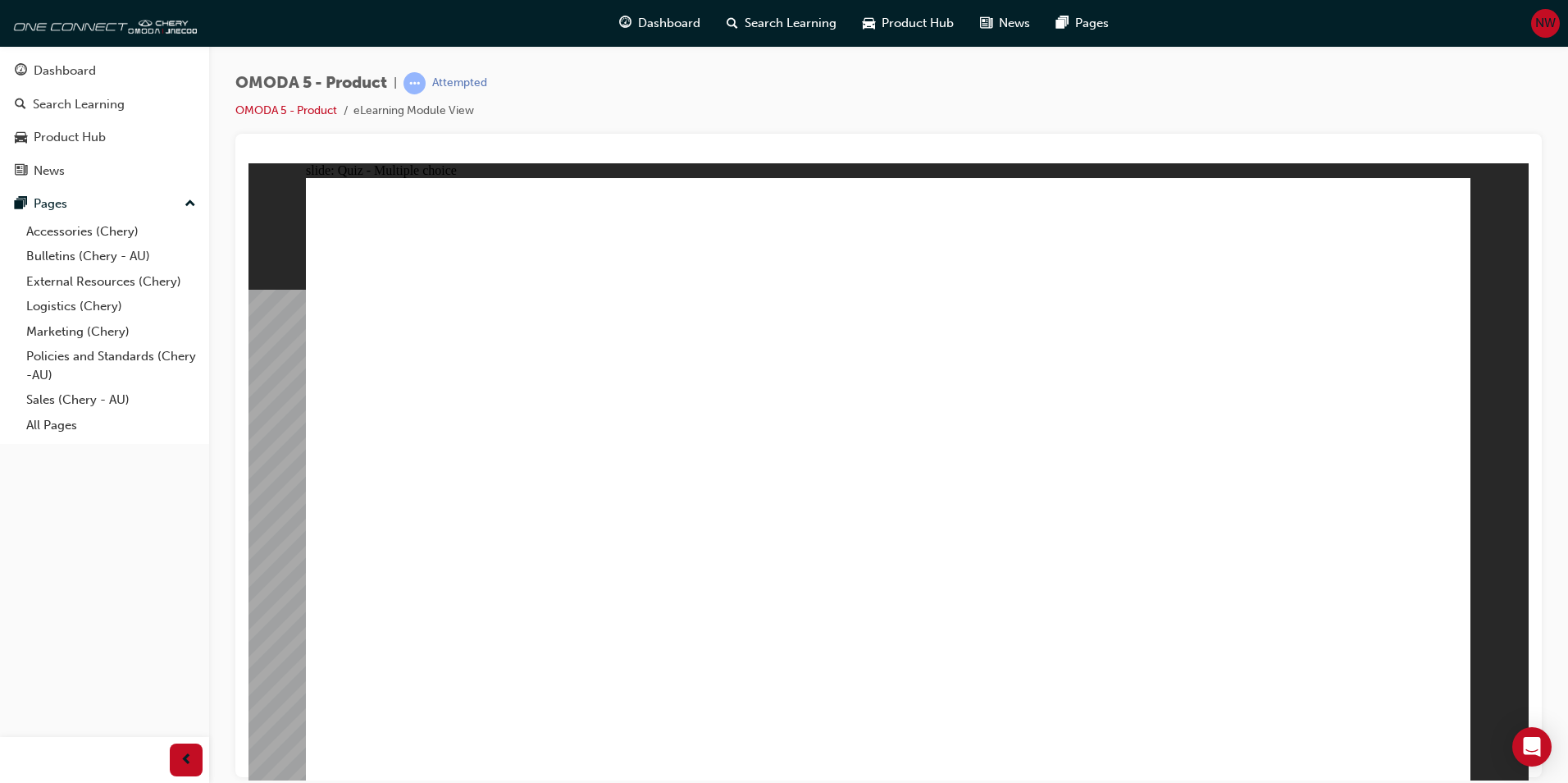
drag, startPoint x: 1027, startPoint y: 232, endPoint x: 886, endPoint y: 438, distance: 249.6
drag, startPoint x: 466, startPoint y: 466, endPoint x: 926, endPoint y: 358, distance: 472.5
drag, startPoint x: 1095, startPoint y: 303, endPoint x: 710, endPoint y: 523, distance: 443.4
drag, startPoint x: 1083, startPoint y: 417, endPoint x: 910, endPoint y: 471, distance: 181.2
drag, startPoint x: 1218, startPoint y: 331, endPoint x: 983, endPoint y: 467, distance: 271.5
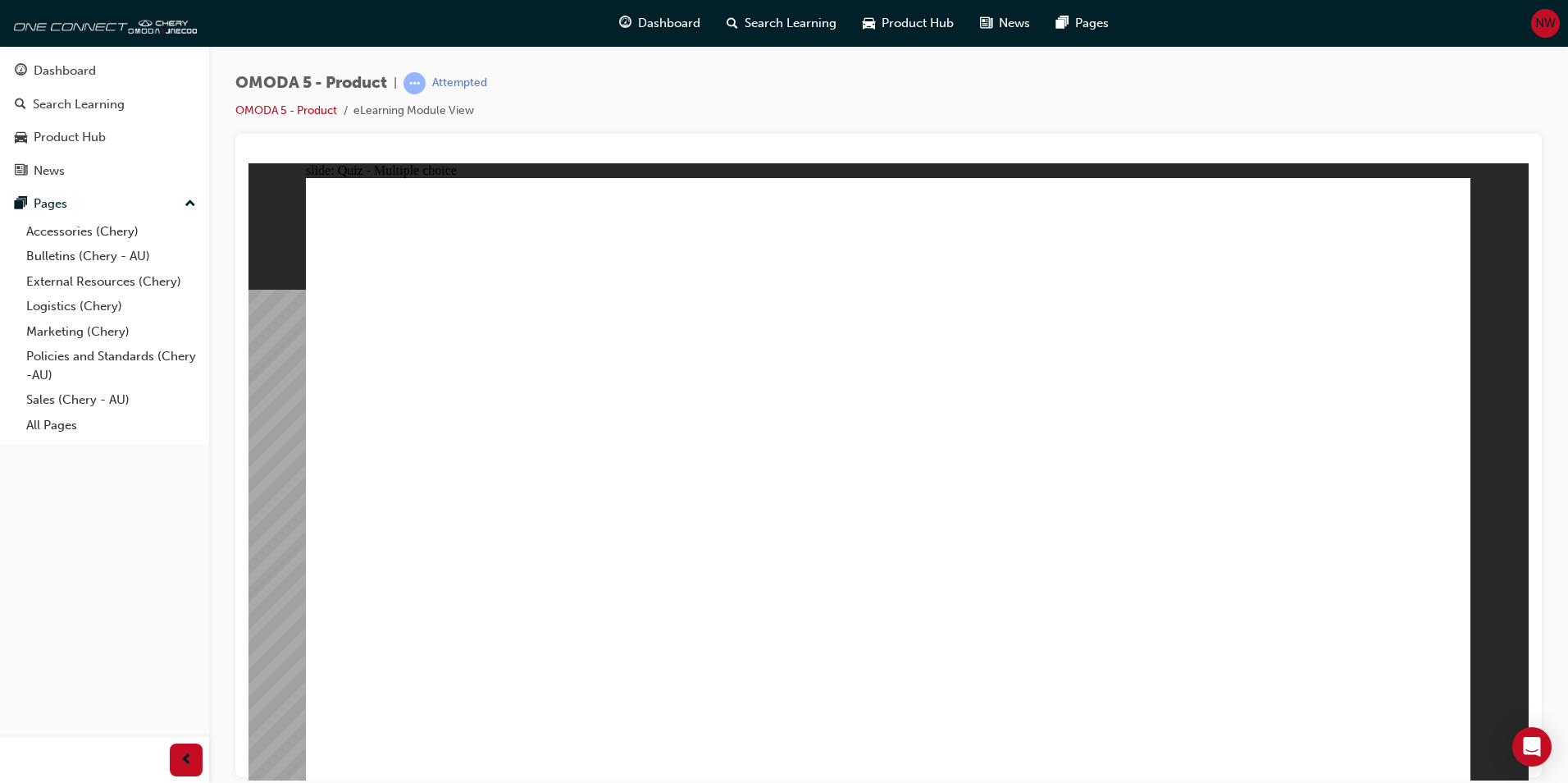
drag, startPoint x: 1069, startPoint y: 429, endPoint x: 627, endPoint y: 530, distance: 453.4
drag, startPoint x: 1082, startPoint y: 371, endPoint x: 1075, endPoint y: 377, distance: 9.2
drag, startPoint x: 1065, startPoint y: 435, endPoint x: 1110, endPoint y: 434, distance: 45.0
drag, startPoint x: 964, startPoint y: 501, endPoint x: 1030, endPoint y: 462, distance: 76.7
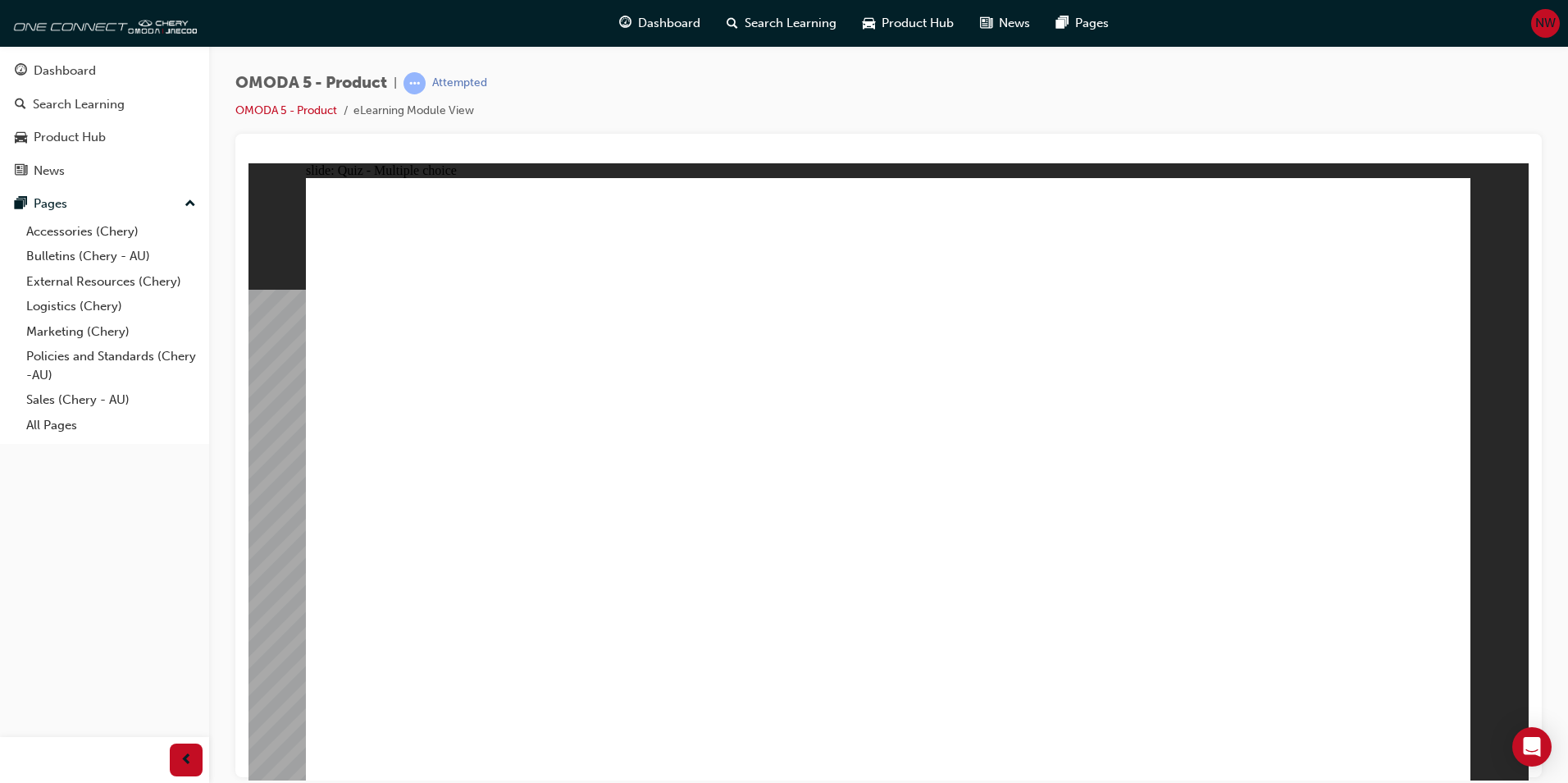
drag, startPoint x: 1198, startPoint y: 243, endPoint x: 586, endPoint y: 531, distance: 676.4
drag, startPoint x: 1094, startPoint y: 250, endPoint x: 1086, endPoint y: 507, distance: 257.1
drag, startPoint x: 756, startPoint y: 673, endPoint x: 739, endPoint y: 673, distance: 17.0
drag, startPoint x: 622, startPoint y: 667, endPoint x: 665, endPoint y: 623, distance: 61.5
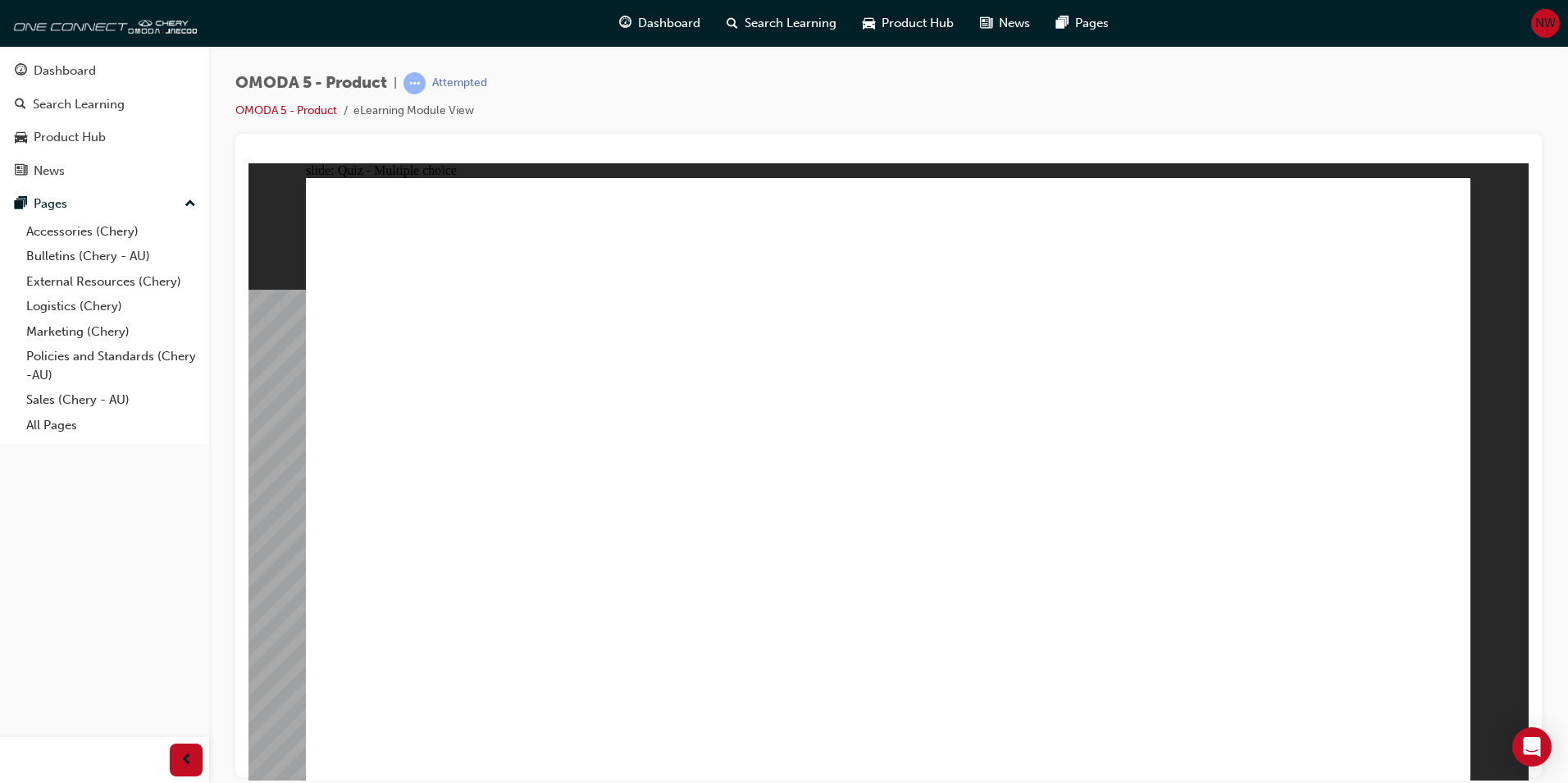
drag, startPoint x: 763, startPoint y: 462, endPoint x: 946, endPoint y: 460, distance: 183.0
drag, startPoint x: 581, startPoint y: 516, endPoint x: 579, endPoint y: 527, distance: 11.2
drag, startPoint x: 455, startPoint y: 517, endPoint x: 493, endPoint y: 510, distance: 38.6
drag, startPoint x: 565, startPoint y: 466, endPoint x: 590, endPoint y: 467, distance: 25.0
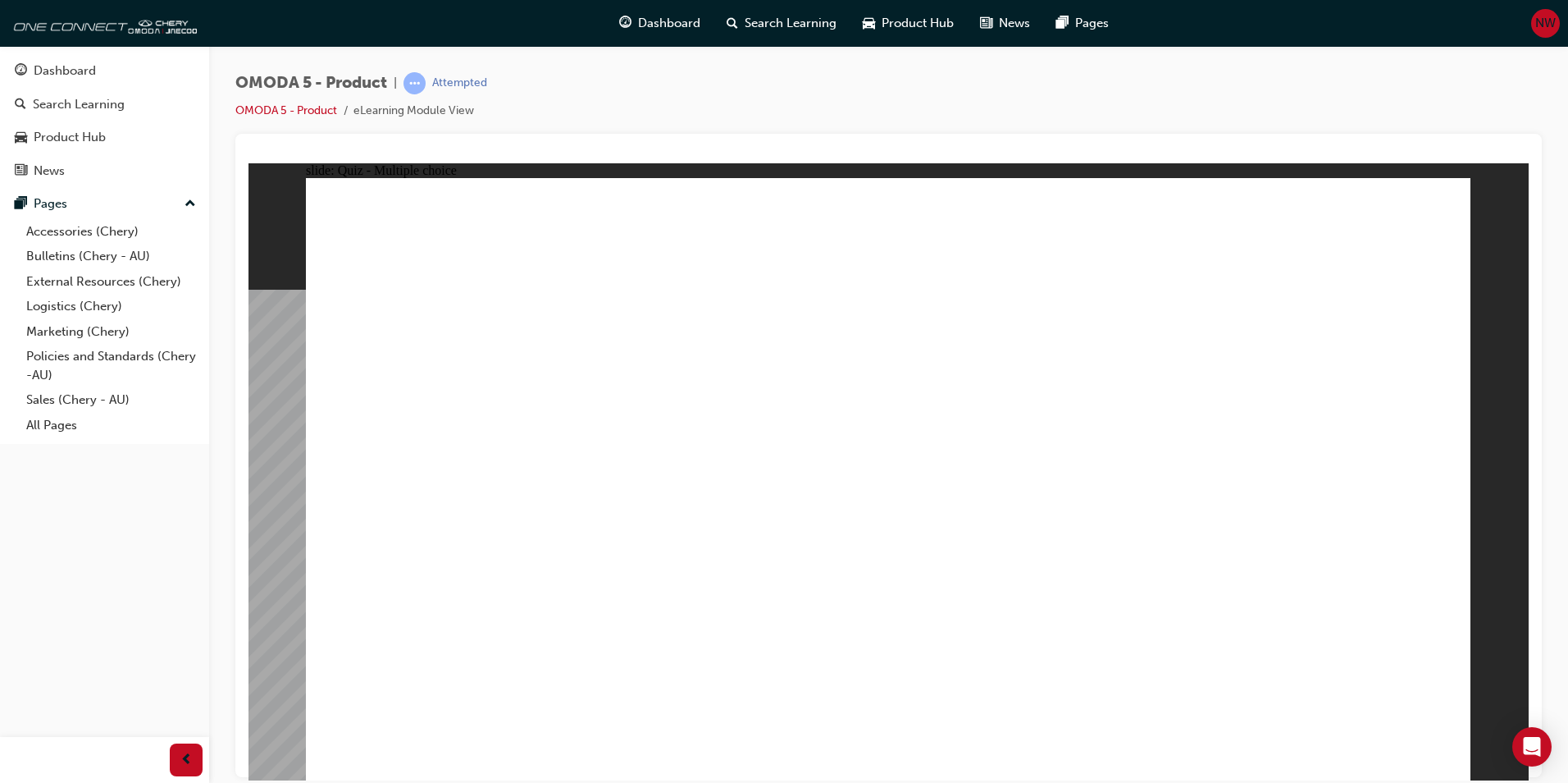
drag, startPoint x: 1105, startPoint y: 461, endPoint x: 723, endPoint y: 531, distance: 388.4
radio input "true"
